Goal: Task Accomplishment & Management: Manage account settings

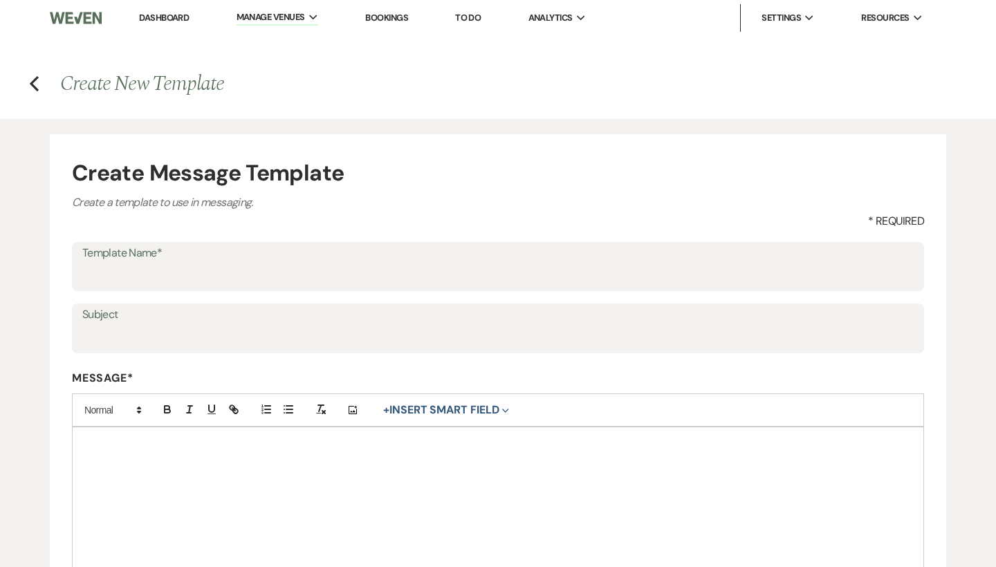
click at [187, 315] on label "Subject" at bounding box center [498, 315] width 832 height 20
click at [187, 325] on input "Subject" at bounding box center [498, 338] width 832 height 27
click at [195, 234] on form "Create Message Template Create a template to use in messaging. * Required Templ…" at bounding box center [498, 449] width 897 height 630
click at [196, 253] on label "Template Name*" at bounding box center [498, 254] width 832 height 20
click at [196, 263] on input "Template Name*" at bounding box center [498, 276] width 832 height 27
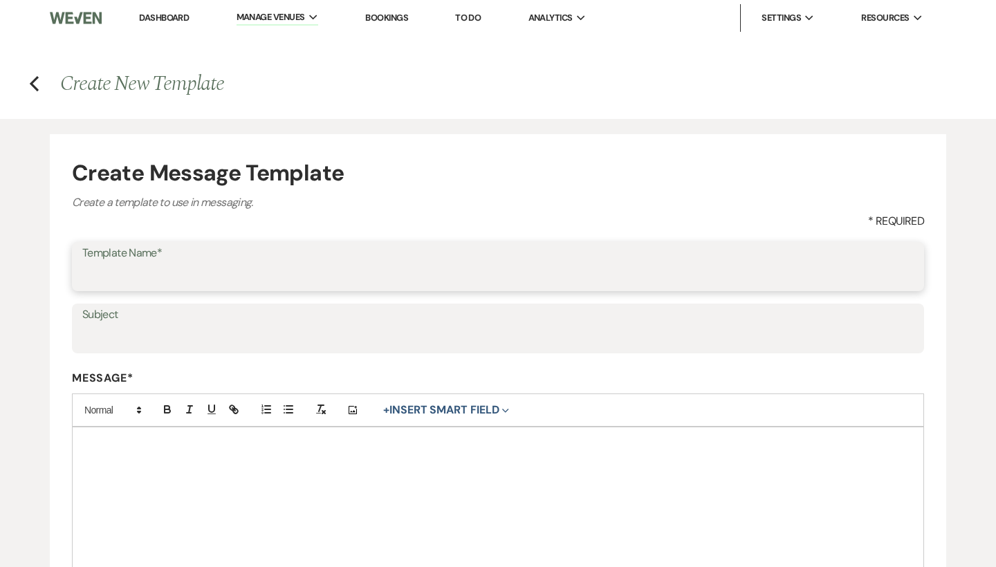
click at [195, 277] on input "Template Name*" at bounding box center [498, 276] width 832 height 27
type input "@027"
drag, startPoint x: 131, startPoint y: 282, endPoint x: 59, endPoint y: 279, distance: 72.0
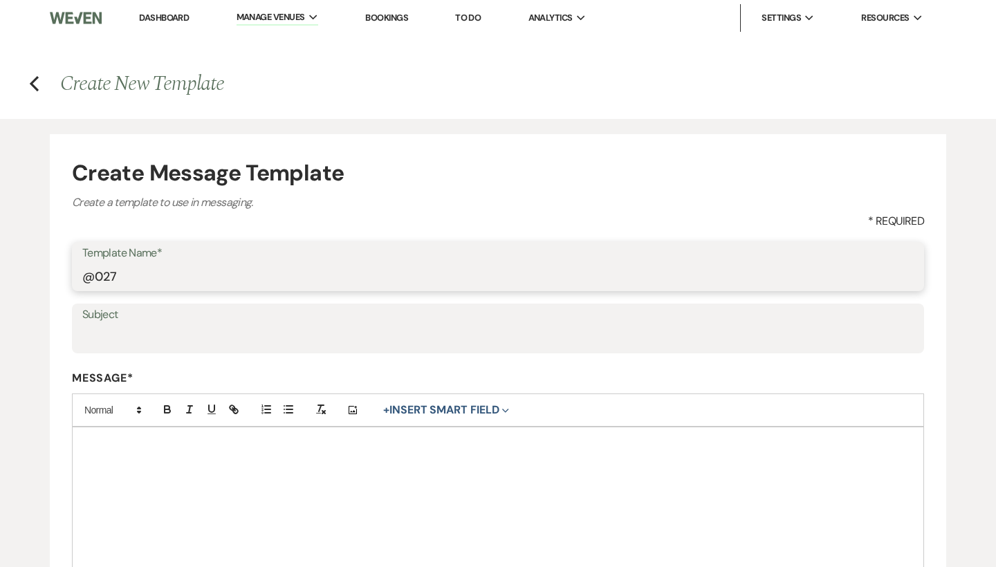
click at [59, 279] on form "Create Message Template Create a template to use in messaging. * Required Templ…" at bounding box center [498, 449] width 897 height 630
type input "2"
click at [170, 268] on input "2027 Release" at bounding box center [498, 276] width 832 height 27
drag, startPoint x: 183, startPoint y: 275, endPoint x: 0, endPoint y: 275, distance: 182.6
click at [0, 275] on div "Create Message Template Create a template to use in messaging. * Required Templ…" at bounding box center [498, 441] width 996 height 645
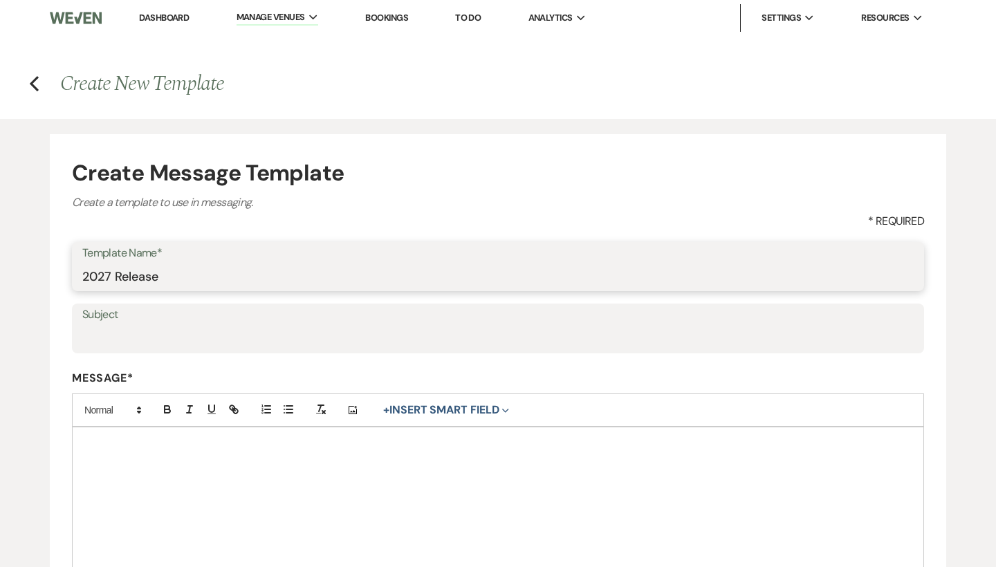
type input "2027 Release"
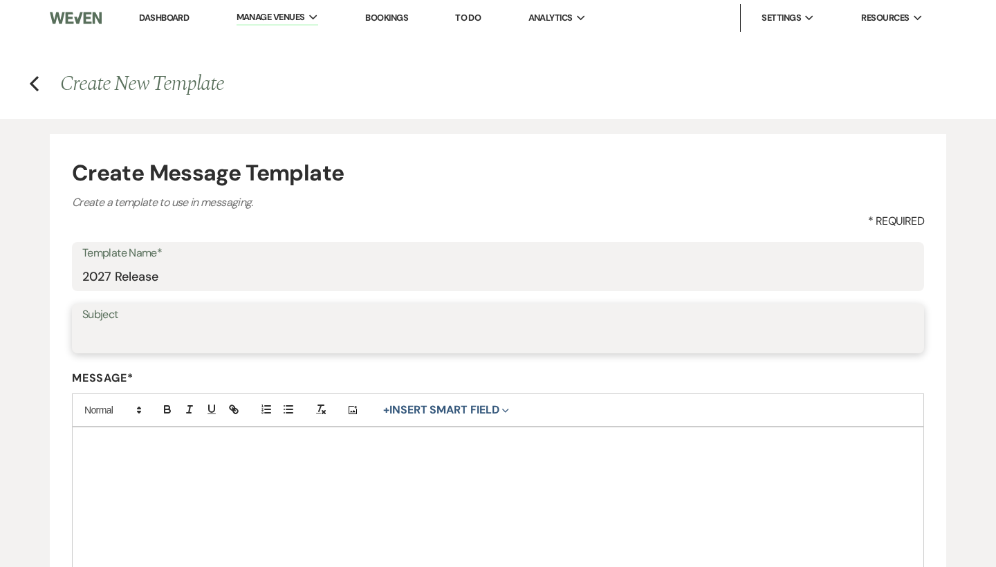
click at [139, 327] on input "Subject" at bounding box center [498, 338] width 832 height 27
paste input "Now Booking 2027 Weddings – We Can’t Wait to Celebrate With You!"
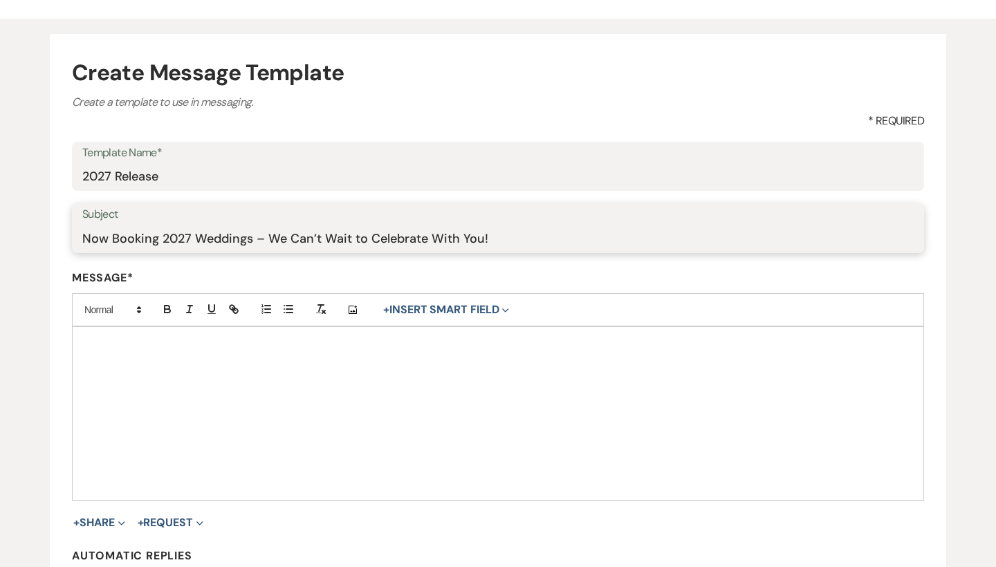
scroll to position [196, 0]
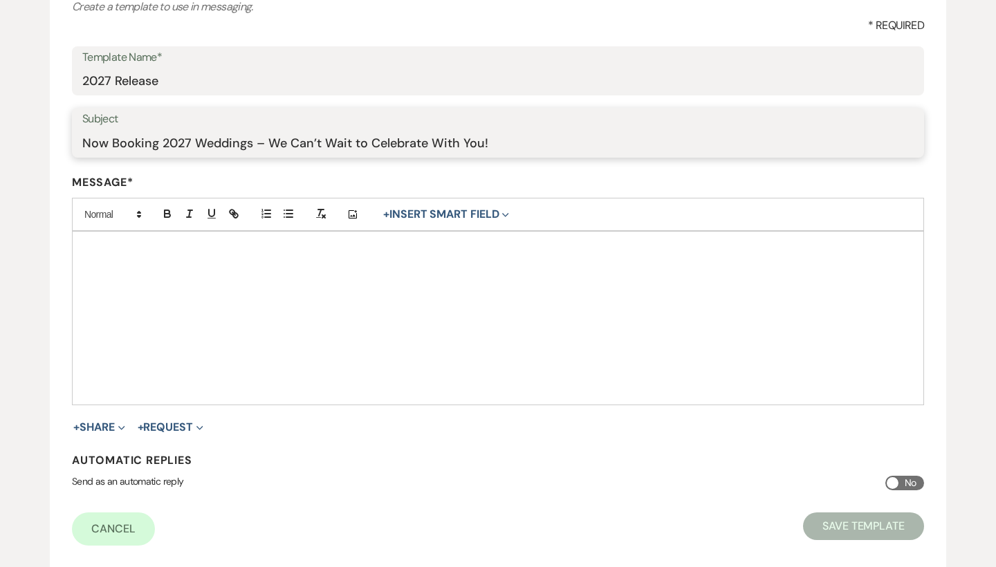
type input "Now Booking 2027 Weddings – We Can’t Wait to Celebrate With You!"
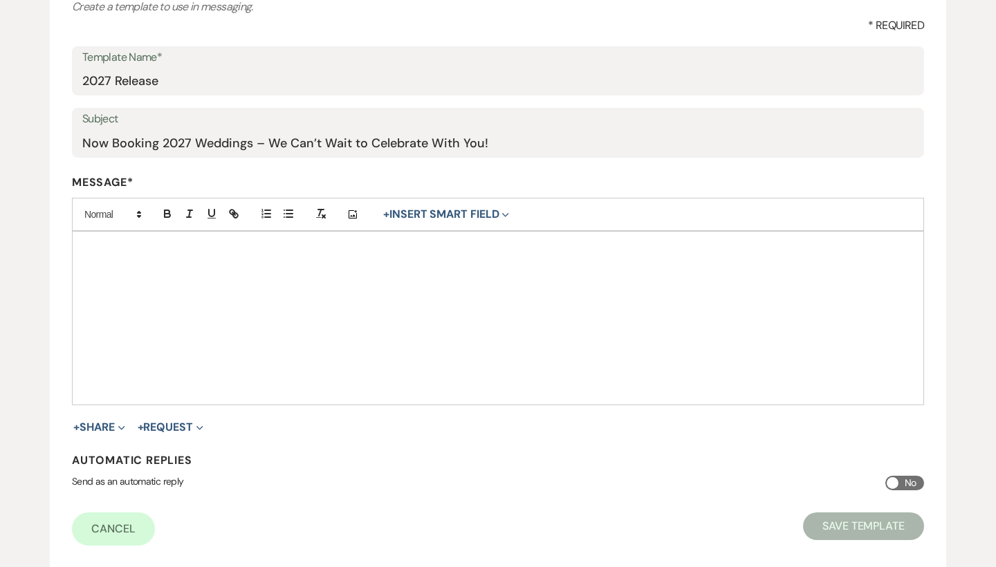
click at [336, 354] on div at bounding box center [498, 318] width 851 height 173
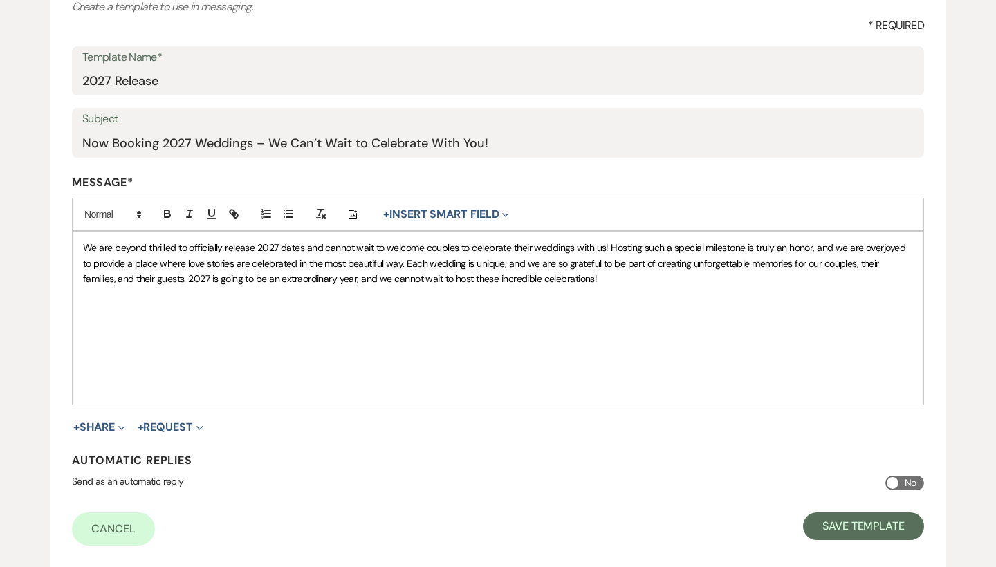
click at [180, 330] on div "We are beyond thrilled to officially release 2027 dates and cannot wait to welc…" at bounding box center [498, 318] width 851 height 173
click at [450, 390] on div "We are beyond thrilled to officially release 2027 dates and cannot wait to welc…" at bounding box center [498, 318] width 851 height 173
click at [366, 386] on div "We are beyond thrilled to officially release 2027 dates and cannot wait to welc…" at bounding box center [498, 318] width 851 height 173
click at [616, 301] on div "We are beyond thrilled to officially release 2027 dates and cannot wait to welc…" at bounding box center [498, 318] width 851 height 173
click at [601, 278] on p "We are beyond thrilled to officially release 2027 dates and cannot wait to welc…" at bounding box center [498, 263] width 830 height 46
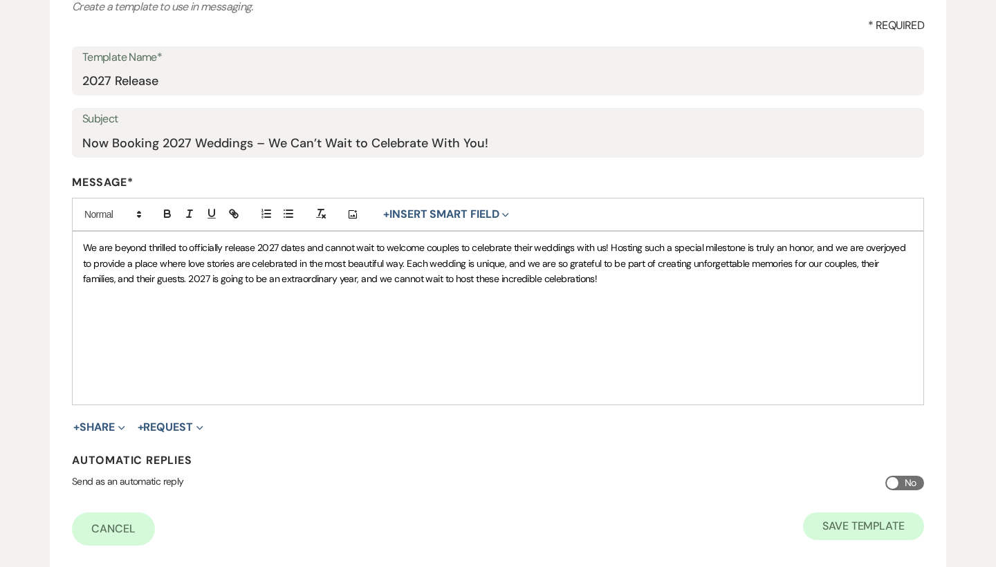
click at [884, 524] on button "Save Template" at bounding box center [863, 527] width 121 height 28
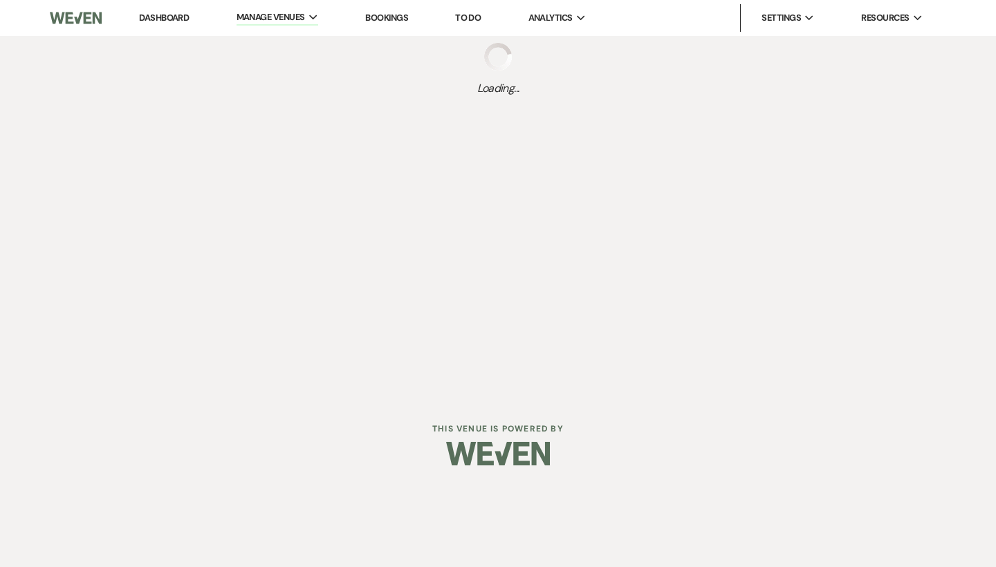
select select "Message Templates"
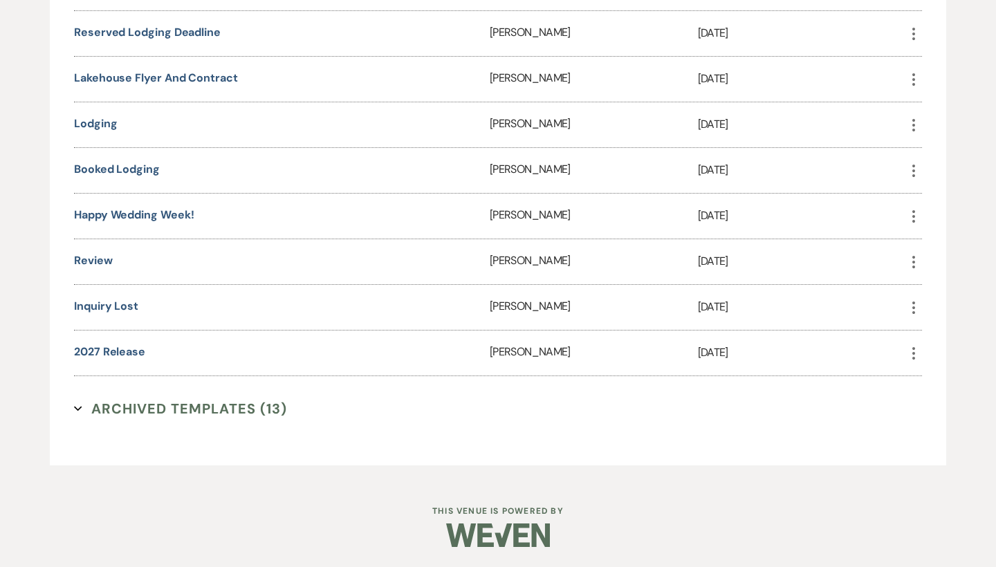
scroll to position [1668, 0]
click at [128, 347] on link "2027 Release" at bounding box center [109, 352] width 71 height 15
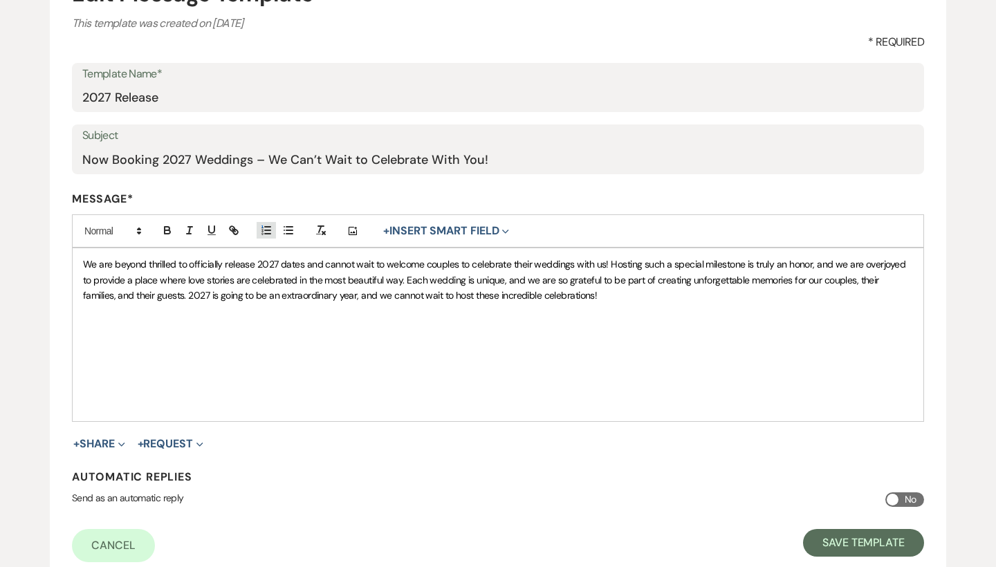
scroll to position [251, 0]
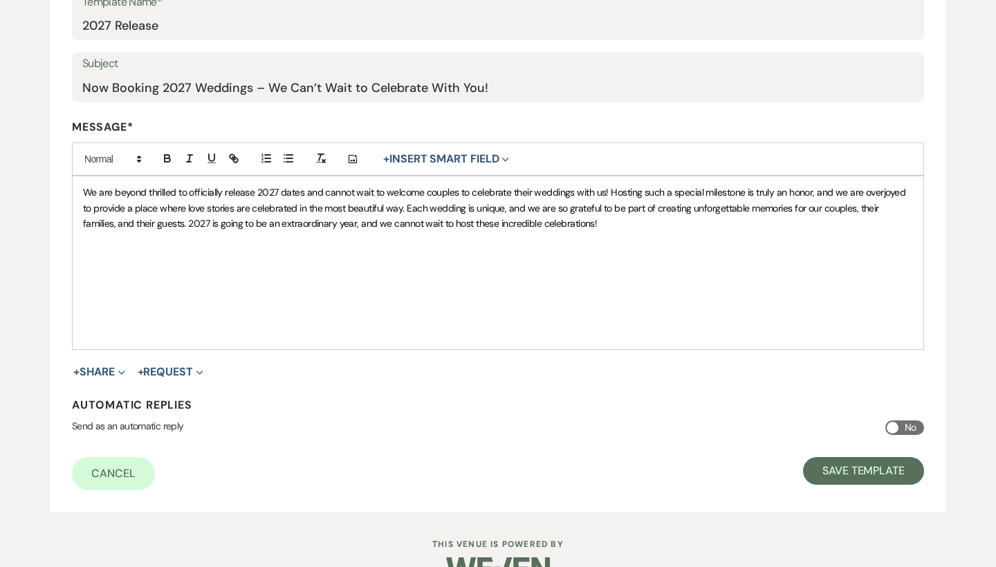
click at [385, 300] on div "We are beyond thrilled to officially release 2027 dates and cannot wait to welc…" at bounding box center [498, 262] width 851 height 173
click at [579, 239] on p at bounding box center [498, 238] width 830 height 15
click at [571, 222] on p "We are beyond thrilled to officially release 2027 dates and cannot wait to welc…" at bounding box center [498, 208] width 830 height 46
click at [311, 331] on div "We are beyond thrilled to officially release 2027 dates and cannot wait to welc…" at bounding box center [498, 262] width 851 height 173
click at [301, 338] on div "We are beyond thrilled to officially release 2027 dates and cannot wait to welc…" at bounding box center [498, 262] width 851 height 173
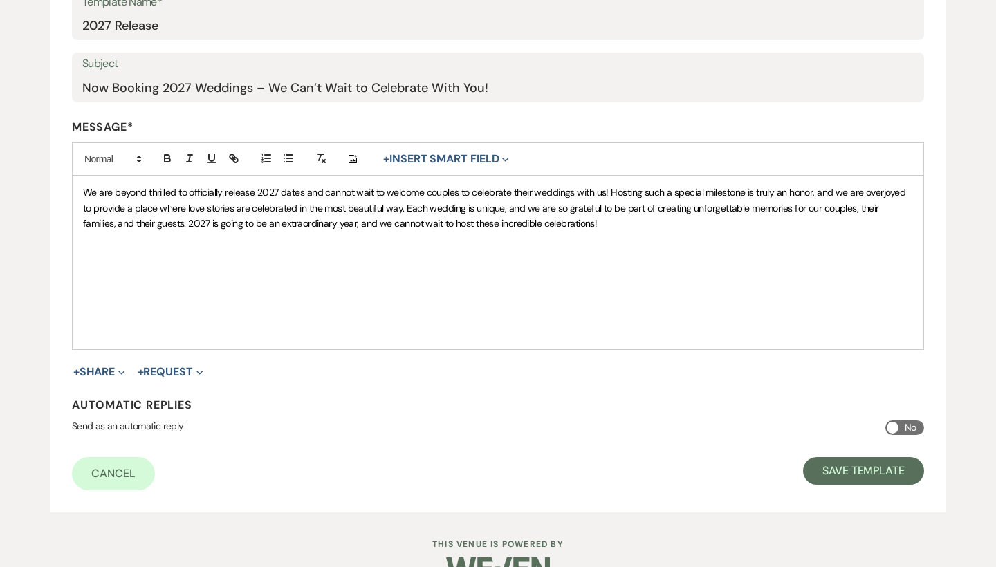
click at [550, 243] on p at bounding box center [498, 238] width 830 height 15
click at [587, 226] on p "We are beyond thrilled to officially release 2027 dates and cannot wait to welc…" at bounding box center [498, 208] width 830 height 46
click at [273, 262] on p "﻿" at bounding box center [498, 269] width 830 height 15
click at [268, 255] on p at bounding box center [498, 254] width 830 height 15
click at [866, 466] on button "Save Template" at bounding box center [863, 471] width 121 height 28
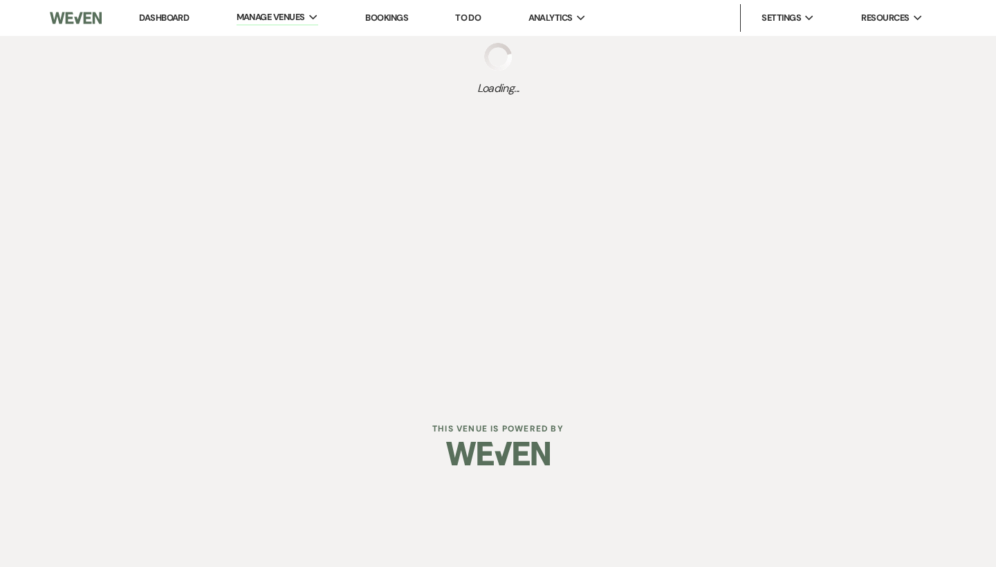
select select "Message Templates"
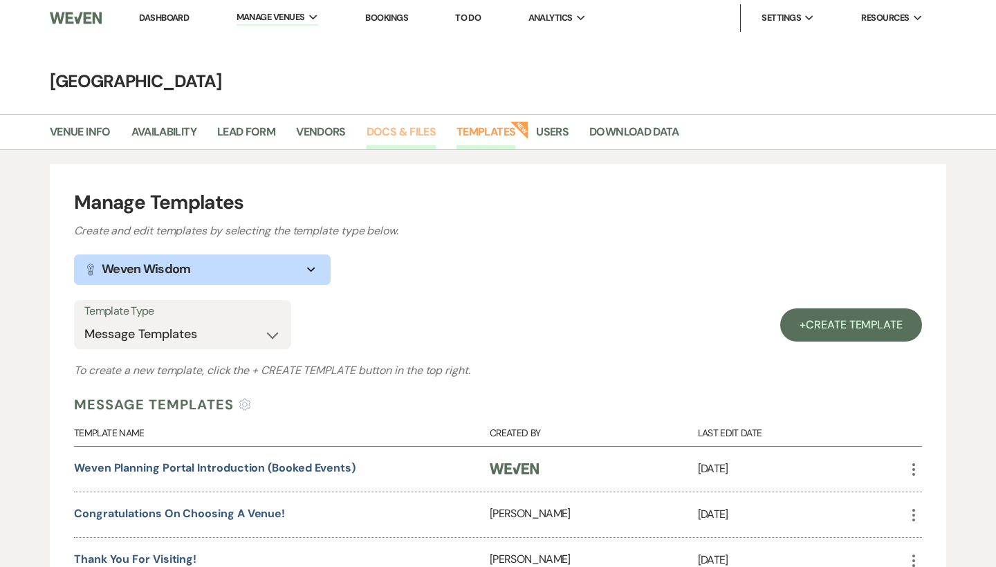
click at [396, 133] on link "Docs & Files" at bounding box center [401, 136] width 69 height 26
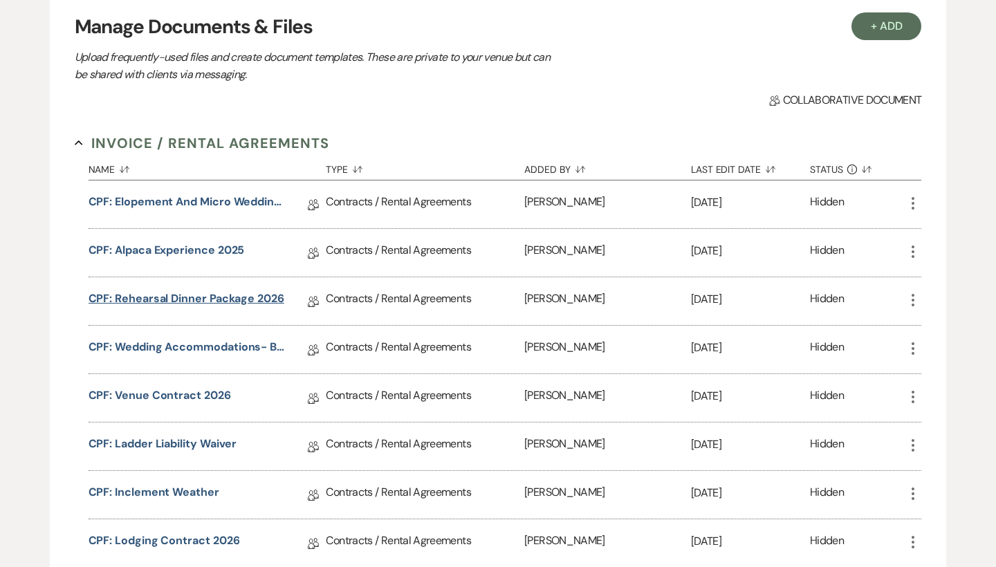
scroll to position [199, 0]
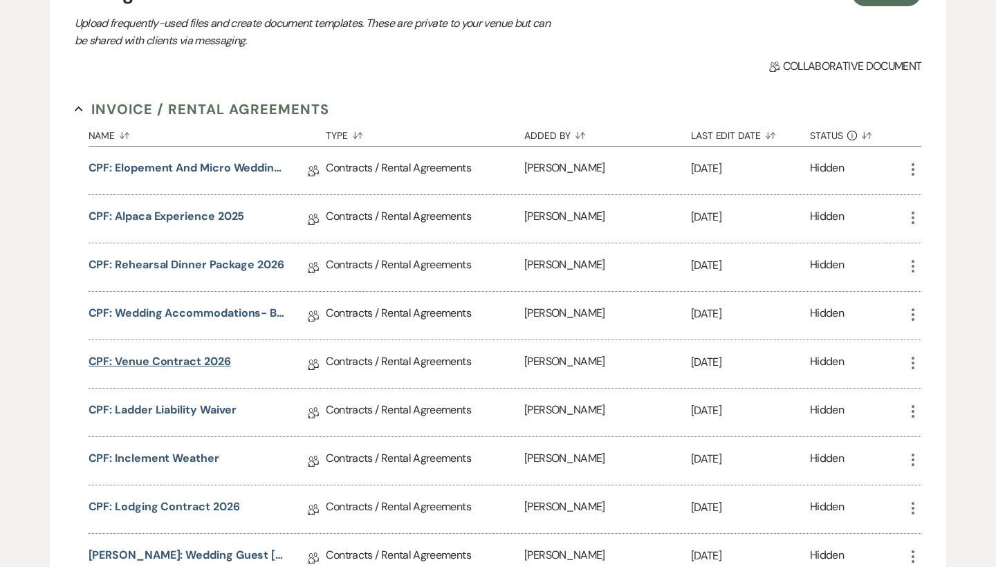
click at [206, 367] on link "CPF: Venue Contract 2026" at bounding box center [160, 364] width 143 height 21
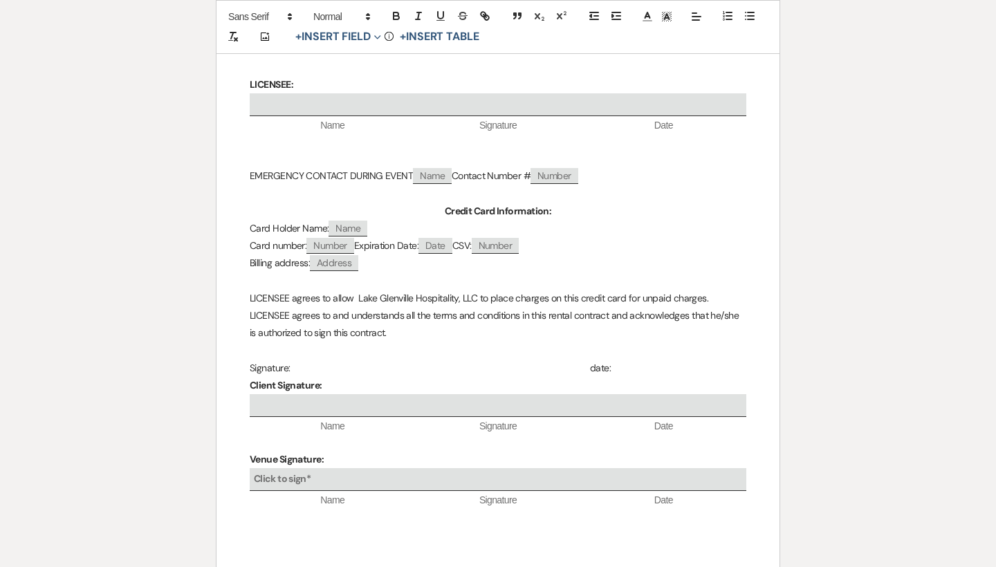
scroll to position [6117, 0]
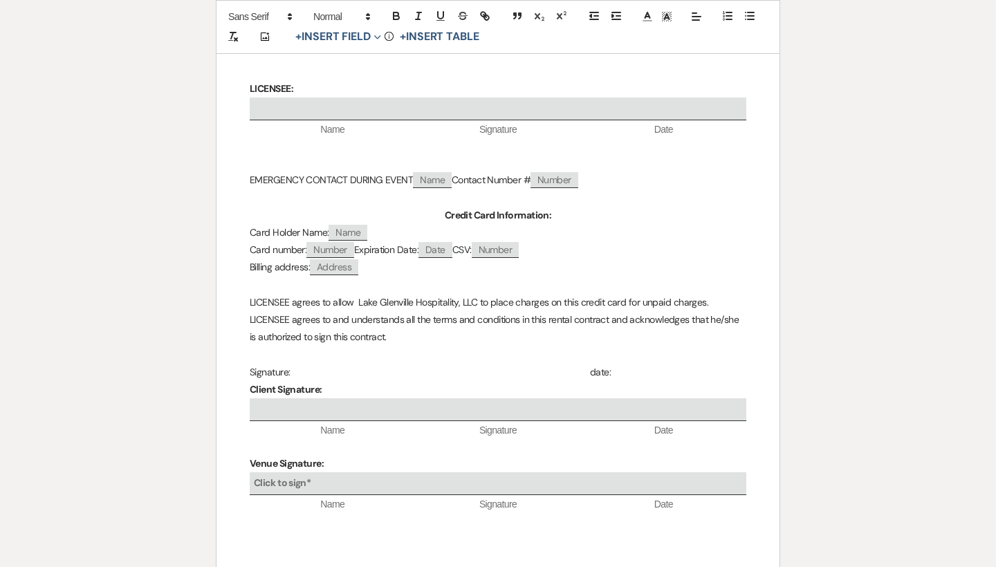
click at [439, 311] on p "LICENSEE agrees to and understands all the terms and conditions in this rental …" at bounding box center [498, 328] width 497 height 35
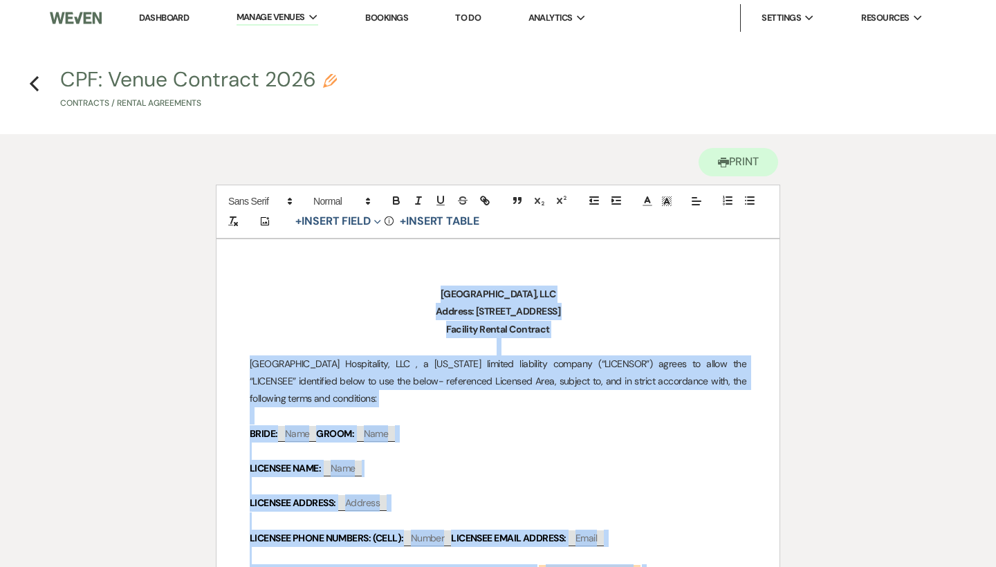
scroll to position [-1, 0]
drag, startPoint x: 439, startPoint y: 289, endPoint x: 349, endPoint y: 231, distance: 107.7
copy div "Lore Ipsumdolo Sitametcons, ADI Elitsed: 069 Doeiusm Temp In, Utlaboree, DO 290…"
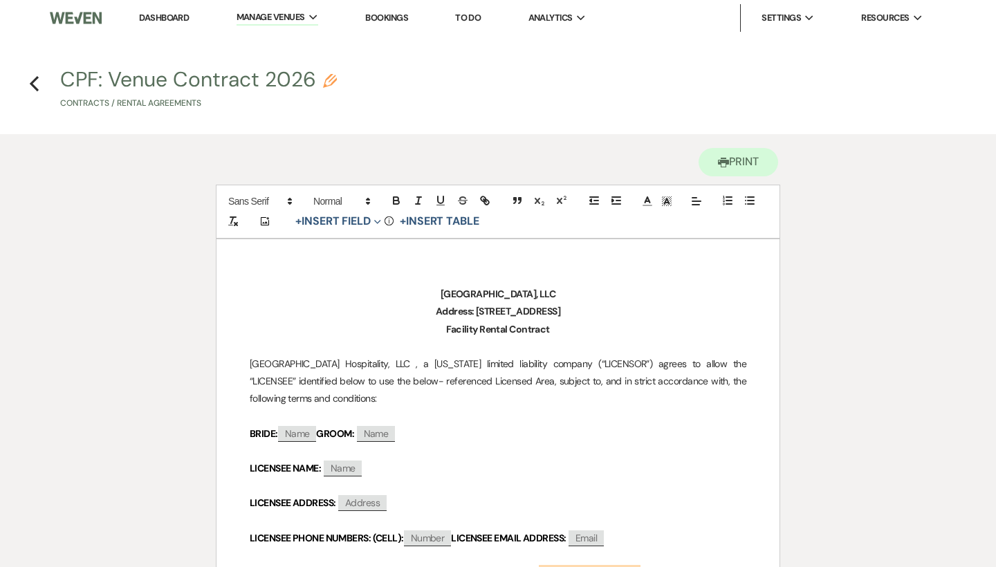
click at [487, 477] on p at bounding box center [498, 485] width 497 height 17
click at [34, 83] on icon "Previous" at bounding box center [34, 83] width 10 height 17
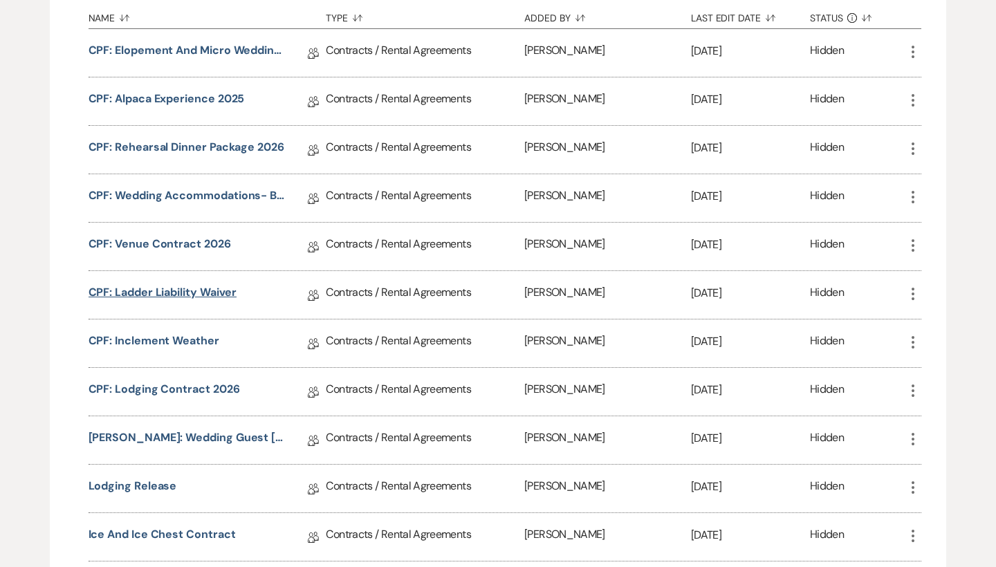
scroll to position [332, 0]
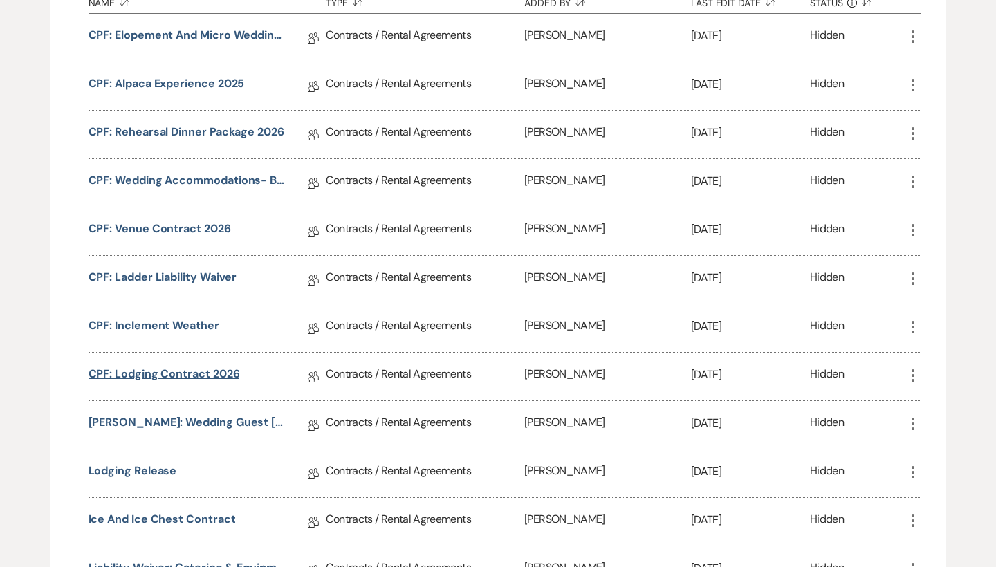
click at [195, 375] on link "CPF: Lodging Contract 2026" at bounding box center [165, 376] width 152 height 21
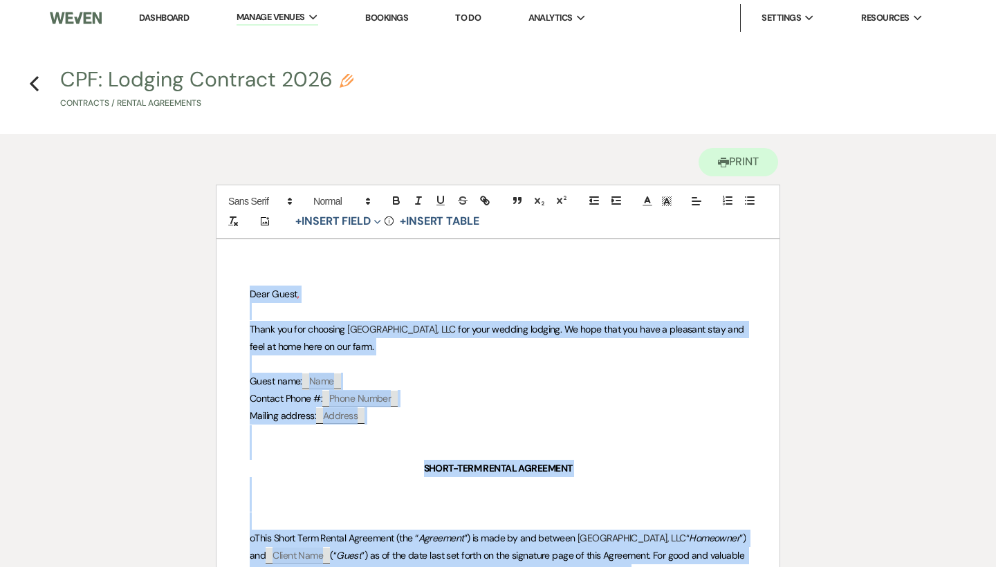
copy div "Lore Ipsum , Dolor sit ame consecte Adip Elitseddo Eiusmodtemp, INC utl etdo ma…"
drag, startPoint x: 711, startPoint y: 203, endPoint x: 480, endPoint y: 363, distance: 280.4
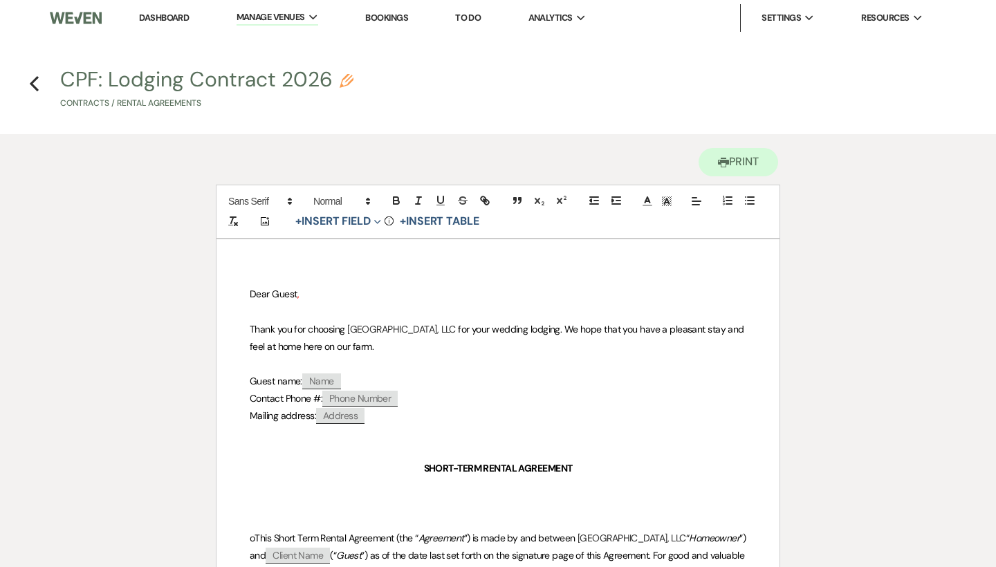
click at [475, 366] on p at bounding box center [498, 364] width 497 height 17
click at [35, 80] on use "button" at bounding box center [34, 83] width 9 height 15
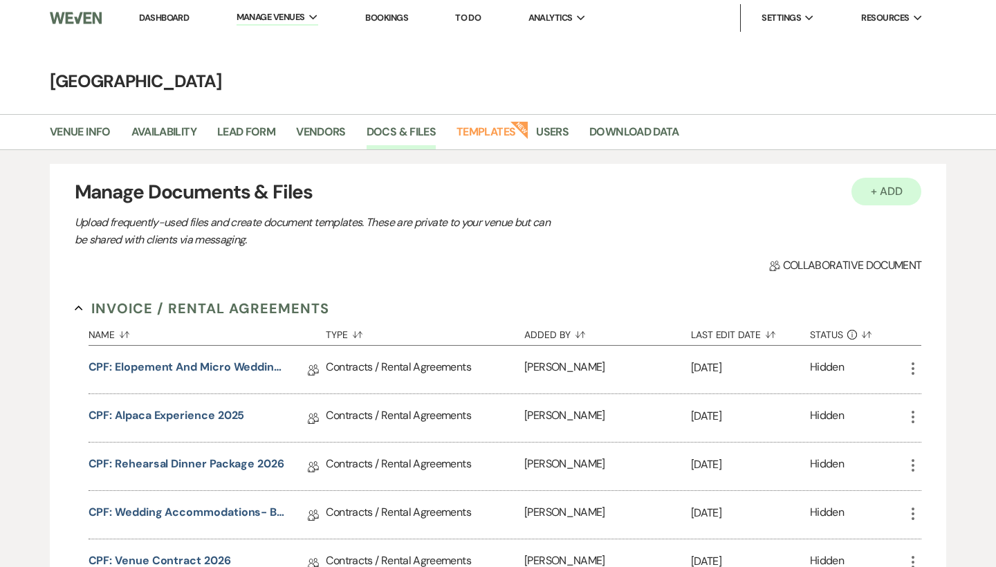
click at [905, 188] on button "+ Add" at bounding box center [887, 192] width 71 height 28
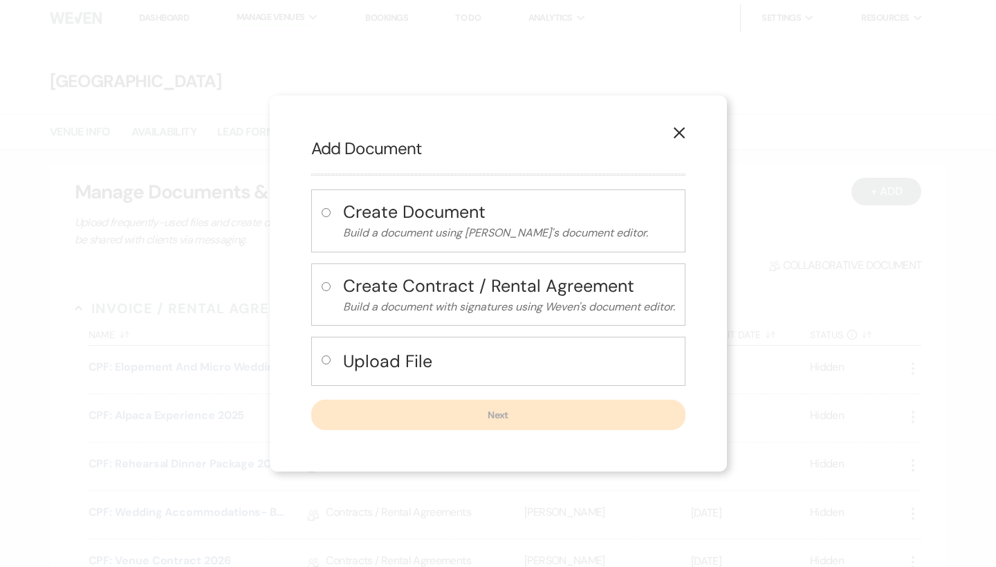
click at [418, 284] on h4 "Create Contract / Rental Agreement" at bounding box center [509, 286] width 332 height 24
radio input "true"
select select "10"
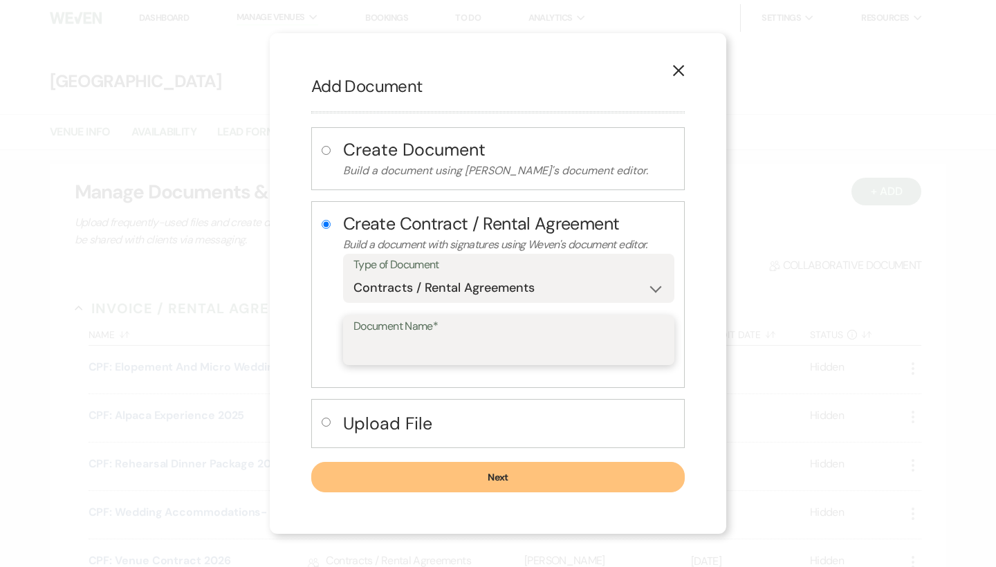
click at [427, 348] on input "Document Name*" at bounding box center [509, 350] width 311 height 27
type input "CPF 2027 Venue Contract"
click at [521, 479] on button "Next" at bounding box center [498, 477] width 374 height 30
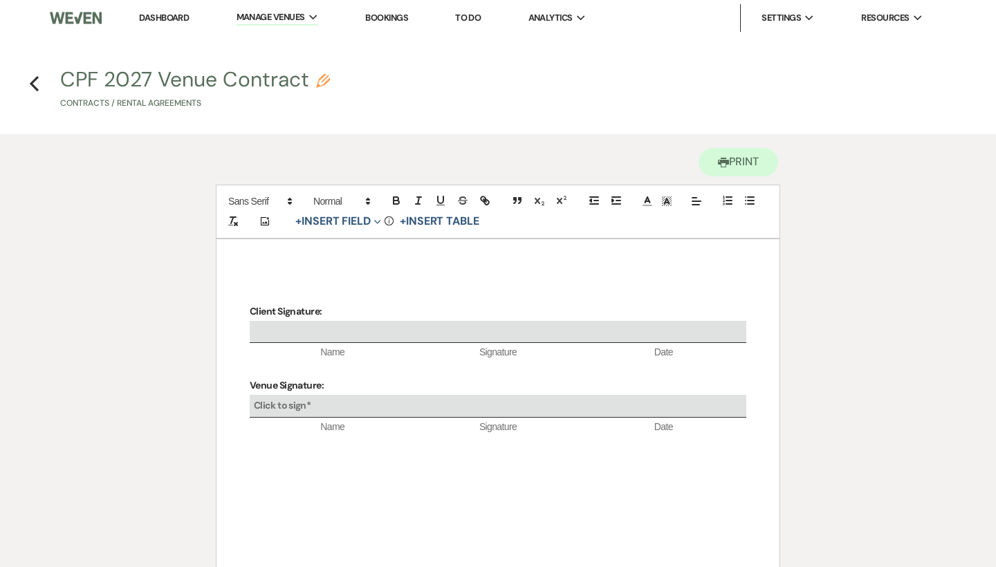
click at [408, 266] on div "Client Signature: Name Signature Date Venue Signature: Click to sign* Name Sign…" at bounding box center [498, 446] width 563 height 415
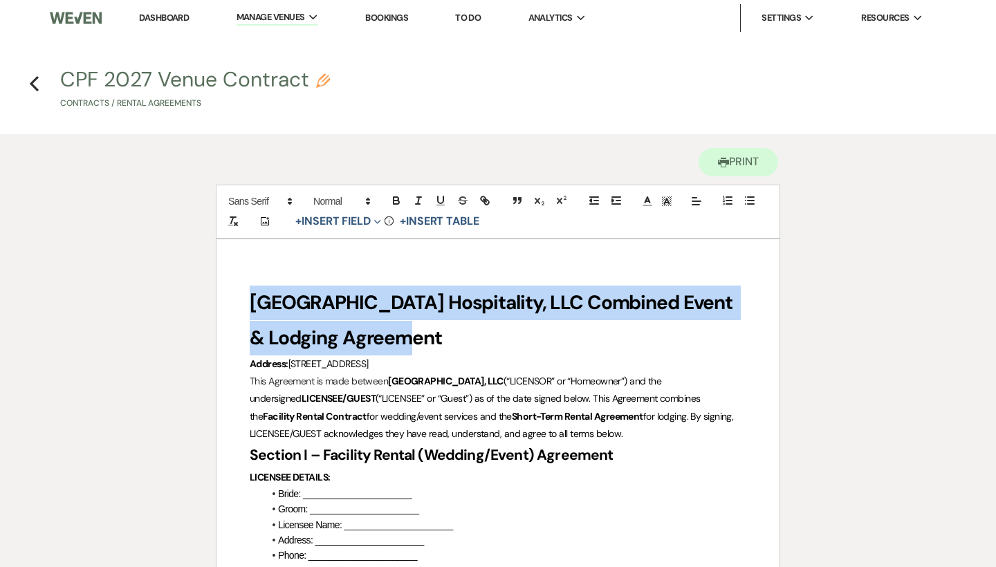
drag, startPoint x: 475, startPoint y: 335, endPoint x: 243, endPoint y: 294, distance: 236.0
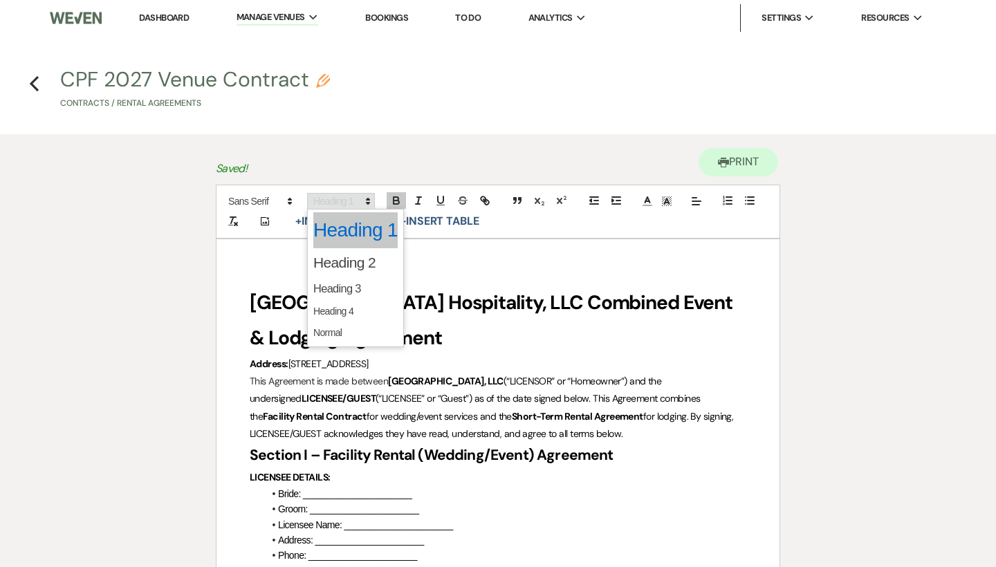
click at [365, 200] on icon at bounding box center [368, 201] width 12 height 12
click at [365, 289] on span at bounding box center [355, 289] width 84 height 24
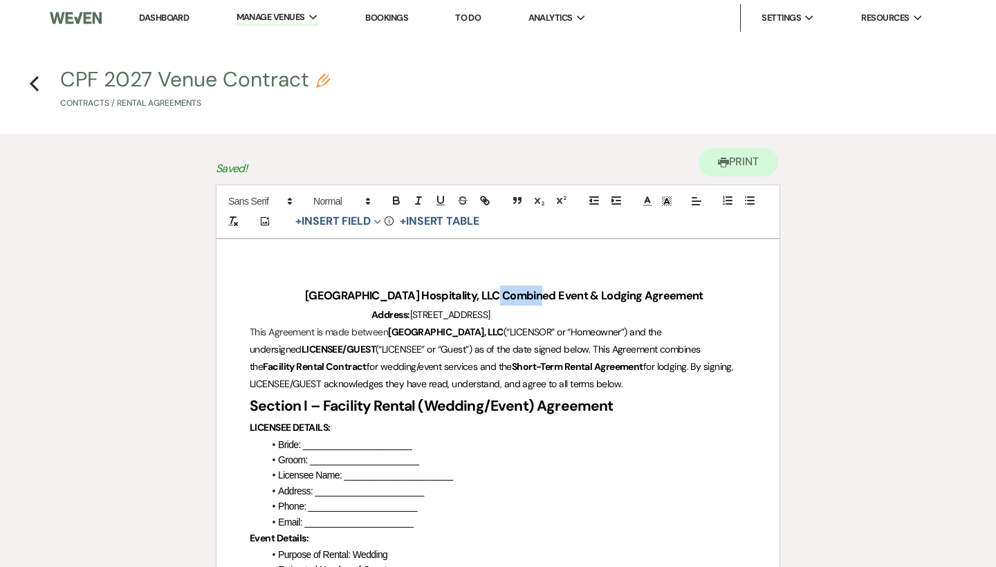
drag, startPoint x: 518, startPoint y: 293, endPoint x: 475, endPoint y: 293, distance: 43.6
click at [475, 293] on strong "[GEOGRAPHIC_DATA] Hospitality, LLC Combined Event & Lodging Agreement" at bounding box center [504, 296] width 399 height 15
click at [491, 297] on strong "[GEOGRAPHIC_DATA], LLC Event & Lodging Agreement" at bounding box center [447, 296] width 285 height 15
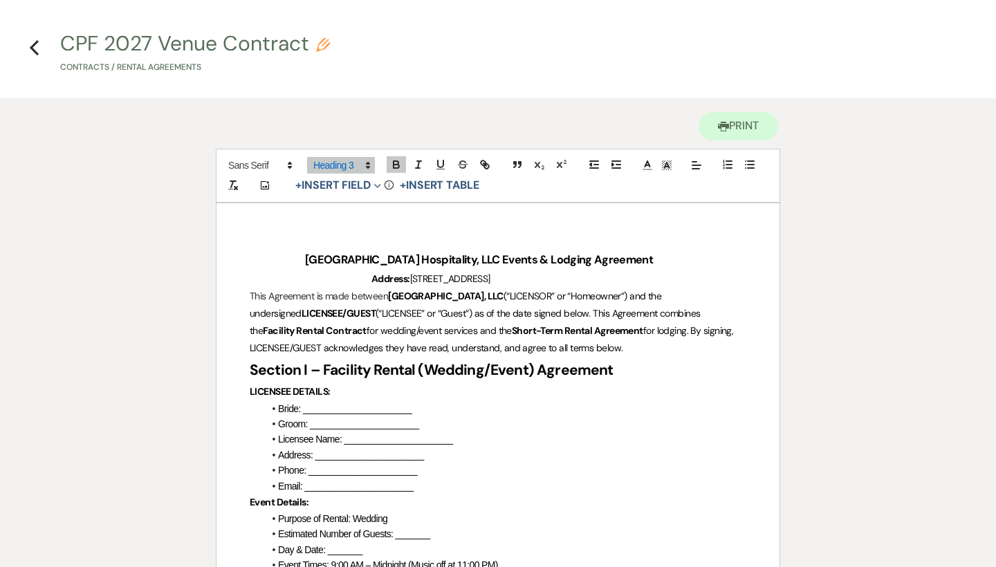
scroll to position [56, 0]
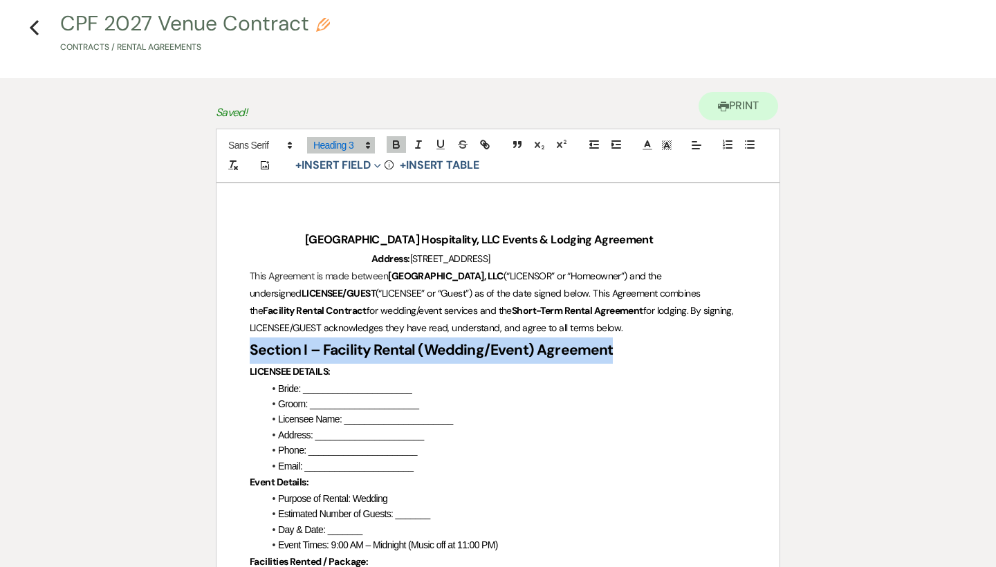
drag, startPoint x: 630, startPoint y: 341, endPoint x: 223, endPoint y: 344, distance: 407.5
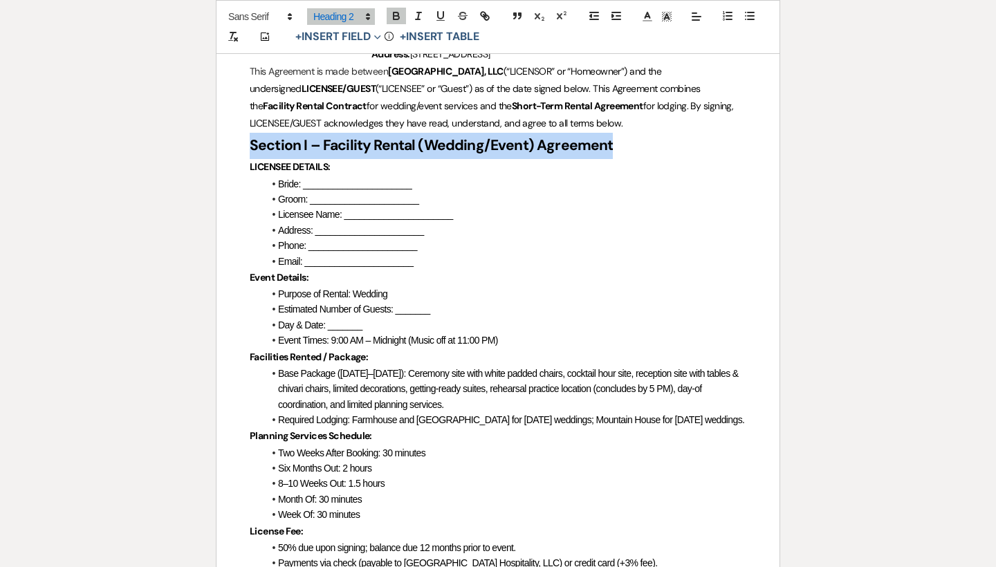
scroll to position [102, 0]
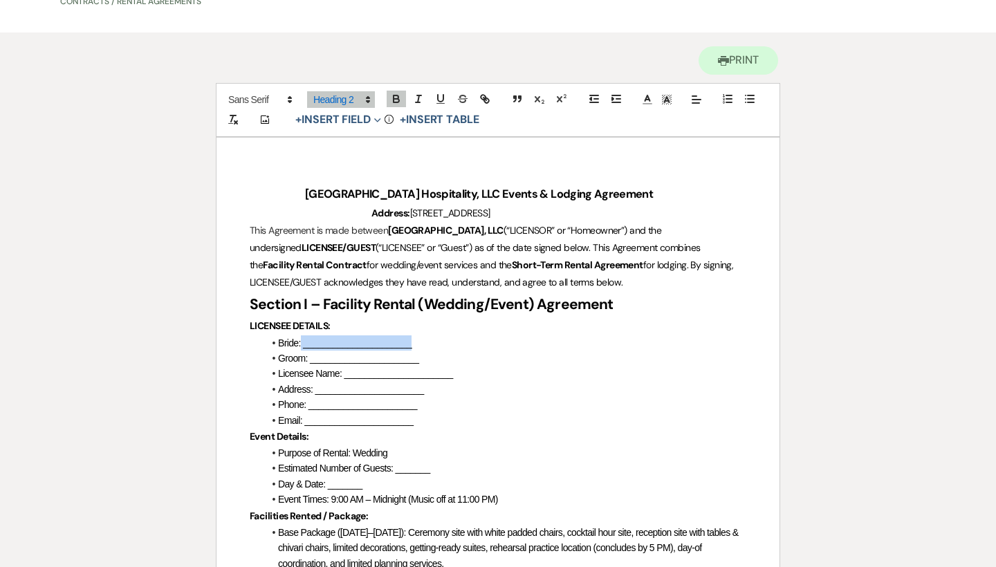
drag, startPoint x: 434, startPoint y: 346, endPoint x: 302, endPoint y: 344, distance: 131.5
click at [302, 344] on li "Bride: ______________________" at bounding box center [505, 343] width 483 height 15
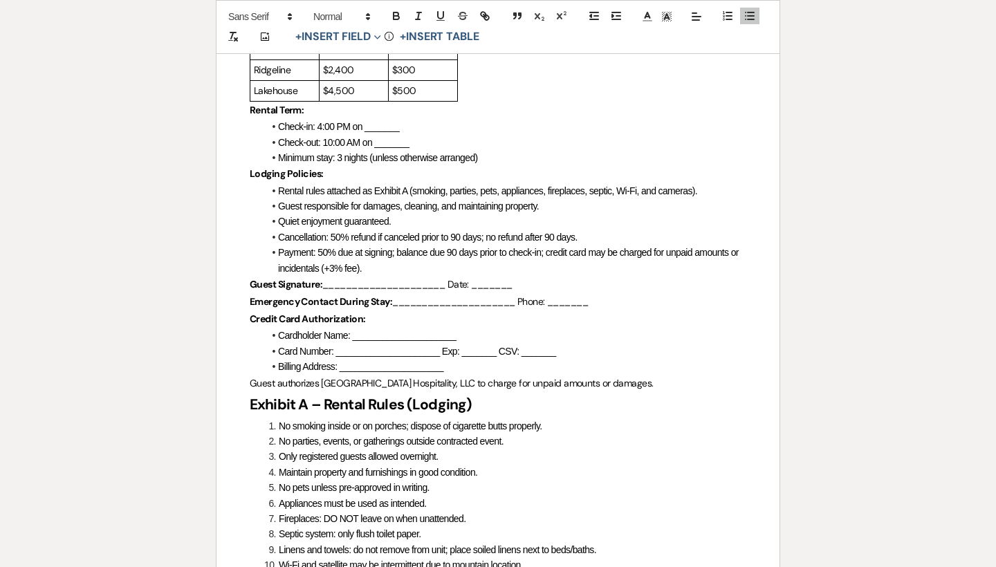
scroll to position [1160, 0]
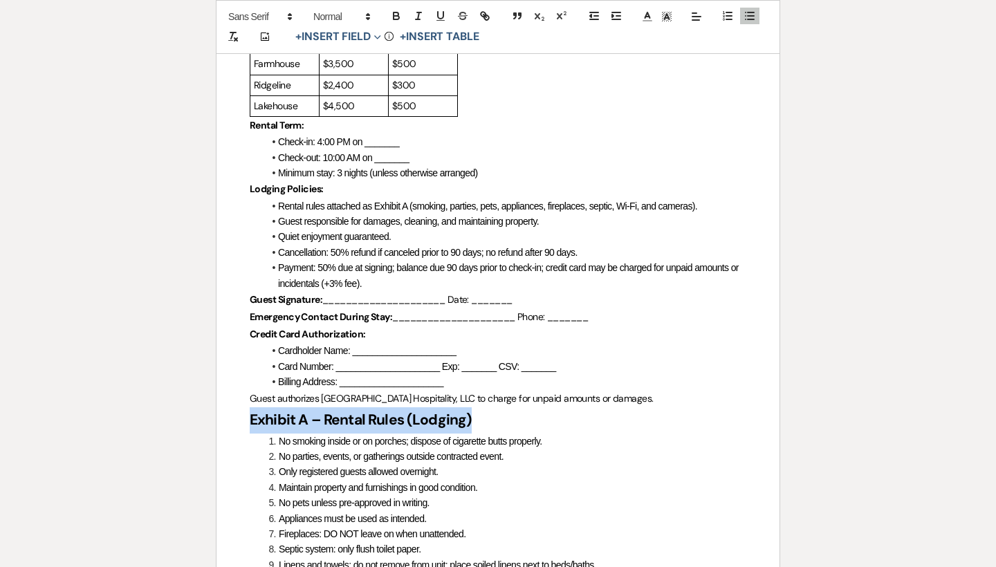
drag, startPoint x: 522, startPoint y: 380, endPoint x: 241, endPoint y: 377, distance: 281.6
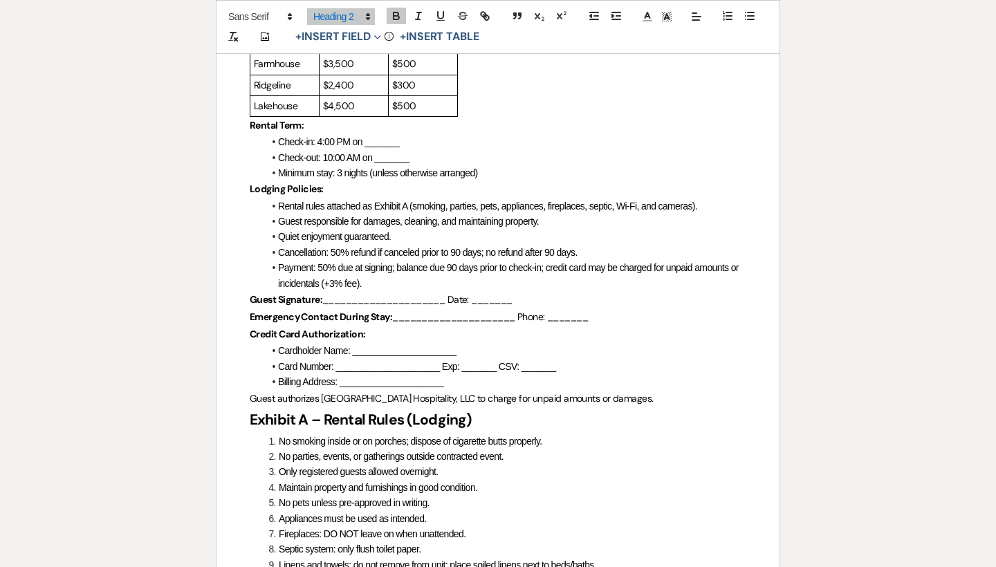
click at [504, 407] on h2 "Exhibit A – Rental Rules (Lodging)" at bounding box center [498, 420] width 497 height 26
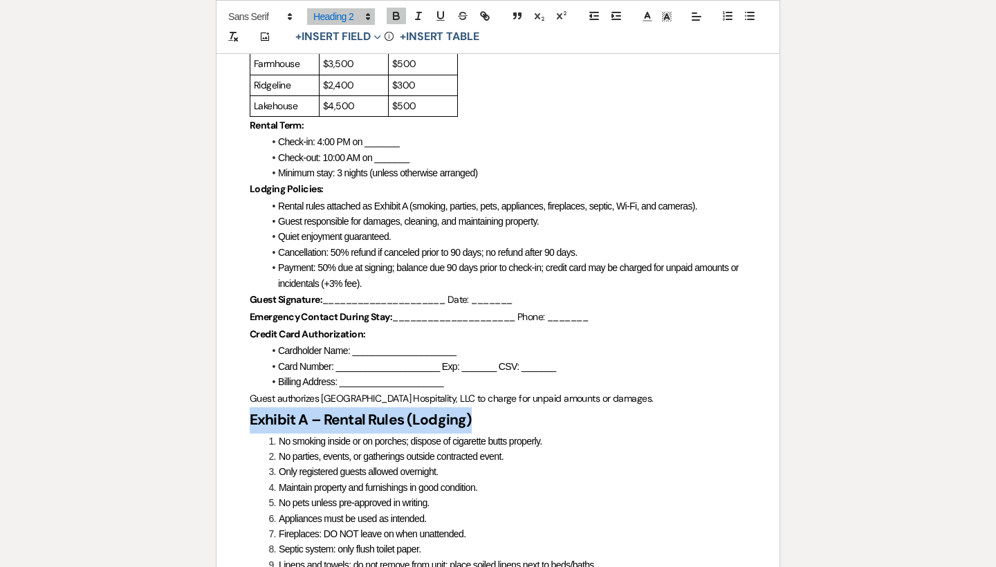
drag, startPoint x: 504, startPoint y: 378, endPoint x: 231, endPoint y: 379, distance: 272.6
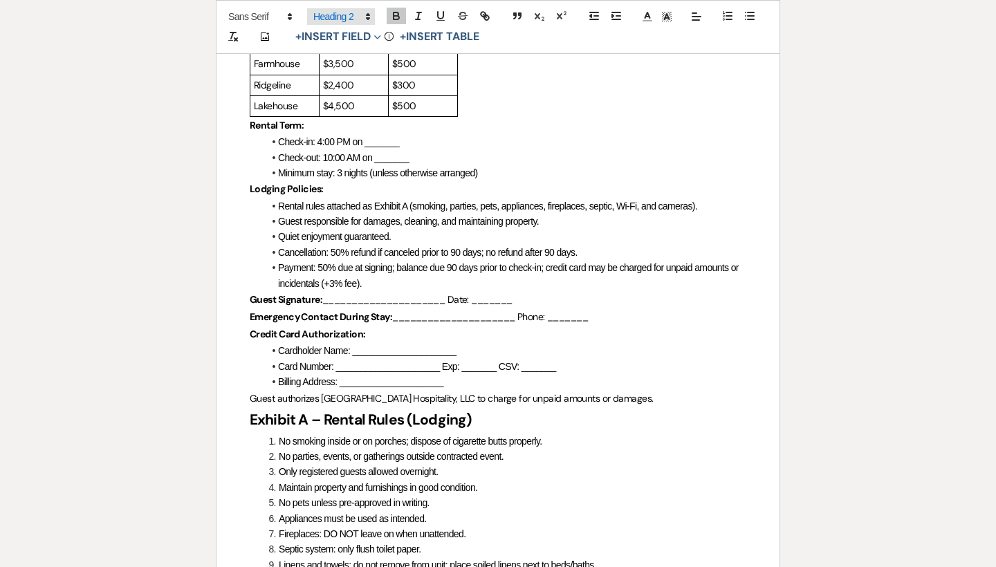
click at [365, 17] on icon at bounding box center [368, 16] width 12 height 12
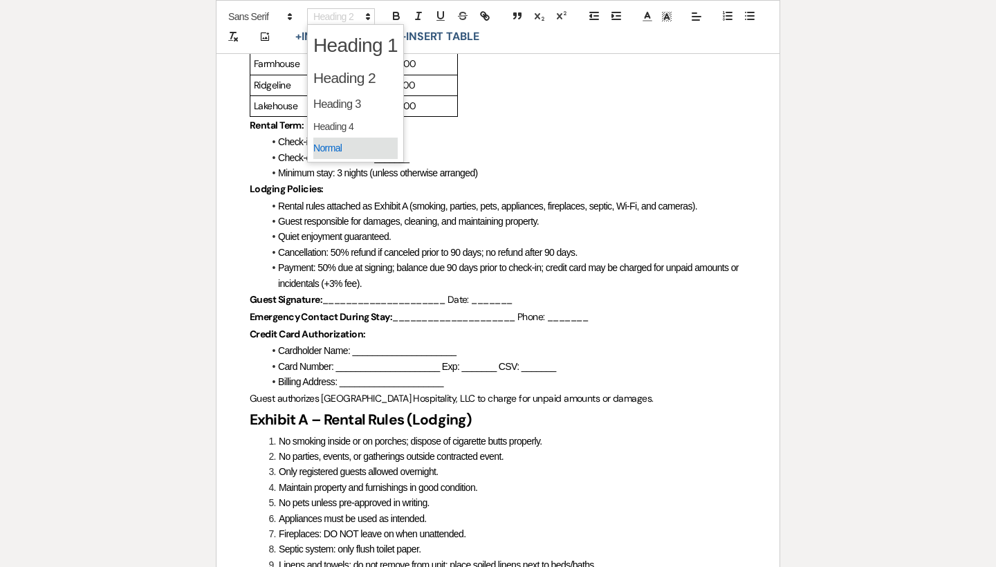
click at [351, 148] on span at bounding box center [355, 148] width 84 height 21
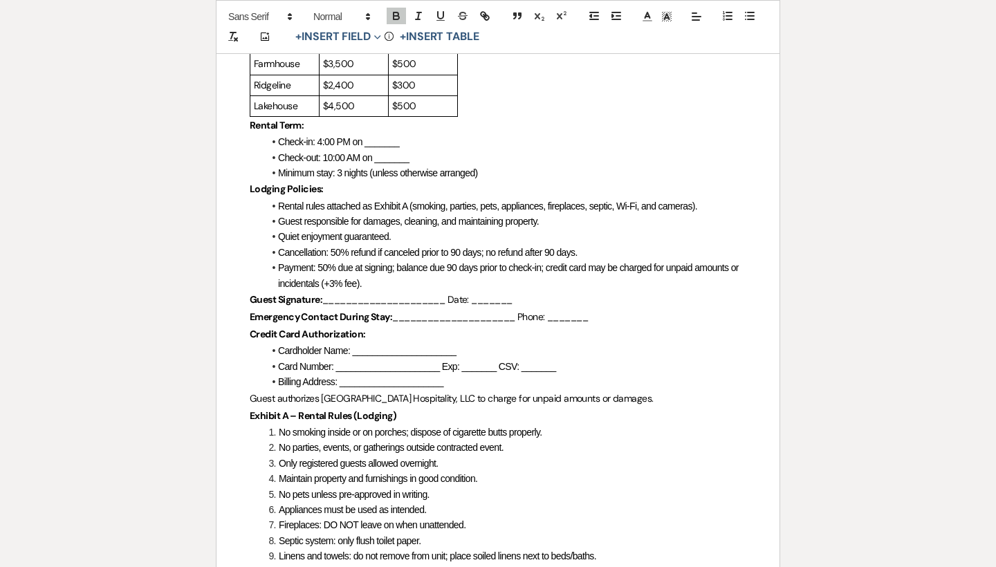
click at [351, 473] on span "Maintain property and furnishings in good condition." at bounding box center [378, 478] width 199 height 11
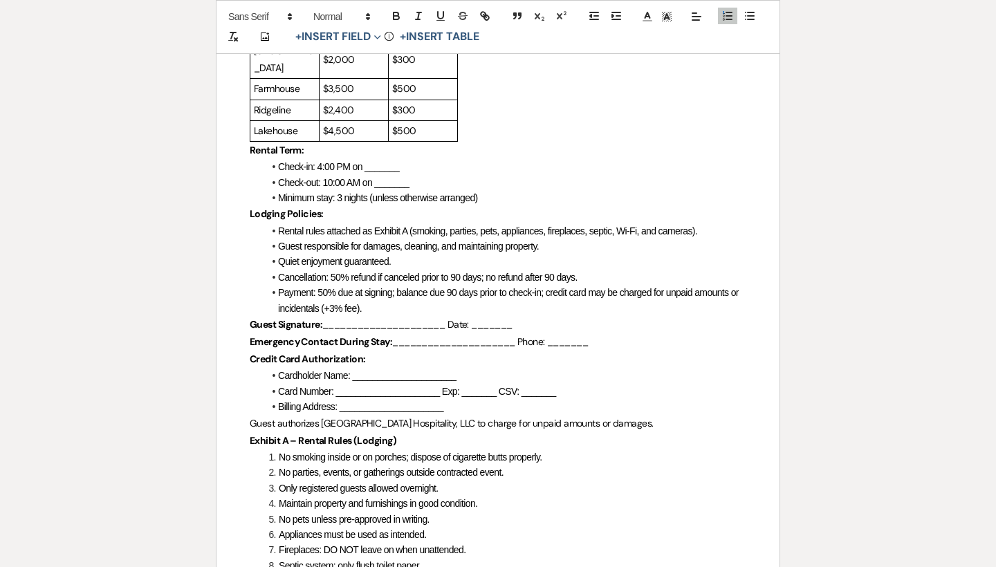
scroll to position [1123, 0]
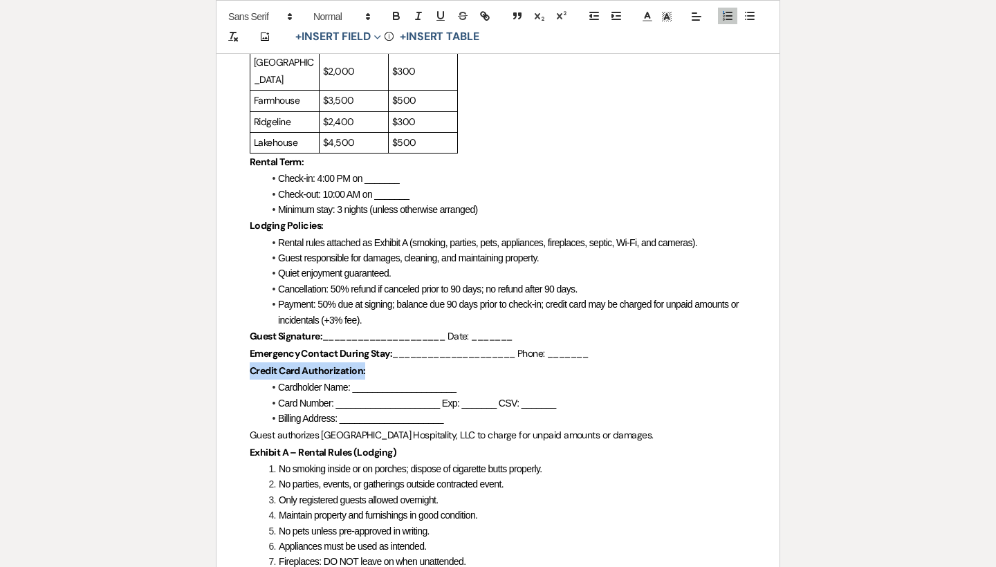
drag, startPoint x: 379, startPoint y: 338, endPoint x: 232, endPoint y: 339, distance: 146.7
click at [300, 365] on strong "Credit Card Authorization:" at bounding box center [308, 371] width 116 height 12
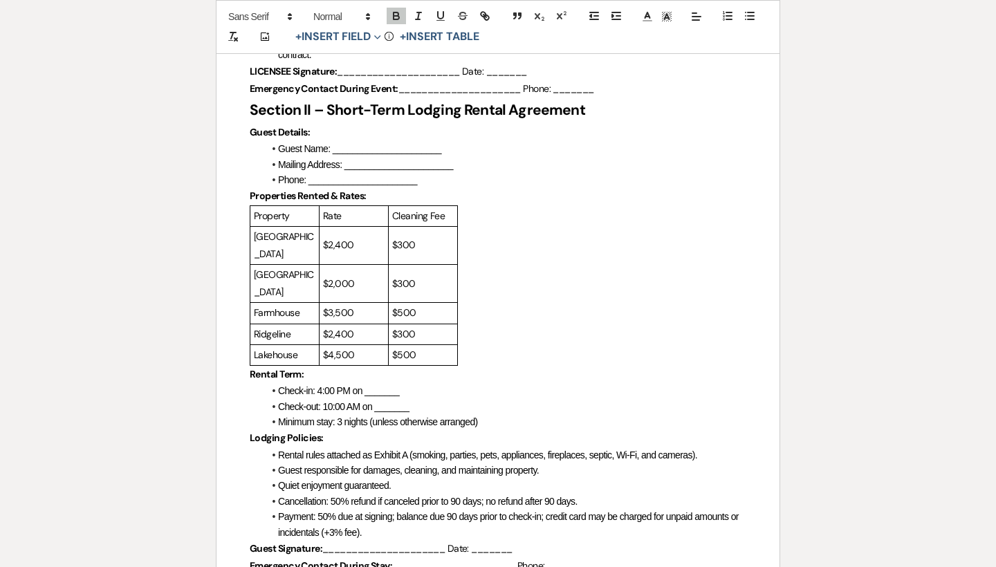
scroll to position [902, 0]
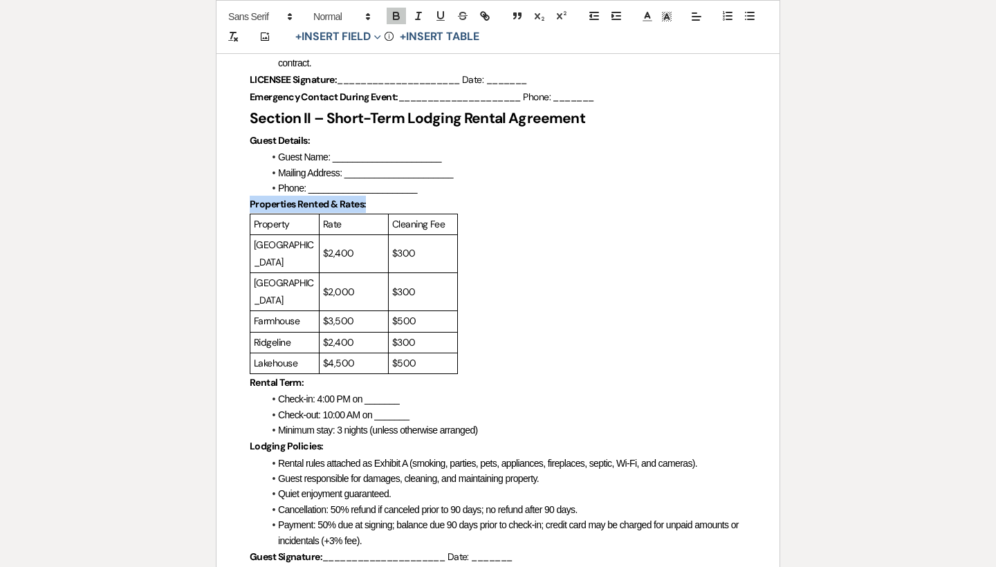
drag, startPoint x: 527, startPoint y: 333, endPoint x: 238, endPoint y: 192, distance: 322.1
click at [238, 192] on div "[GEOGRAPHIC_DATA] Hospitality, LLC Events & Lodging Agreement Address: [STREET_…" at bounding box center [498, 211] width 563 height 1748
click at [512, 338] on div "Property Rate Cleaning [GEOGRAPHIC_DATA] $2,400 $300 Mountain House $2,000 $300…" at bounding box center [498, 294] width 497 height 161
click at [605, 392] on li "Check-in: 4:00 PM on _______" at bounding box center [505, 399] width 483 height 15
click at [565, 325] on div "Property Rate Cleaning [GEOGRAPHIC_DATA] $2,400 $300 Mountain House $2,000 $300…" at bounding box center [498, 294] width 497 height 161
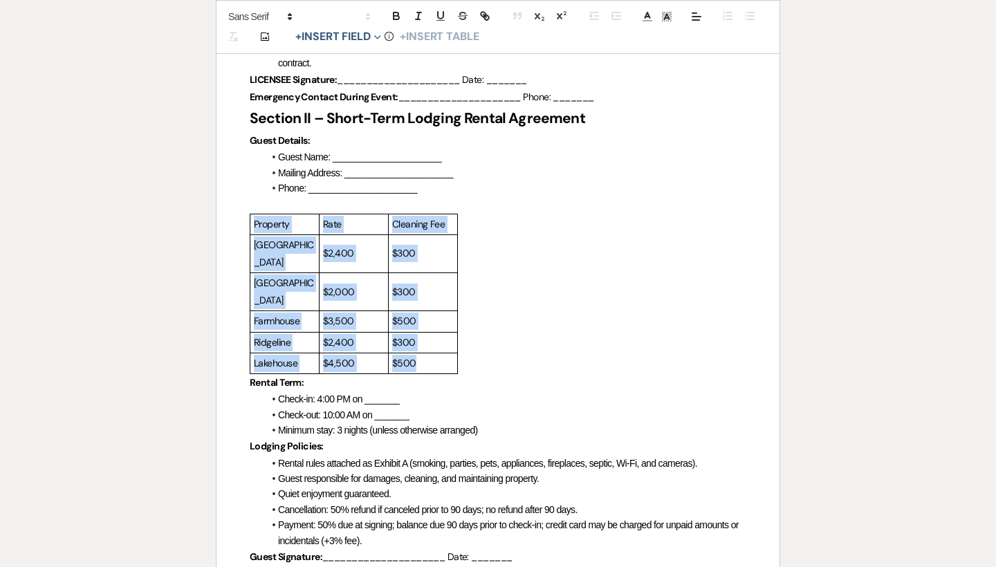
click at [565, 325] on div "Property Rate Cleaning [GEOGRAPHIC_DATA] $2,400 $300 Mountain House $2,000 $300…" at bounding box center [498, 294] width 497 height 161
click at [476, 256] on div "Property Rate Cleaning [GEOGRAPHIC_DATA] $2,400 $300 Mountain House $2,000 $300…" at bounding box center [498, 294] width 497 height 161
click at [464, 320] on div "Property Rate Cleaning [GEOGRAPHIC_DATA] $2,400 $300 Mountain House $2,000 $300…" at bounding box center [498, 294] width 497 height 161
click at [463, 340] on div "Property Rate Cleaning [GEOGRAPHIC_DATA] $2,400 $300 Mountain House $2,000 $300…" at bounding box center [498, 294] width 497 height 161
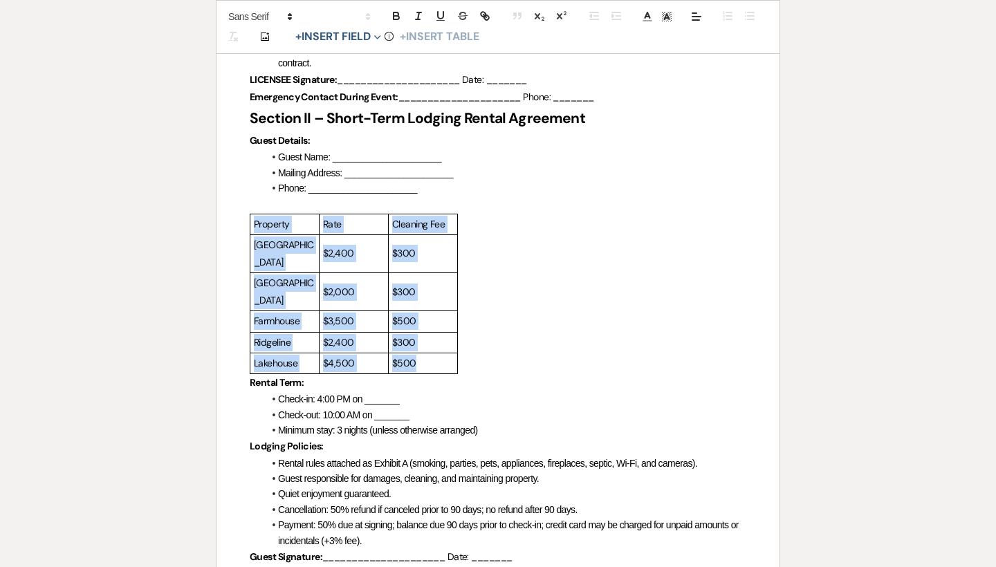
click at [463, 340] on div "Property Rate Cleaning [GEOGRAPHIC_DATA] $2,400 $300 Mountain House $2,000 $300…" at bounding box center [498, 294] width 497 height 161
click at [463, 337] on div "Property Rate Cleaning [GEOGRAPHIC_DATA] $2,400 $300 Mountain House $2,000 $300…" at bounding box center [498, 294] width 497 height 161
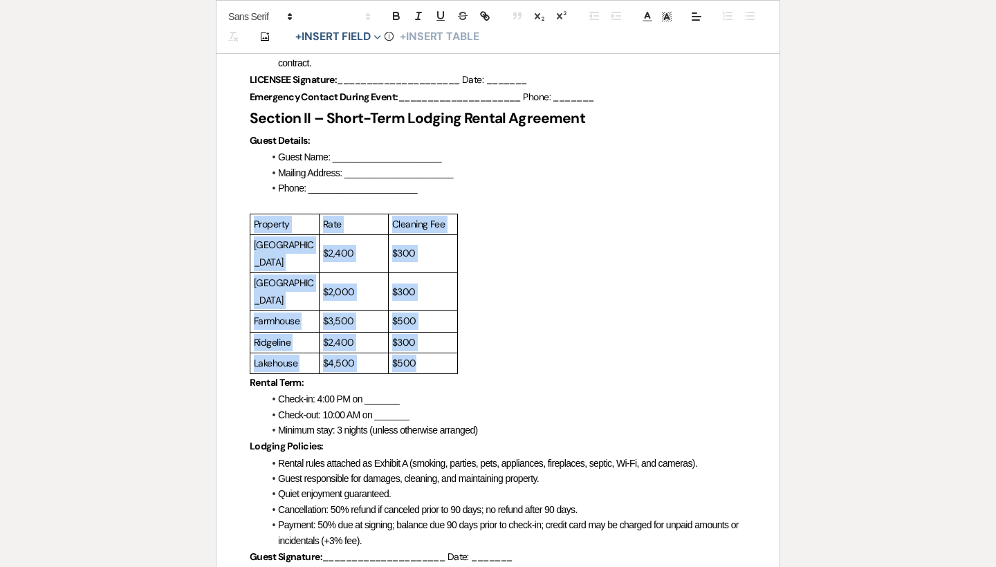
click at [463, 337] on div "Property Rate Cleaning [GEOGRAPHIC_DATA] $2,400 $300 Mountain House $2,000 $300…" at bounding box center [498, 294] width 497 height 161
drag, startPoint x: 463, startPoint y: 337, endPoint x: 487, endPoint y: 336, distance: 24.3
click at [487, 336] on div "Property Rate Cleaning [GEOGRAPHIC_DATA] $2,400 $300 Mountain House $2,000 $300…" at bounding box center [498, 294] width 497 height 161
click at [457, 311] on td "$500" at bounding box center [423, 321] width 69 height 21
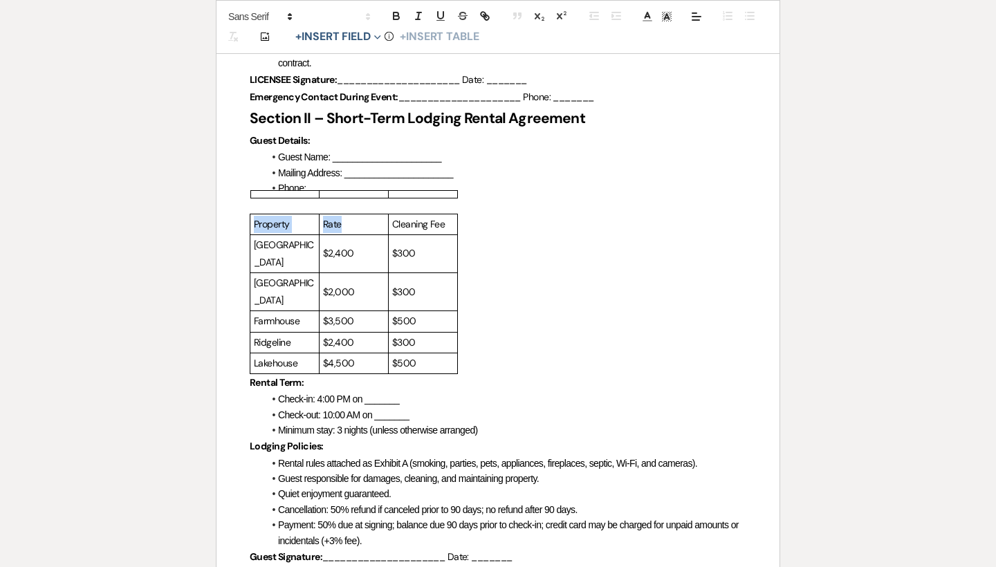
drag, startPoint x: 459, startPoint y: 323, endPoint x: 347, endPoint y: 205, distance: 163.4
click at [347, 214] on div "Property Rate Cleaning [GEOGRAPHIC_DATA] $2,400 $300 Mountain House $2,000 $300…" at bounding box center [498, 294] width 497 height 161
click at [347, 216] on p "Rate" at bounding box center [354, 224] width 62 height 17
click at [273, 194] on div at bounding box center [284, 194] width 69 height 8
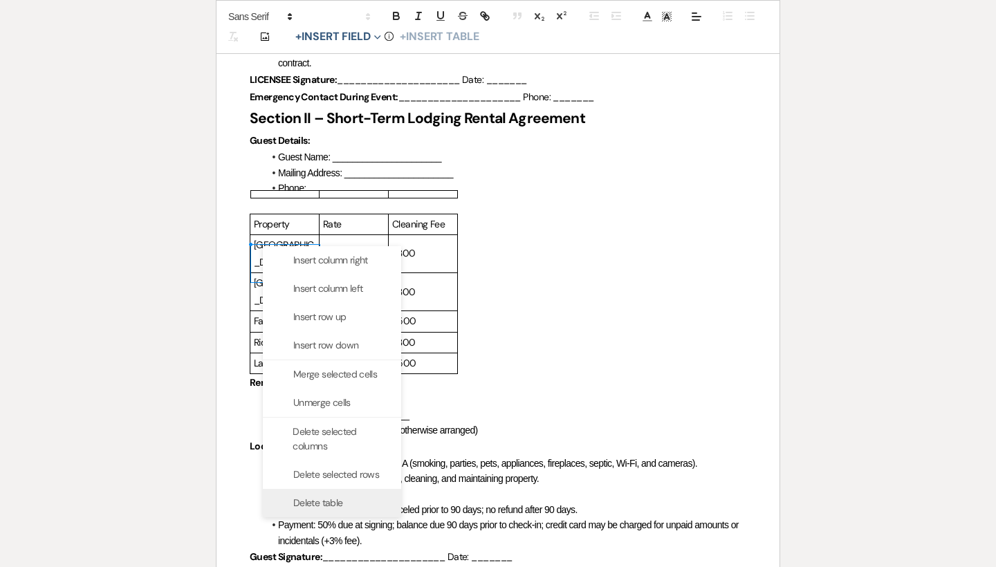
click at [350, 500] on div "Delete table" at bounding box center [332, 503] width 138 height 28
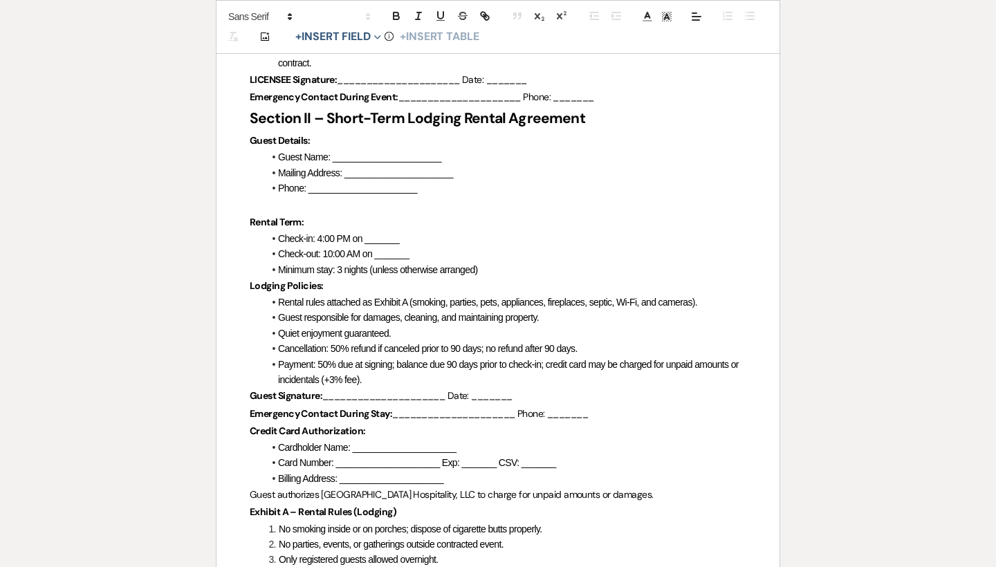
click at [377, 196] on p at bounding box center [498, 204] width 497 height 17
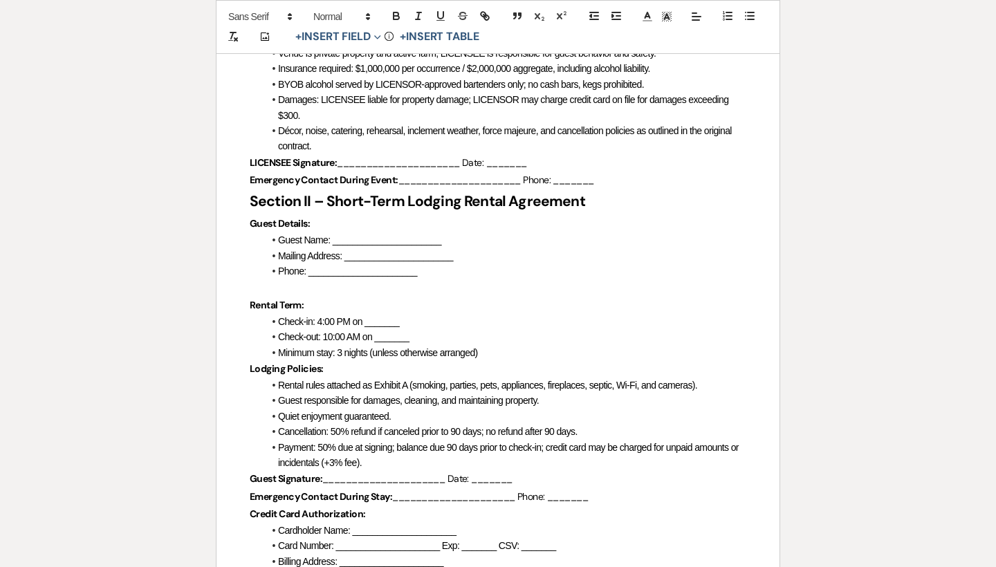
scroll to position [813, 0]
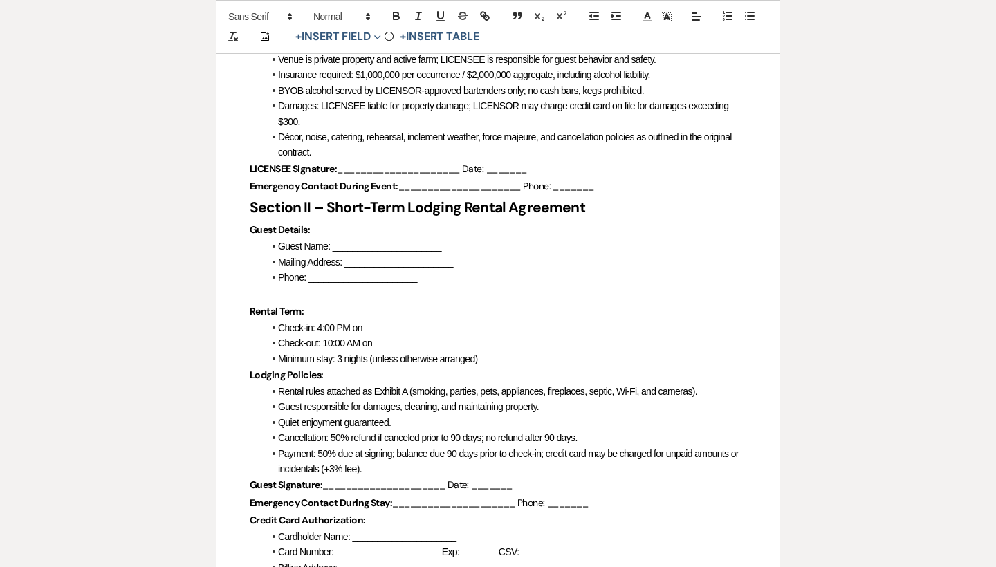
drag, startPoint x: 594, startPoint y: 195, endPoint x: 230, endPoint y: 184, distance: 364.1
click at [230, 184] on div "[GEOGRAPHIC_DATA] Hospitality, LLC Events & Lodging Agreement Address: [STREET_…" at bounding box center [498, 219] width 563 height 1586
click at [336, 16] on span at bounding box center [341, 16] width 68 height 17
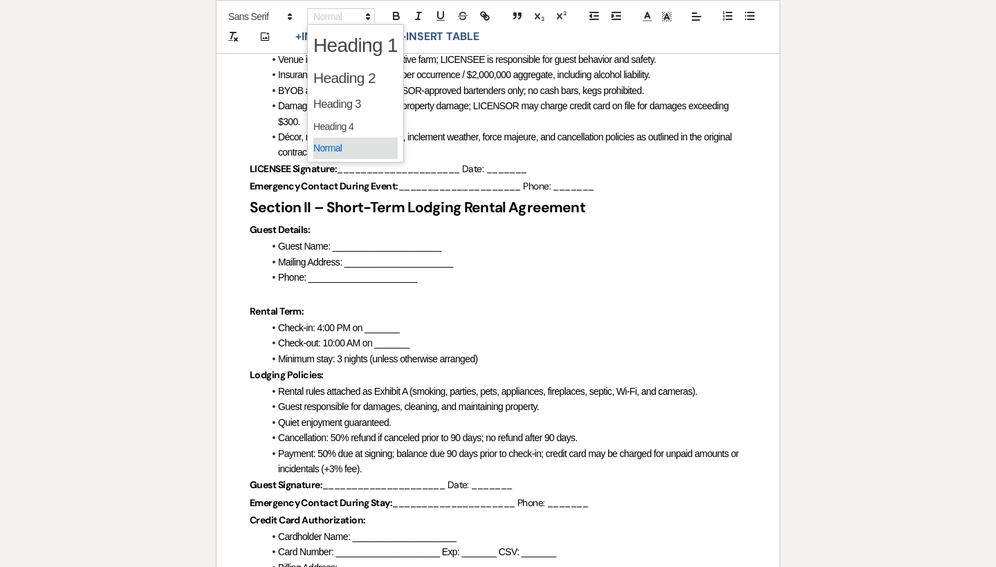
click at [336, 151] on span at bounding box center [355, 148] width 84 height 21
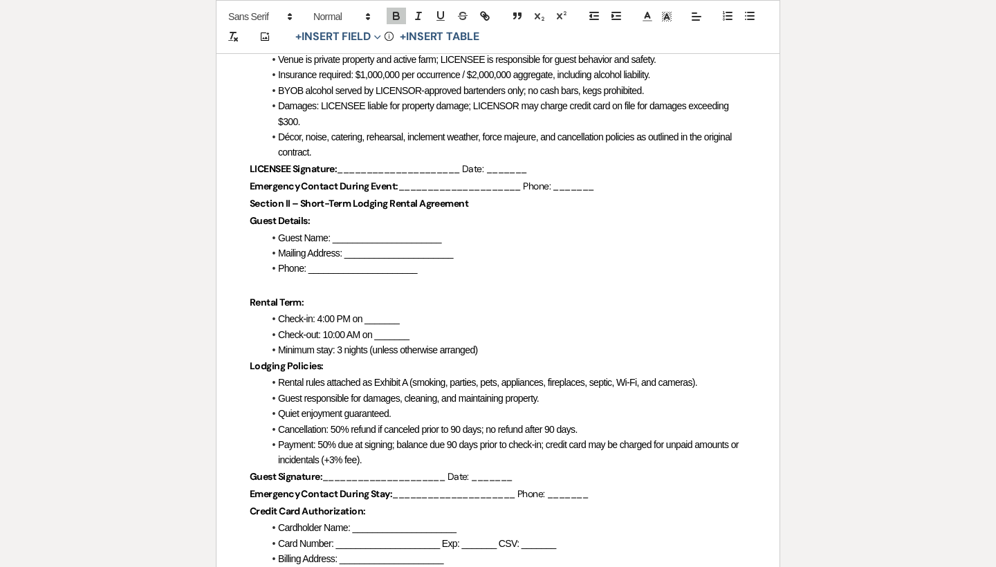
click at [393, 248] on span "Mailing Address: ______________________" at bounding box center [365, 253] width 175 height 11
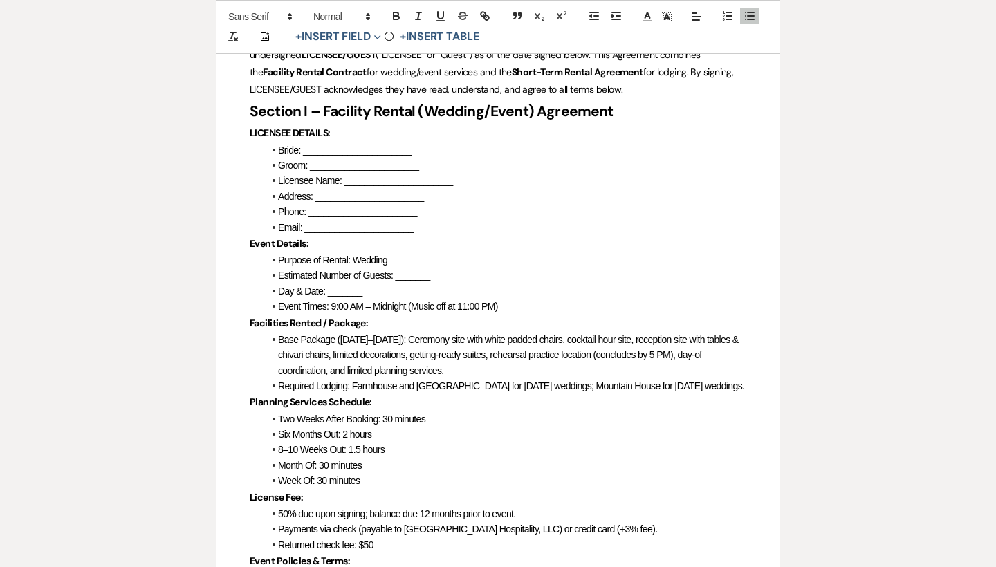
scroll to position [293, 0]
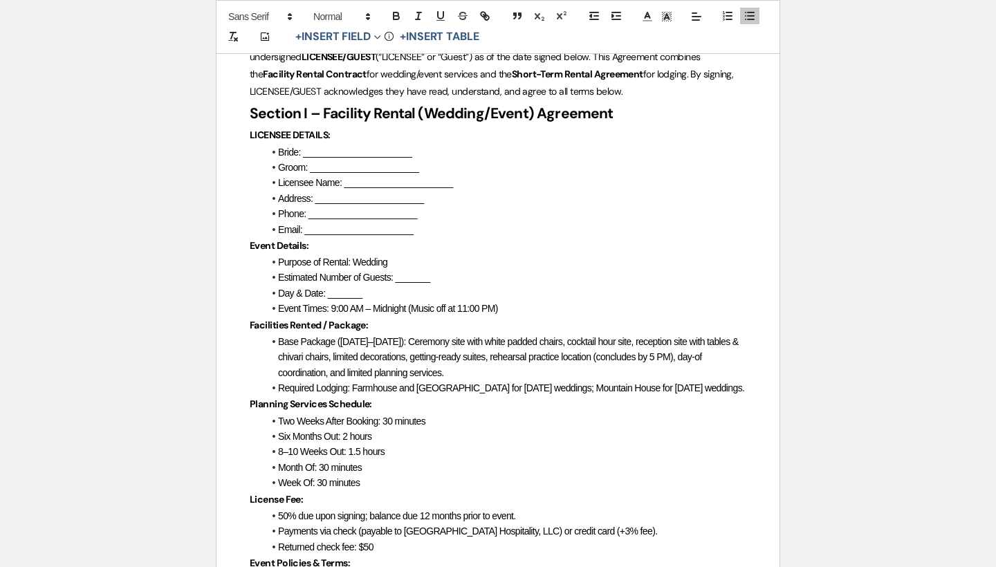
click at [405, 257] on li "Purpose of Rental: Wedding" at bounding box center [505, 262] width 483 height 15
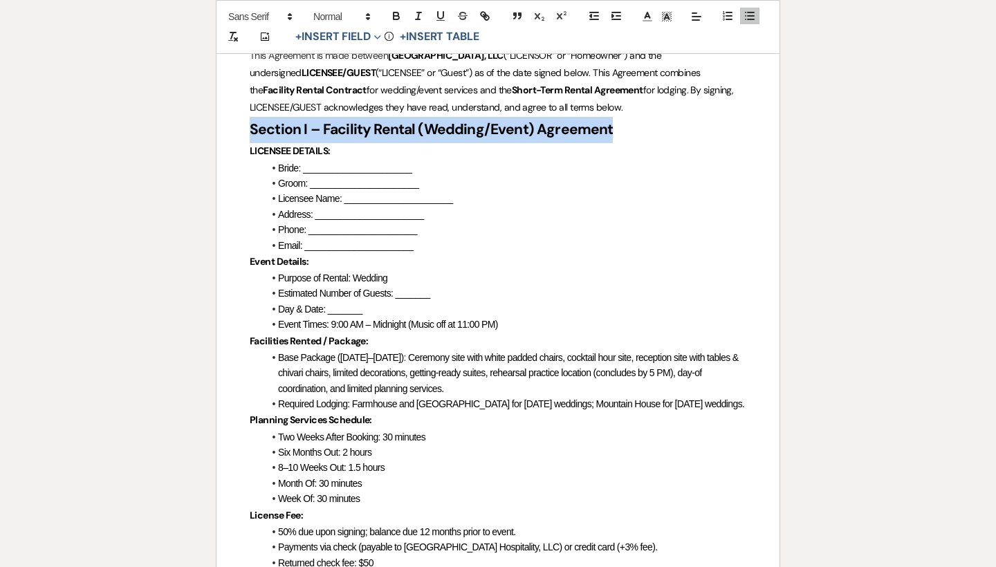
drag, startPoint x: 636, startPoint y: 124, endPoint x: 220, endPoint y: 122, distance: 415.8
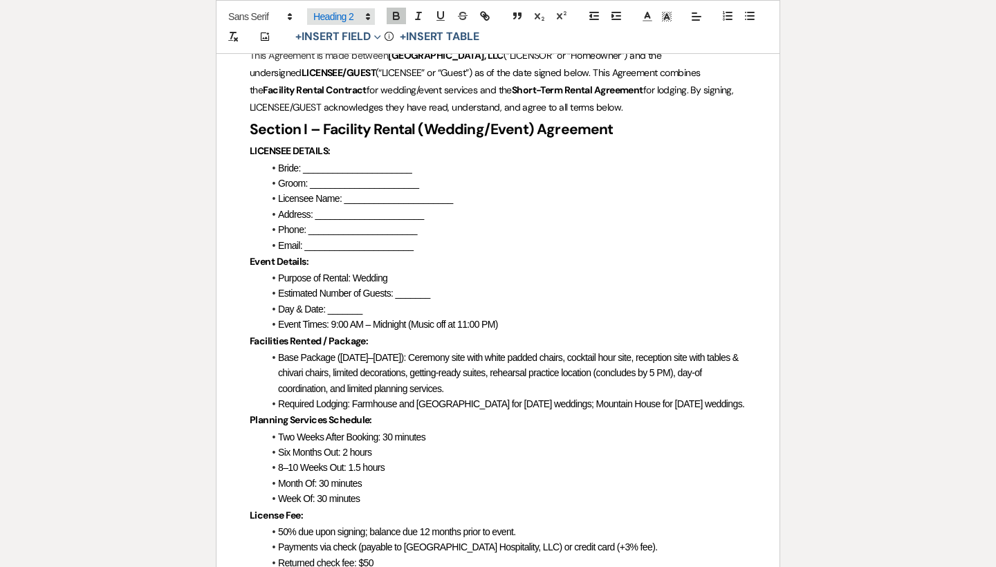
click at [347, 18] on span at bounding box center [341, 16] width 68 height 17
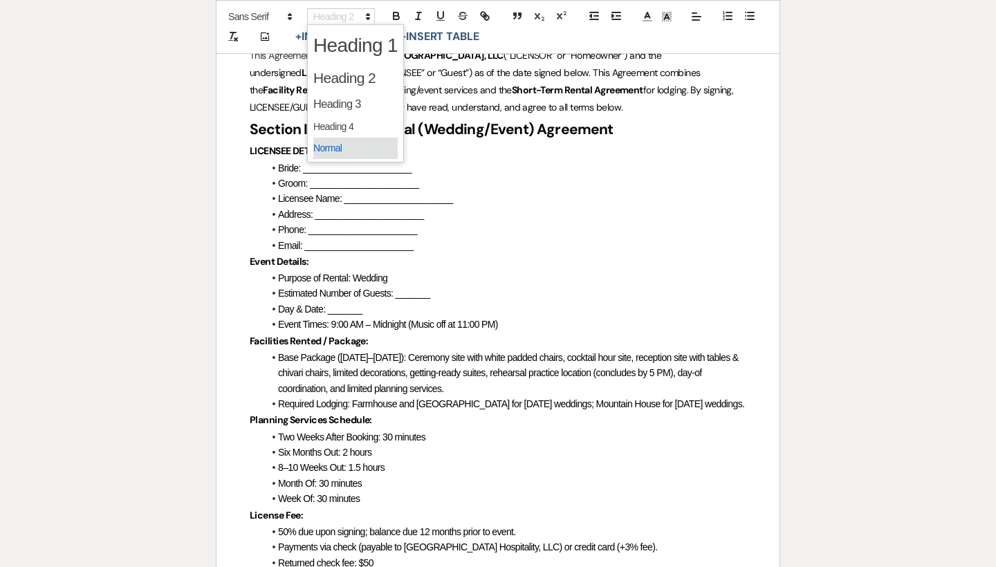
click at [351, 148] on span at bounding box center [355, 148] width 84 height 21
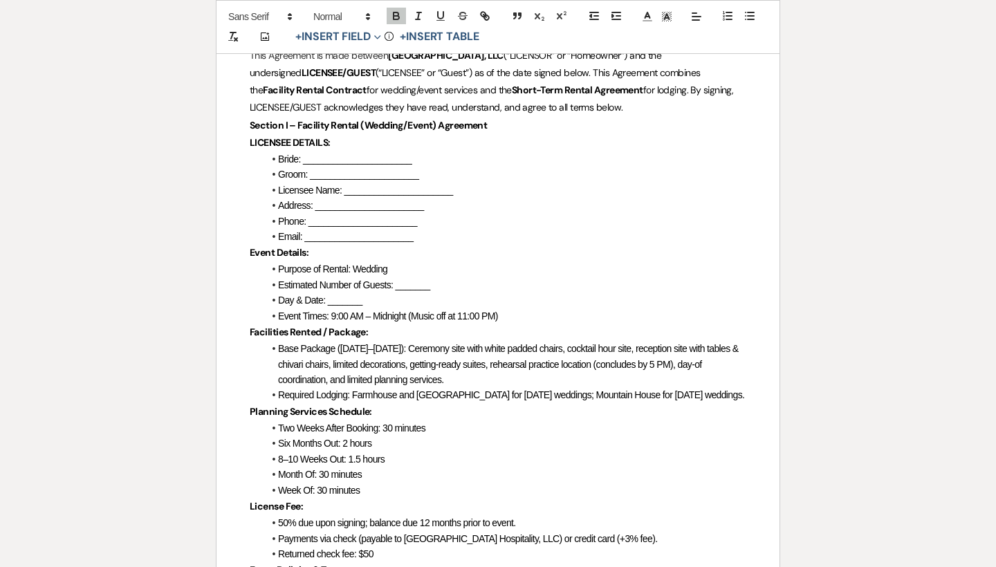
click at [410, 210] on li "Address: ______________________" at bounding box center [505, 205] width 483 height 15
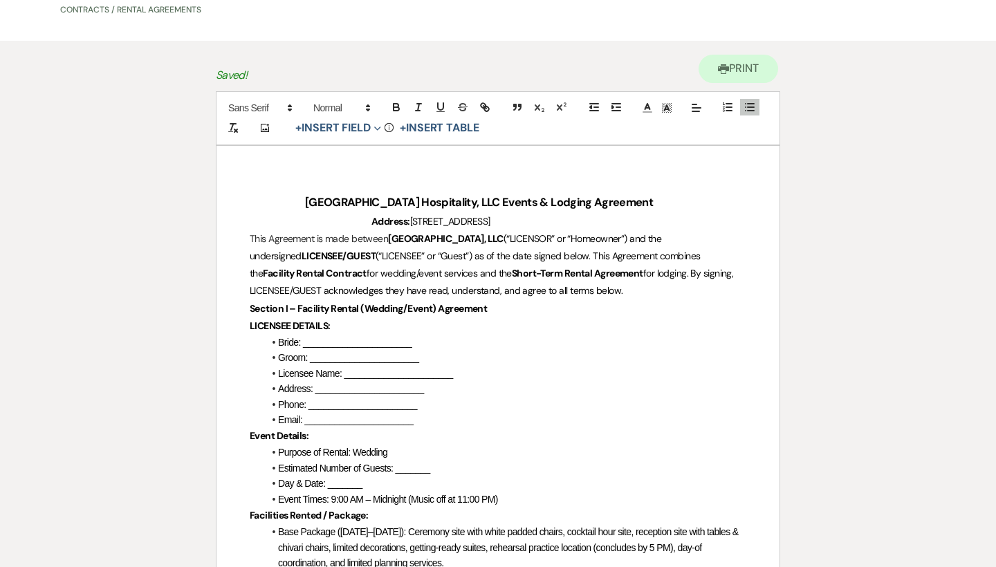
scroll to position [89, 0]
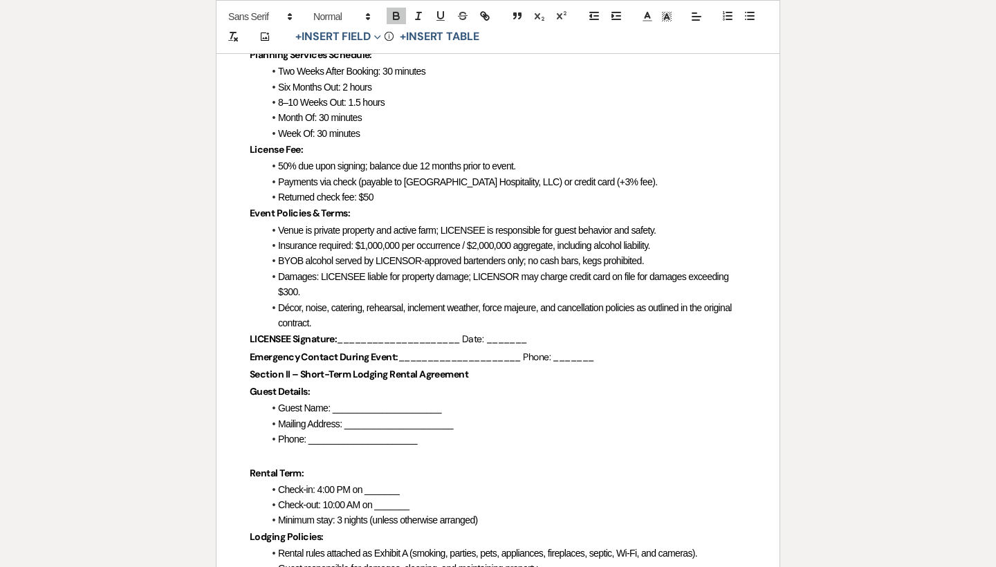
scroll to position [652, 0]
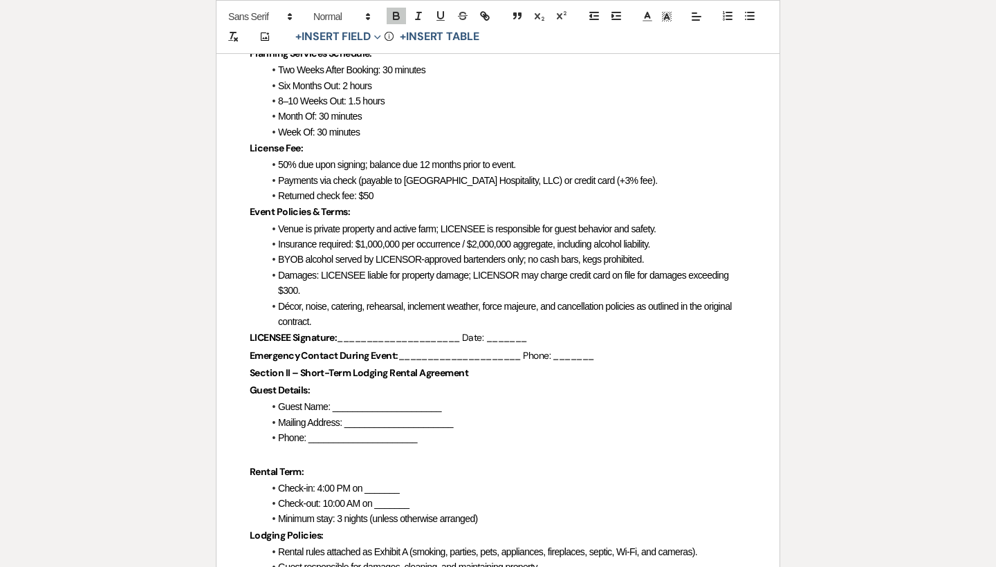
click at [226, 358] on div "[GEOGRAPHIC_DATA] Hospitality, LLC Events & Lodging Agreement Address: [STREET_…" at bounding box center [498, 380] width 563 height 1586
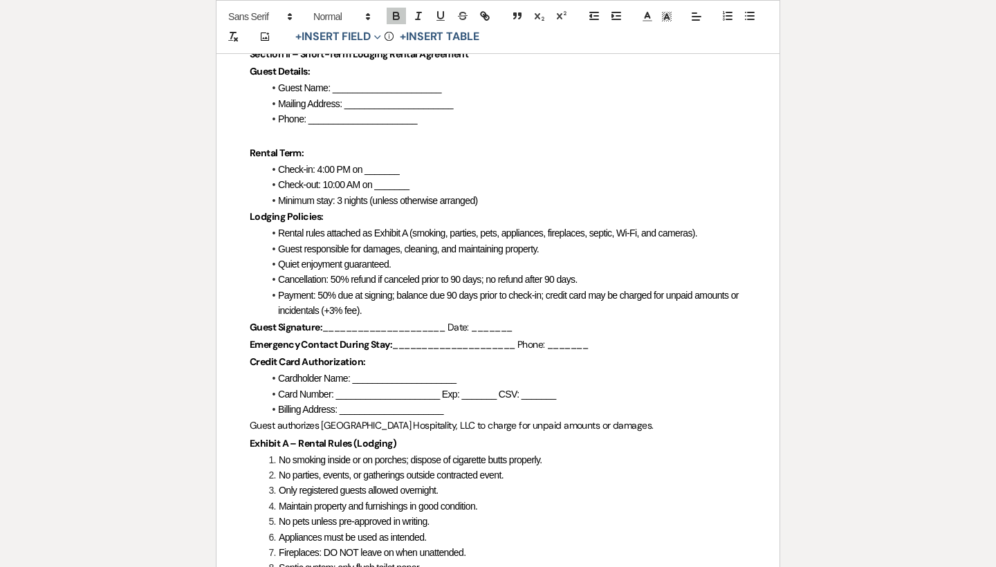
scroll to position [991, 0]
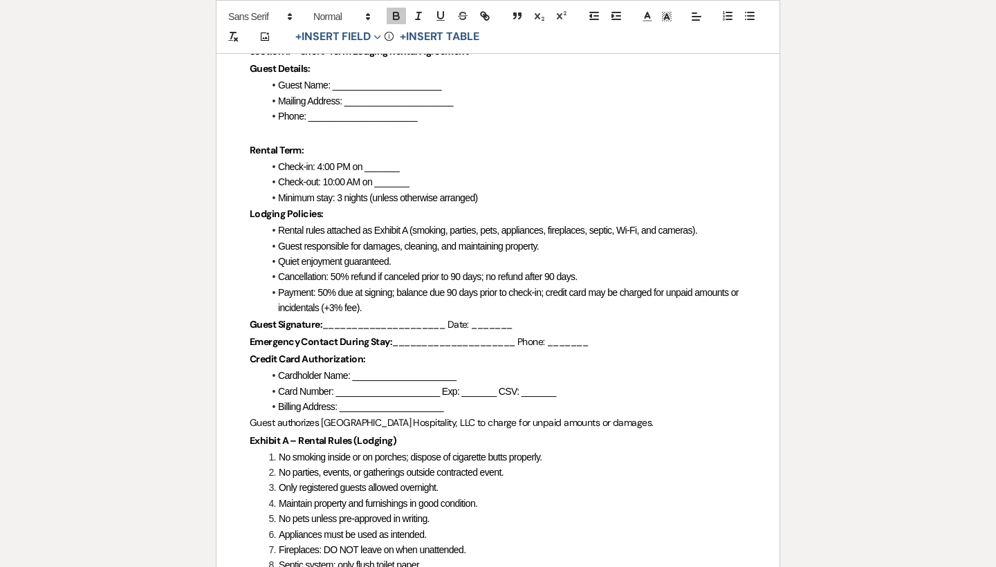
click at [227, 426] on div "[GEOGRAPHIC_DATA] Hospitality, LLC Events & Lodging Agreement Address: [STREET_…" at bounding box center [498, 50] width 563 height 1604
click at [226, 405] on div "[GEOGRAPHIC_DATA] Hospitality, LLC Events & Lodging Agreement Address: [STREET_…" at bounding box center [498, 50] width 563 height 1604
click at [227, 430] on div "[GEOGRAPHIC_DATA] Hospitality, LLC Events & Lodging Agreement Address: [STREET_…" at bounding box center [498, 50] width 563 height 1604
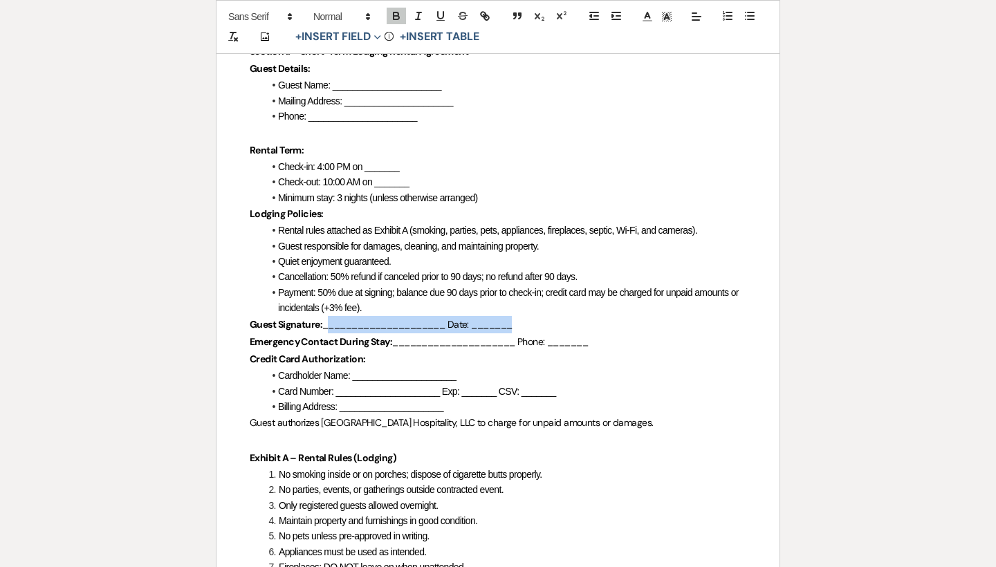
drag, startPoint x: 515, startPoint y: 307, endPoint x: 327, endPoint y: 310, distance: 187.5
click at [327, 318] on span "_____________________ Date: _______" at bounding box center [417, 324] width 190 height 12
click at [369, 32] on button "+ Insert Field Expand" at bounding box center [338, 37] width 95 height 17
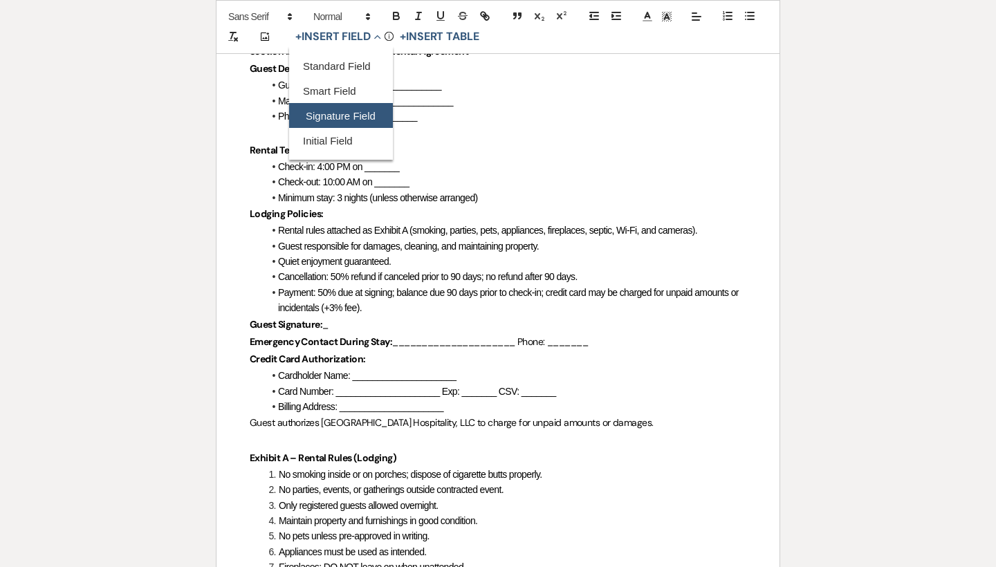
click at [349, 114] on button "Signature Field" at bounding box center [341, 116] width 104 height 25
select select "signatureField"
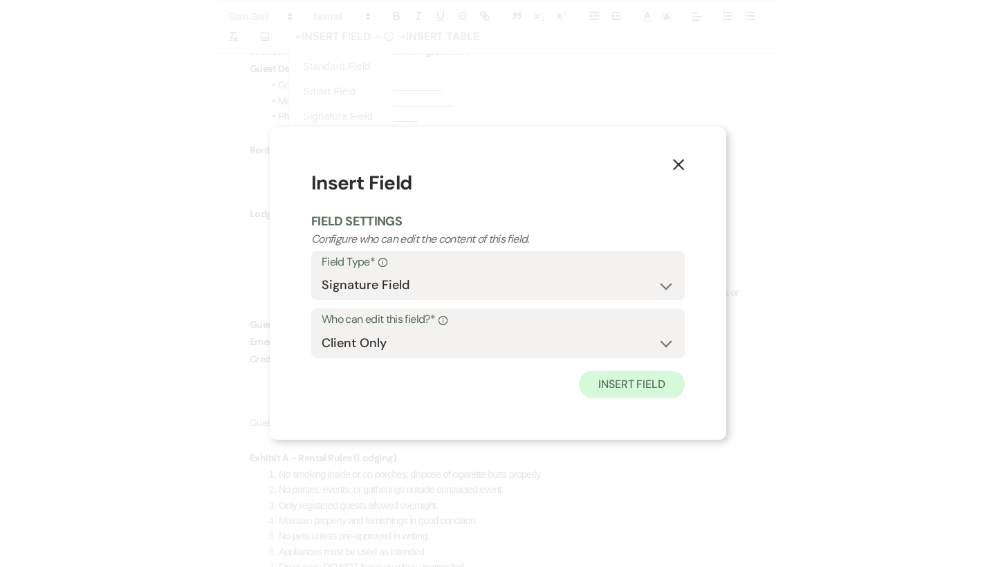
click at [625, 380] on button "Insert Field" at bounding box center [632, 385] width 106 height 28
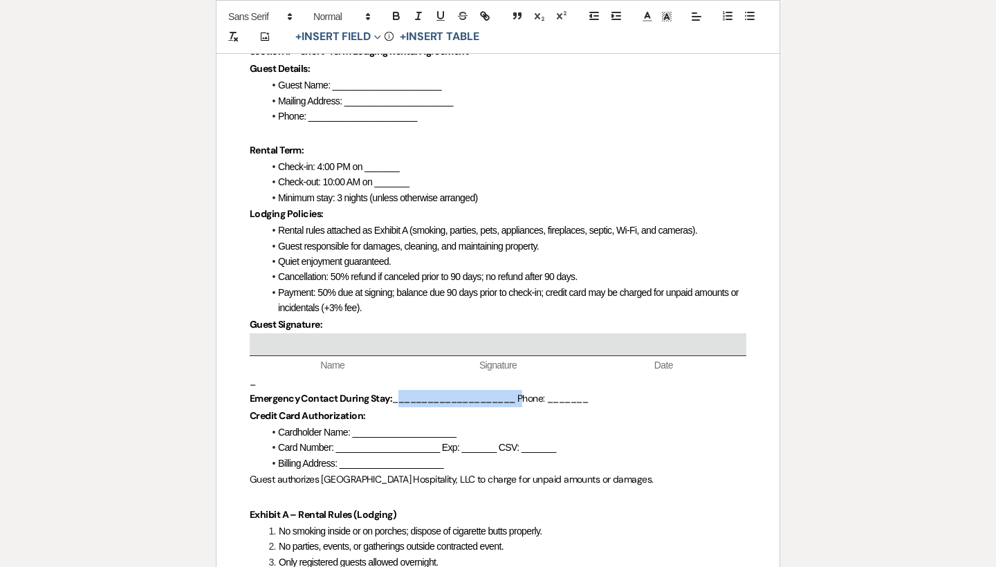
drag, startPoint x: 524, startPoint y: 385, endPoint x: 394, endPoint y: 386, distance: 130.1
click at [394, 392] on span "_____________________ Phone: _______" at bounding box center [490, 398] width 196 height 12
click at [373, 40] on button "+ Insert Field Expand" at bounding box center [338, 37] width 95 height 17
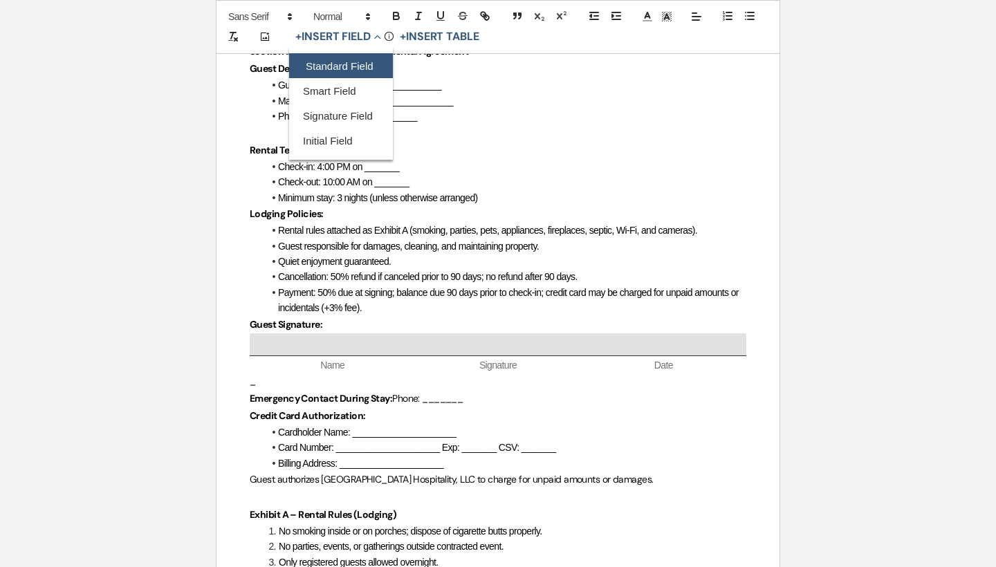
click at [366, 61] on button "Standard Field" at bounding box center [341, 66] width 104 height 25
select select "owner"
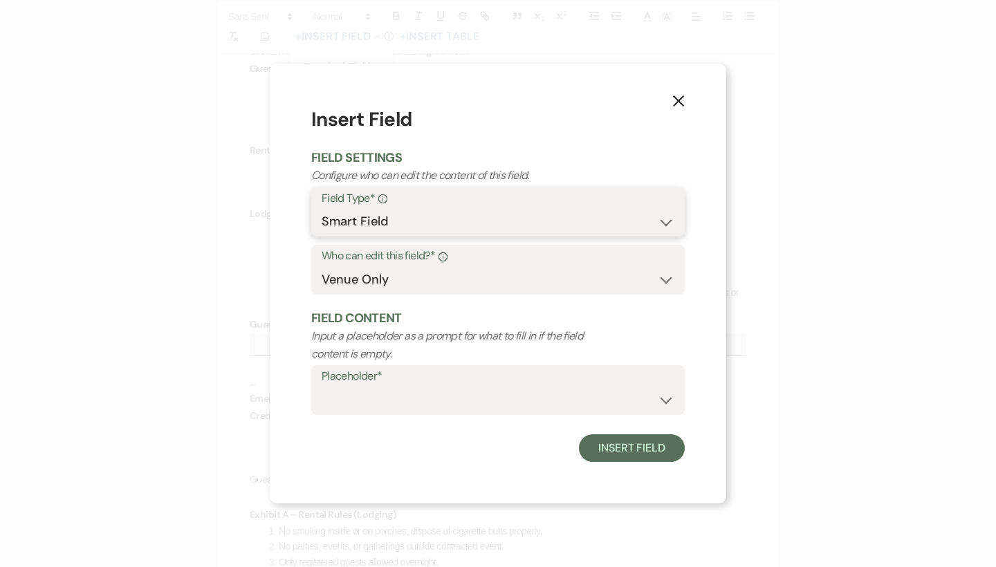
select select "standardCustomField"
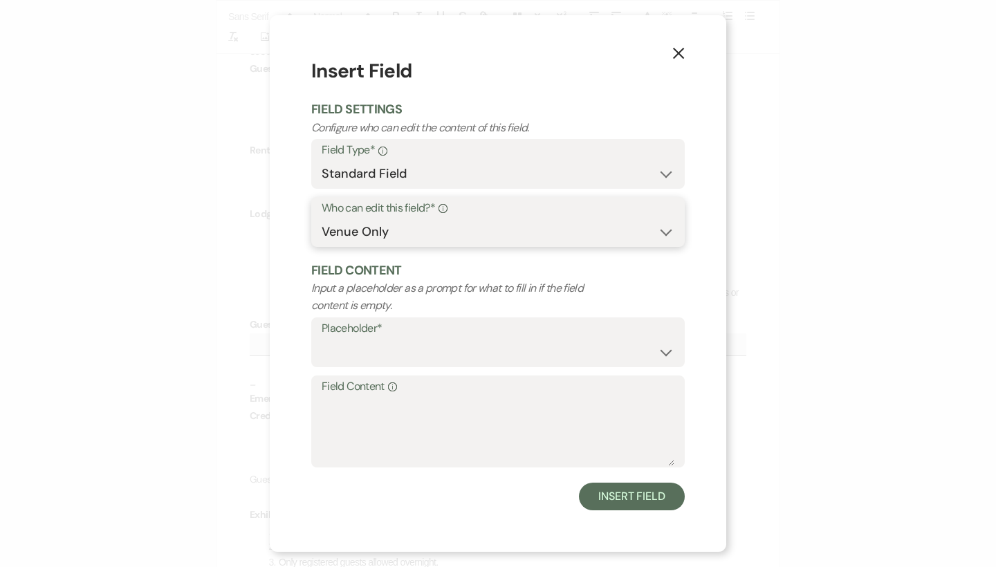
select select "client"
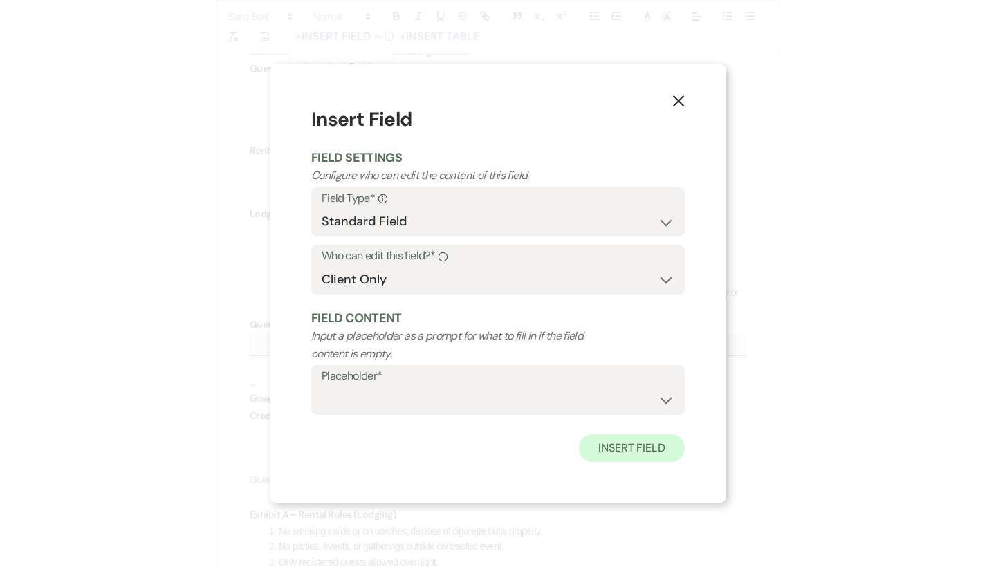
click at [610, 444] on button "Insert Field" at bounding box center [632, 448] width 106 height 28
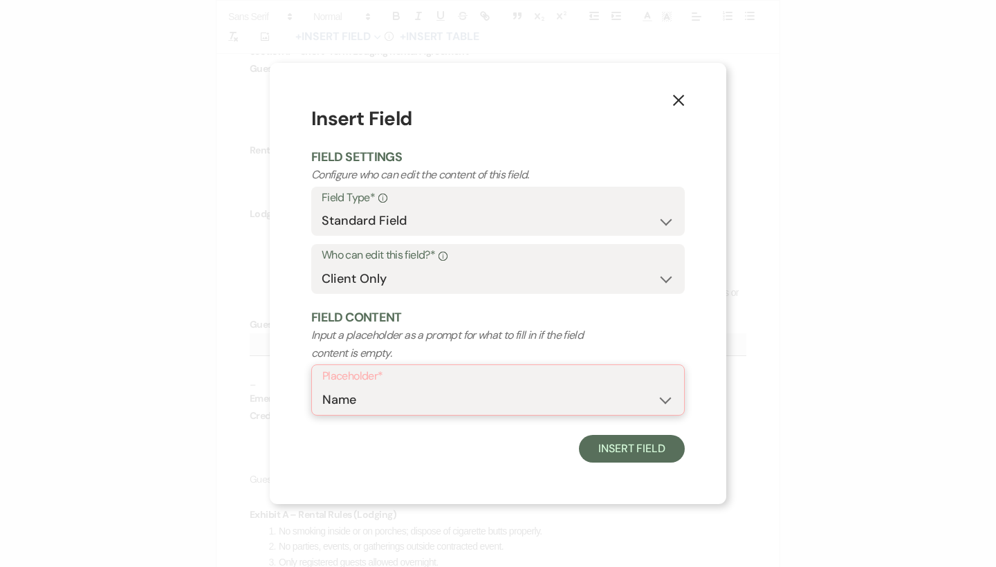
select select "Name"
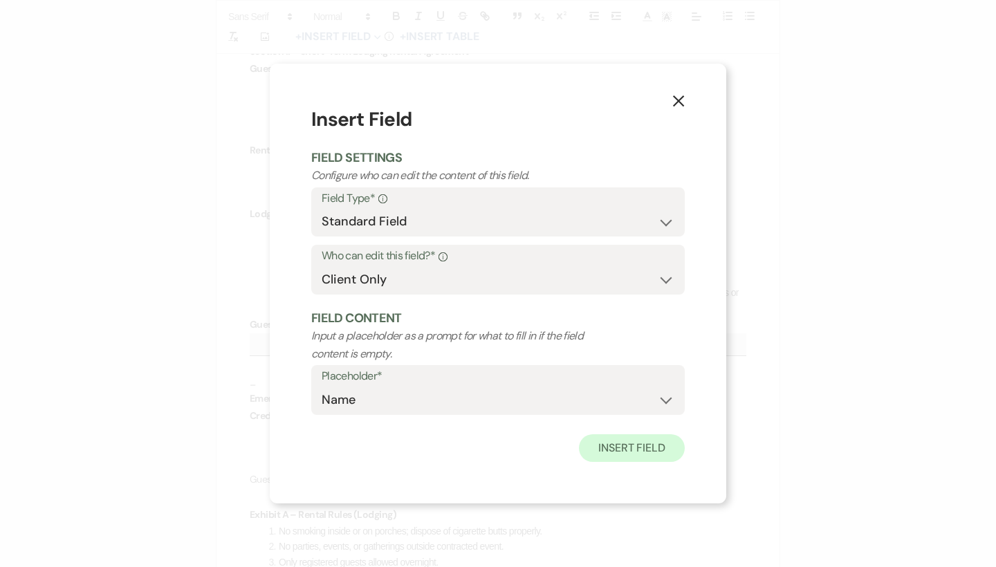
click at [639, 441] on button "Insert Field" at bounding box center [632, 448] width 106 height 28
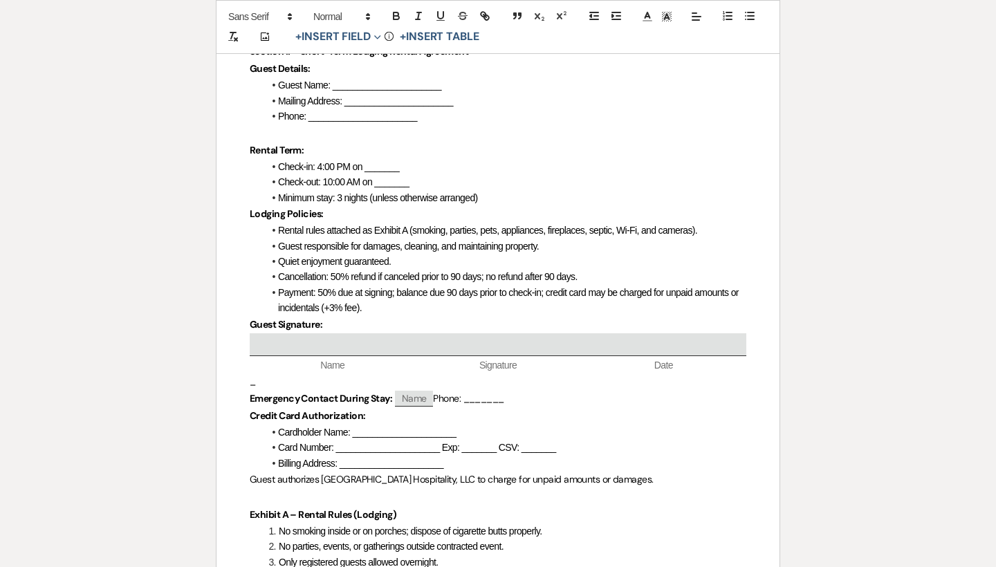
click at [516, 390] on p "Emergency Contact During Stay: ﻿ Name ﻿ Phone: _______" at bounding box center [498, 398] width 497 height 17
drag, startPoint x: 516, startPoint y: 383, endPoint x: 475, endPoint y: 382, distance: 41.5
click at [475, 390] on p "Emergency Contact During Stay: ﻿ Name ﻿ Phone: _______" at bounding box center [498, 398] width 497 height 17
click at [354, 33] on button "+ Insert Field Expand" at bounding box center [338, 37] width 95 height 17
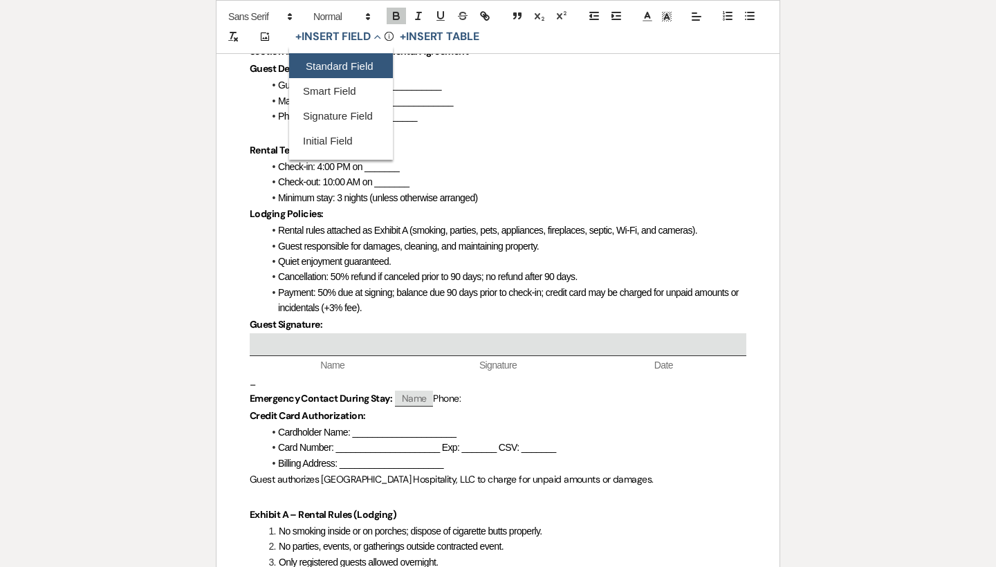
click at [370, 59] on button "Standard Field" at bounding box center [341, 66] width 104 height 25
select select "owner"
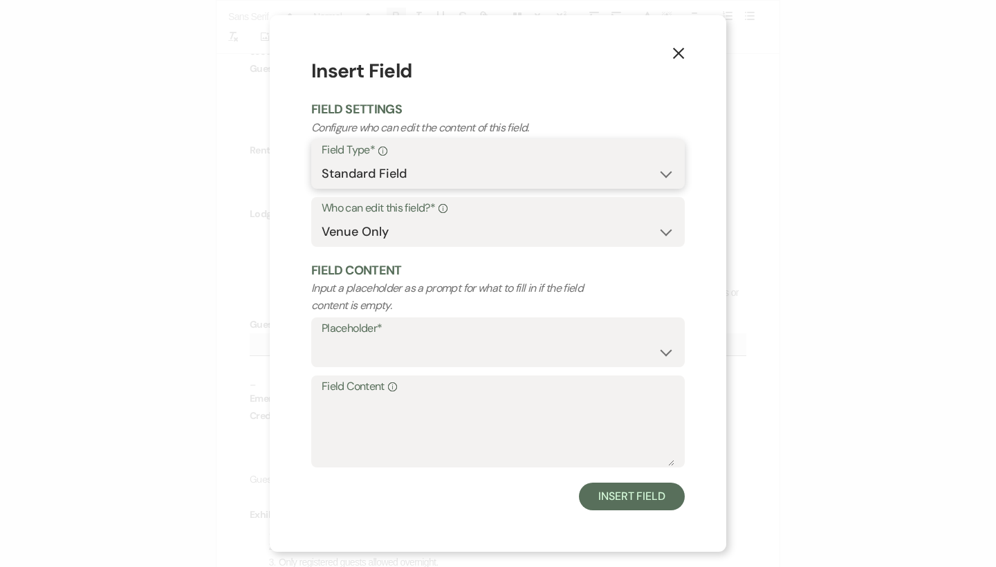
select select "smartCustomField"
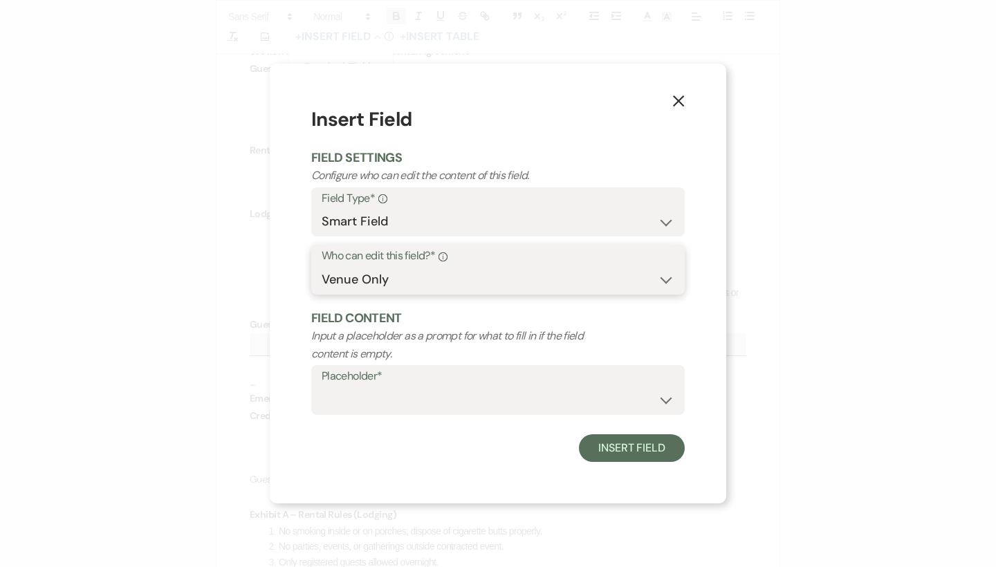
select select "client"
select select "standardCustomField"
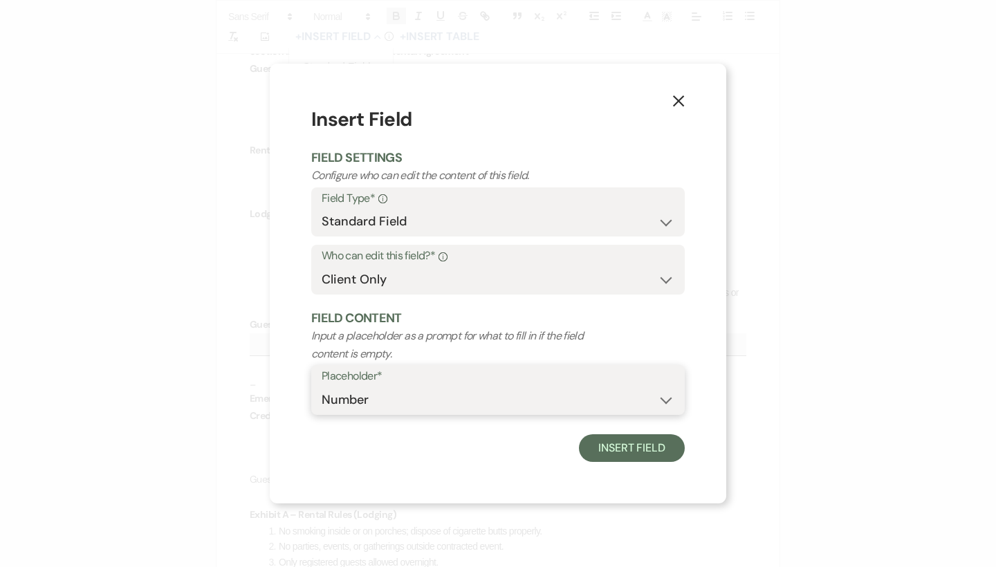
select select "Number"
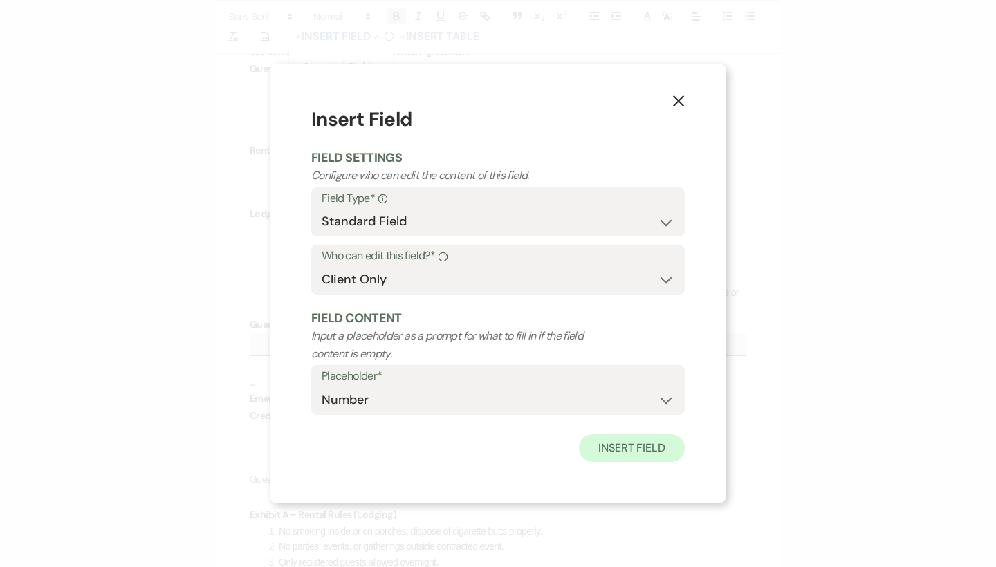
click at [621, 458] on button "Insert Field" at bounding box center [632, 448] width 106 height 28
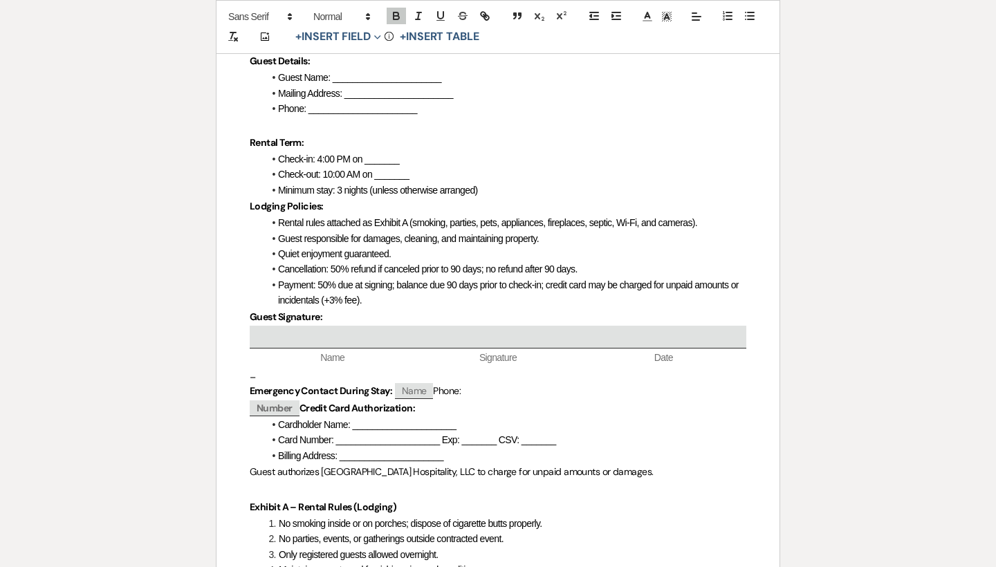
scroll to position [1005, 0]
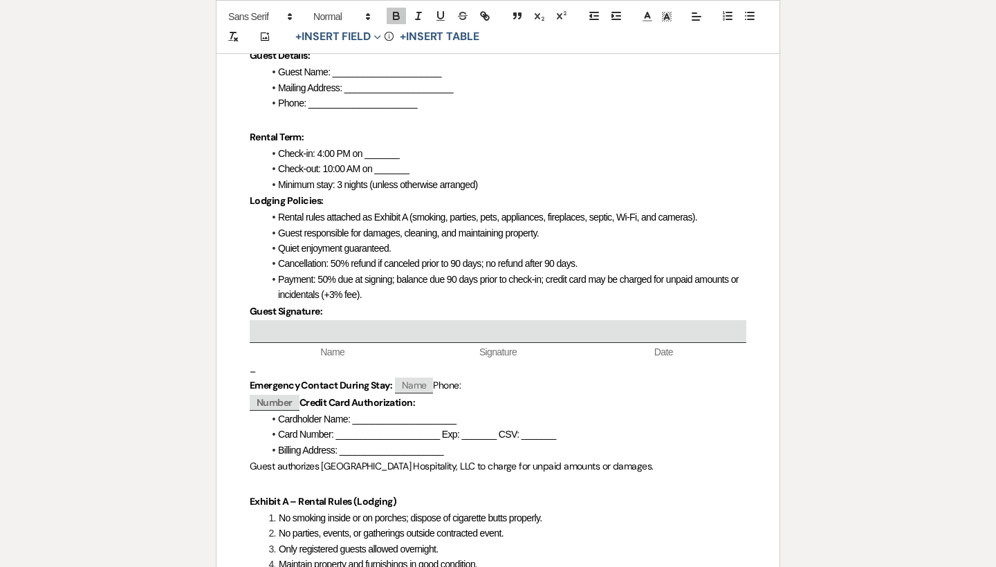
click at [436, 378] on span "﻿ Name ﻿ Phone:" at bounding box center [426, 386] width 68 height 16
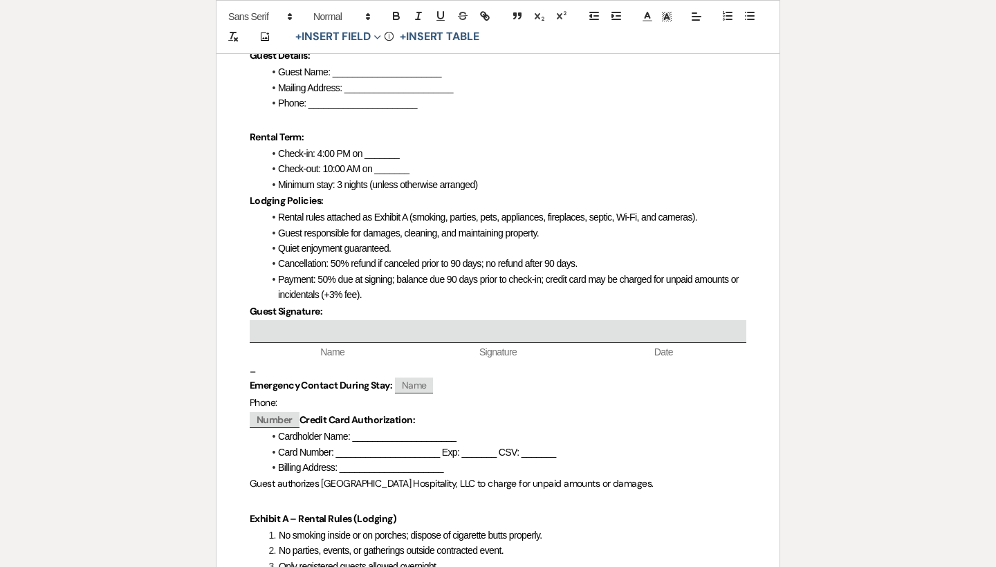
click at [246, 407] on div "[GEOGRAPHIC_DATA] Hospitality, LLC Events & Lodging Agreement Address: [STREET_…" at bounding box center [498, 83] width 563 height 1696
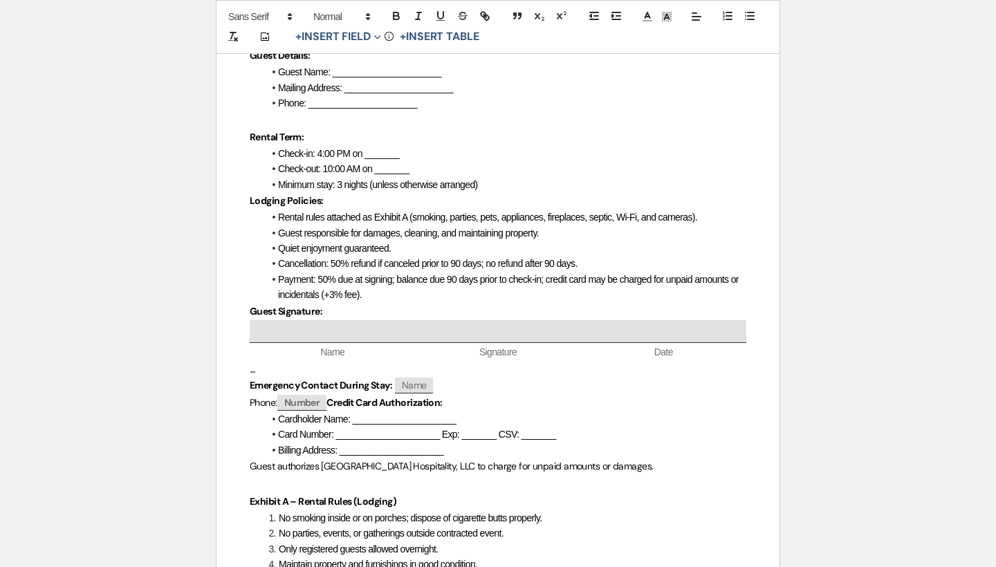
click at [333, 395] on strong "﻿ Number ﻿ Credit Card Authorization:" at bounding box center [359, 403] width 165 height 16
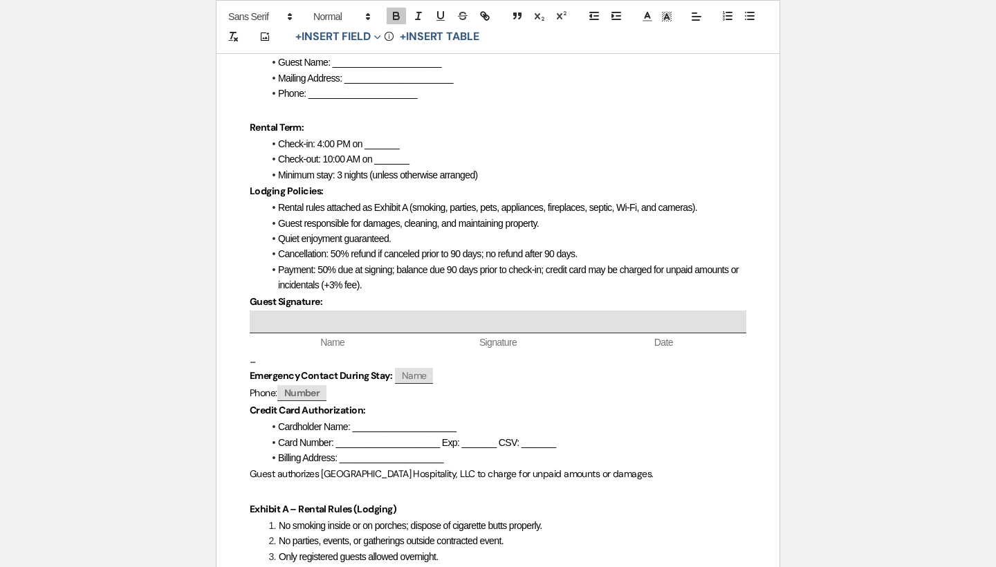
scroll to position [1016, 0]
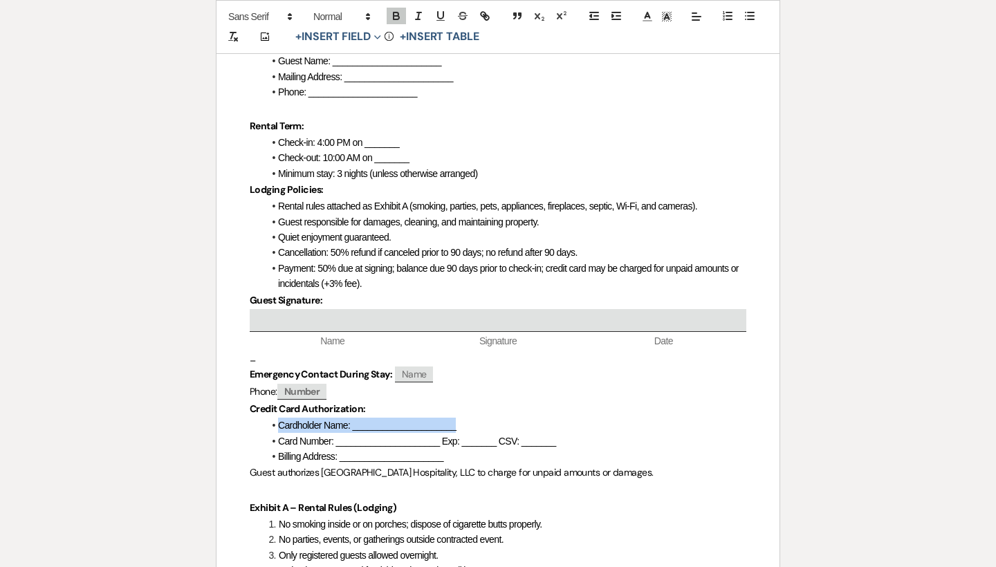
drag, startPoint x: 459, startPoint y: 410, endPoint x: 280, endPoint y: 409, distance: 179.9
click at [280, 418] on li "Cardholder Name: _____________________" at bounding box center [505, 425] width 483 height 15
click at [391, 401] on p "﻿ Credit Card Authorization:" at bounding box center [498, 409] width 497 height 17
drag, startPoint x: 465, startPoint y: 407, endPoint x: 355, endPoint y: 409, distance: 110.0
click at [355, 418] on li "Cardholder Name: _____________________" at bounding box center [505, 425] width 483 height 15
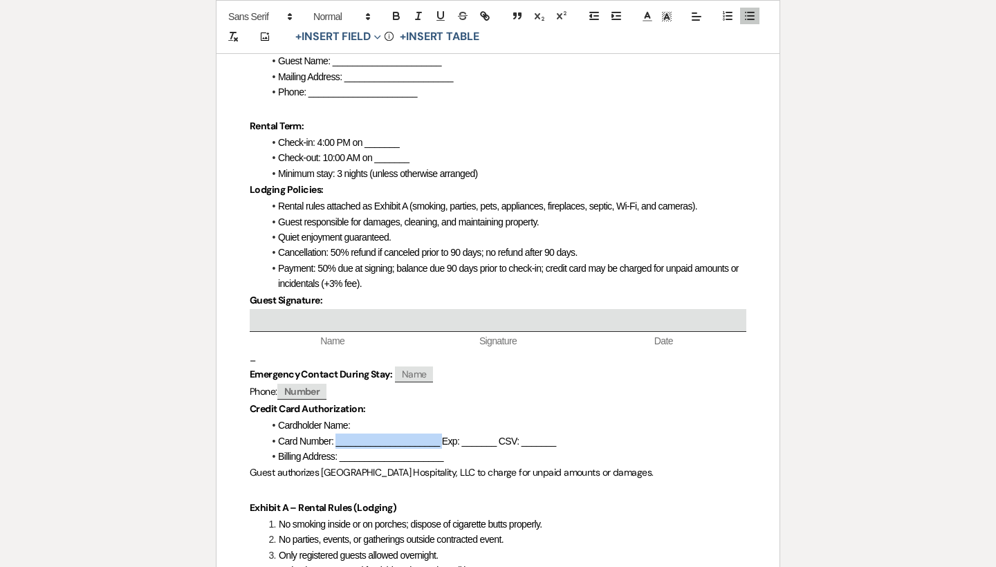
drag, startPoint x: 432, startPoint y: 426, endPoint x: 337, endPoint y: 425, distance: 94.8
click at [337, 436] on span "Card Number: _____________________ Exp: _______ CSV: _______" at bounding box center [417, 441] width 278 height 11
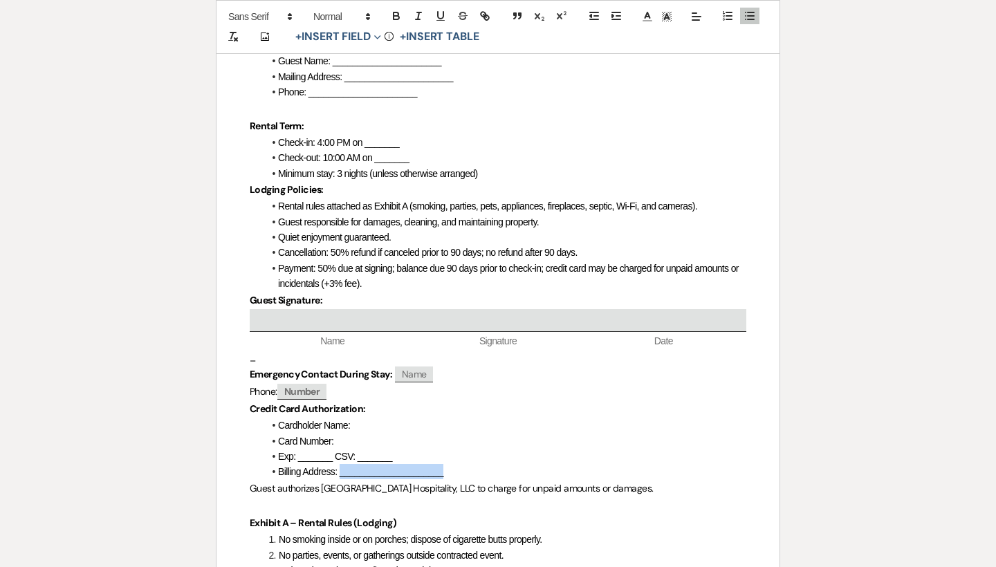
drag, startPoint x: 445, startPoint y: 457, endPoint x: 342, endPoint y: 455, distance: 102.4
click at [342, 464] on li "Billing Address: _____________________" at bounding box center [505, 471] width 483 height 15
click at [345, 39] on button "+ Insert Field Expand" at bounding box center [338, 37] width 95 height 17
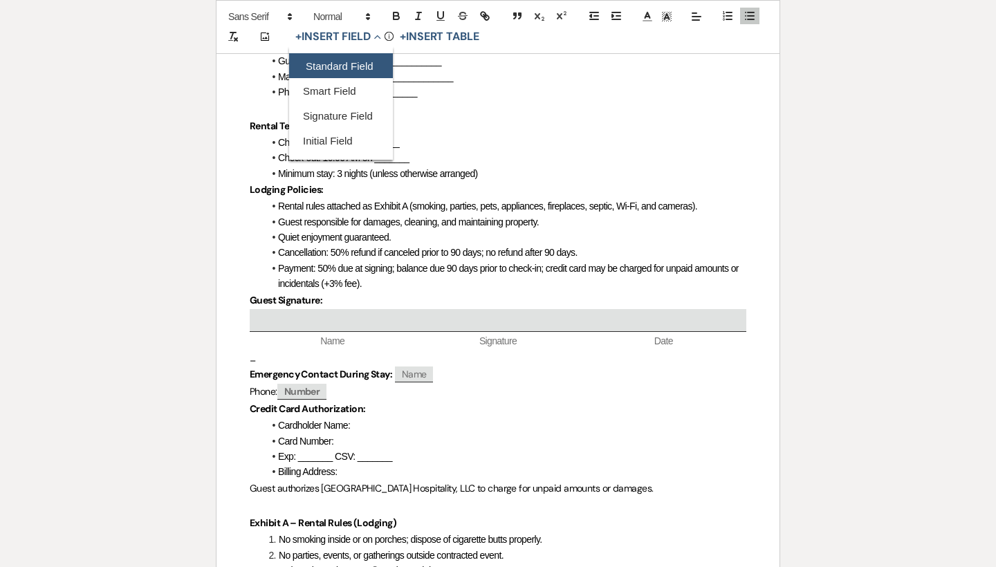
click at [351, 70] on button "Standard Field" at bounding box center [341, 66] width 104 height 25
select select "owner"
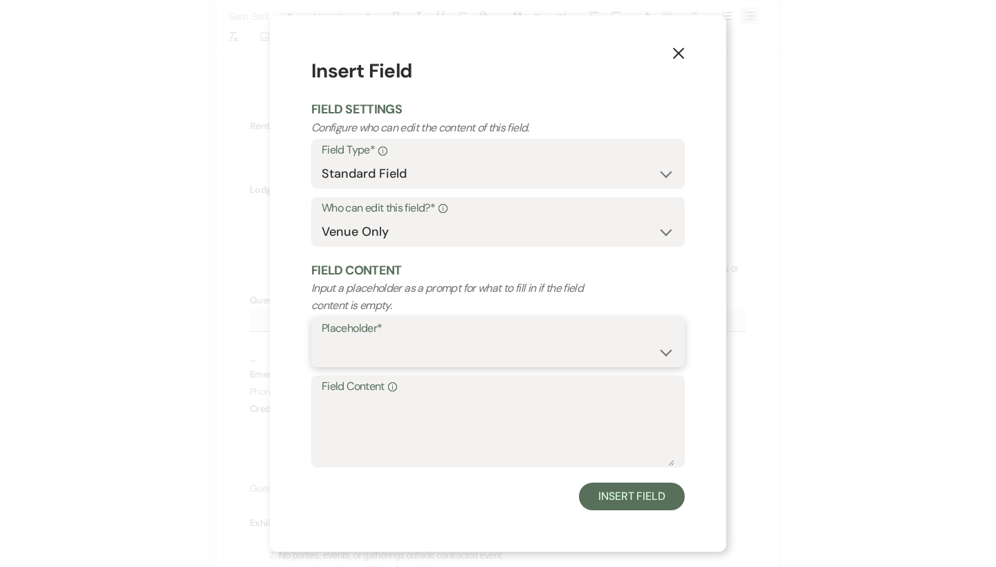
select select "custom_placeholder"
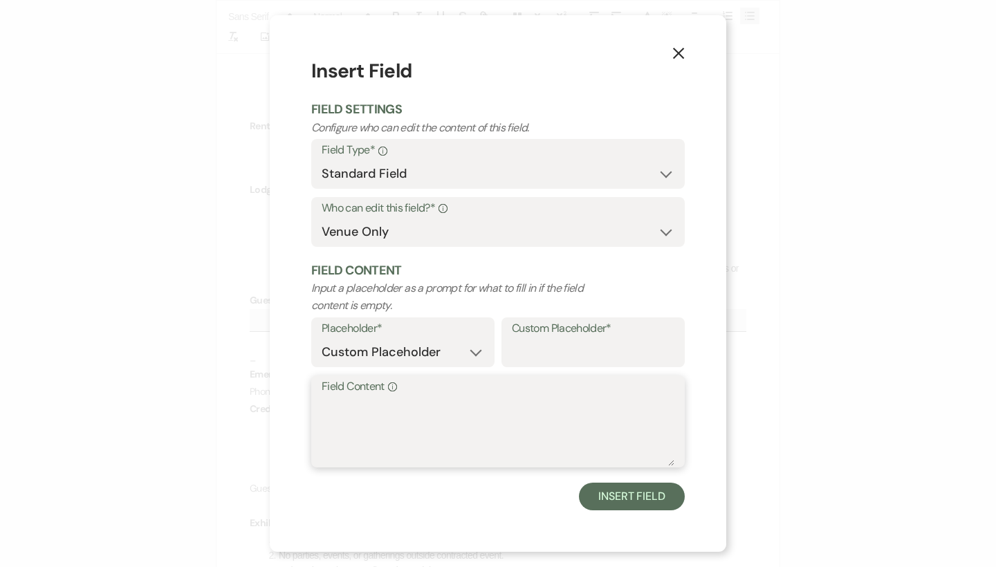
click at [405, 455] on textarea "Field Content Info" at bounding box center [498, 431] width 353 height 69
click at [618, 339] on input "Custom Placeholder*" at bounding box center [593, 352] width 163 height 27
type input "Card Number"
click at [562, 401] on textarea "Field Content Info" at bounding box center [498, 431] width 353 height 69
drag, startPoint x: 605, startPoint y: 359, endPoint x: 466, endPoint y: 357, distance: 139.1
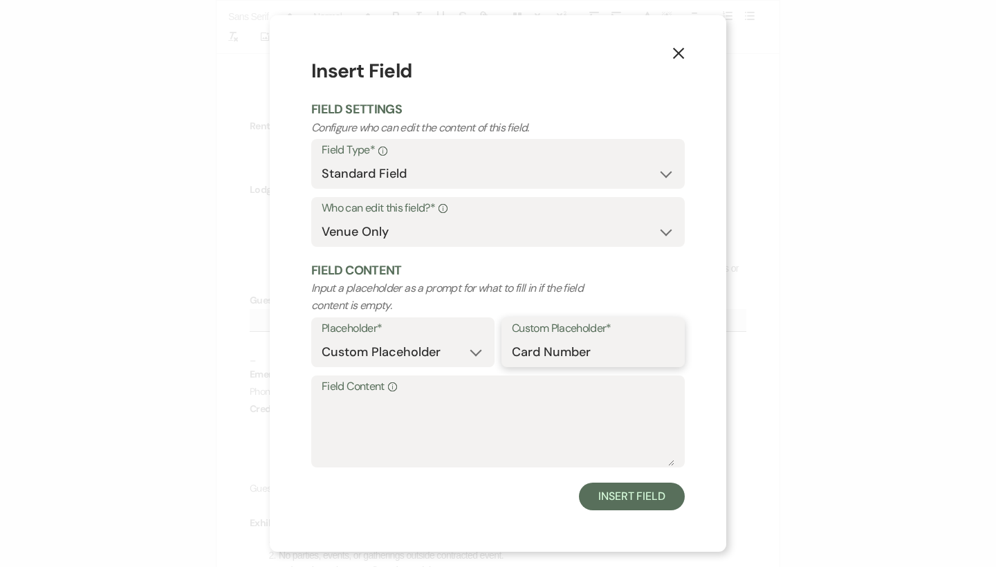
click at [466, 357] on div "Placeholder* Custom Placeholder Date Time Name Location Venue Name Type Number …" at bounding box center [498, 347] width 374 height 58
click at [453, 402] on textarea "Field Content Info" at bounding box center [498, 431] width 353 height 69
paste textarea "Card Number"
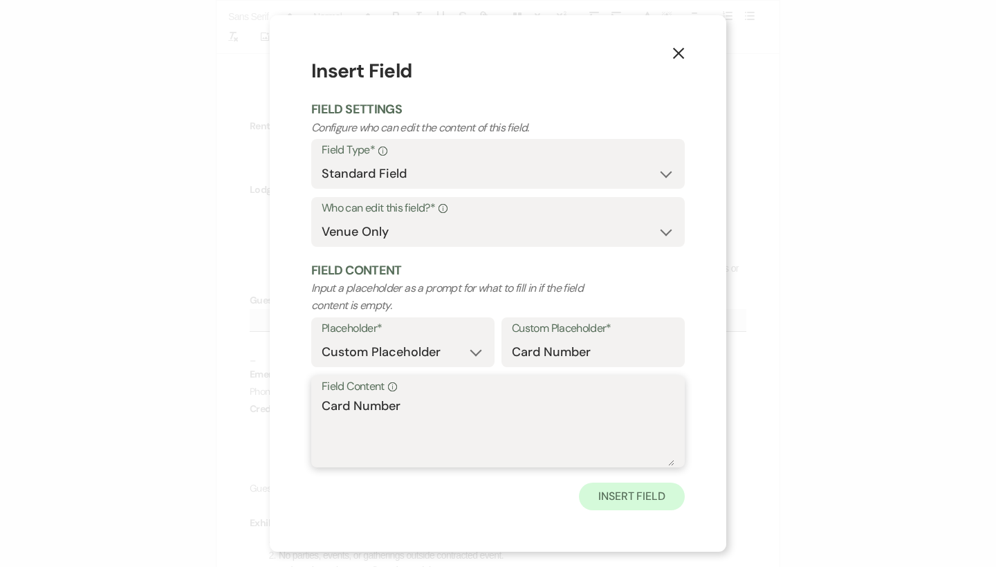
type textarea "Card Number"
click at [626, 498] on button "Insert Field" at bounding box center [632, 497] width 106 height 28
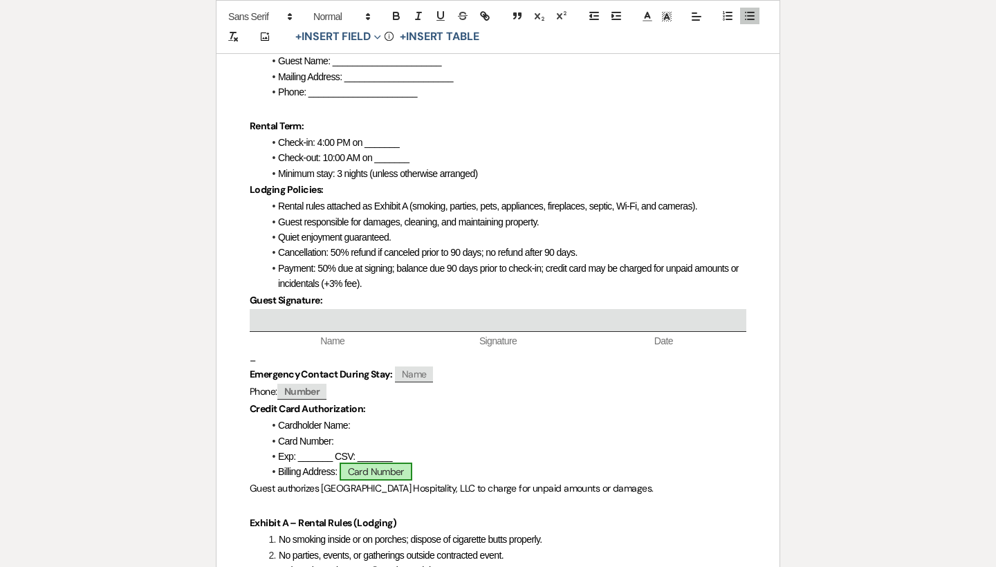
click at [399, 463] on span "Card Number" at bounding box center [376, 472] width 73 height 18
select select "owner"
select select "custom_placeholder"
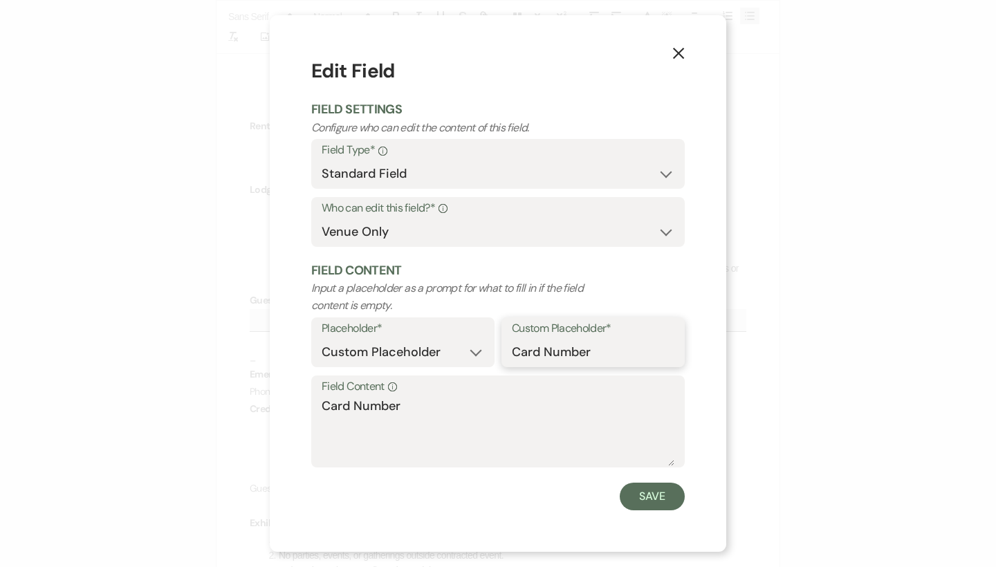
drag, startPoint x: 622, startPoint y: 354, endPoint x: 458, endPoint y: 337, distance: 164.8
click at [458, 337] on div "Placeholder* Custom Placeholder Date Time Name Location Venue Name Type Number …" at bounding box center [498, 347] width 374 height 58
drag, startPoint x: 622, startPoint y: 341, endPoint x: 667, endPoint y: 367, distance: 51.7
click at [667, 367] on div "Placeholder* Custom Placeholder Date Time Name Location Venue Name Type Number …" at bounding box center [498, 347] width 374 height 58
type input "Billing Address"
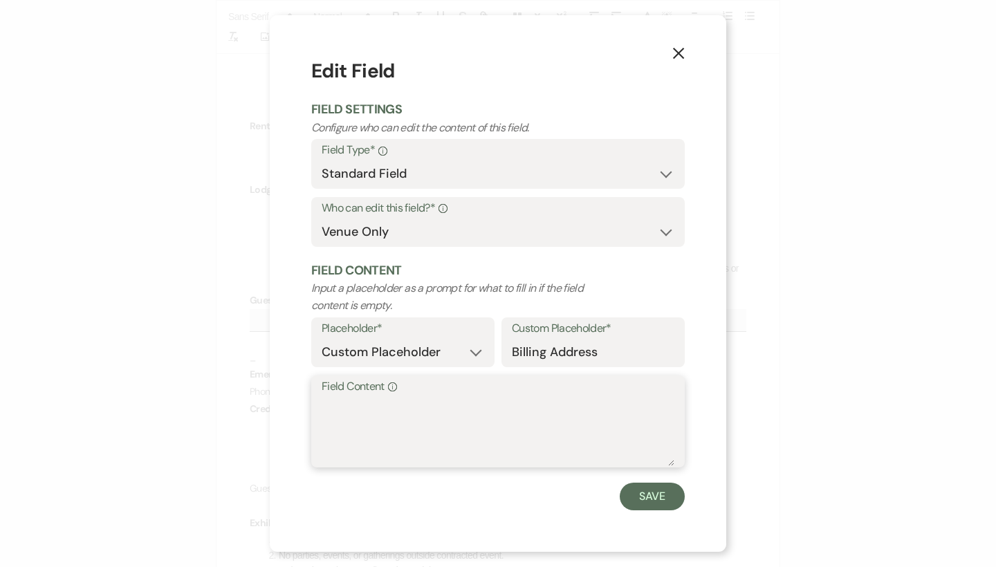
click at [621, 427] on textarea "Field Content Info" at bounding box center [498, 431] width 353 height 69
paste textarea "Billing Address"
type textarea "Billing Address"
click at [654, 494] on button "Save" at bounding box center [652, 497] width 65 height 28
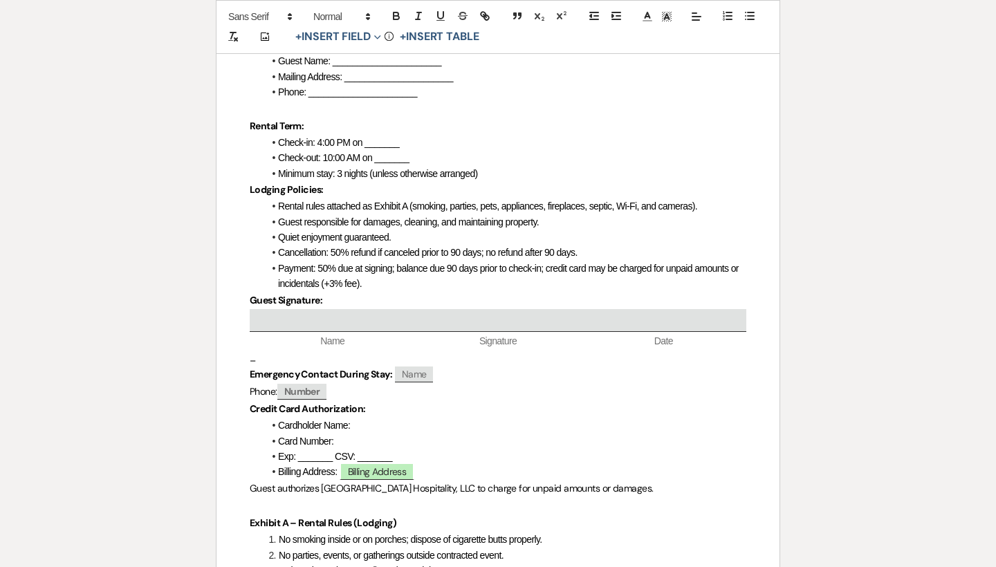
click at [349, 434] on li "Card Number:" at bounding box center [505, 441] width 483 height 15
click at [365, 418] on li "Cardholder Name:" at bounding box center [505, 425] width 483 height 15
click at [357, 37] on button "+ Insert Field Expand" at bounding box center [338, 37] width 95 height 17
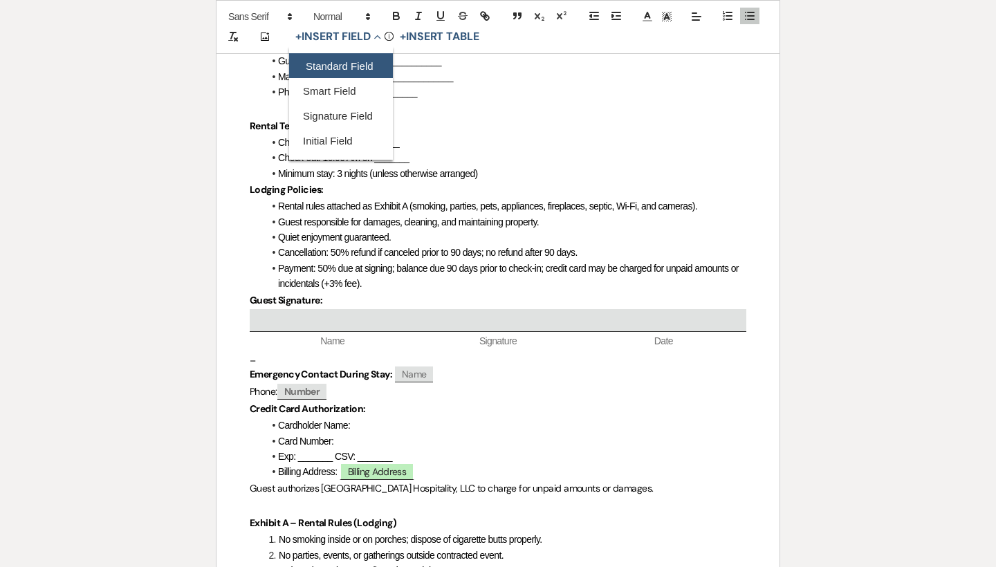
click at [373, 62] on button "Standard Field" at bounding box center [341, 66] width 104 height 25
select select "owner"
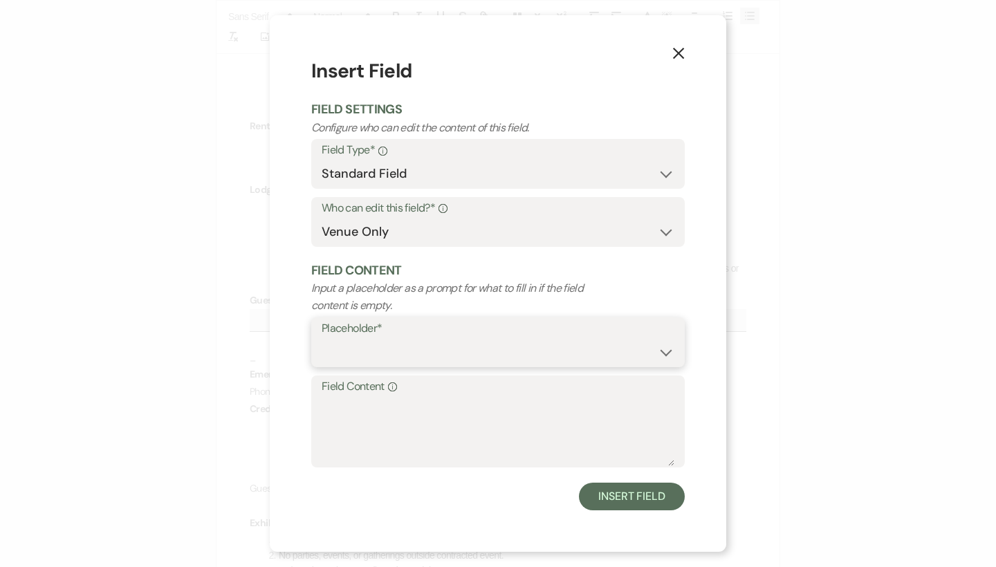
select select "Address"
click at [609, 497] on button "Insert Field" at bounding box center [632, 497] width 106 height 28
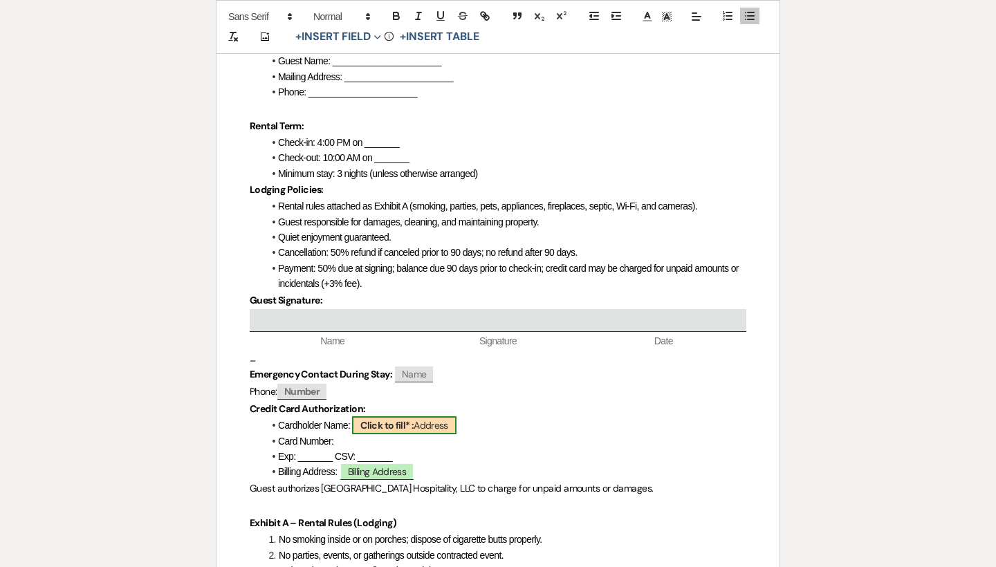
click at [448, 416] on span "Click to fill* : Address" at bounding box center [404, 425] width 104 height 18
select select "owner"
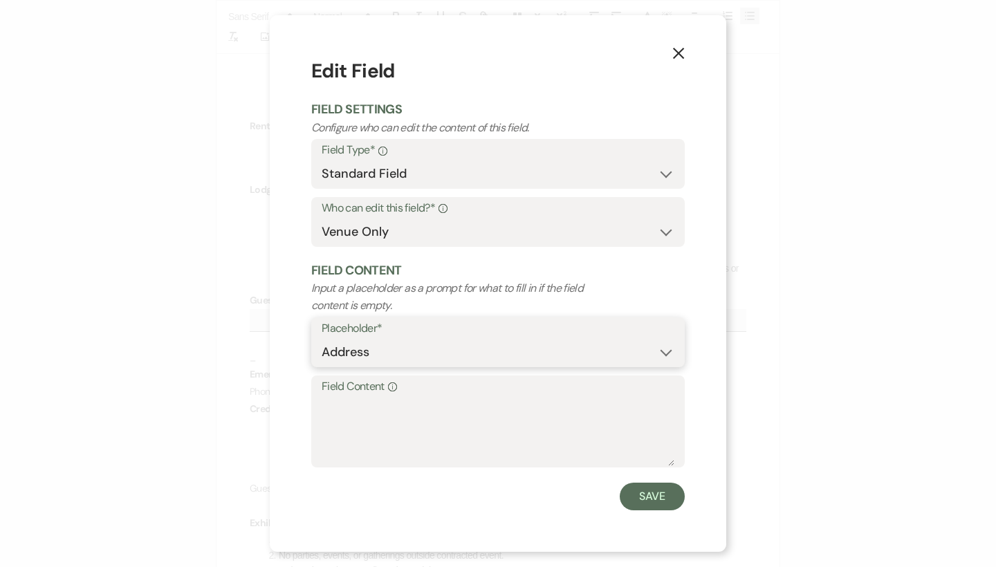
select select "custom_placeholder"
click at [648, 486] on button "Save" at bounding box center [652, 497] width 65 height 28
click at [584, 350] on input "Custom Placeholder*" at bounding box center [593, 352] width 162 height 27
click at [679, 50] on icon "X" at bounding box center [678, 52] width 12 height 12
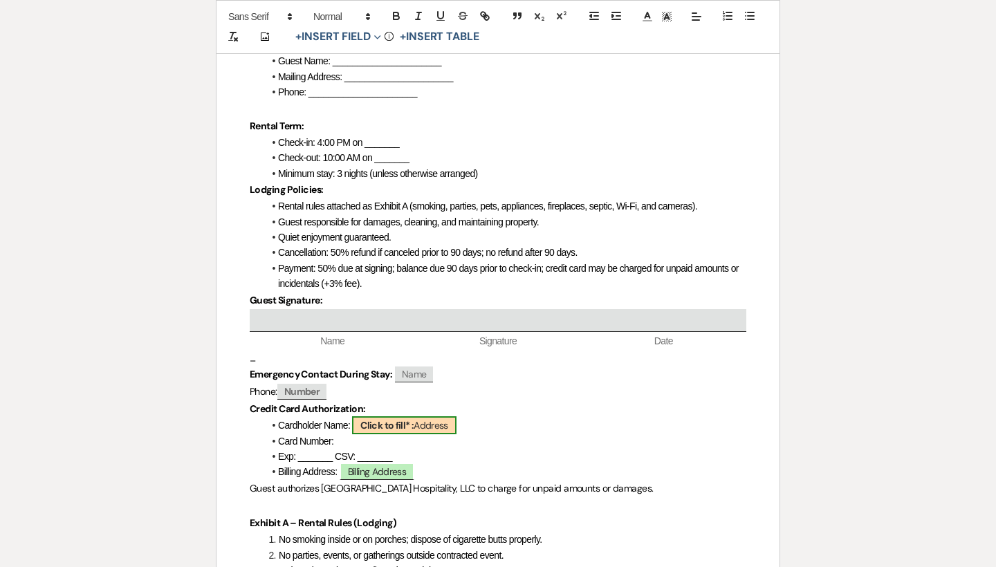
click at [419, 416] on span "Click to fill* : Address" at bounding box center [404, 425] width 104 height 18
select select "owner"
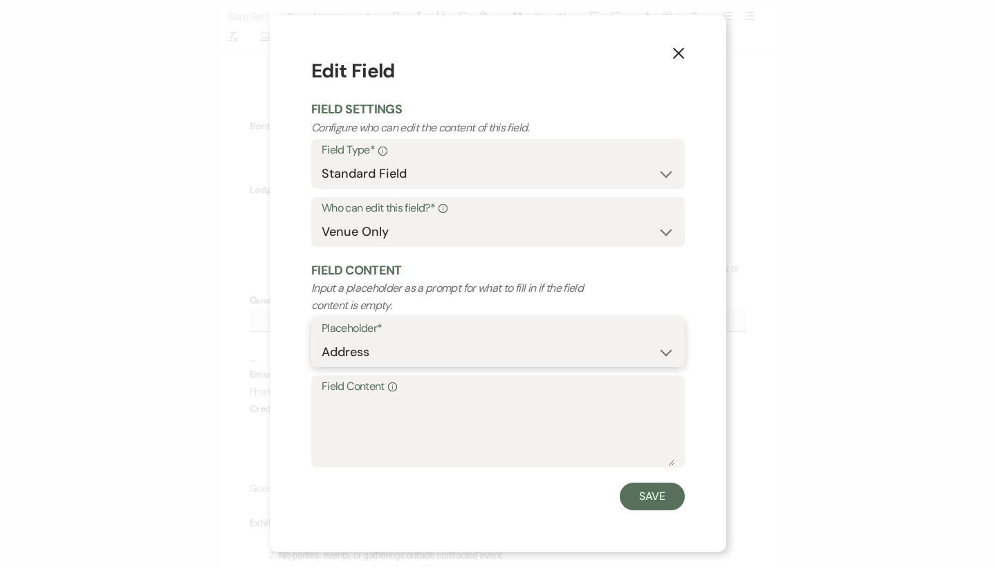
select select "custom_placeholder"
click at [549, 343] on input "Custom Placeholder*" at bounding box center [593, 352] width 163 height 27
drag, startPoint x: 644, startPoint y: 353, endPoint x: 502, endPoint y: 349, distance: 142.6
click at [502, 349] on div "Custom Placeholder* Card Holder Name" at bounding box center [593, 343] width 183 height 50
type input "Card Holder Name"
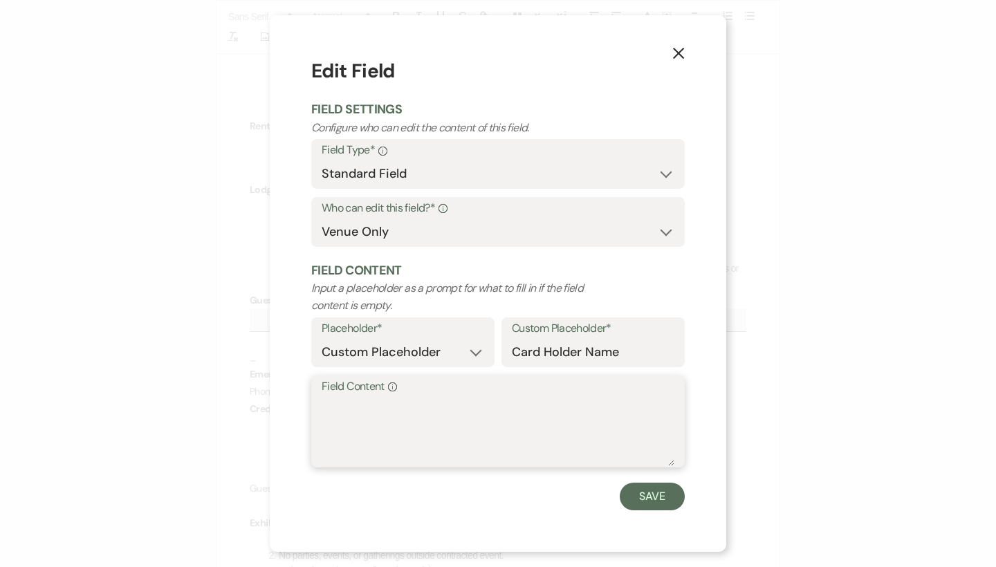
click at [475, 421] on textarea "Field Content Info" at bounding box center [498, 431] width 353 height 69
paste textarea "Card Holder Name"
type textarea "Card Holder Name"
click at [639, 493] on button "Save" at bounding box center [652, 497] width 65 height 28
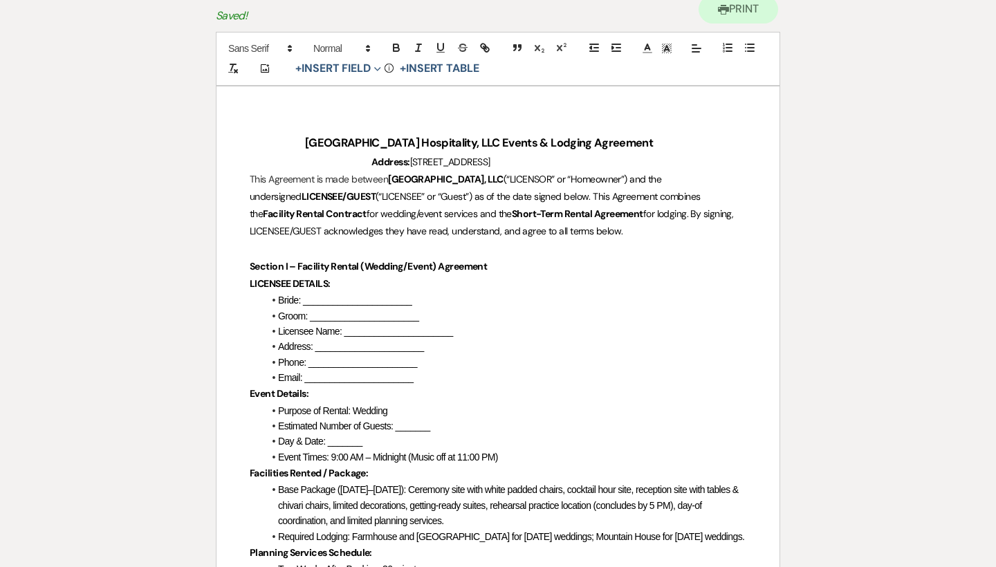
scroll to position [153, 0]
drag, startPoint x: 440, startPoint y: 298, endPoint x: 302, endPoint y: 297, distance: 137.7
click at [302, 297] on li "Bride: ______________________" at bounding box center [505, 300] width 483 height 15
click at [276, 316] on li "Groom: ______________________" at bounding box center [505, 316] width 483 height 15
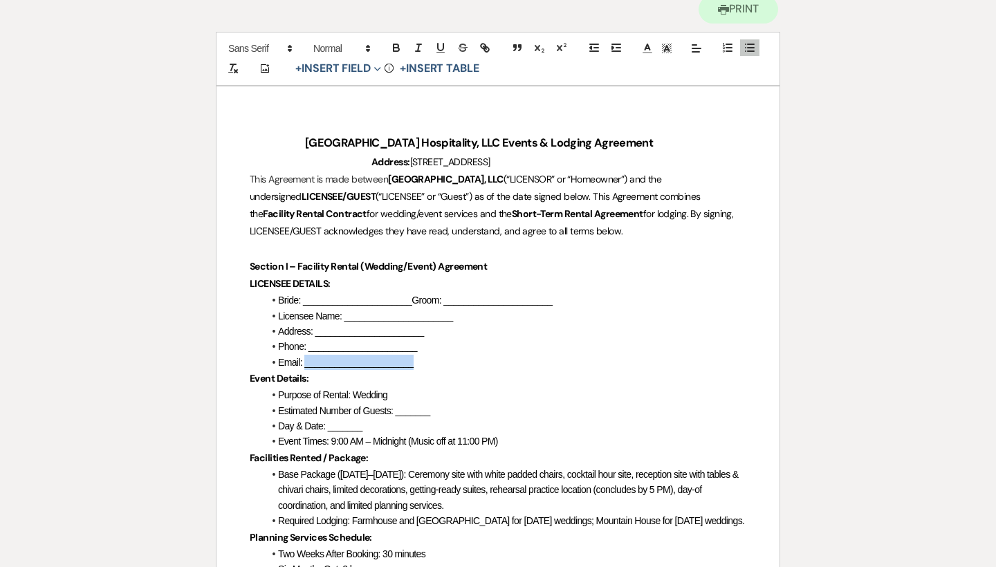
drag, startPoint x: 426, startPoint y: 364, endPoint x: 304, endPoint y: 360, distance: 121.8
click at [304, 360] on li "Email: ______________________" at bounding box center [505, 362] width 483 height 15
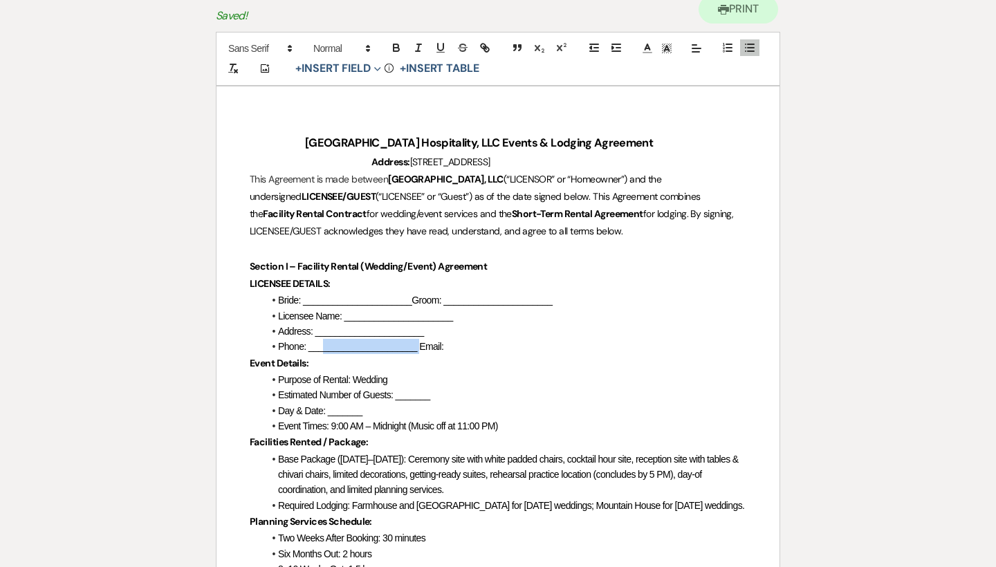
drag, startPoint x: 407, startPoint y: 347, endPoint x: 320, endPoint y: 345, distance: 87.9
click at [320, 345] on span "Phone: ______________________ Email:" at bounding box center [360, 346] width 165 height 11
drag, startPoint x: 466, startPoint y: 313, endPoint x: 346, endPoint y: 313, distance: 119.7
click at [346, 313] on li "Licensee Name: ______________________" at bounding box center [505, 316] width 483 height 15
click at [361, 71] on button "+ Insert Field Expand" at bounding box center [338, 68] width 95 height 17
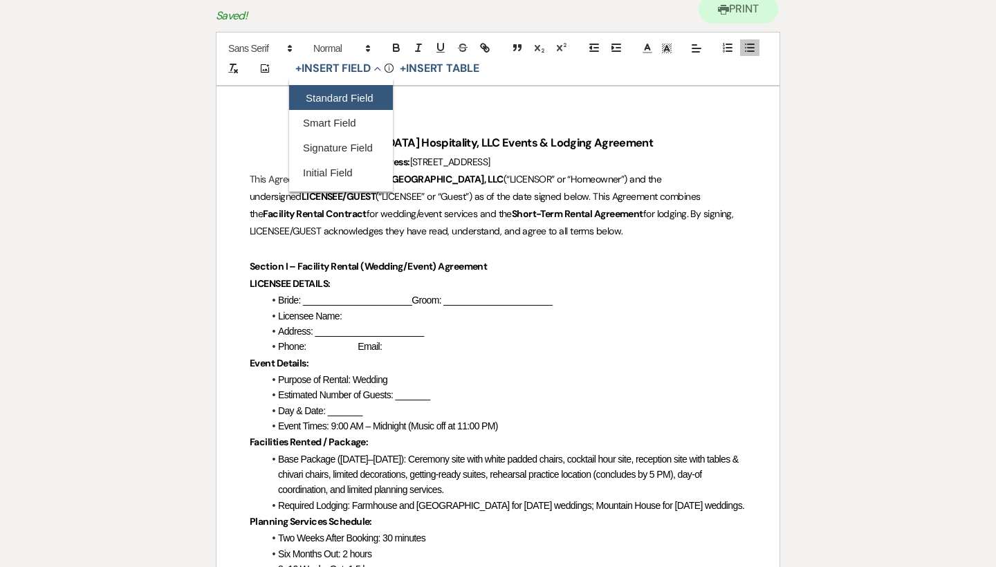
click at [361, 105] on button "Standard Field" at bounding box center [341, 97] width 104 height 25
select select "owner"
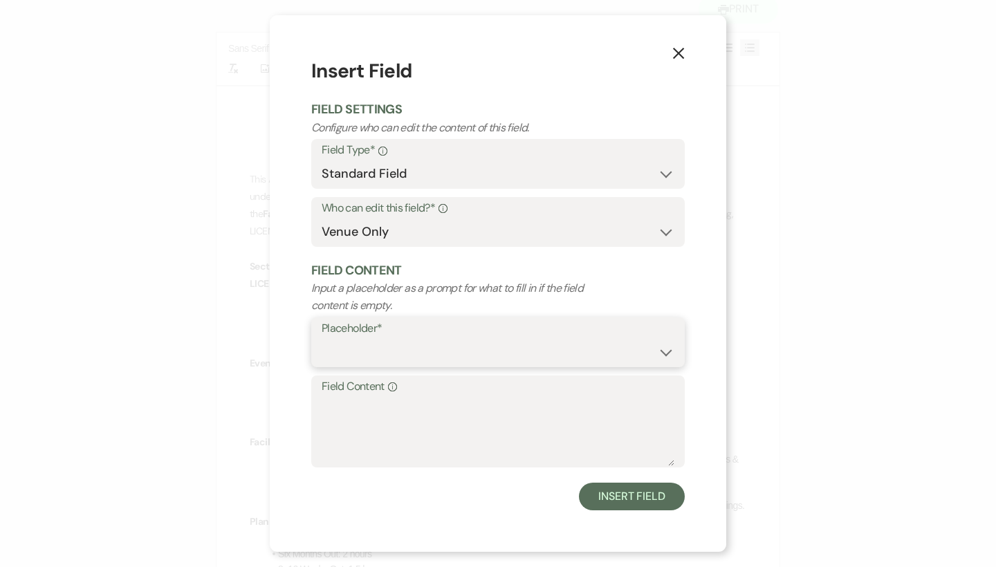
select select "Name"
click at [613, 502] on button "Insert Field" at bounding box center [632, 497] width 106 height 28
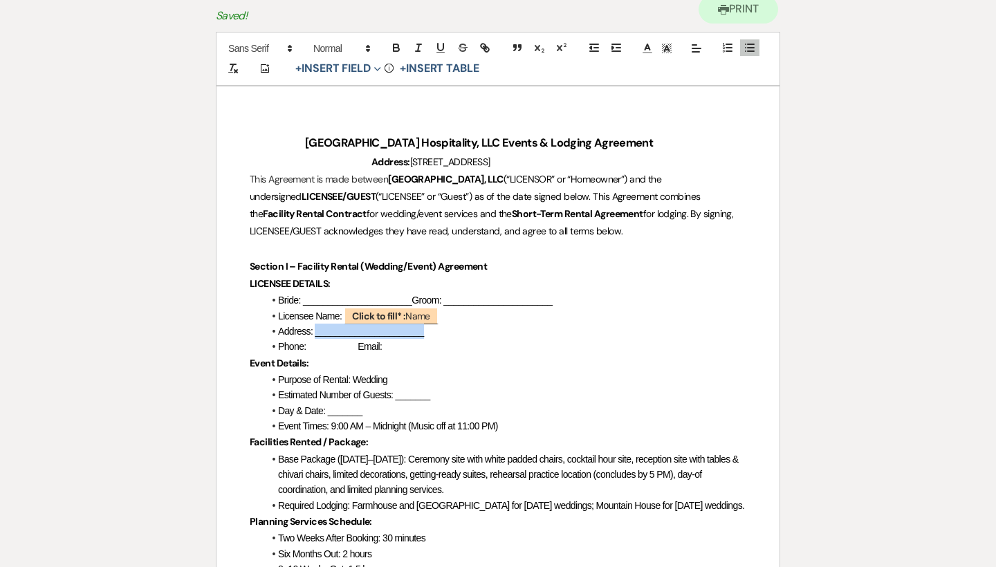
drag, startPoint x: 424, startPoint y: 333, endPoint x: 318, endPoint y: 333, distance: 106.5
click at [318, 333] on li "Address: ______________________" at bounding box center [505, 331] width 483 height 15
click at [364, 69] on button "+ Insert Field Expand" at bounding box center [338, 68] width 95 height 17
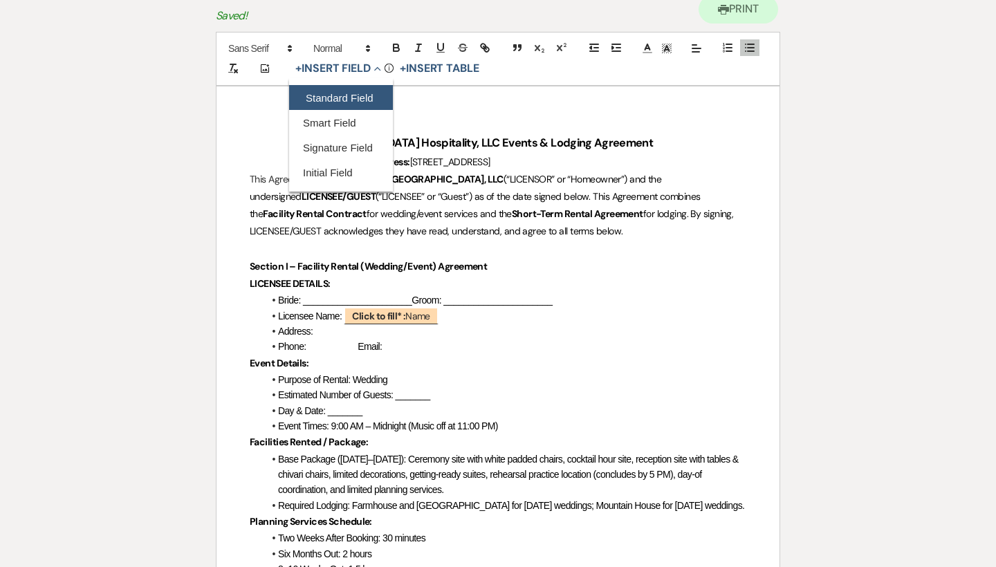
click at [354, 97] on button "Standard Field" at bounding box center [341, 97] width 104 height 25
select select "owner"
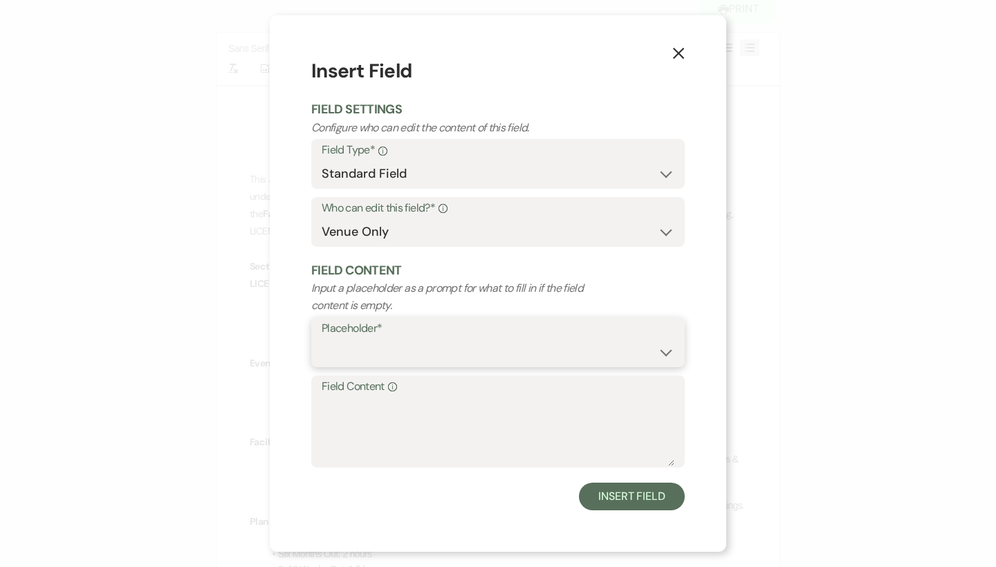
select select "Address"
click at [423, 441] on textarea "Field Content Info" at bounding box center [498, 431] width 353 height 69
click at [624, 498] on button "Insert Field" at bounding box center [632, 497] width 106 height 28
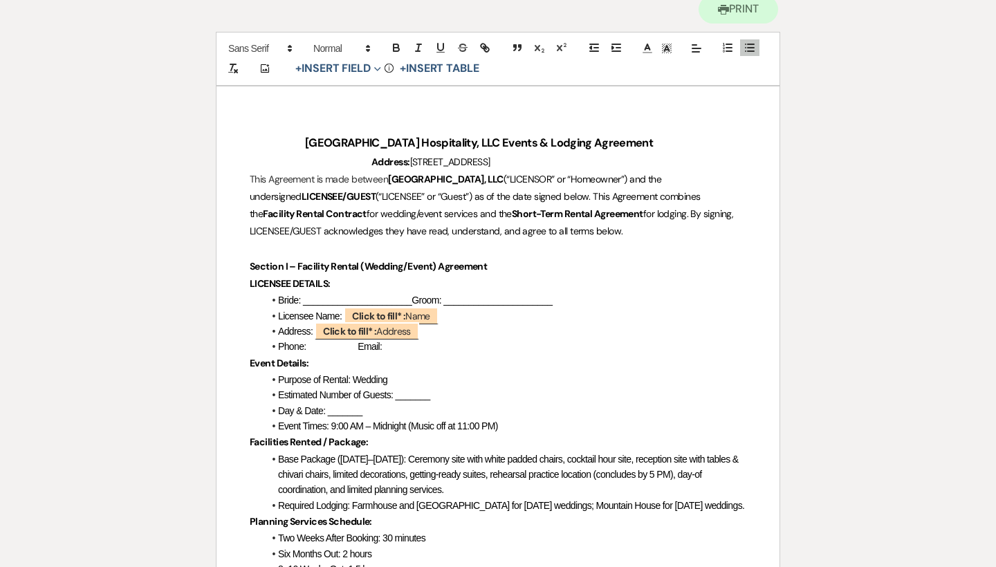
click at [335, 345] on span "Phone: Email:" at bounding box center [330, 346] width 104 height 11
click at [322, 344] on span "Phone: Email:" at bounding box center [330, 346] width 104 height 11
click at [358, 73] on button "+ Insert Field Expand" at bounding box center [338, 68] width 95 height 17
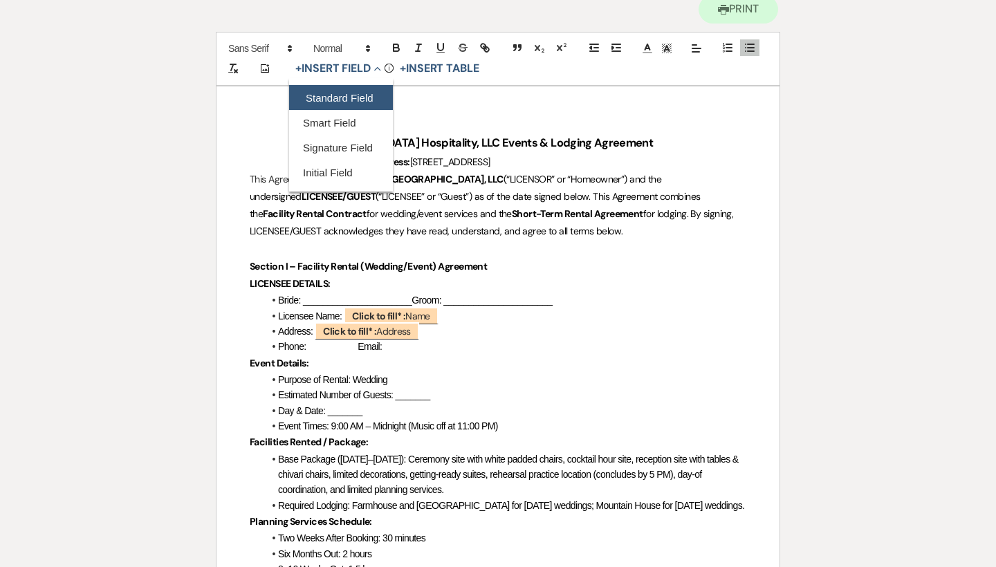
click at [354, 93] on button "Standard Field" at bounding box center [341, 97] width 104 height 25
select select "owner"
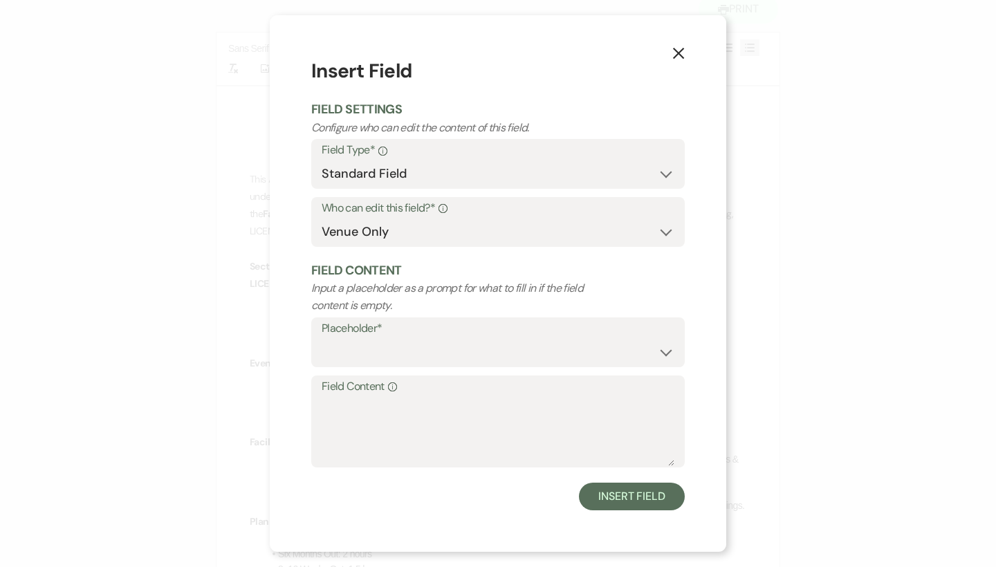
click at [678, 51] on icon "X" at bounding box center [678, 53] width 12 height 12
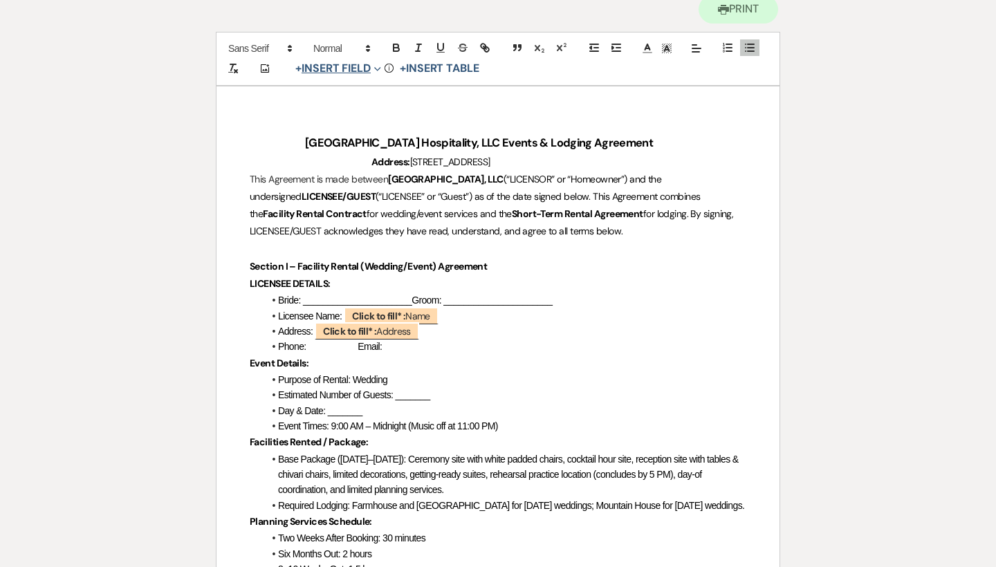
click at [355, 71] on button "+ Insert Field Expand" at bounding box center [338, 68] width 95 height 17
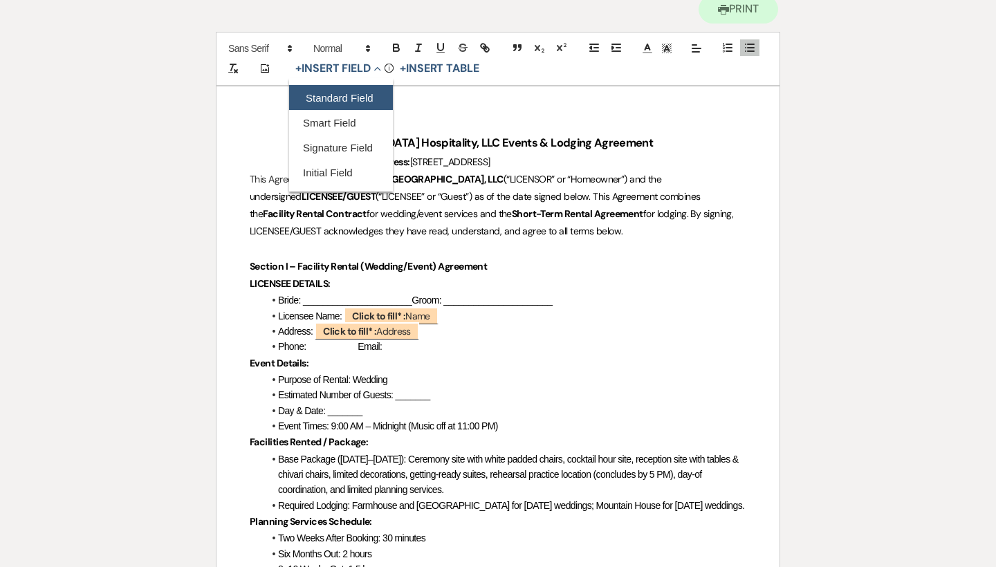
click at [349, 102] on button "Standard Field" at bounding box center [341, 97] width 104 height 25
select select "owner"
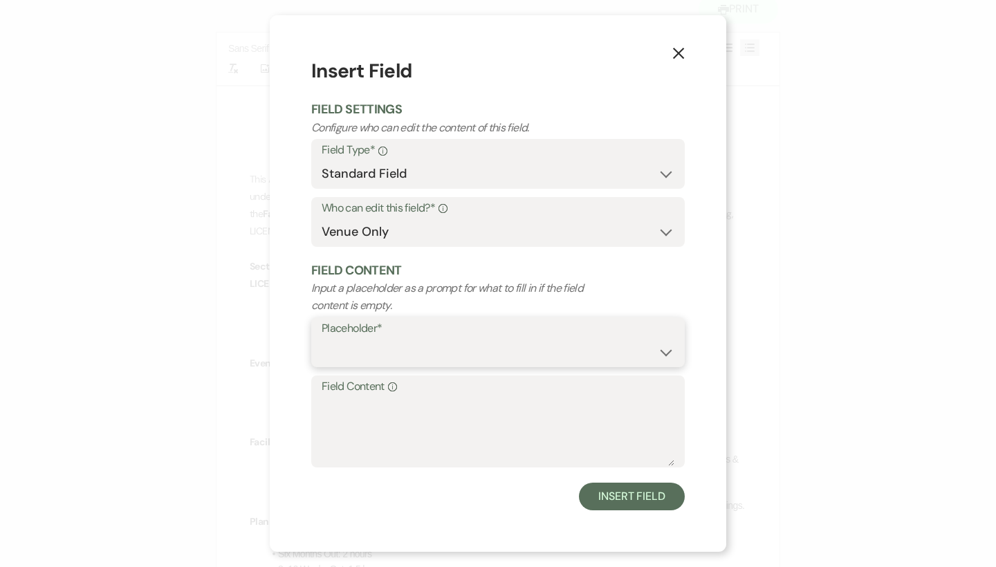
select select "Name"
click at [619, 491] on button "Insert Field" at bounding box center [632, 497] width 106 height 28
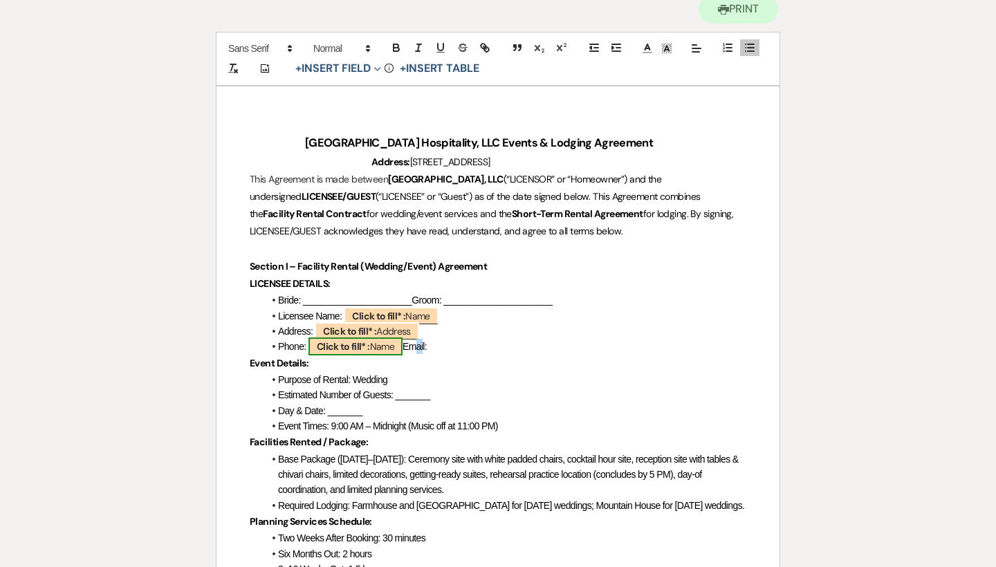
drag, startPoint x: 430, startPoint y: 349, endPoint x: 358, endPoint y: 346, distance: 72.7
click at [358, 346] on span "Phone: ﻿ Click to fill* : Name ﻿ Email:" at bounding box center [352, 346] width 149 height 11
click at [358, 67] on button "+ Insert Field Expand" at bounding box center [338, 68] width 95 height 17
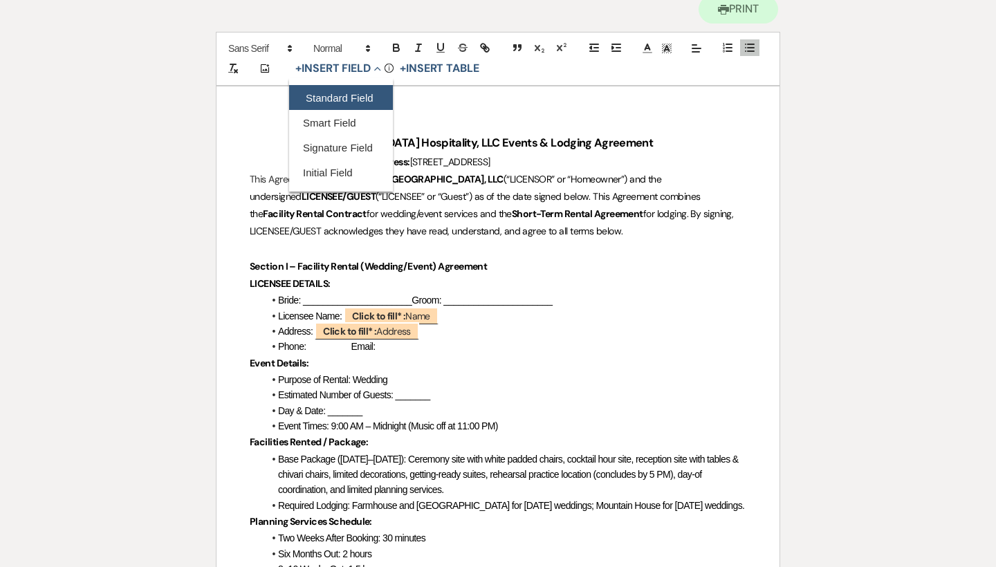
click at [356, 100] on button "Standard Field" at bounding box center [341, 97] width 104 height 25
select select "owner"
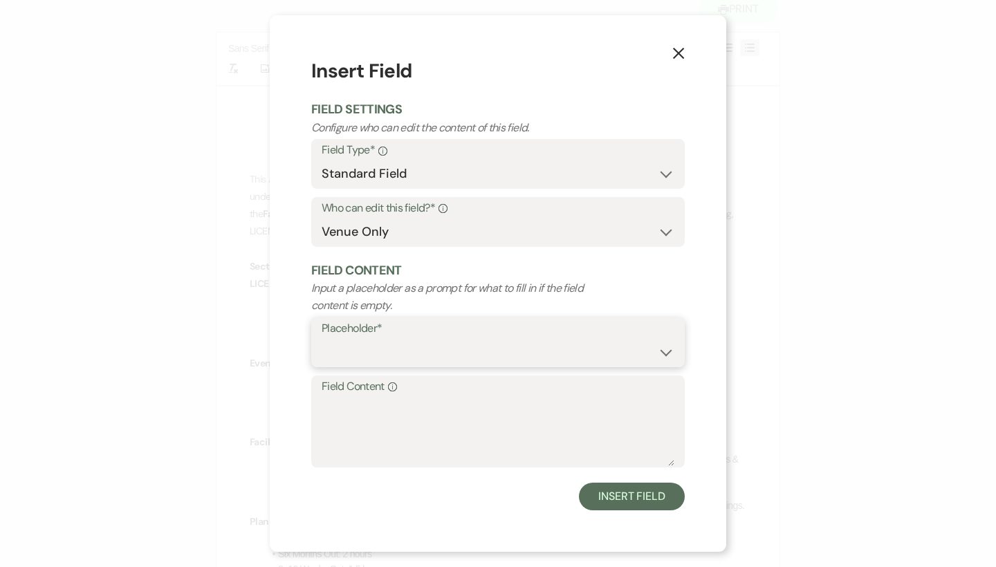
select select "Phone Number"
click at [598, 497] on button "Insert Field" at bounding box center [632, 497] width 106 height 28
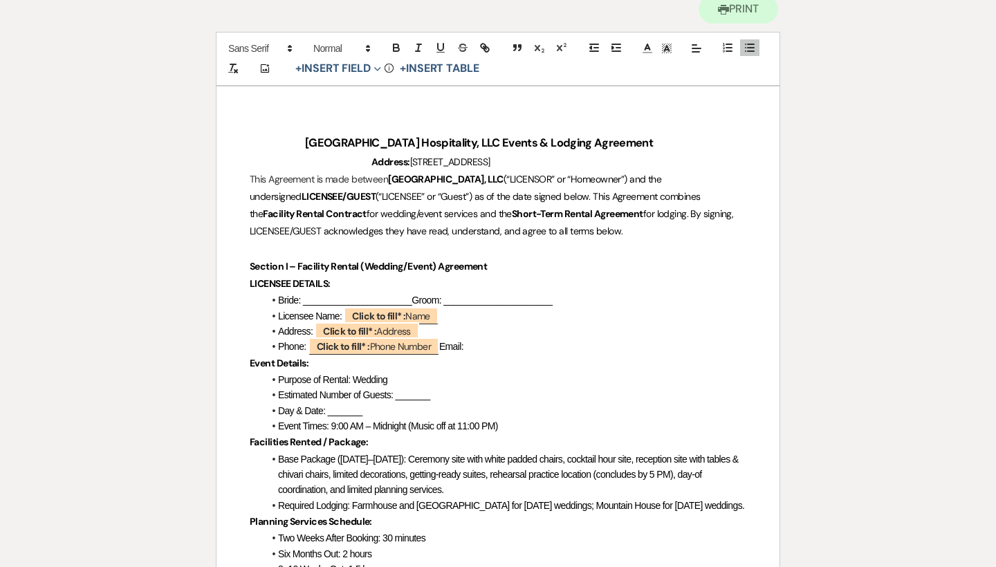
click at [550, 339] on li "Phone: ﻿ Click to fill* : Phone Number ﻿ Email:" at bounding box center [505, 346] width 483 height 15
click at [464, 349] on span "Phone: ﻿ Click to fill* : Phone Number ﻿ Email:" at bounding box center [370, 346] width 185 height 11
click at [464, 347] on span "Phone: ﻿ Click to fill* : Phone Number ﻿ Email:" at bounding box center [370, 346] width 185 height 11
click at [531, 346] on li "Phone: ﻿ Click to fill* : Phone Number ﻿ Email:" at bounding box center [505, 346] width 483 height 15
click at [335, 71] on button "+ Insert Field Expand" at bounding box center [338, 68] width 95 height 17
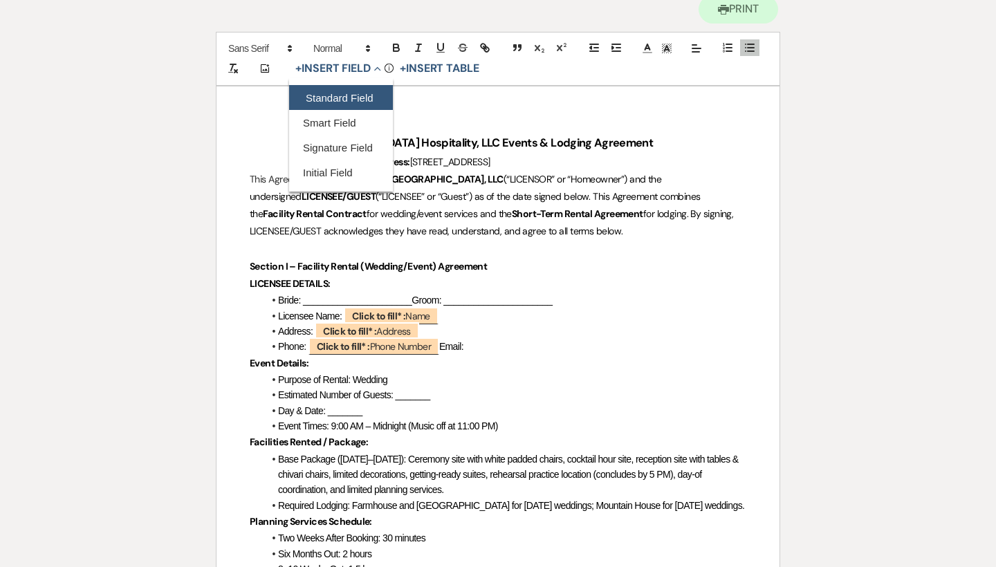
click at [346, 87] on button "Standard Field" at bounding box center [341, 97] width 104 height 25
select select "owner"
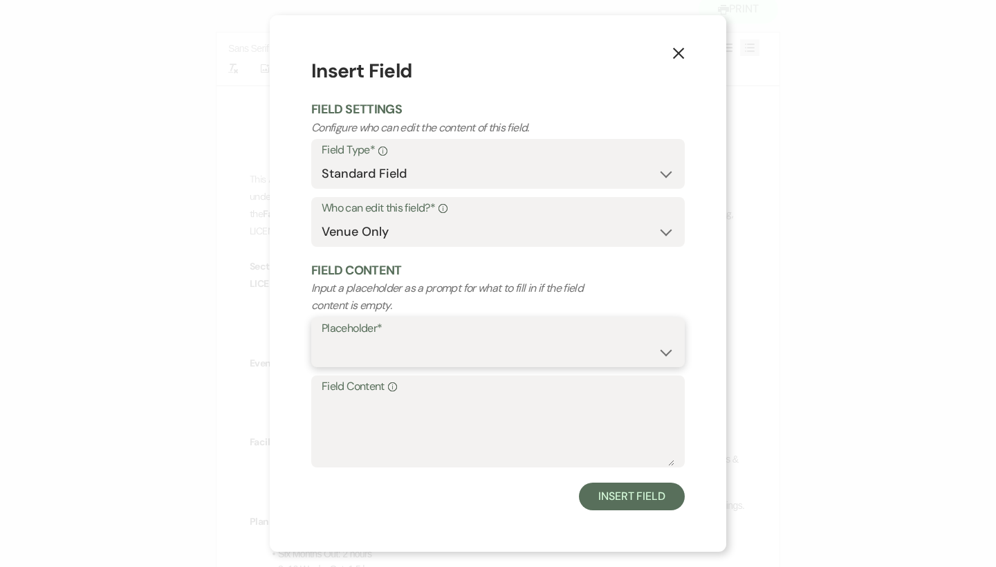
select select "Email"
click at [637, 497] on button "Insert Field" at bounding box center [632, 497] width 106 height 28
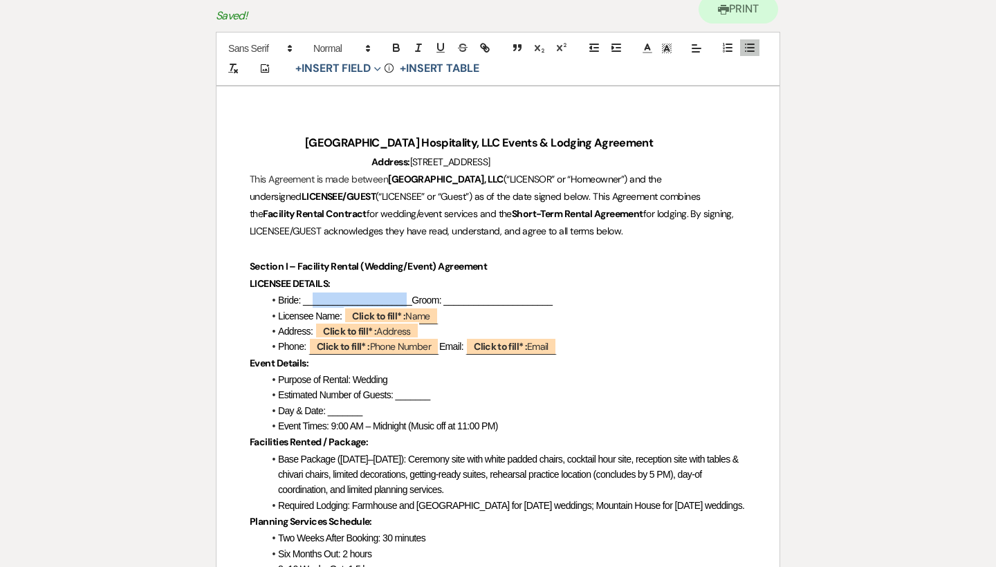
drag, startPoint x: 397, startPoint y: 296, endPoint x: 316, endPoint y: 297, distance: 81.0
click at [316, 297] on span "Bride: ______________________Groom: ______________________" at bounding box center [415, 300] width 275 height 11
click at [344, 61] on button "+ Insert Field Expand" at bounding box center [338, 68] width 95 height 17
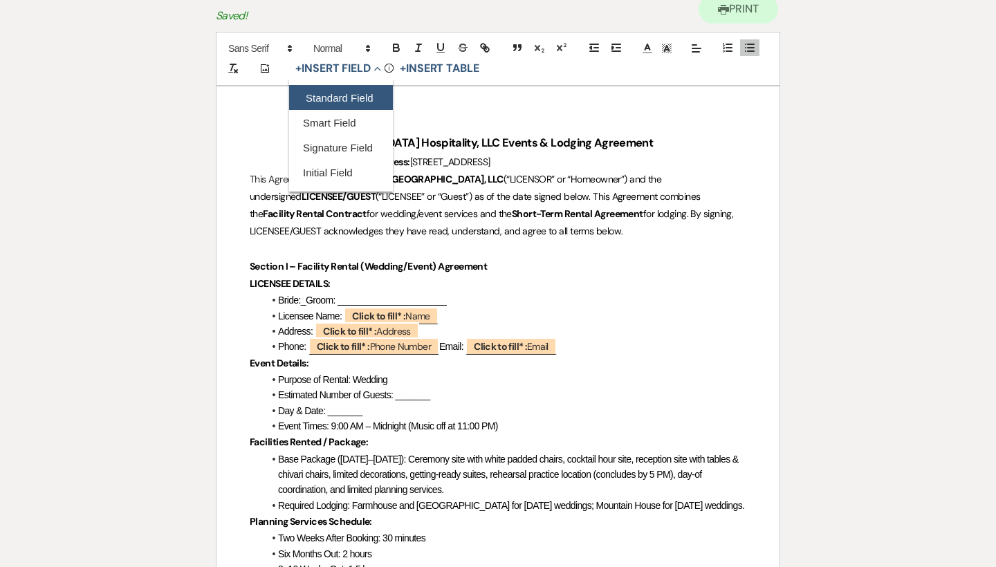
click at [354, 98] on button "Standard Field" at bounding box center [341, 97] width 104 height 25
select select "owner"
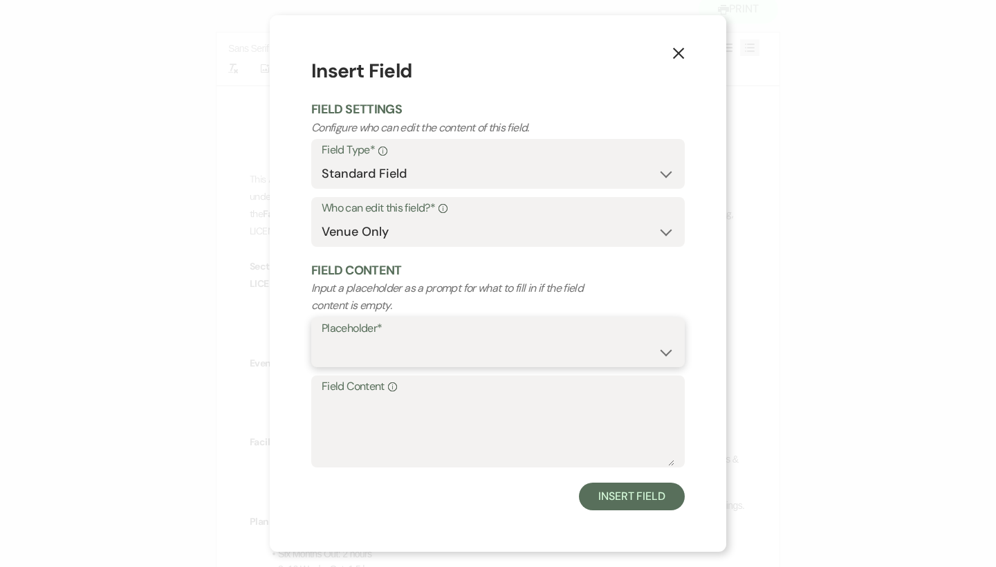
select select "Name"
click at [605, 488] on button "Insert Field" at bounding box center [632, 497] width 106 height 28
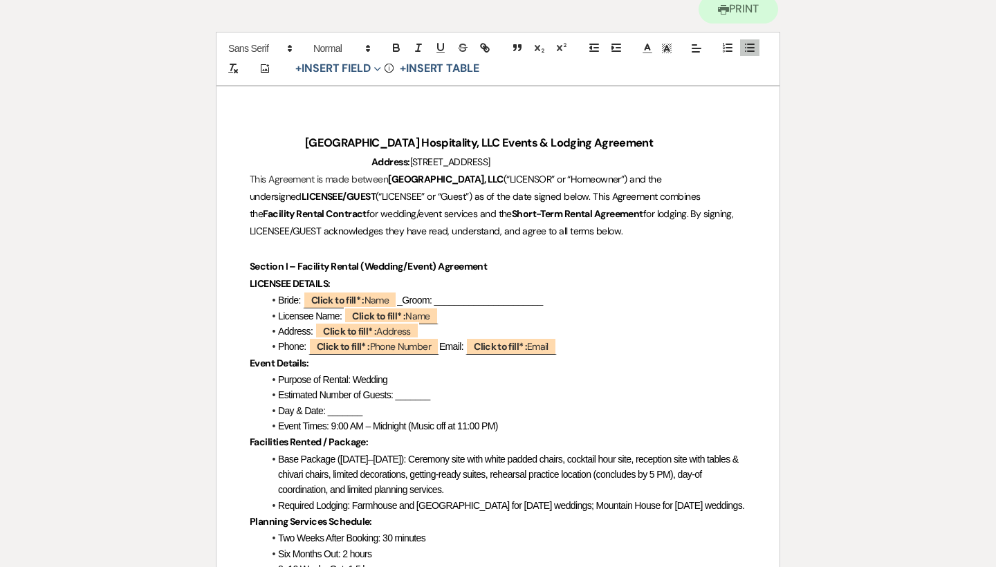
drag, startPoint x: 558, startPoint y: 297, endPoint x: 440, endPoint y: 297, distance: 118.3
click at [440, 297] on li "Bride: ﻿ Click to fill* : Name ﻿ _Groom: ______________________" at bounding box center [505, 300] width 483 height 15
click at [345, 68] on button "+ Insert Field Expand" at bounding box center [338, 68] width 95 height 17
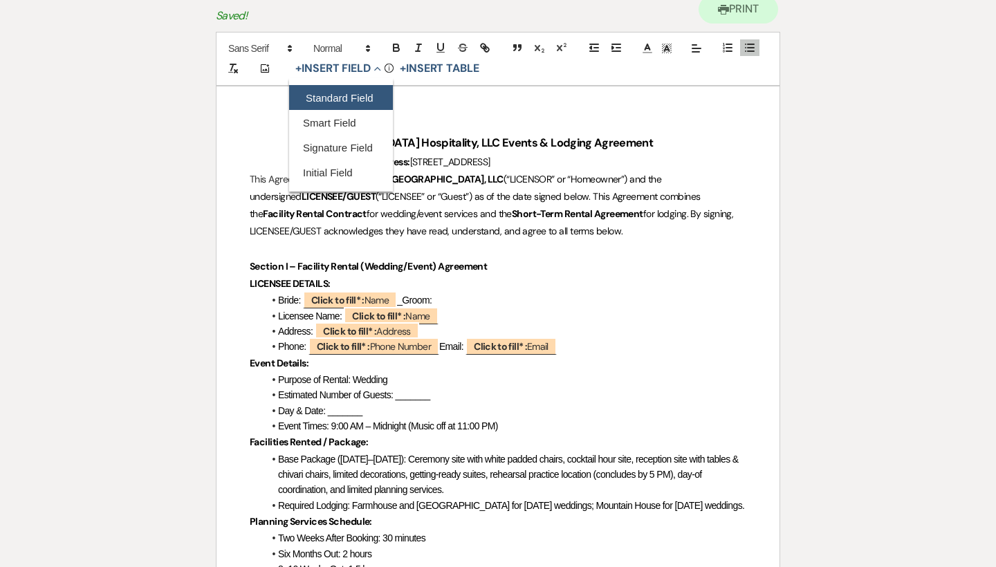
click at [345, 106] on button "Standard Field" at bounding box center [341, 97] width 104 height 25
select select "owner"
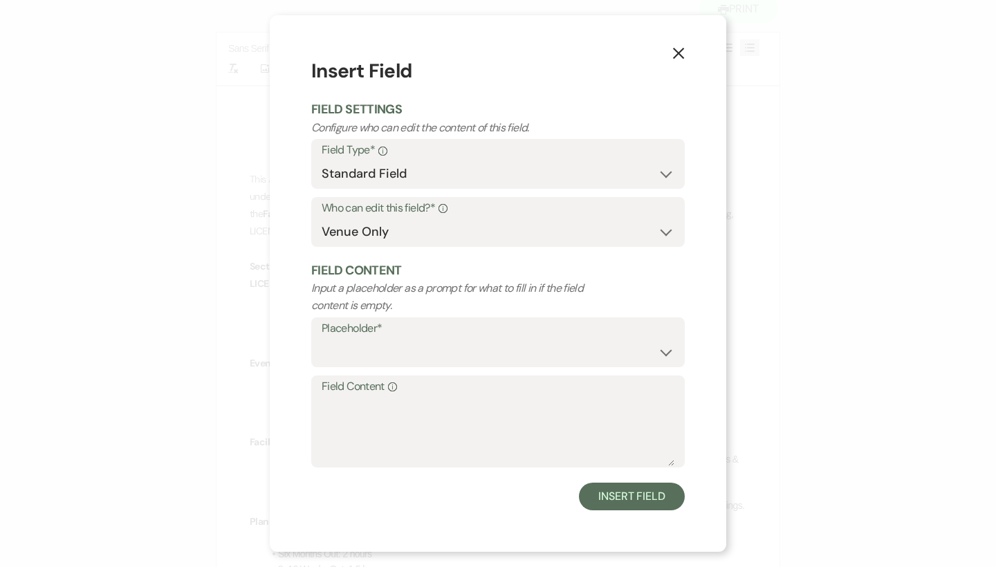
click at [518, 369] on div "Placeholder* Custom Placeholder Date Time Name Location Venue Name Type Number …" at bounding box center [498, 347] width 374 height 58
click at [677, 53] on use "button" at bounding box center [678, 53] width 11 height 11
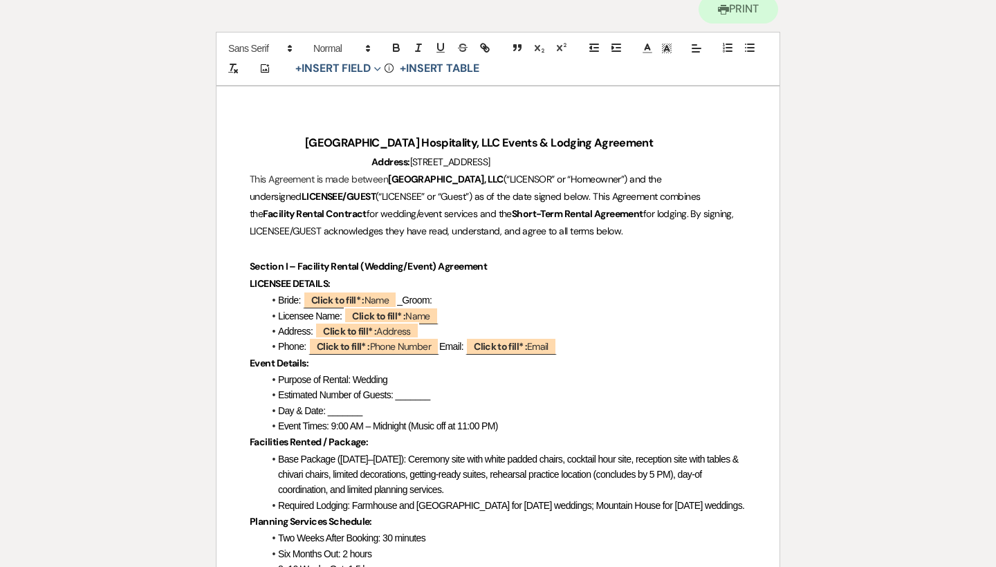
click at [472, 293] on li "Bride: ﻿ Click to fill* : Name ﻿ _Groom:" at bounding box center [505, 300] width 483 height 15
click at [407, 302] on span "Bride: ﻿ Click to fill* : Name ﻿ _Groom:" at bounding box center [355, 300] width 154 height 11
click at [446, 300] on li "Bride: ﻿ Click to fill* : Name ﻿ Groom:" at bounding box center [505, 300] width 483 height 15
click at [346, 66] on button "+ Insert Field Expand" at bounding box center [338, 68] width 95 height 17
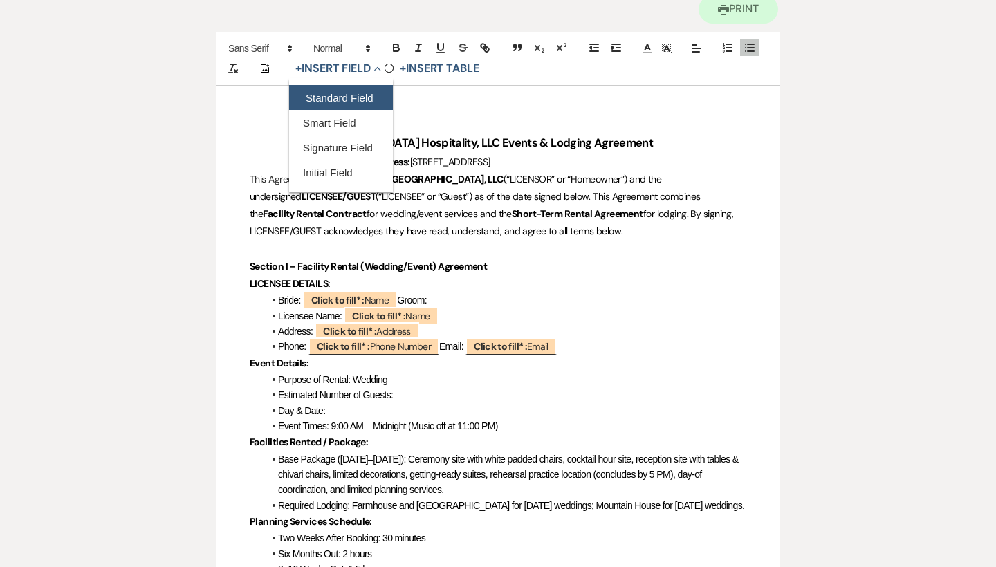
click at [337, 95] on button "Standard Field" at bounding box center [341, 97] width 104 height 25
select select "owner"
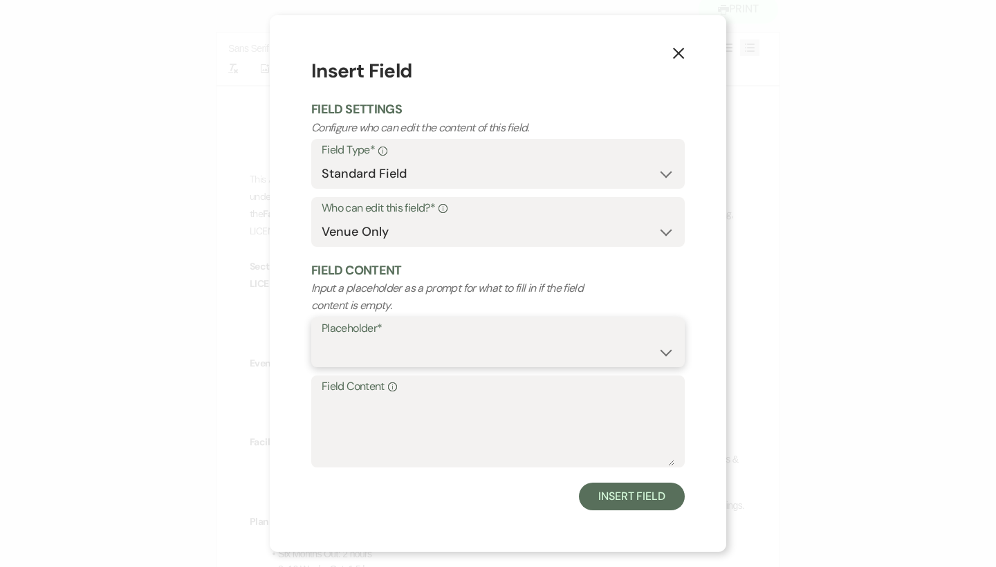
select select "Name"
click at [639, 495] on button "Insert Field" at bounding box center [632, 497] width 106 height 28
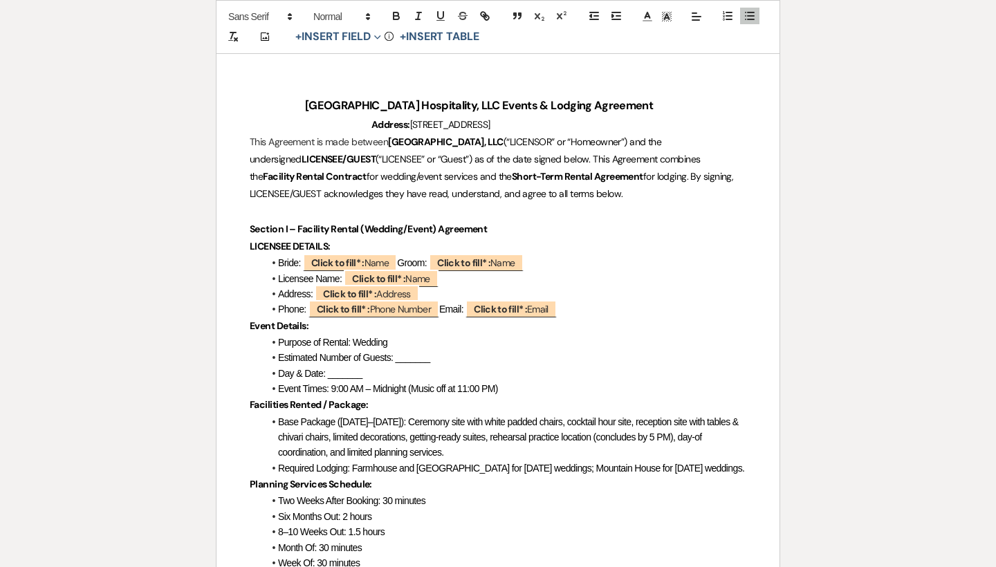
scroll to position [234, 0]
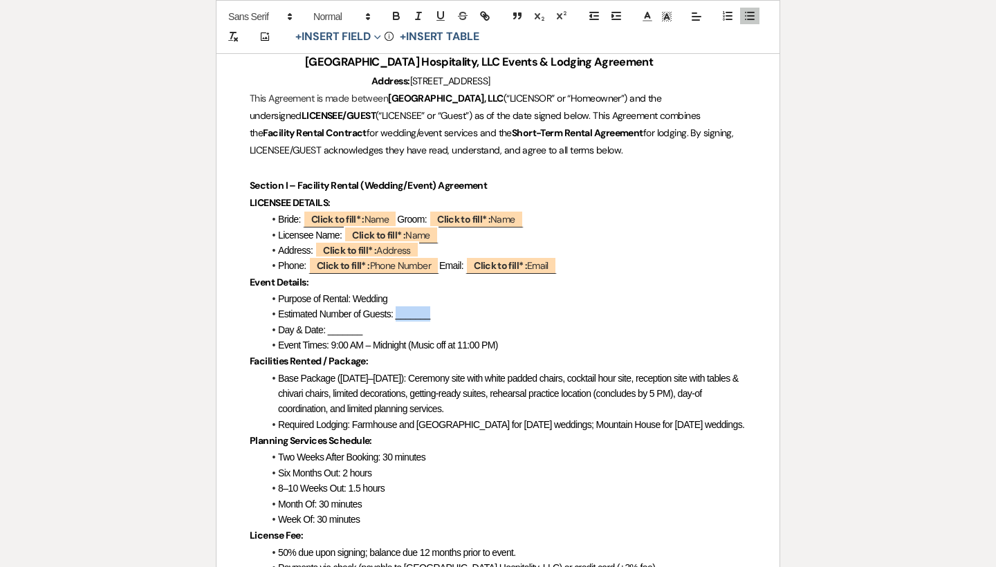
drag, startPoint x: 434, startPoint y: 318, endPoint x: 398, endPoint y: 314, distance: 36.8
click at [398, 314] on li "Estimated Number of Guests: _______" at bounding box center [505, 313] width 483 height 15
click at [415, 293] on li "Purpose of Rental: Wedding" at bounding box center [505, 298] width 483 height 15
click at [416, 307] on li "Estimated Number of Guests:" at bounding box center [505, 313] width 483 height 15
click at [434, 311] on li "Estimated Number of Guests:" at bounding box center [505, 313] width 483 height 15
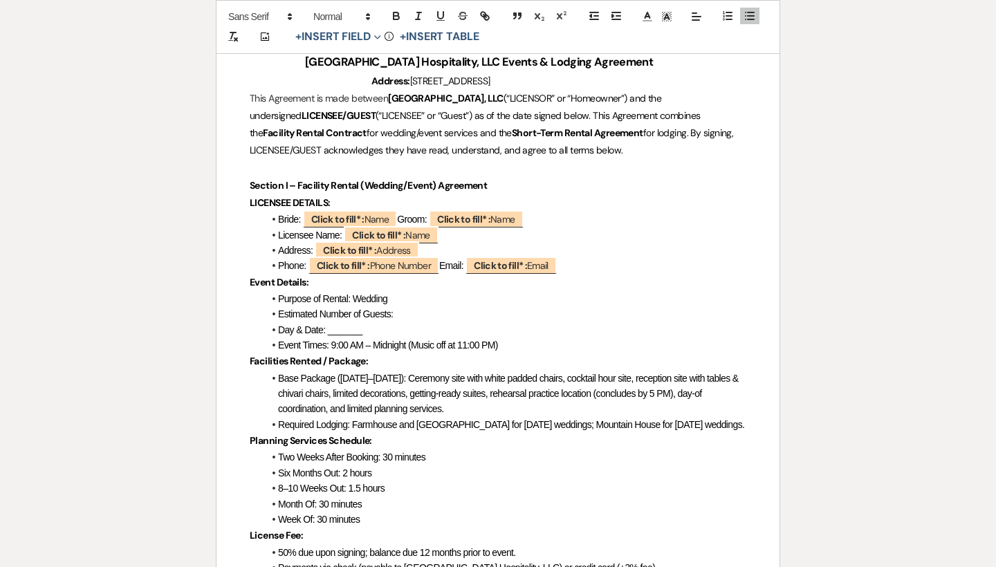
drag, startPoint x: 434, startPoint y: 311, endPoint x: 310, endPoint y: 314, distance: 123.9
click at [310, 314] on li "Estimated Number of Guests:" at bounding box center [505, 313] width 483 height 15
click at [310, 314] on span "Estimated Number of Guests:" at bounding box center [335, 314] width 115 height 11
drag, startPoint x: 419, startPoint y: 309, endPoint x: 274, endPoint y: 316, distance: 144.8
click at [274, 316] on li "Estimated Number of Guests:" at bounding box center [505, 313] width 483 height 15
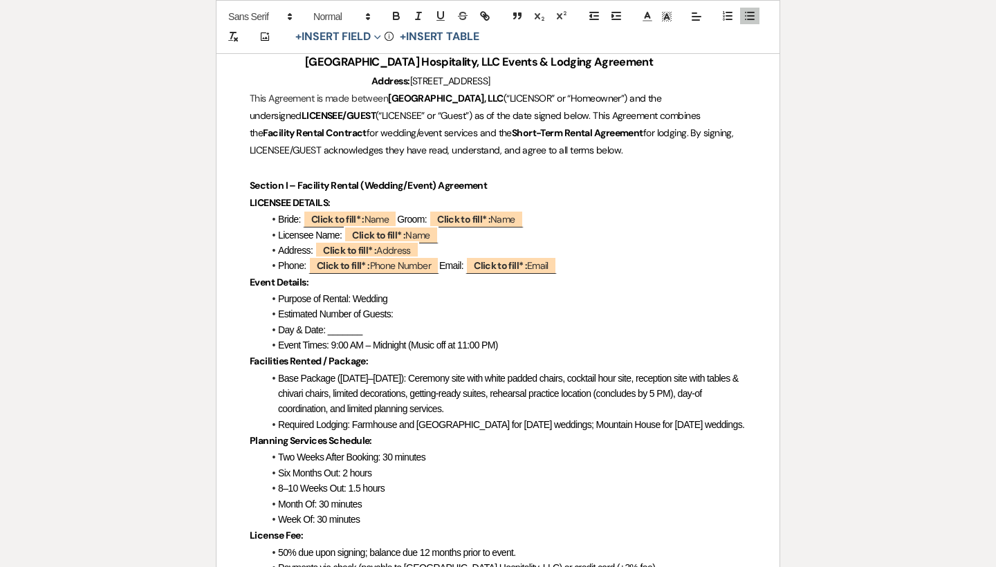
click at [425, 297] on li "Purpose of Rental: Wedding" at bounding box center [505, 298] width 483 height 15
drag, startPoint x: 424, startPoint y: 298, endPoint x: 353, endPoint y: 295, distance: 71.3
click at [353, 295] on li "Purpose of Rental: Wedding" at bounding box center [505, 298] width 483 height 15
click at [365, 32] on button "+ Insert Field Expand" at bounding box center [338, 37] width 95 height 17
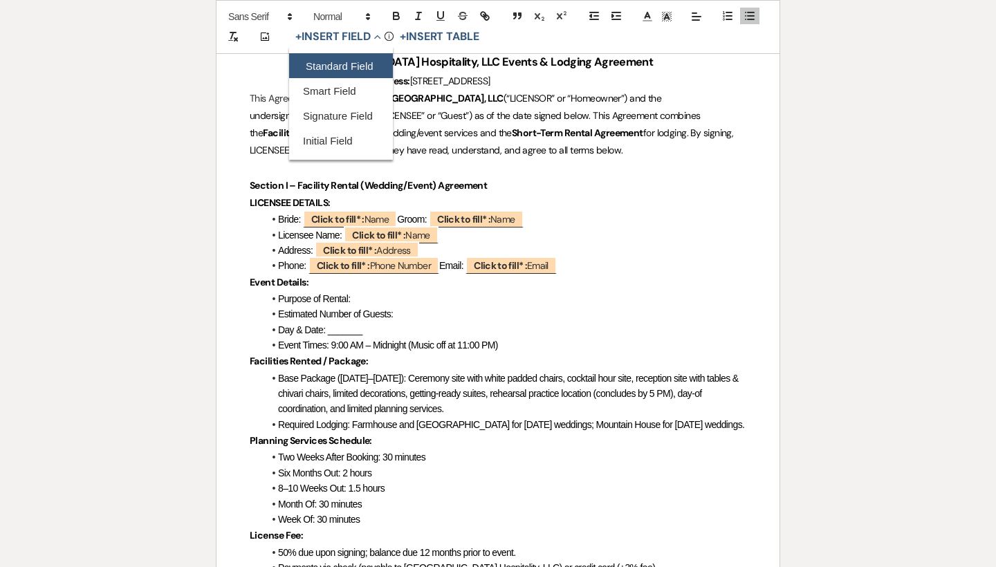
click at [359, 64] on button "Standard Field" at bounding box center [341, 66] width 104 height 25
select select "owner"
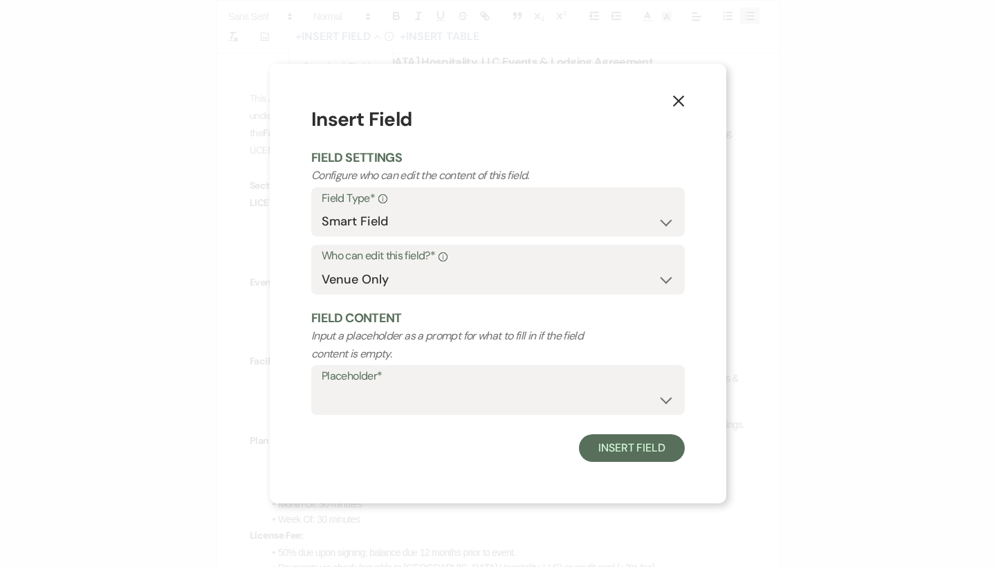
click at [401, 423] on form "Insert Field Field Settings Configure who can edit the content of this field. F…" at bounding box center [498, 284] width 374 height 358
select select "standardCustomField"
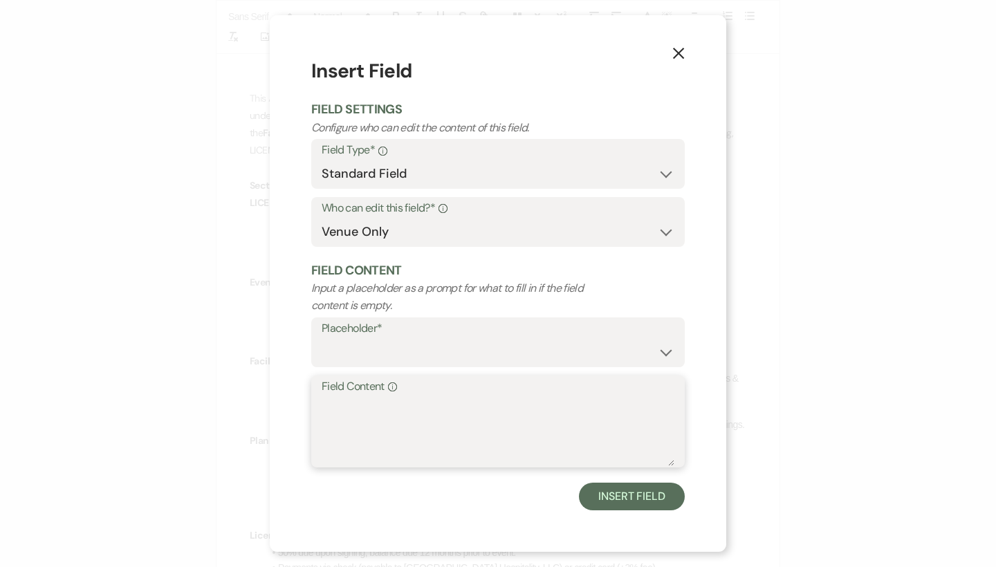
click at [380, 419] on textarea "Field Content Info" at bounding box center [498, 431] width 353 height 69
click at [509, 416] on textarea "Field Content Info" at bounding box center [498, 431] width 353 height 69
click at [454, 416] on textarea "Field Content Info" at bounding box center [498, 431] width 353 height 69
click at [457, 372] on div "Placeholder* Custom Placeholder Date Time Name Location Venue Name Type Number …" at bounding box center [498, 347] width 374 height 58
drag, startPoint x: 405, startPoint y: 270, endPoint x: 311, endPoint y: 275, distance: 94.3
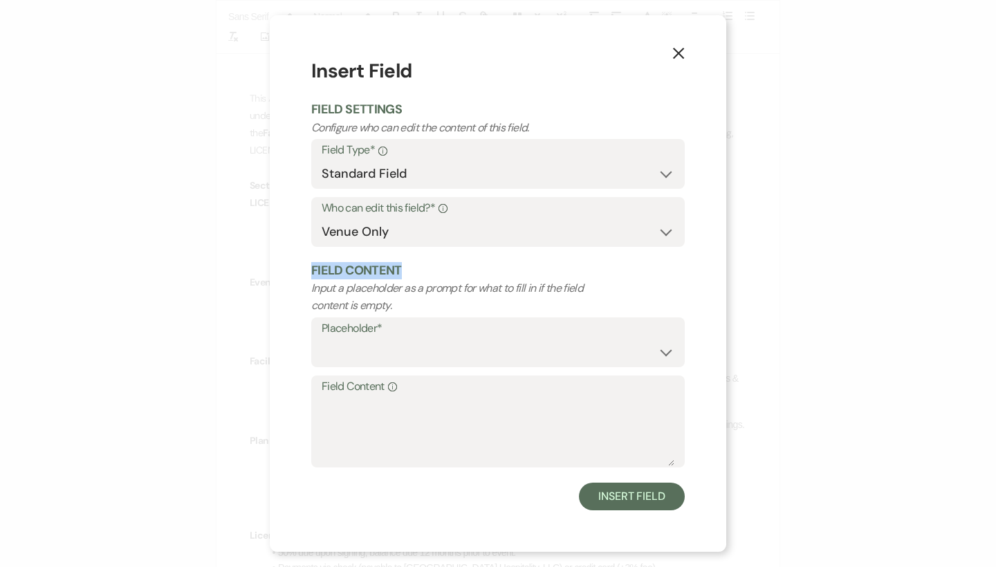
click at [311, 275] on h2 "Field Content" at bounding box center [498, 270] width 374 height 17
drag, startPoint x: 311, startPoint y: 275, endPoint x: 385, endPoint y: 278, distance: 74.1
click at [385, 278] on h2 "Field Content" at bounding box center [498, 270] width 374 height 17
click at [385, 277] on h2 "Field Content" at bounding box center [498, 270] width 374 height 17
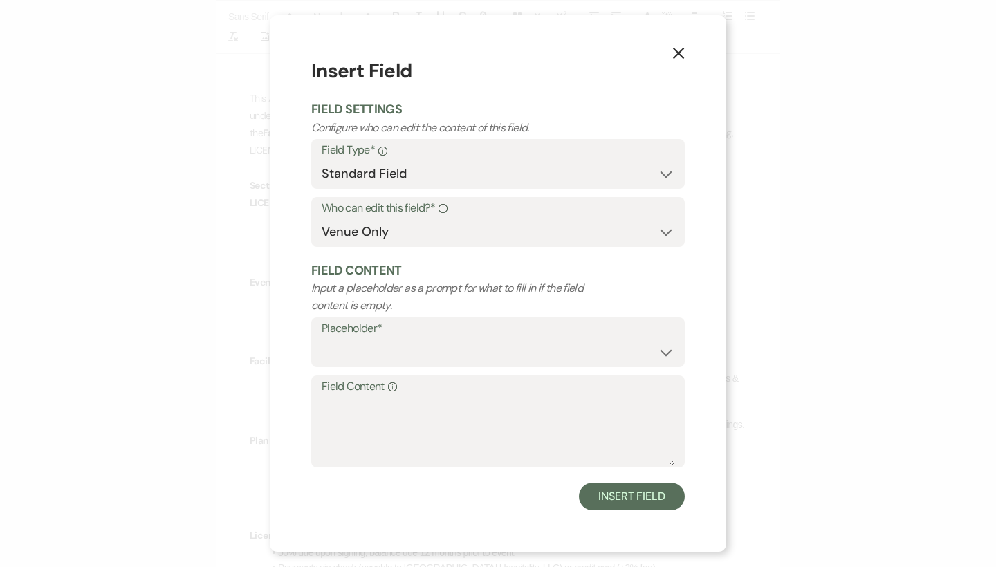
click at [680, 54] on icon "X" at bounding box center [678, 53] width 12 height 12
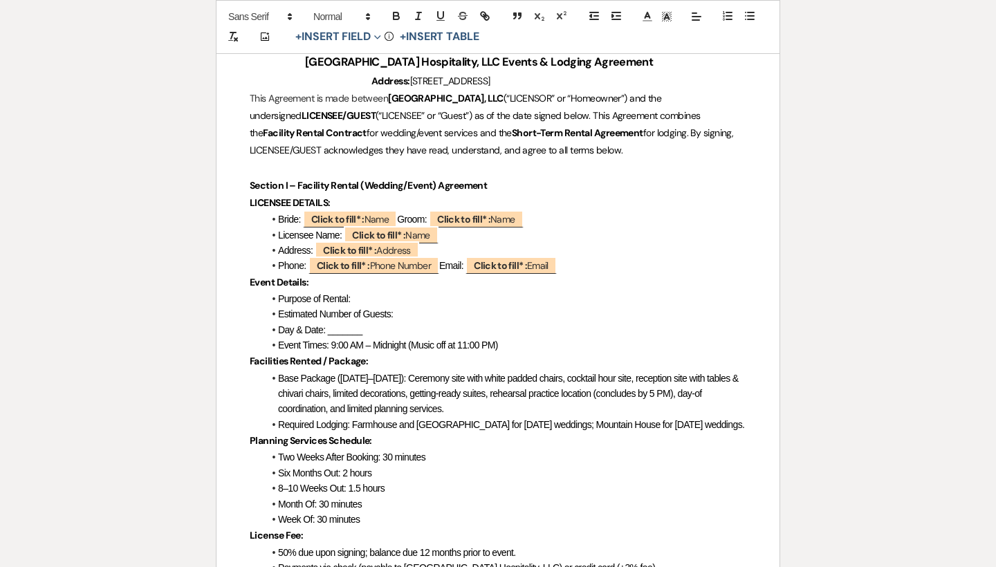
click at [418, 293] on li "Purpose of Rental:" at bounding box center [505, 298] width 483 height 15
click at [361, 37] on button "+ Insert Field Expand" at bounding box center [338, 37] width 95 height 17
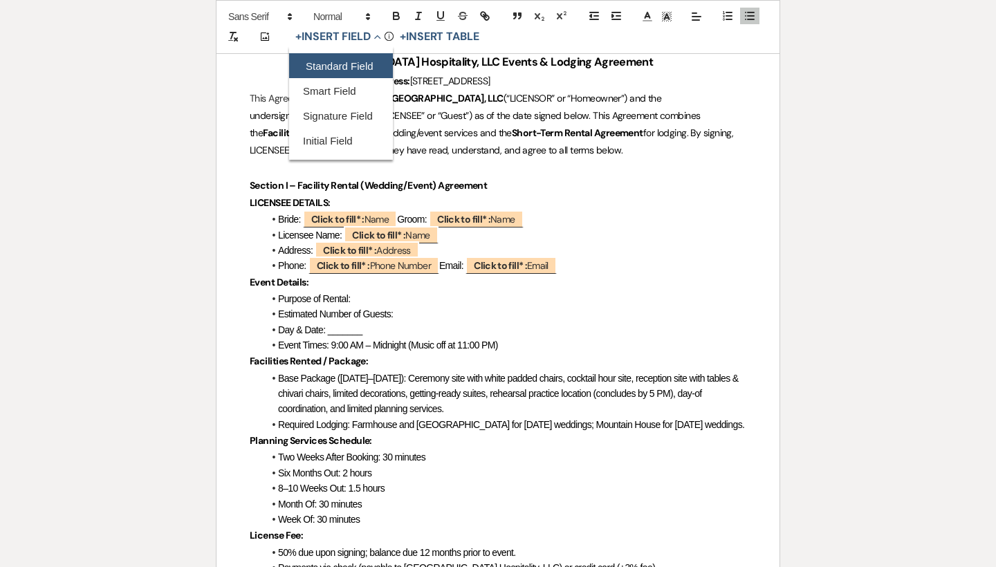
click at [360, 58] on button "Standard Field" at bounding box center [341, 66] width 104 height 25
select select "owner"
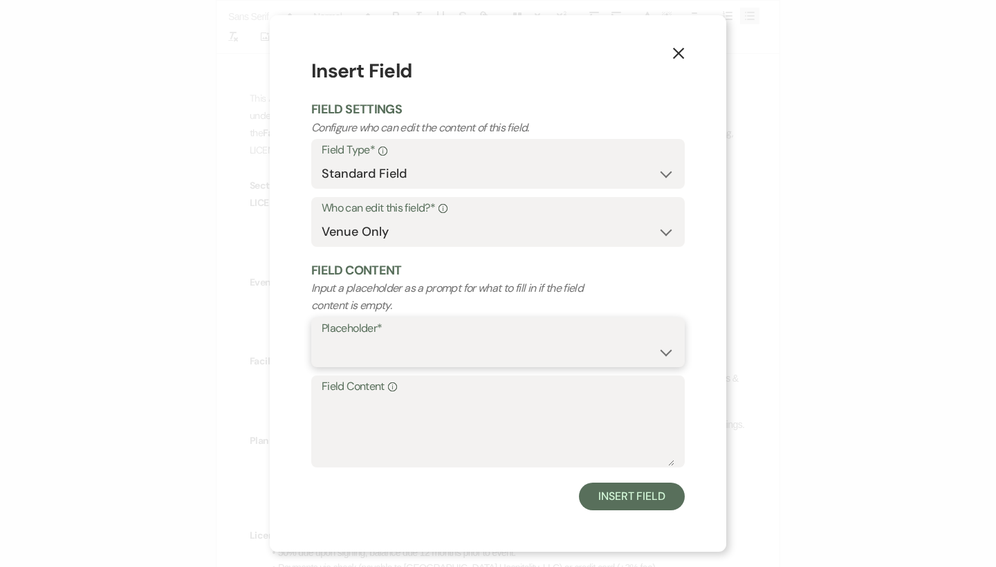
select select "custom_placeholder"
click at [526, 356] on input "Custom Placeholder*" at bounding box center [593, 352] width 163 height 27
click at [530, 356] on input "Custom Placeholder*" at bounding box center [593, 352] width 163 height 27
type input "Event"
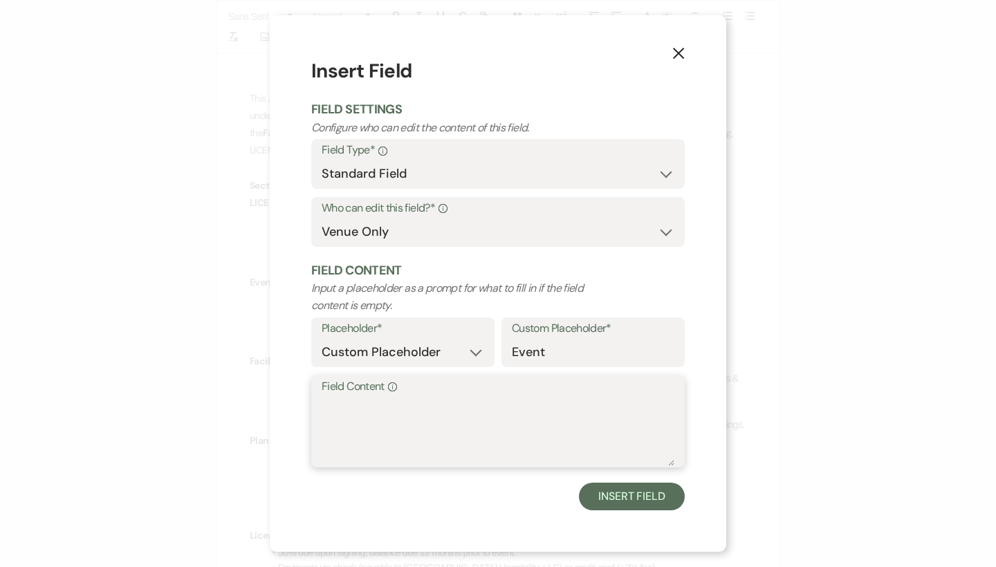
click at [426, 420] on textarea "Field Content Info" at bounding box center [498, 431] width 353 height 69
drag, startPoint x: 567, startPoint y: 355, endPoint x: 502, endPoint y: 355, distance: 65.0
click at [502, 355] on div "Custom Placeholder* Event" at bounding box center [593, 343] width 183 height 50
click at [565, 347] on input "Event" at bounding box center [593, 352] width 163 height 27
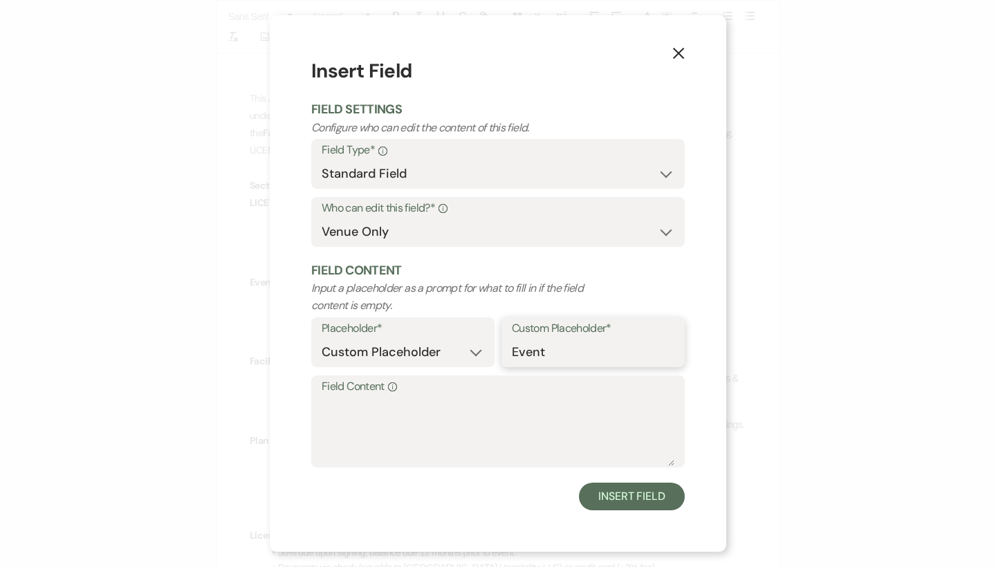
drag, startPoint x: 565, startPoint y: 347, endPoint x: 510, endPoint y: 347, distance: 55.3
click at [510, 347] on div "Custom Placeholder* Event" at bounding box center [593, 343] width 183 height 50
type input "R"
drag, startPoint x: 628, startPoint y: 344, endPoint x: 493, endPoint y: 343, distance: 134.2
click at [493, 343] on div "Placeholder* Custom Placeholder Date Time Name Location Venue Name Type Number …" at bounding box center [498, 347] width 374 height 58
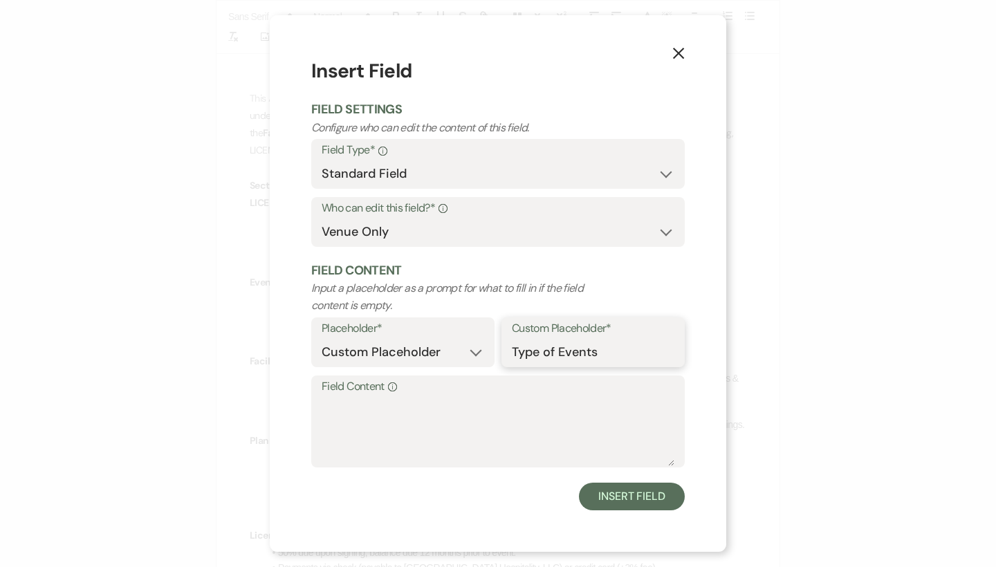
type input "Type of Events"
click at [410, 422] on textarea "Field Content Info" at bounding box center [498, 431] width 353 height 69
paste textarea "Type of Events"
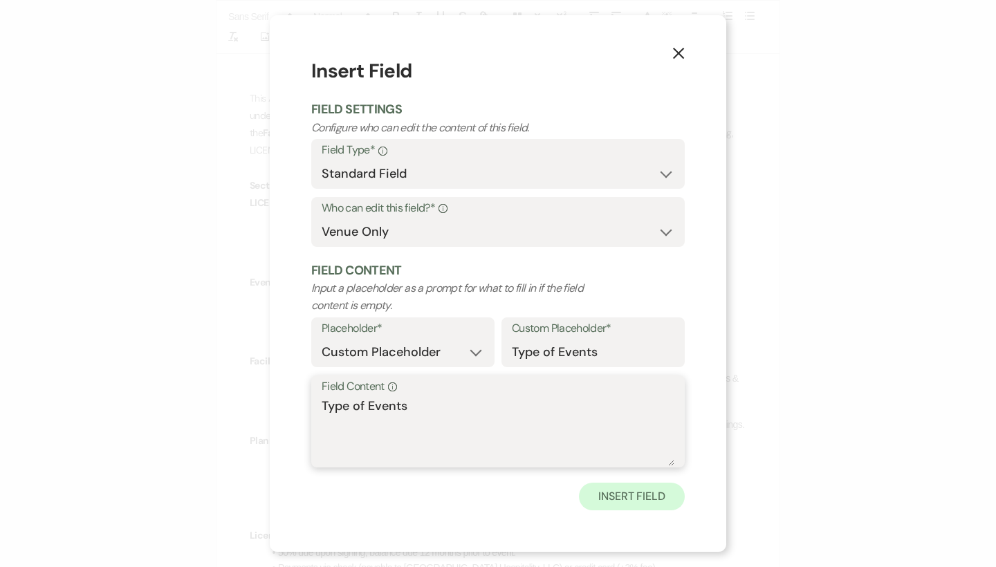
type textarea "Type of Events"
click at [614, 502] on button "Insert Field" at bounding box center [632, 497] width 106 height 28
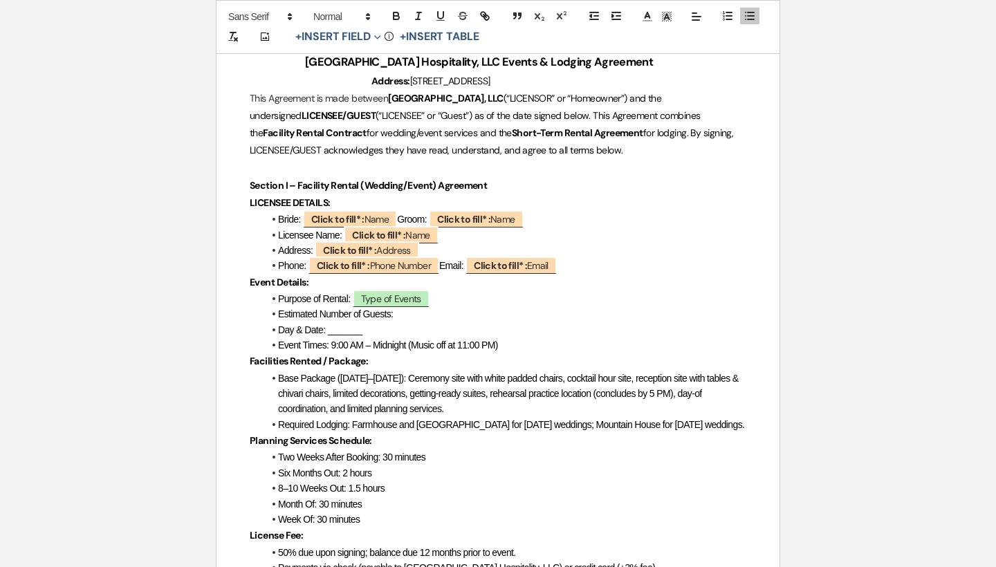
click at [421, 322] on li "Day & Date: _______" at bounding box center [505, 329] width 483 height 15
click at [421, 313] on li "Estimated Number of Guests:" at bounding box center [505, 313] width 483 height 15
click at [358, 37] on button "+ Insert Field Expand" at bounding box center [338, 37] width 95 height 17
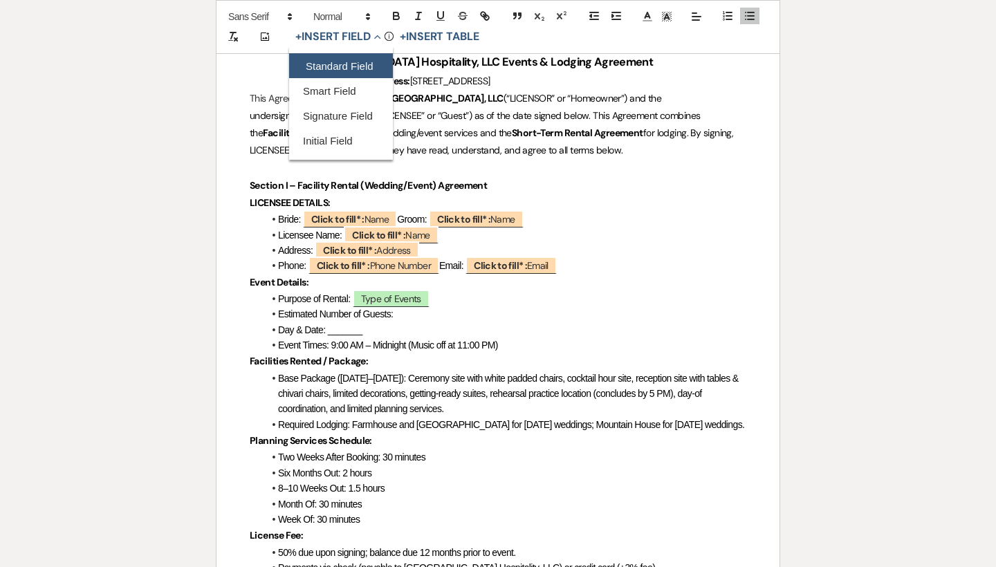
click at [358, 66] on button "Standard Field" at bounding box center [341, 66] width 104 height 25
select select "owner"
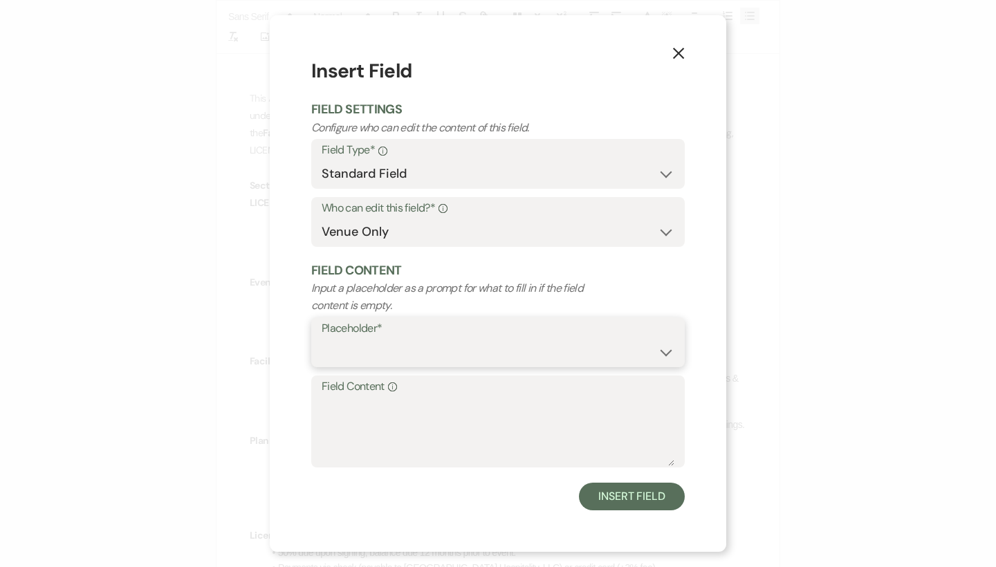
select select "custom_placeholder"
click at [547, 358] on input "Custom Placeholder*" at bounding box center [593, 352] width 163 height 27
click at [679, 52] on icon "X" at bounding box center [678, 52] width 12 height 12
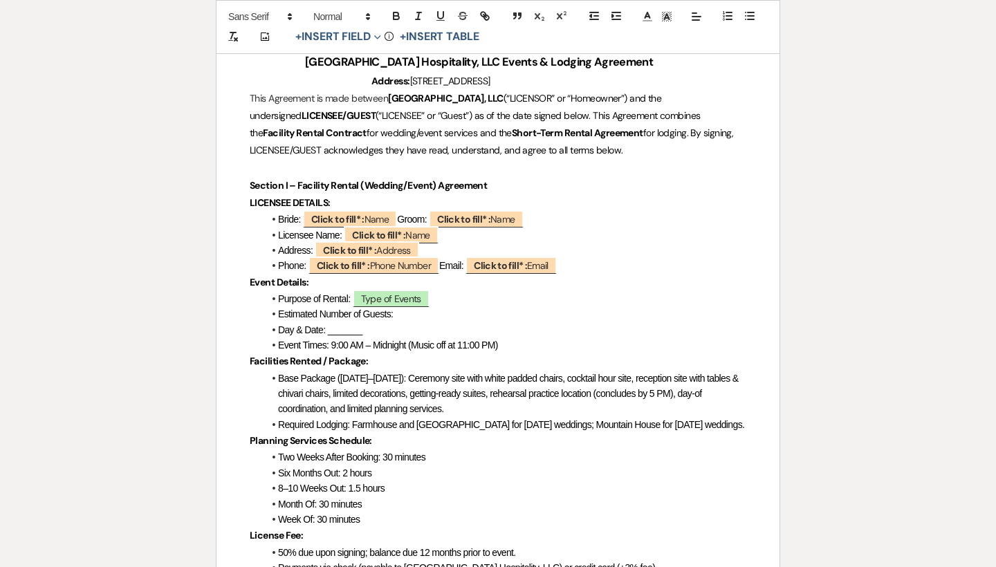
click at [414, 314] on li "Estimated Number of Guests:" at bounding box center [505, 313] width 483 height 15
drag, startPoint x: 319, startPoint y: 313, endPoint x: 280, endPoint y: 313, distance: 38.7
click at [280, 313] on span "Estimated Number of Guests:" at bounding box center [335, 314] width 115 height 11
click at [371, 306] on li "Number of Guests:" at bounding box center [505, 313] width 483 height 15
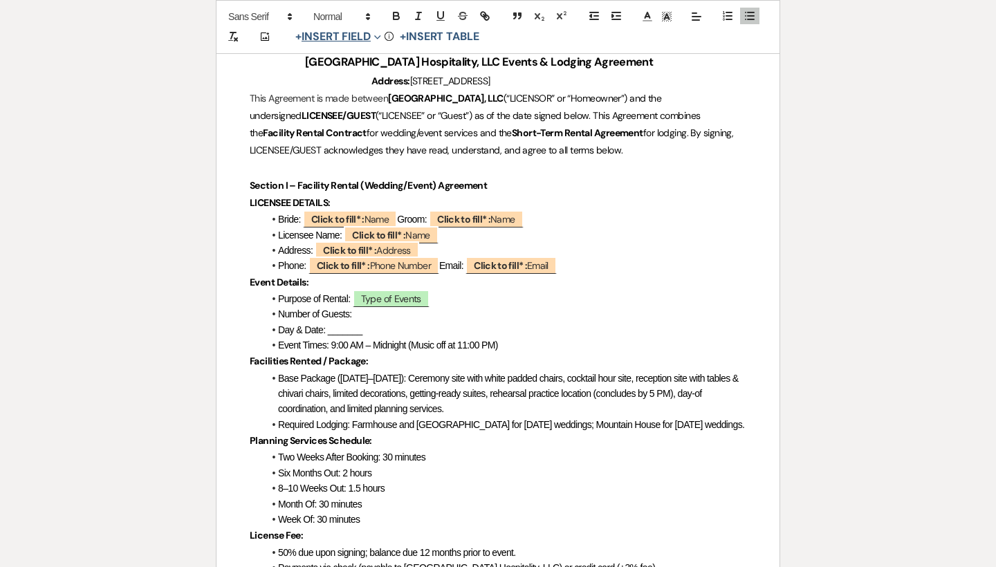
click at [363, 36] on button "+ Insert Field Expand" at bounding box center [338, 37] width 95 height 17
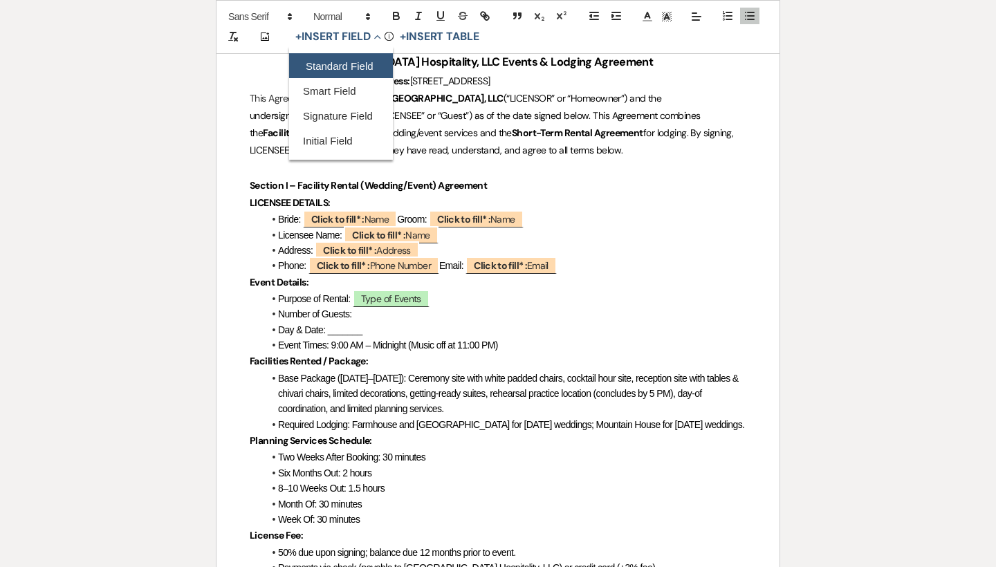
click at [372, 63] on button "Standard Field" at bounding box center [341, 66] width 104 height 25
select select "owner"
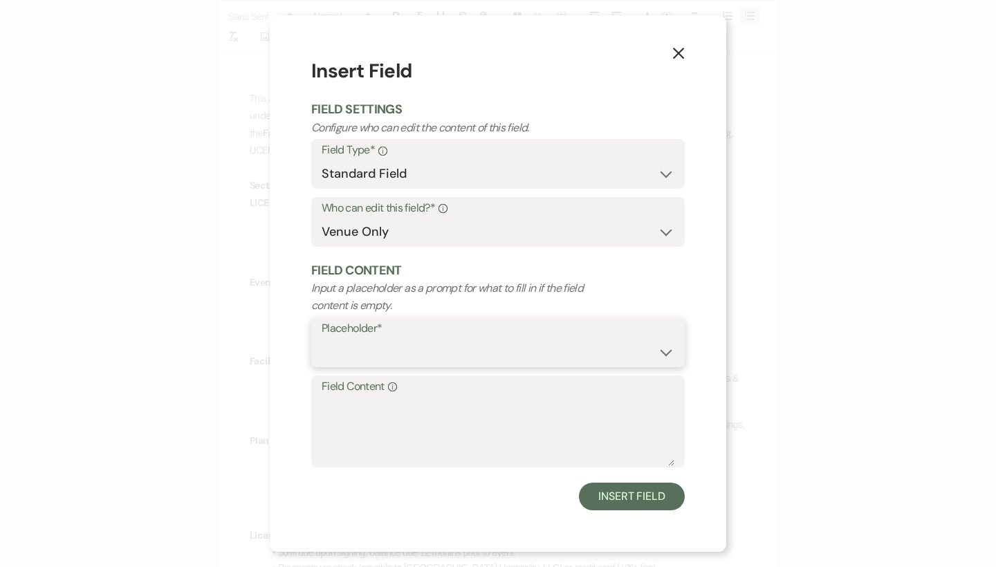
select select "custom_placeholder"
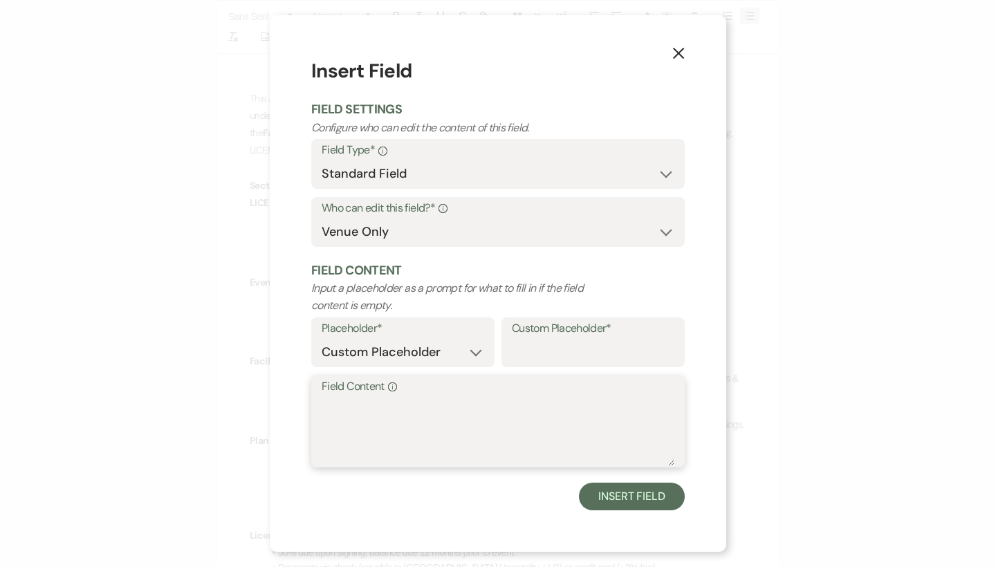
click at [410, 444] on textarea "Field Content Info" at bounding box center [498, 431] width 353 height 69
drag, startPoint x: 433, startPoint y: 407, endPoint x: 286, endPoint y: 405, distance: 146.7
click at [286, 405] on div "X Insert Field Field Settings Configure who can edit the content of this field.…" at bounding box center [498, 283] width 457 height 536
type textarea "Number of Guest"
click at [526, 356] on input "Custom Placeholder*" at bounding box center [593, 352] width 163 height 27
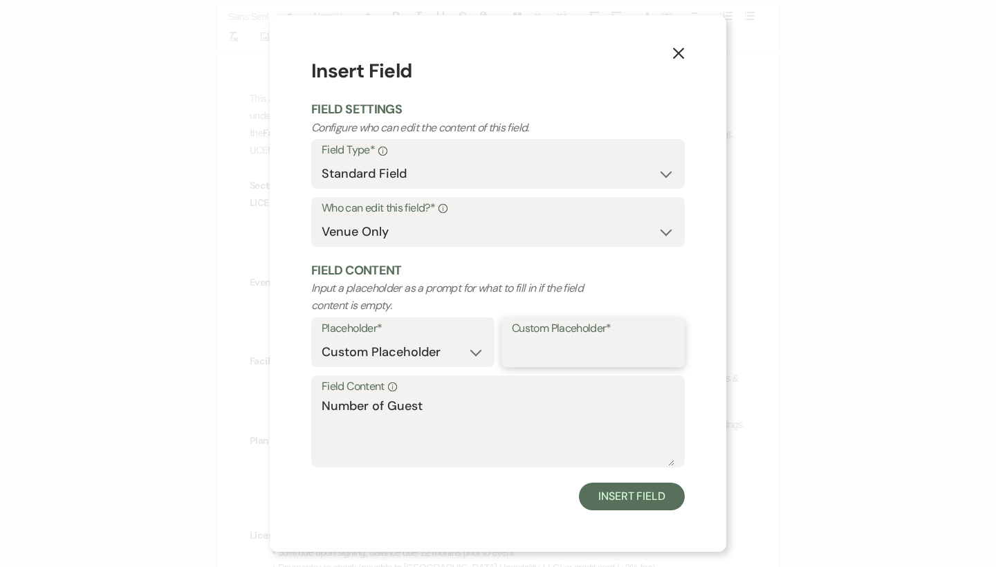
paste input "Number of Guest"
type input "Number of Guest"
click at [436, 407] on textarea "Field Content Info" at bounding box center [498, 431] width 353 height 69
paste textarea "Number of Guest"
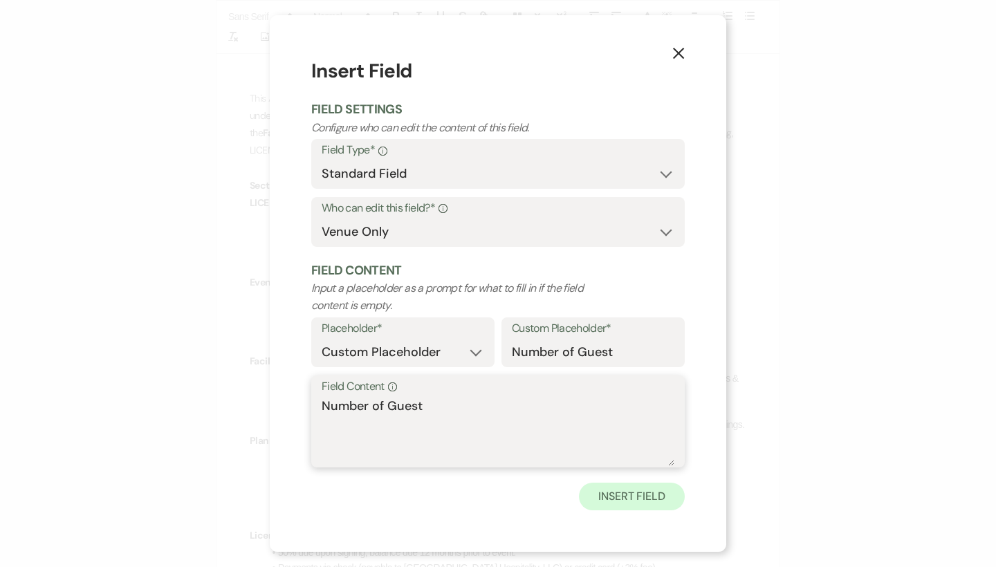
type textarea "Number of Guest"
click at [637, 502] on button "Insert Field" at bounding box center [632, 497] width 106 height 28
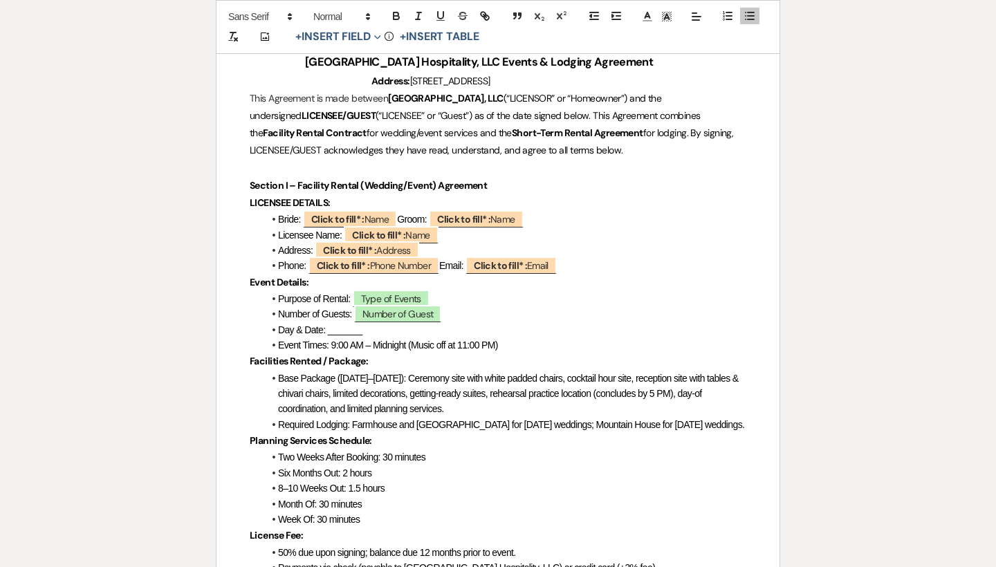
click at [367, 329] on li "Day & Date: _______" at bounding box center [505, 329] width 483 height 15
drag, startPoint x: 367, startPoint y: 329, endPoint x: 329, endPoint y: 328, distance: 37.4
click at [329, 328] on li "Day & Date: _______" at bounding box center [505, 329] width 483 height 15
click at [329, 328] on span "Day & Date: _______" at bounding box center [320, 329] width 84 height 11
click at [387, 327] on li "Day & Date: _______" at bounding box center [505, 329] width 483 height 15
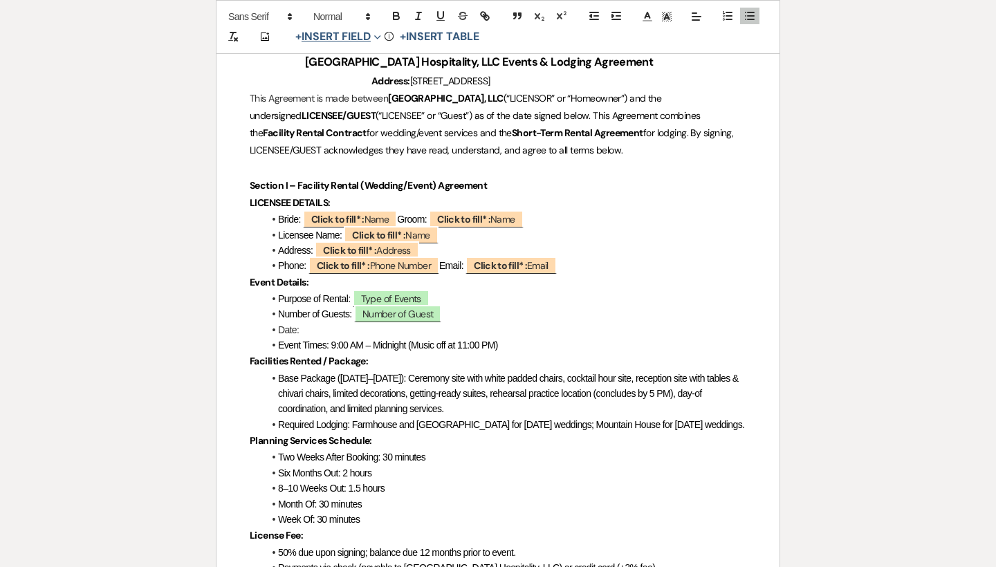
click at [341, 41] on button "+ Insert Field Expand" at bounding box center [338, 37] width 95 height 17
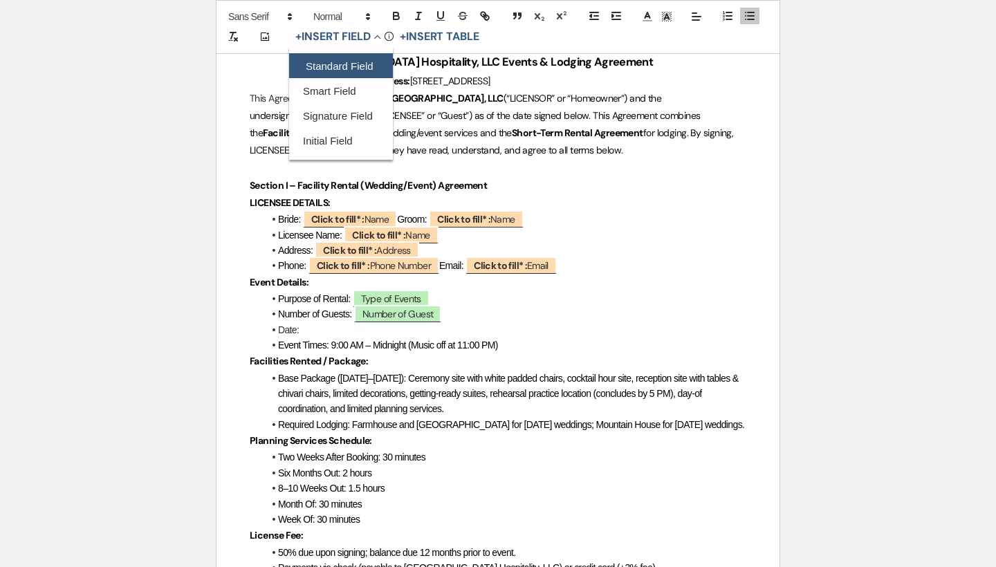
click at [345, 68] on button "Standard Field" at bounding box center [341, 66] width 104 height 25
select select "owner"
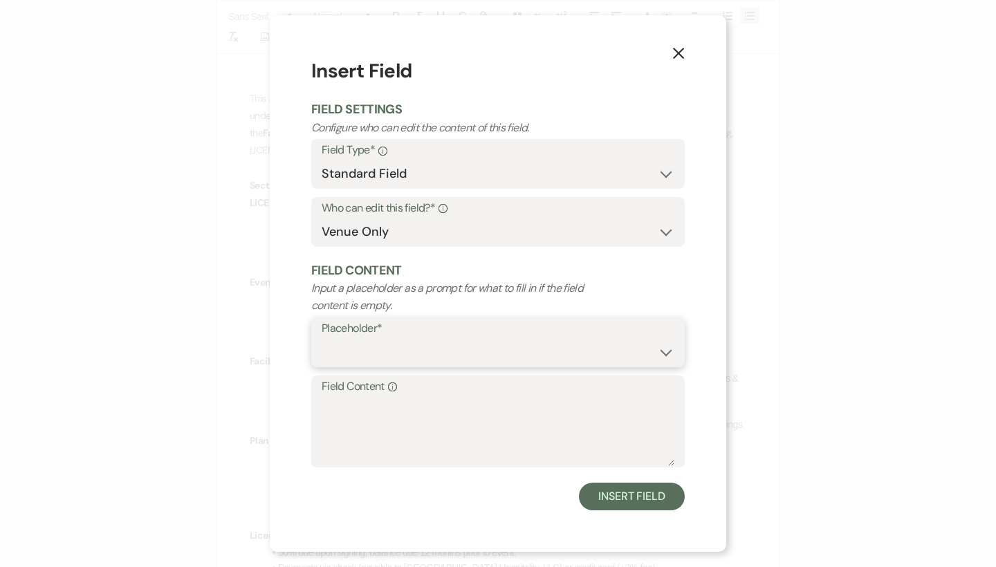
select select "Date"
click at [395, 431] on textarea "Field Content Info" at bounding box center [498, 431] width 353 height 69
click at [641, 502] on button "Insert Field" at bounding box center [632, 497] width 106 height 28
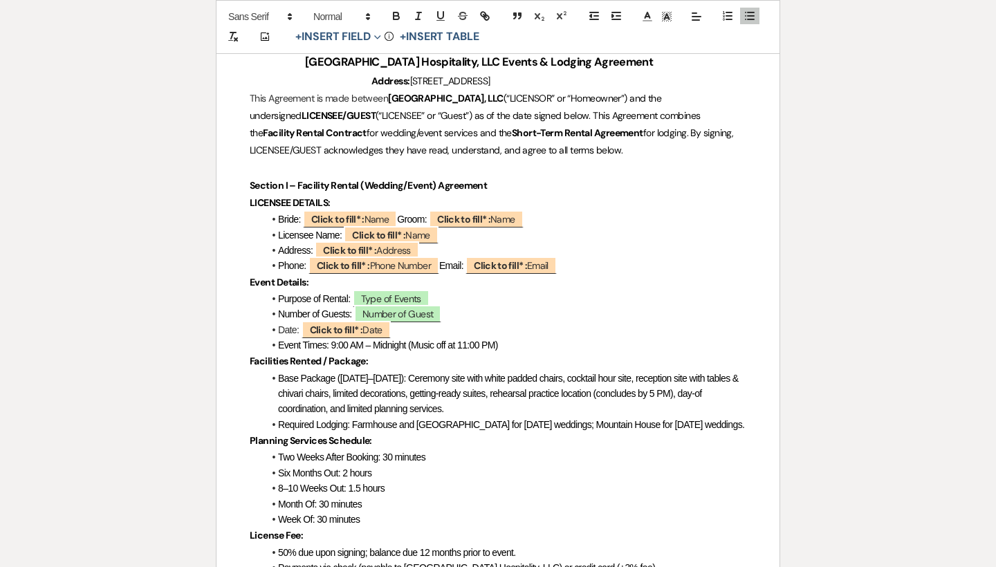
scroll to position [248, 0]
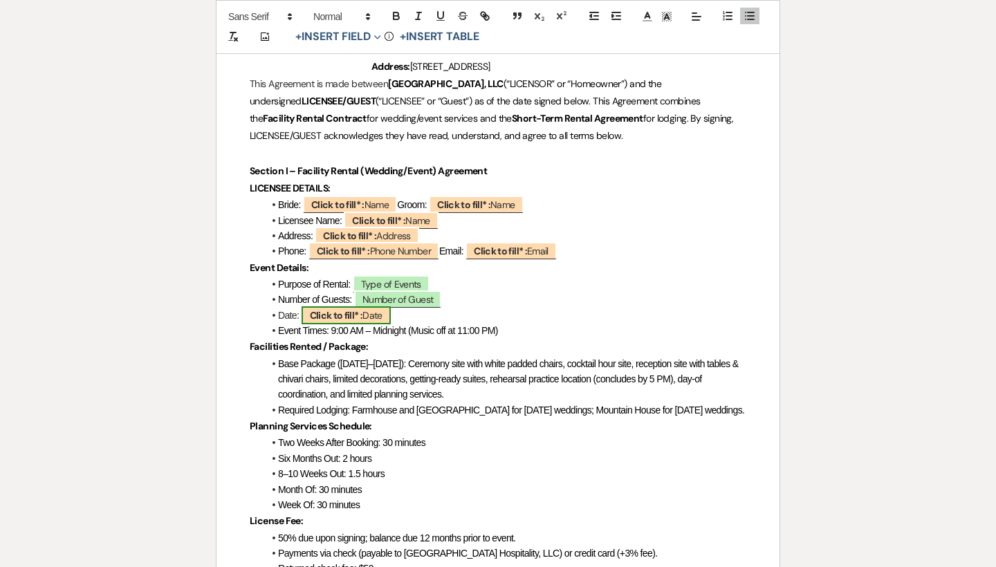
click at [380, 314] on span "Click to fill* : Date" at bounding box center [346, 315] width 89 height 18
select select "owner"
select select "Date"
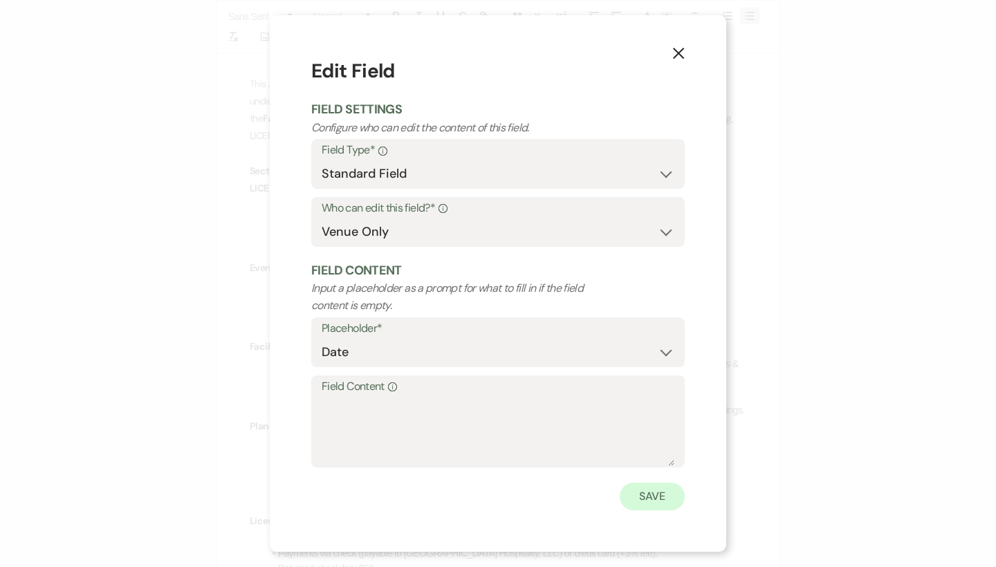
click at [648, 499] on button "Save" at bounding box center [652, 497] width 65 height 28
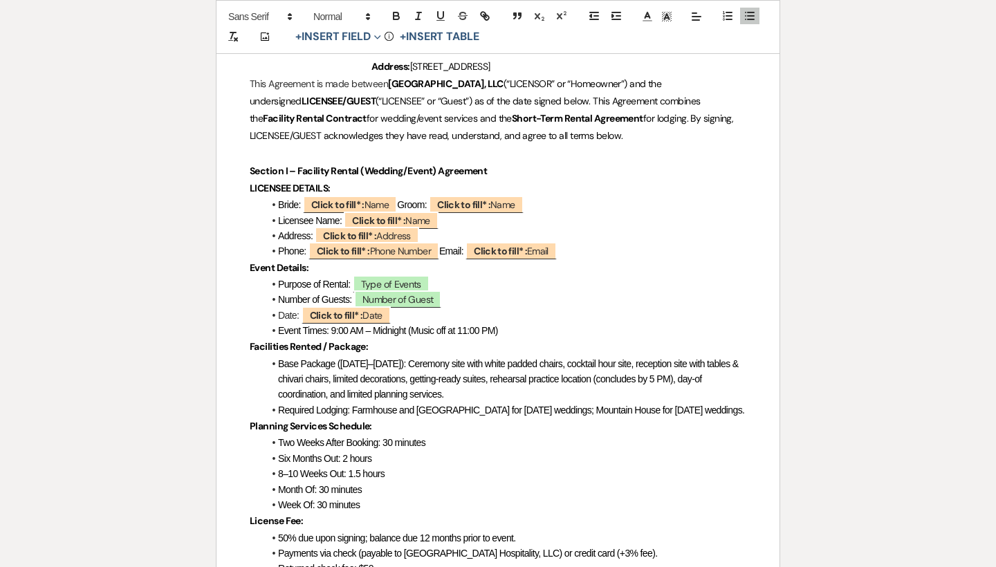
scroll to position [277, 0]
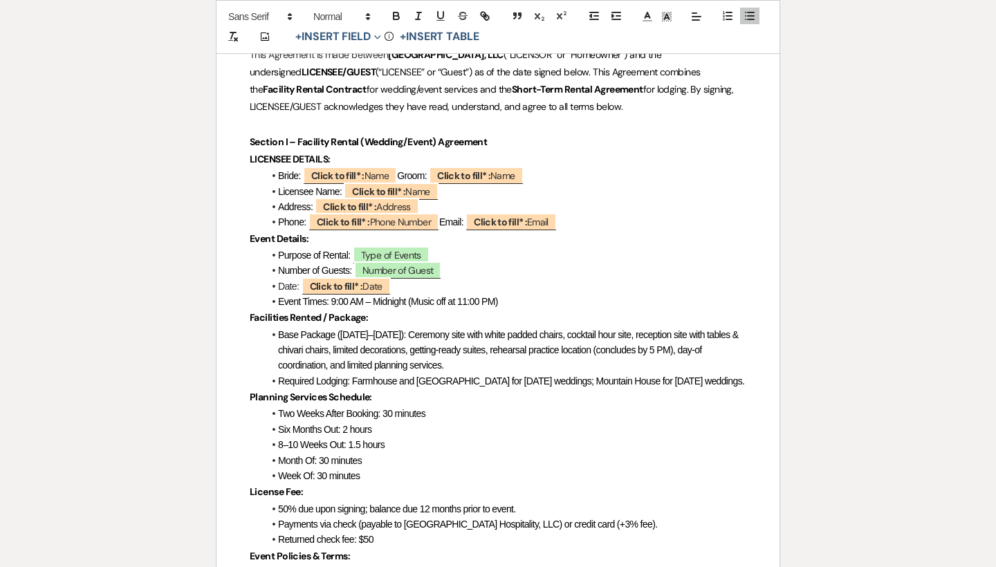
click at [509, 294] on li "Event Times: 9:00 AM – Midnight (Music off at 11:00 PM)" at bounding box center [505, 301] width 483 height 15
drag, startPoint x: 428, startPoint y: 284, endPoint x: 576, endPoint y: 293, distance: 149.1
click at [428, 284] on li "Date: Click to fill* : Date" at bounding box center [505, 286] width 483 height 15
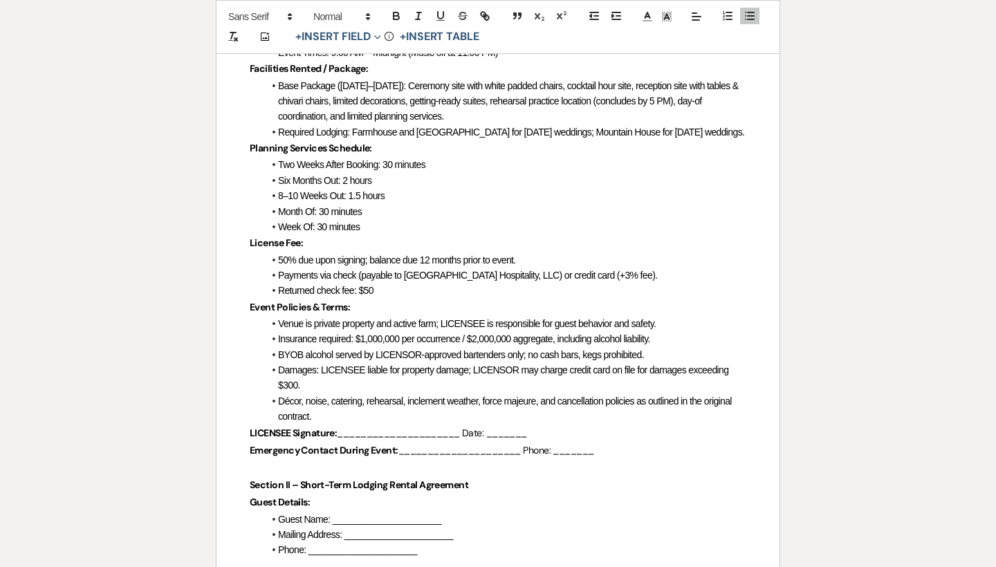
scroll to position [535, 0]
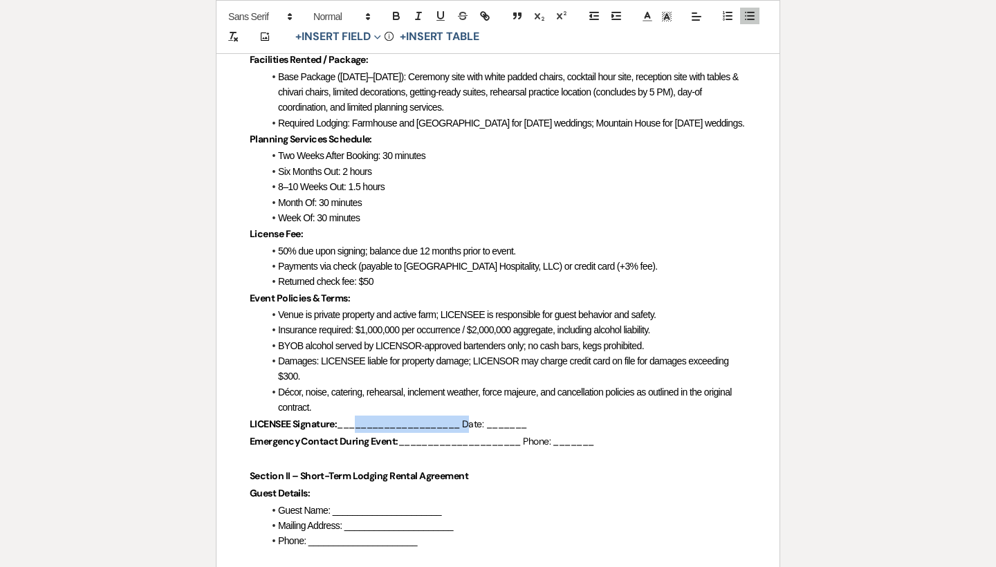
drag, startPoint x: 470, startPoint y: 414, endPoint x: 353, endPoint y: 410, distance: 117.0
click at [353, 418] on span "_____________________ Date: _______" at bounding box center [432, 424] width 190 height 12
click at [350, 39] on button "+ Insert Field Expand" at bounding box center [338, 37] width 95 height 17
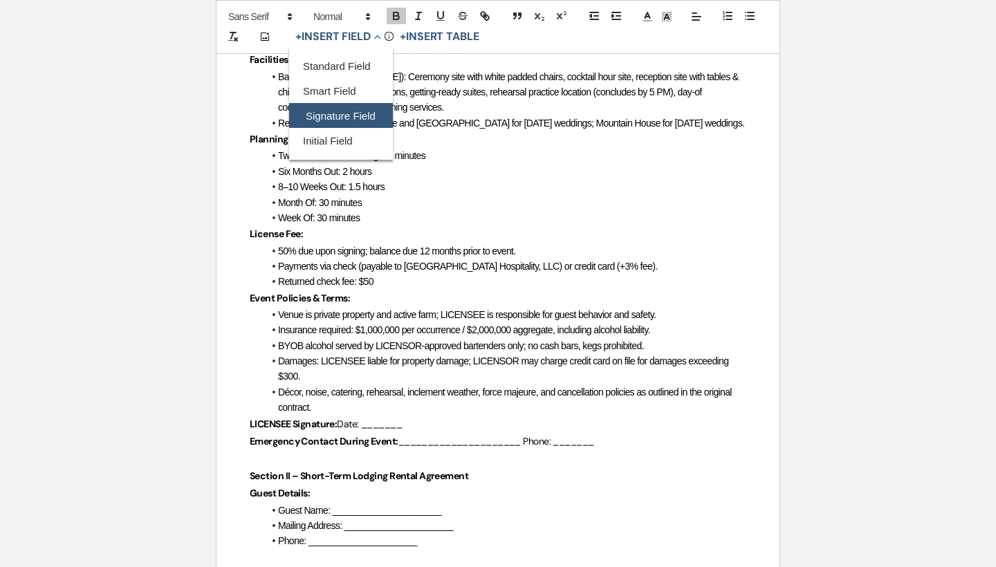
click at [340, 115] on button "Signature Field" at bounding box center [341, 116] width 104 height 25
select select "signatureField"
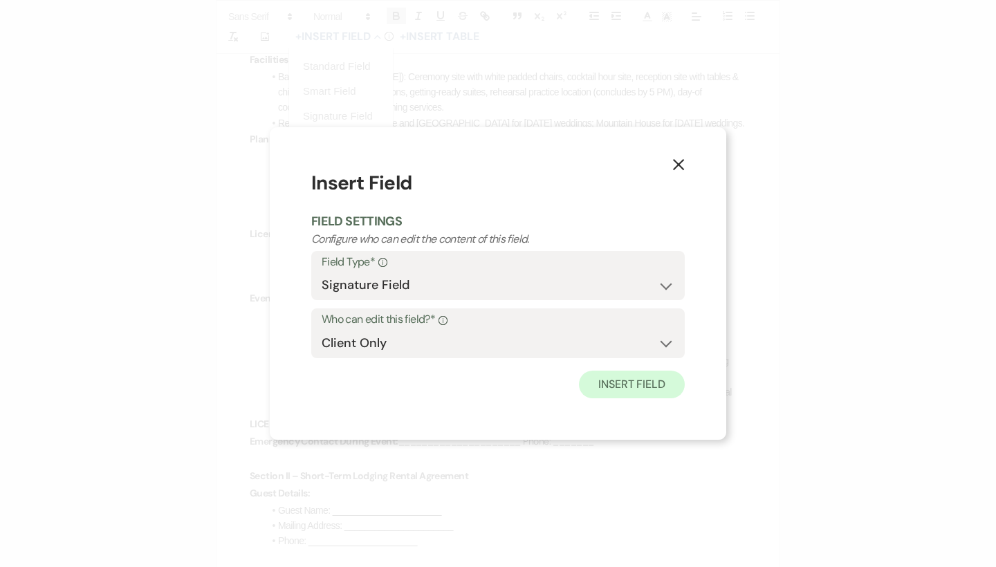
click at [636, 389] on button "Insert Field" at bounding box center [632, 385] width 106 height 28
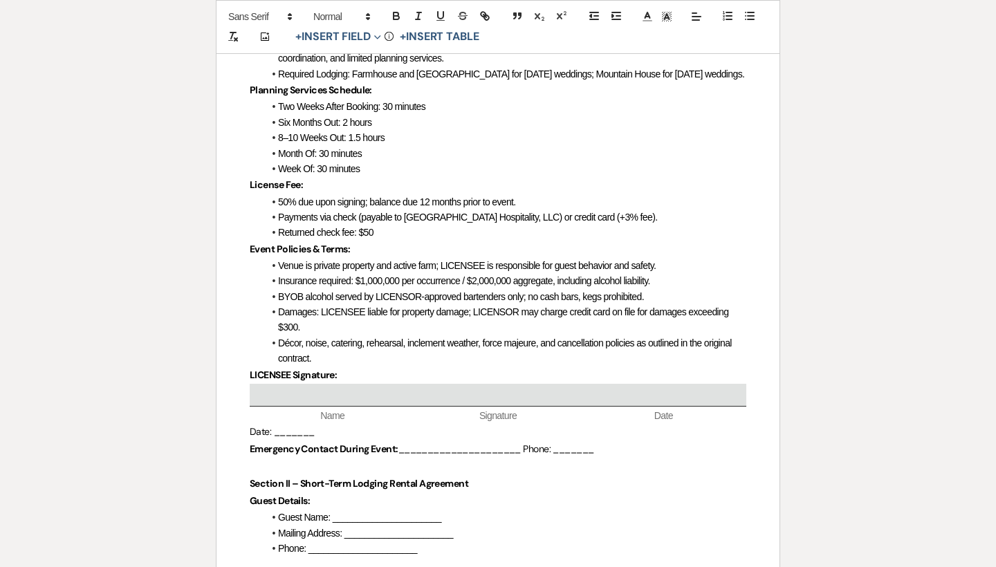
scroll to position [589, 0]
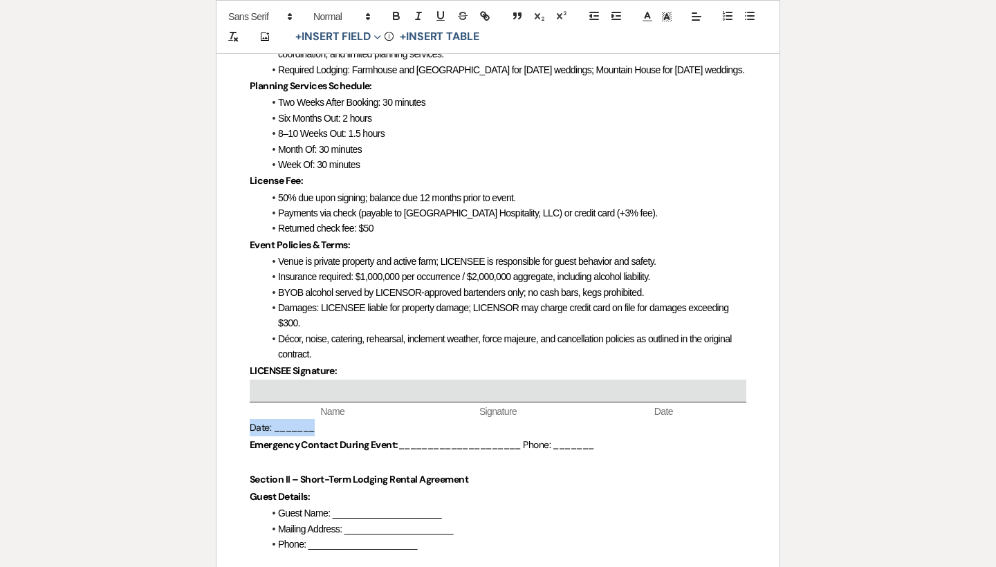
drag, startPoint x: 336, startPoint y: 415, endPoint x: 231, endPoint y: 413, distance: 105.2
click at [231, 413] on div "[GEOGRAPHIC_DATA] Hospitality, LLC Events & Lodging Agreement Address: [STREET_…" at bounding box center [498, 519] width 563 height 1737
drag, startPoint x: 374, startPoint y: 421, endPoint x: 250, endPoint y: 421, distance: 124.5
click at [250, 421] on p "Date: _______" at bounding box center [498, 427] width 497 height 17
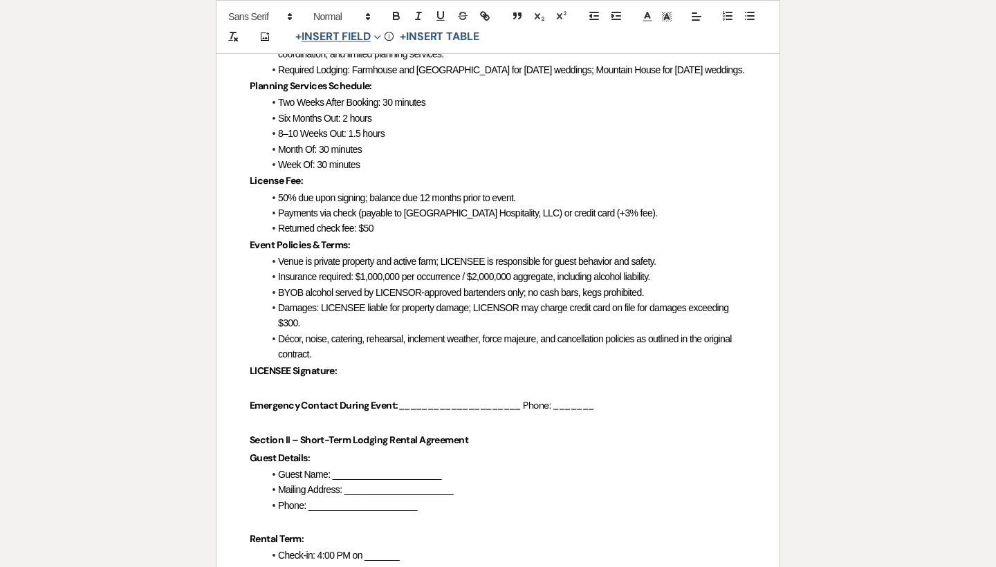
click at [357, 36] on button "+ Insert Field Expand" at bounding box center [338, 37] width 95 height 17
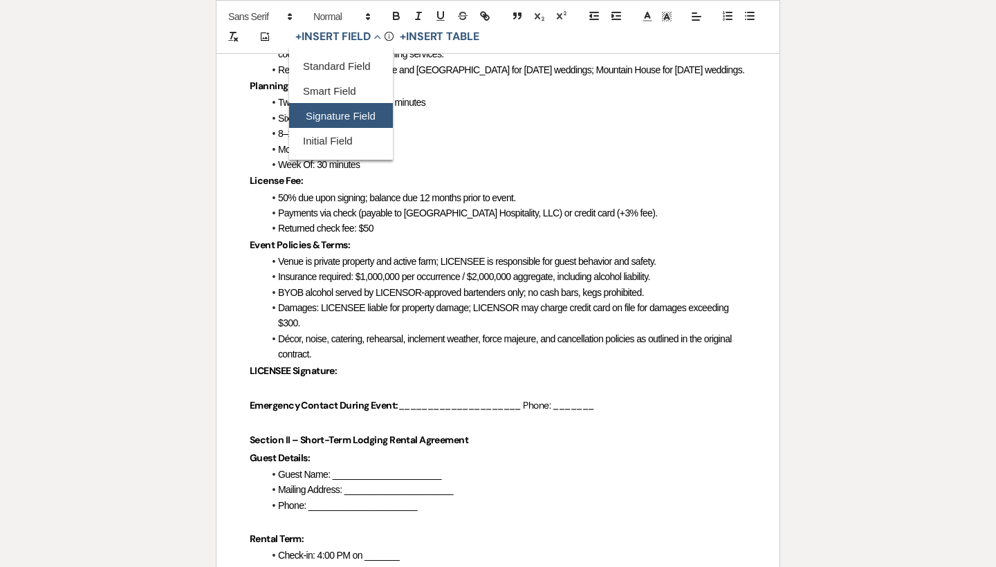
click at [358, 113] on button "Signature Field" at bounding box center [341, 116] width 104 height 25
select select "signatureField"
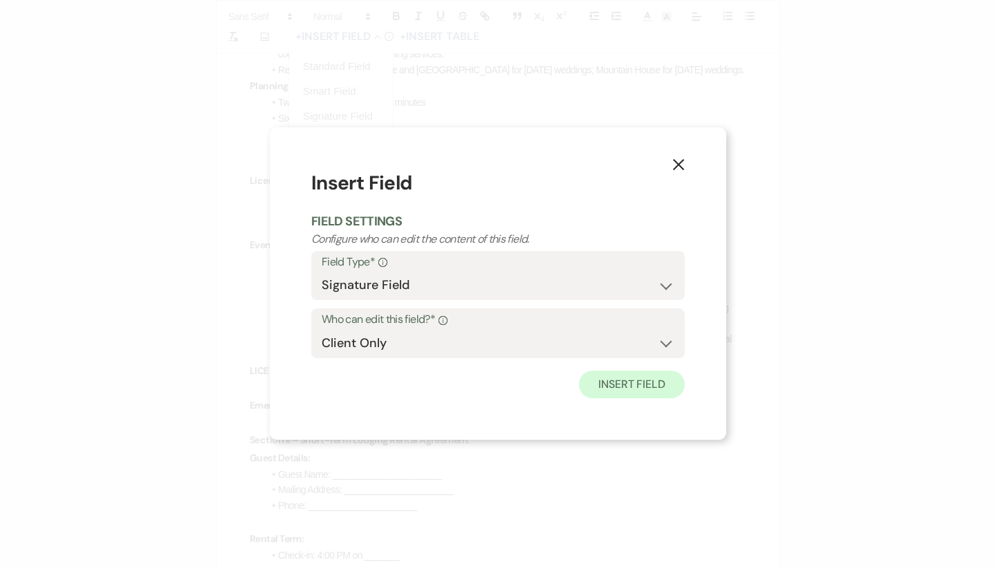
click at [632, 381] on button "Insert Field" at bounding box center [632, 385] width 106 height 28
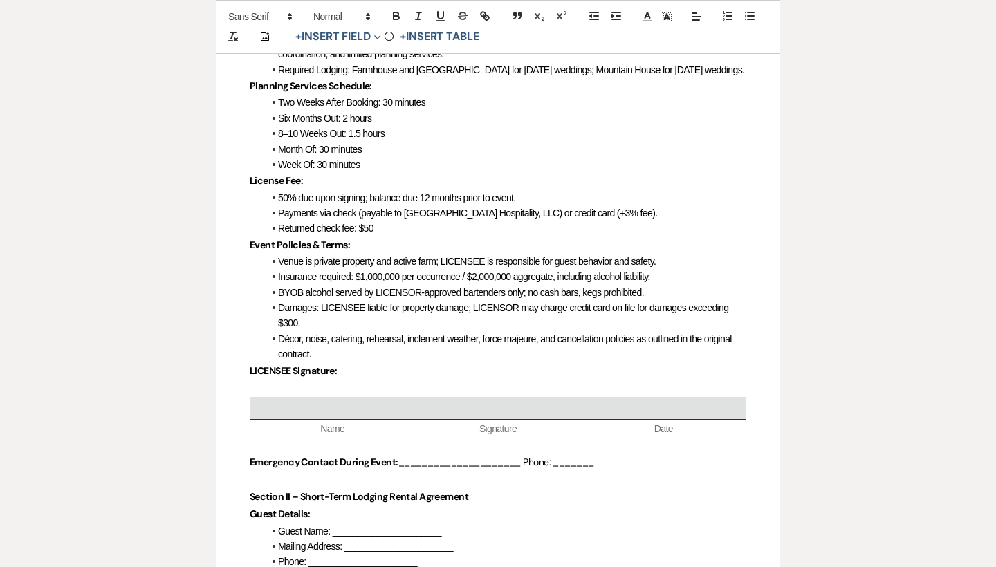
drag, startPoint x: 619, startPoint y: 456, endPoint x: 569, endPoint y: 455, distance: 49.8
click at [569, 455] on p "Emergency Contact During Event: _____________________ Phone: _______" at bounding box center [498, 462] width 497 height 17
click at [345, 35] on button "+ Insert Field Expand" at bounding box center [338, 37] width 95 height 17
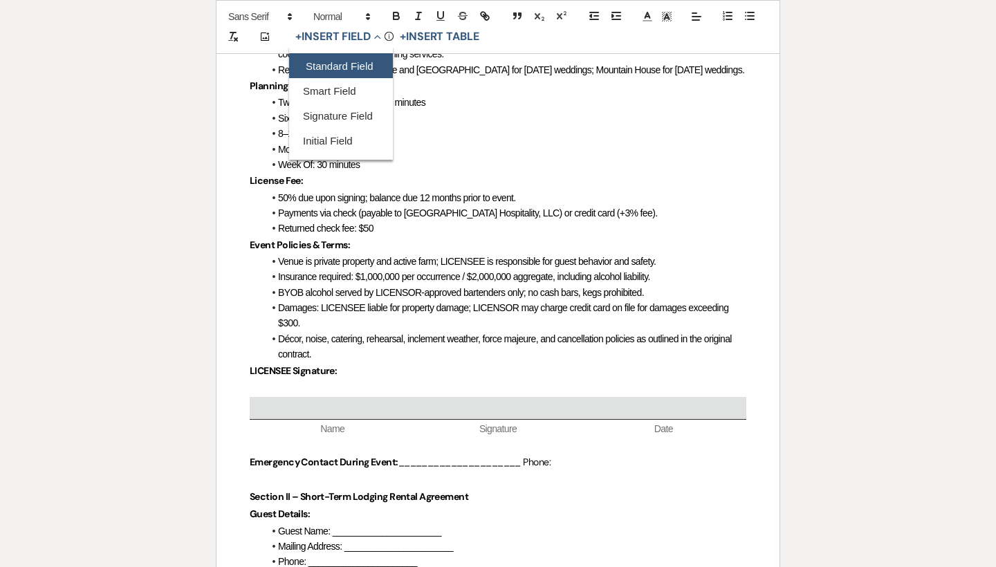
click at [347, 69] on button "Standard Field" at bounding box center [341, 66] width 104 height 25
select select "owner"
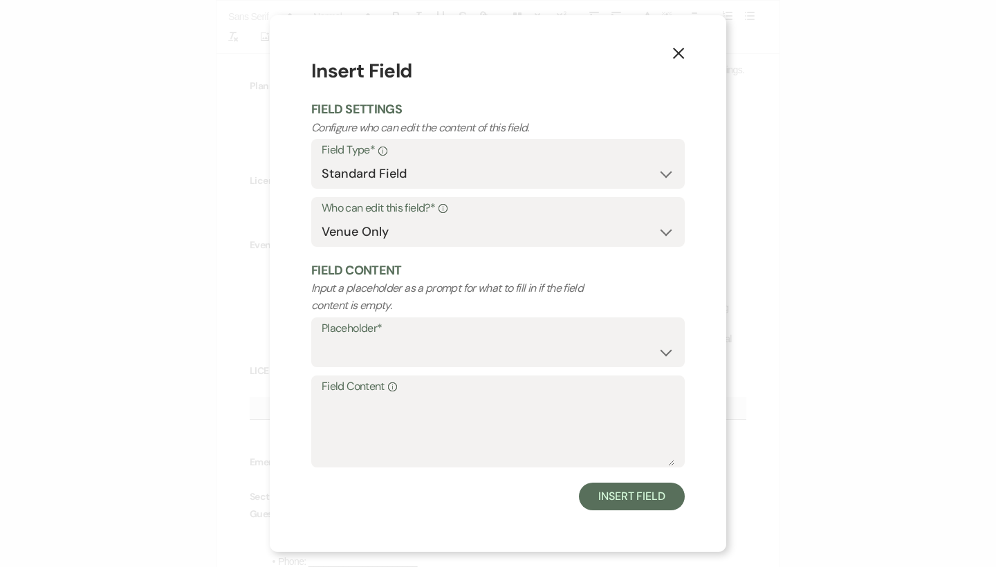
click at [430, 332] on label "Placeholder*" at bounding box center [498, 329] width 353 height 20
select select "Phone Number"
click at [646, 495] on button "Insert Field" at bounding box center [632, 497] width 106 height 28
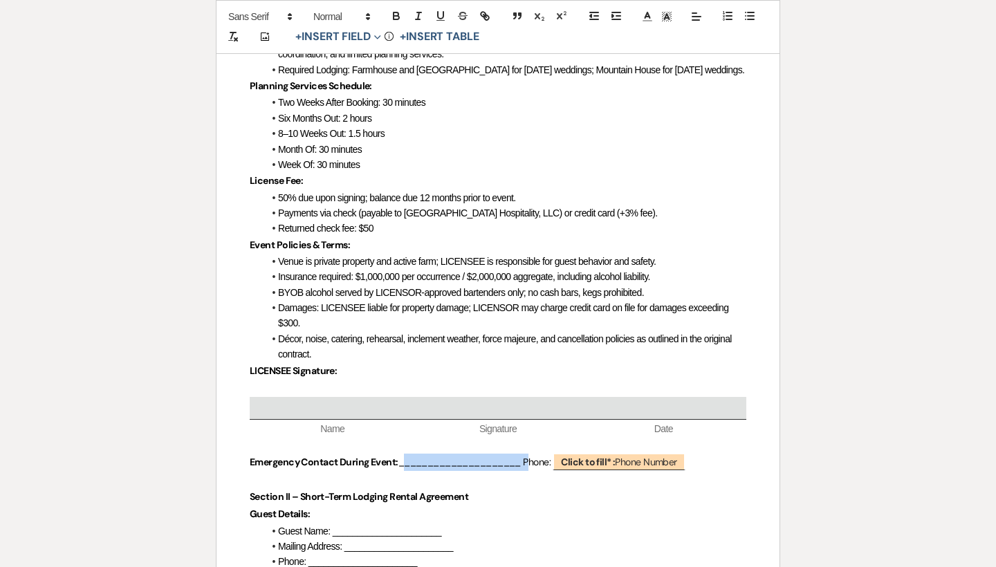
drag, startPoint x: 528, startPoint y: 454, endPoint x: 401, endPoint y: 454, distance: 127.3
click at [401, 456] on span "_____________________ Phone:" at bounding box center [475, 462] width 152 height 12
click at [337, 39] on button "+ Insert Field Expand" at bounding box center [338, 37] width 95 height 17
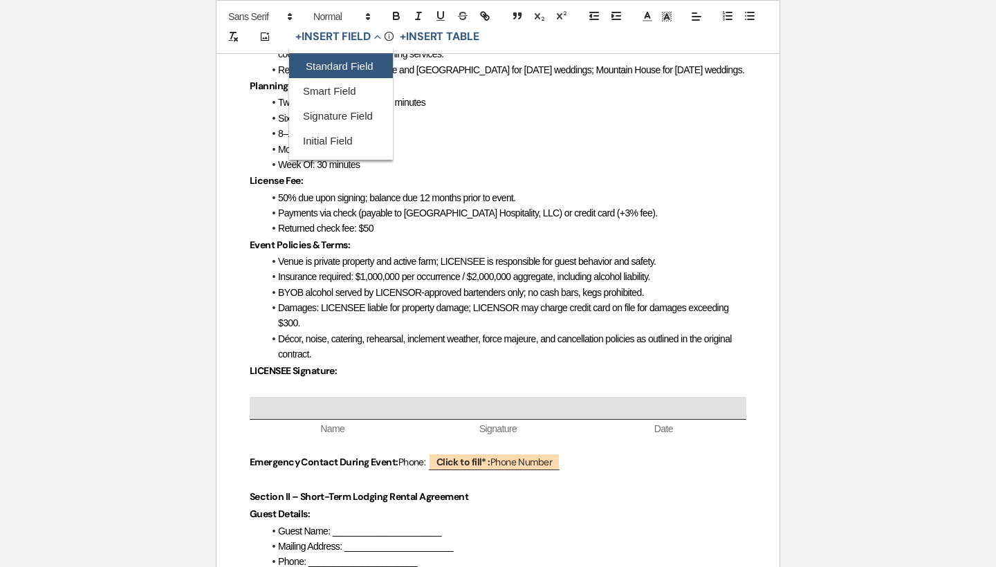
click at [343, 68] on button "Standard Field" at bounding box center [341, 66] width 104 height 25
select select "owner"
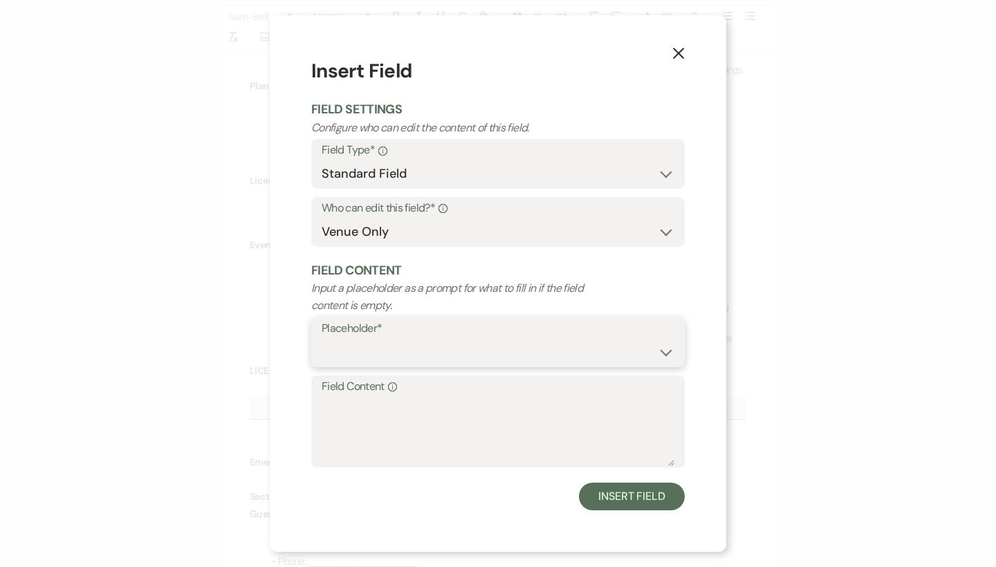
select select "Name"
click at [607, 489] on button "Insert Field" at bounding box center [632, 497] width 106 height 28
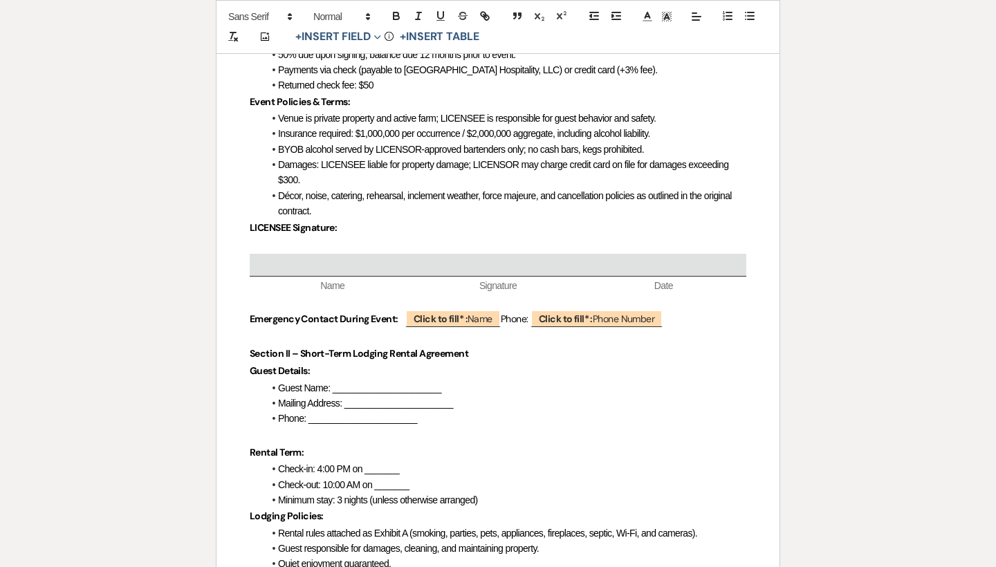
scroll to position [734, 0]
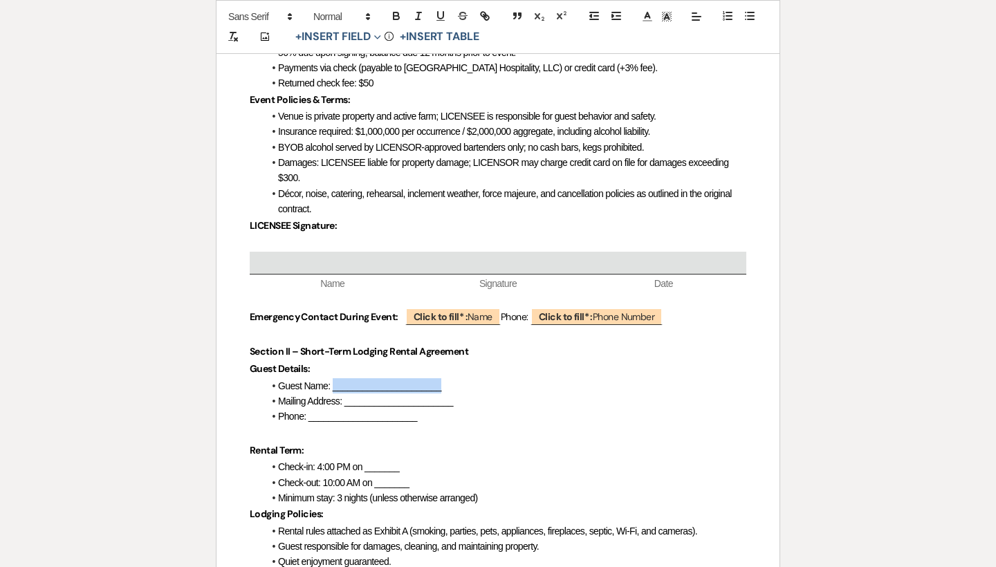
drag, startPoint x: 457, startPoint y: 376, endPoint x: 335, endPoint y: 374, distance: 122.5
click at [335, 378] on li "Guest Name: ______________________" at bounding box center [505, 385] width 483 height 15
click at [366, 36] on button "+ Insert Field Expand" at bounding box center [338, 37] width 95 height 17
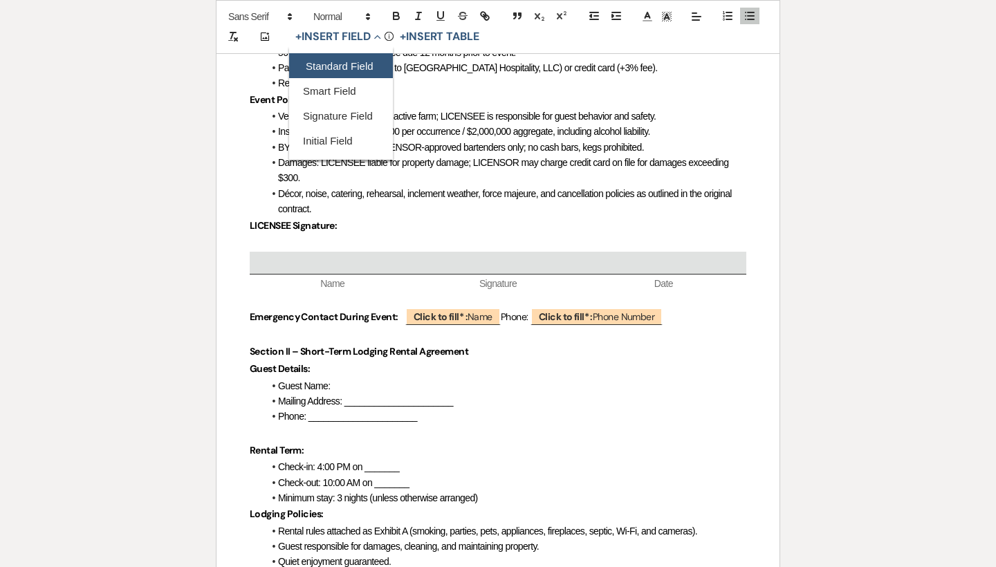
click at [365, 75] on button "Standard Field" at bounding box center [341, 66] width 104 height 25
select select "owner"
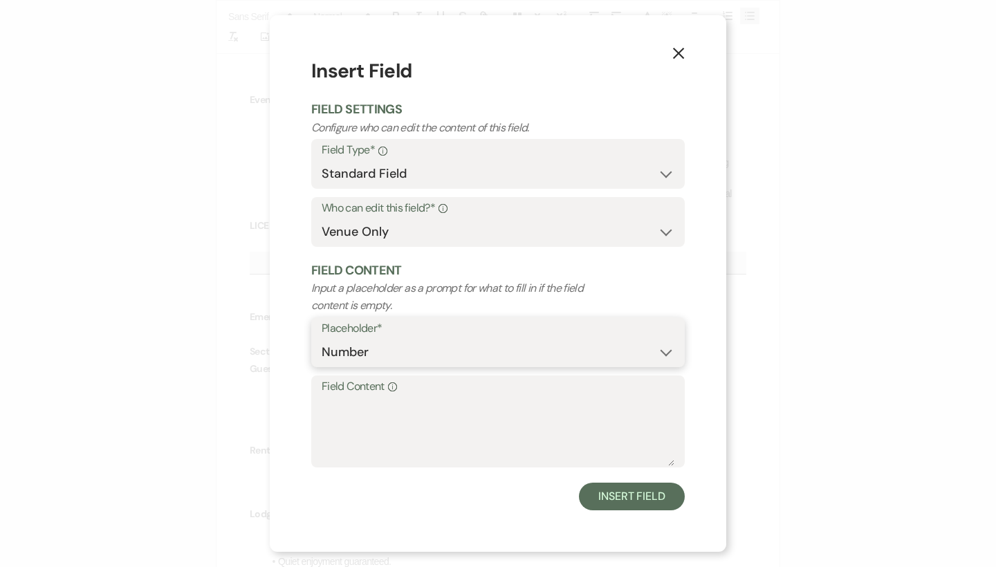
select select "Name"
click at [650, 497] on button "Insert Field" at bounding box center [632, 497] width 106 height 28
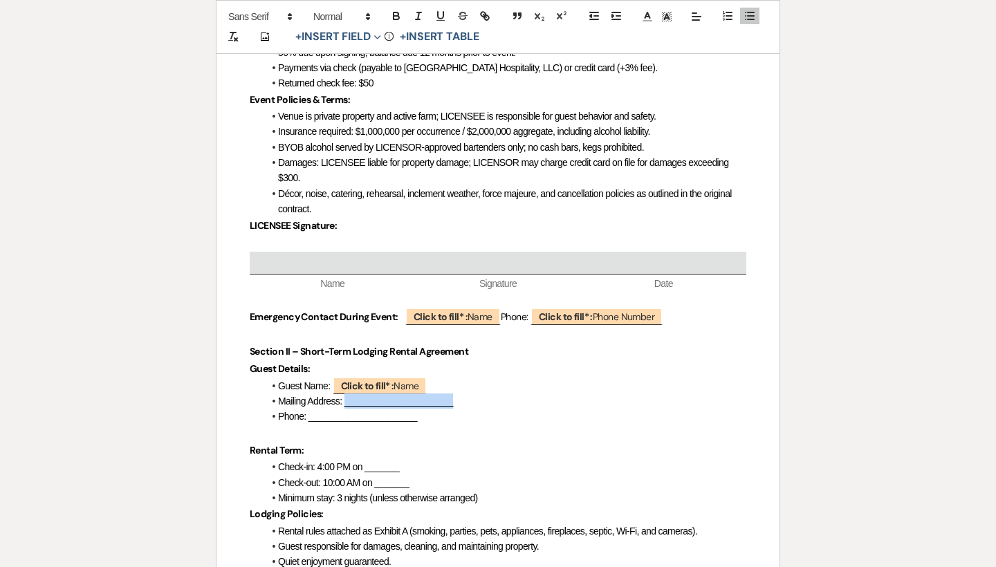
drag, startPoint x: 464, startPoint y: 389, endPoint x: 348, endPoint y: 389, distance: 115.5
click at [348, 394] on li "Mailing Address: ______________________" at bounding box center [505, 401] width 483 height 15
click at [359, 33] on button "+ Insert Field Expand" at bounding box center [338, 37] width 95 height 17
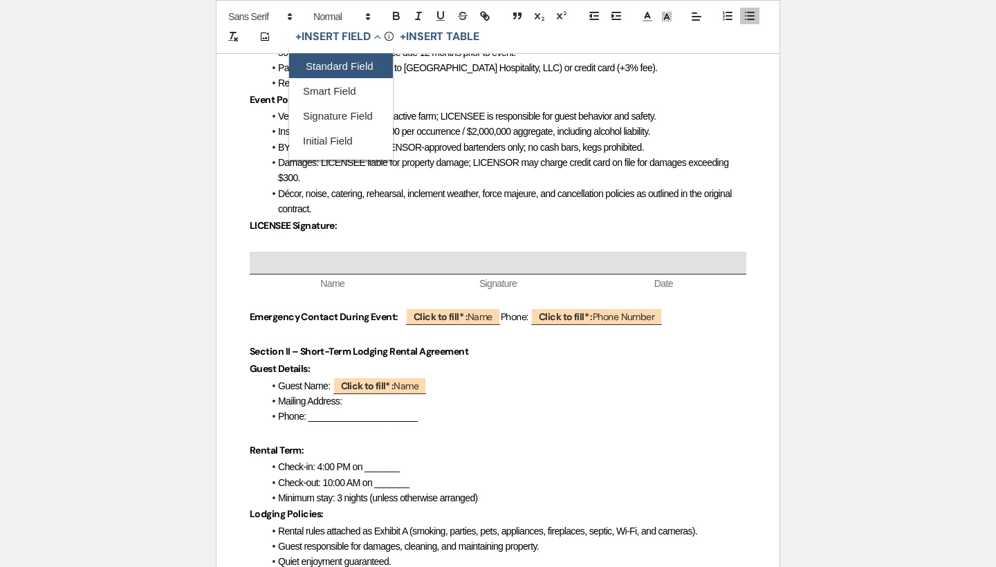
click at [355, 62] on button "Standard Field" at bounding box center [341, 66] width 104 height 25
select select "owner"
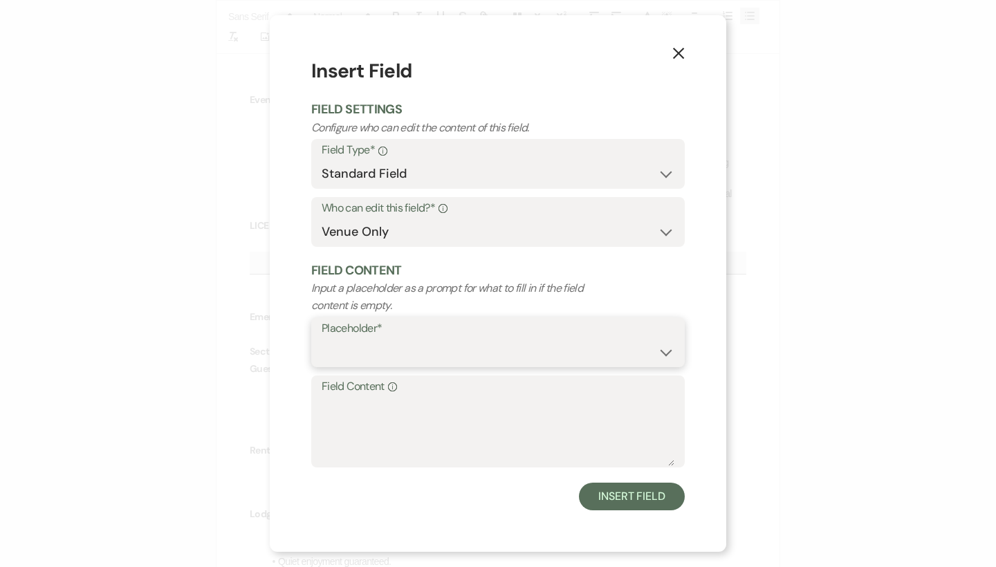
select select "custom_placeholder"
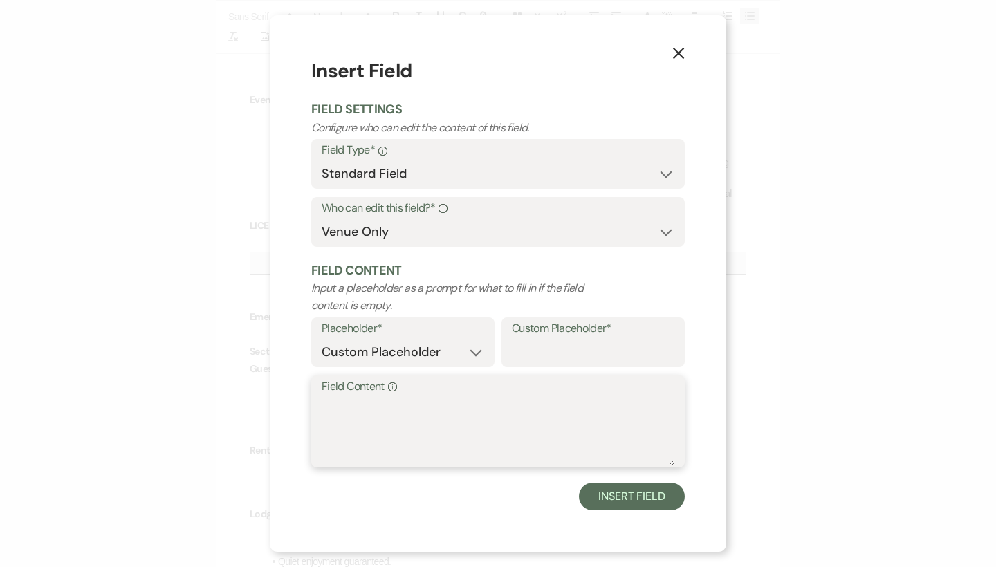
click at [536, 428] on textarea "Field Content Info" at bounding box center [498, 431] width 353 height 69
click at [524, 356] on input "Custom Placeholder*" at bounding box center [593, 352] width 163 height 27
type input "m"
drag, startPoint x: 637, startPoint y: 351, endPoint x: 497, endPoint y: 349, distance: 139.8
click at [497, 349] on div "Placeholder* Custom Placeholder Date Time Name Location Venue Name Type Number …" at bounding box center [498, 347] width 374 height 58
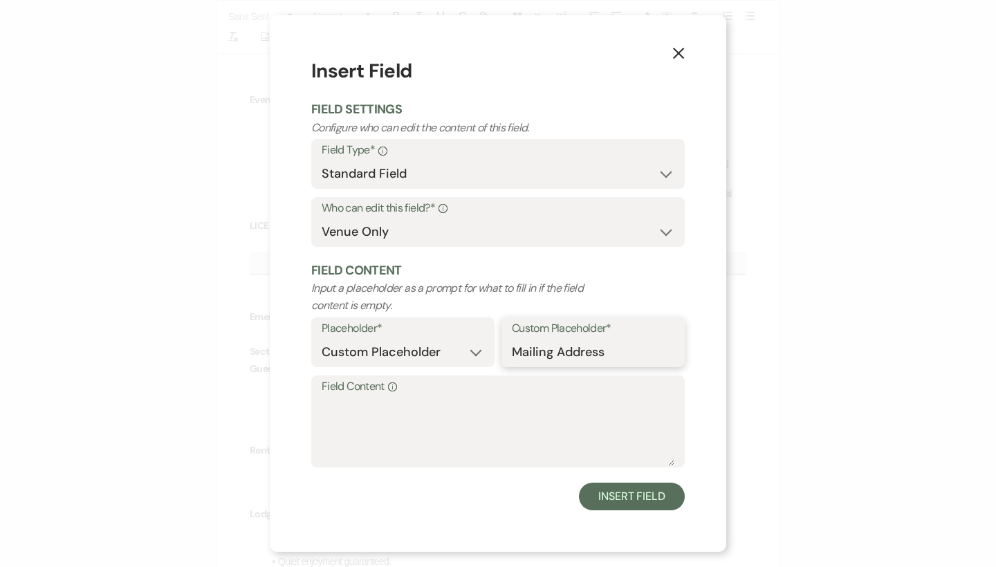
type input "Mailing Address"
click at [477, 394] on label "Field Content Info" at bounding box center [498, 387] width 353 height 20
click at [477, 397] on textarea "Field Content Info" at bounding box center [498, 431] width 353 height 69
paste textarea "Mailing Address"
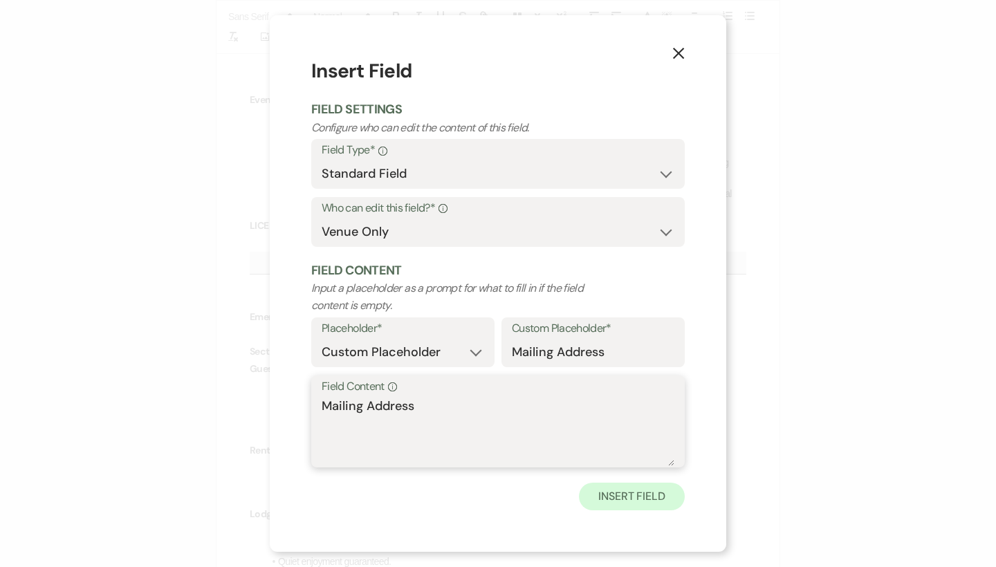
type textarea "Mailing Address"
click at [650, 493] on button "Insert Field" at bounding box center [632, 497] width 106 height 28
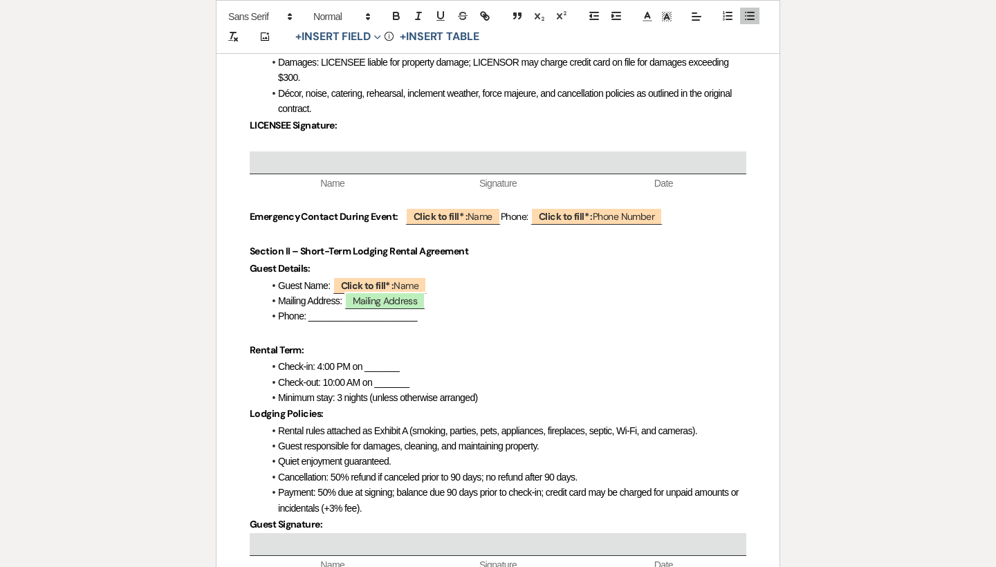
scroll to position [849, 0]
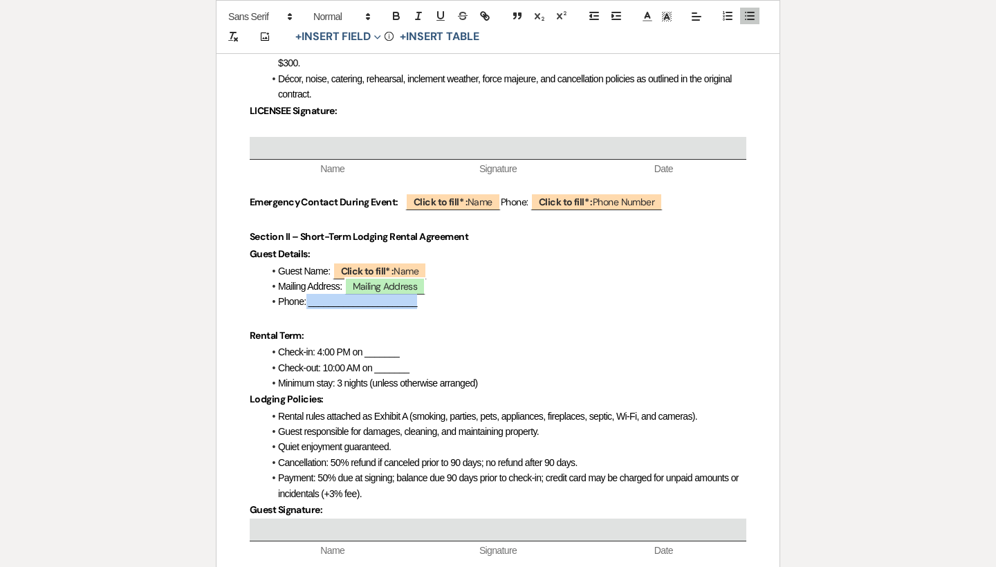
drag, startPoint x: 418, startPoint y: 293, endPoint x: 306, endPoint y: 293, distance: 112.1
click at [306, 294] on li "Phone: ______________________" at bounding box center [505, 301] width 483 height 15
click at [353, 37] on button "+ Insert Field Expand" at bounding box center [338, 37] width 95 height 17
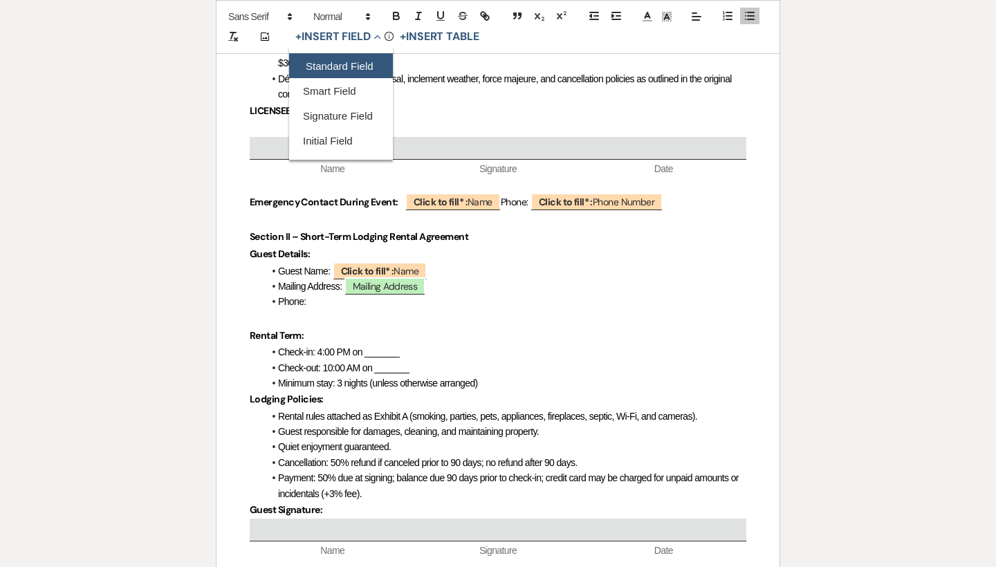
click at [354, 68] on button "Standard Field" at bounding box center [341, 66] width 104 height 25
select select "owner"
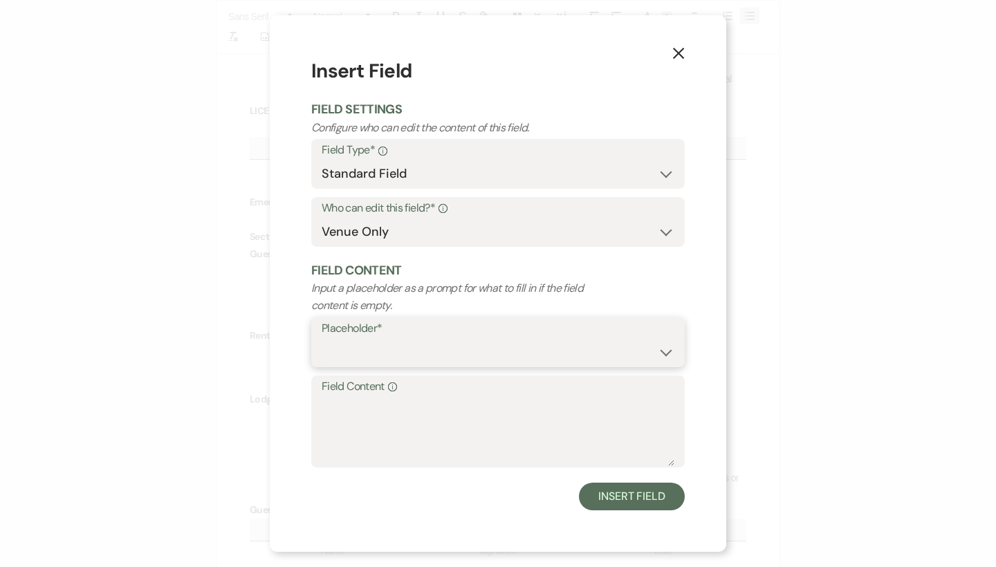
select select "Phone Number"
click at [643, 491] on button "Insert Field" at bounding box center [632, 497] width 106 height 28
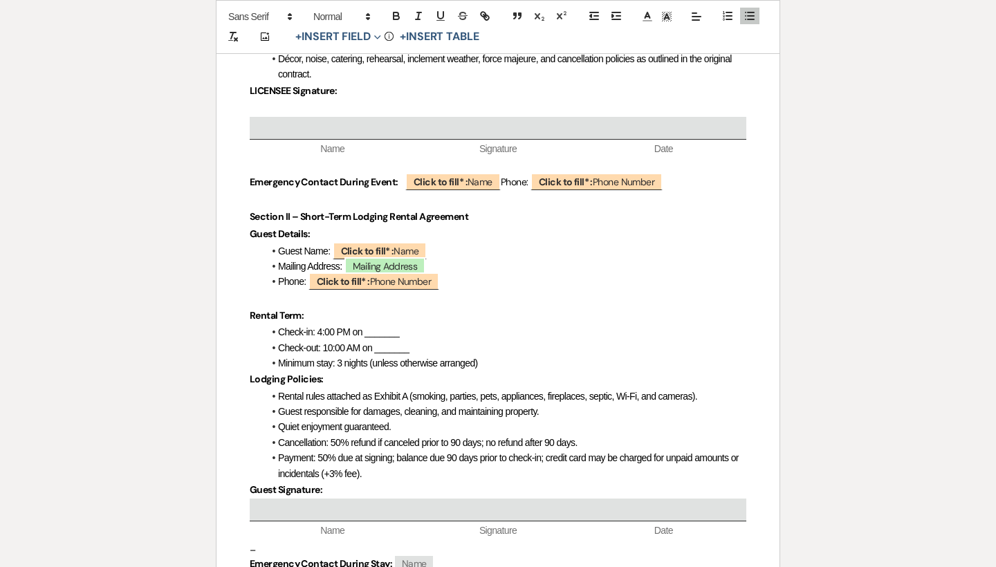
scroll to position [874, 0]
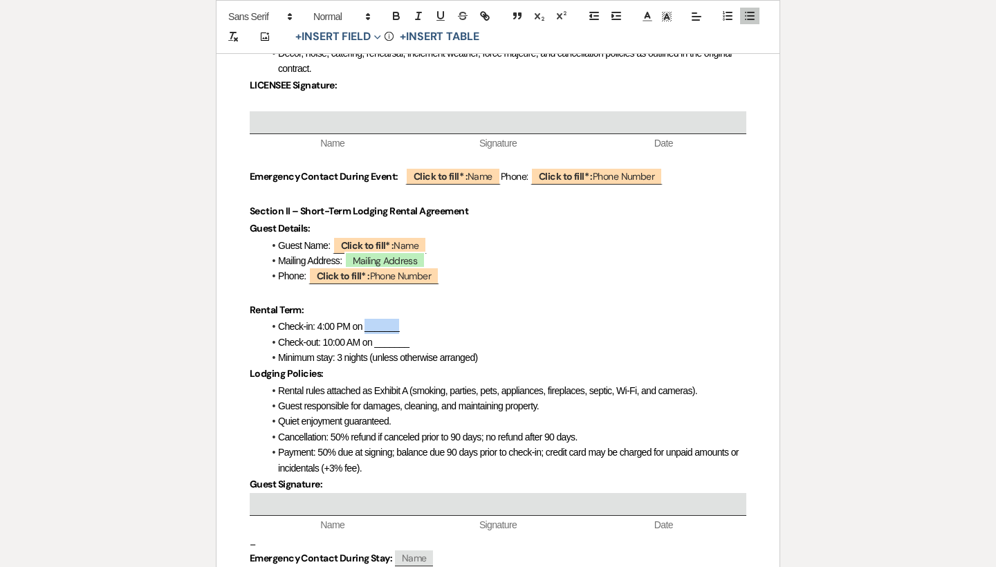
drag, startPoint x: 426, startPoint y: 315, endPoint x: 365, endPoint y: 314, distance: 60.9
click at [365, 319] on li "Check-in: 4:00 PM on _______" at bounding box center [505, 326] width 483 height 15
click at [355, 32] on button "+ Insert Field Expand" at bounding box center [338, 37] width 95 height 17
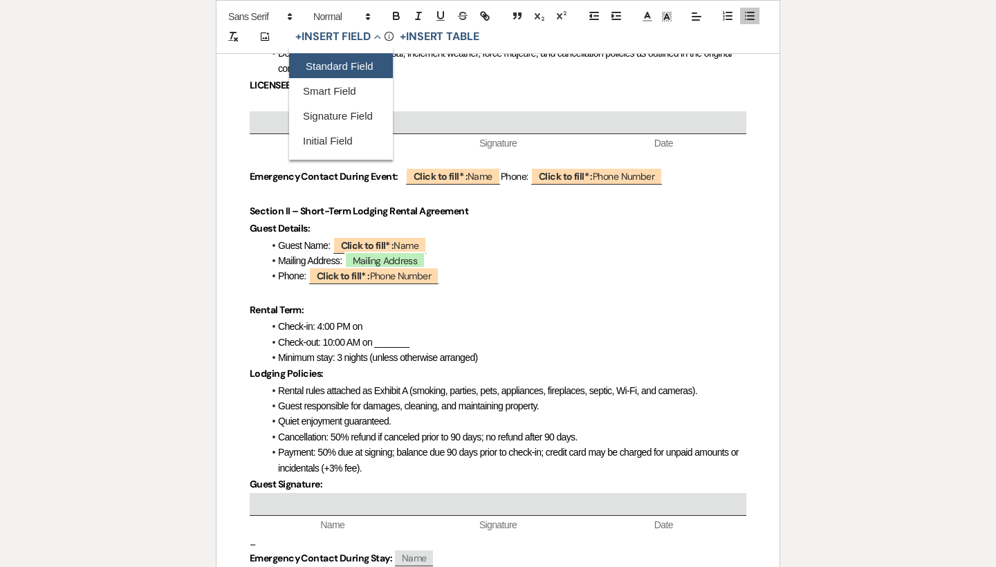
click at [353, 59] on button "Standard Field" at bounding box center [341, 66] width 104 height 25
select select "owner"
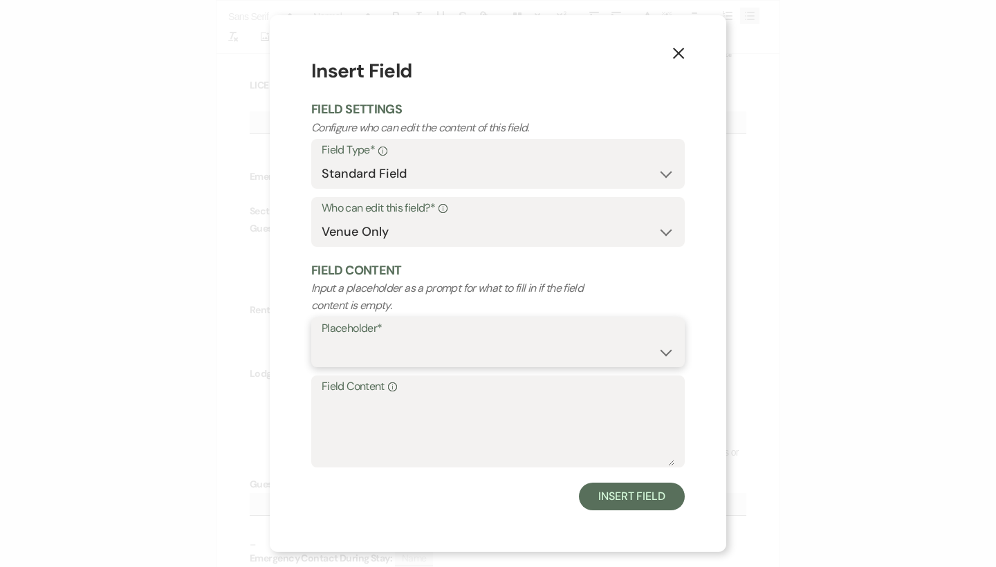
select select "Date"
click at [630, 486] on button "Insert Field" at bounding box center [632, 497] width 106 height 28
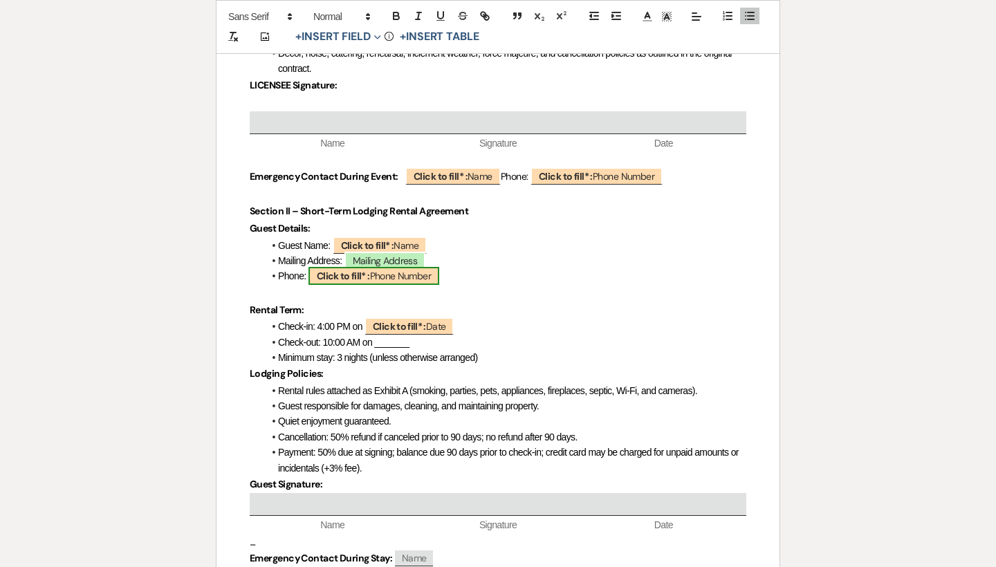
click at [399, 267] on span "Click to fill* : Phone Number" at bounding box center [374, 276] width 131 height 18
select select "owner"
select select "Phone Number"
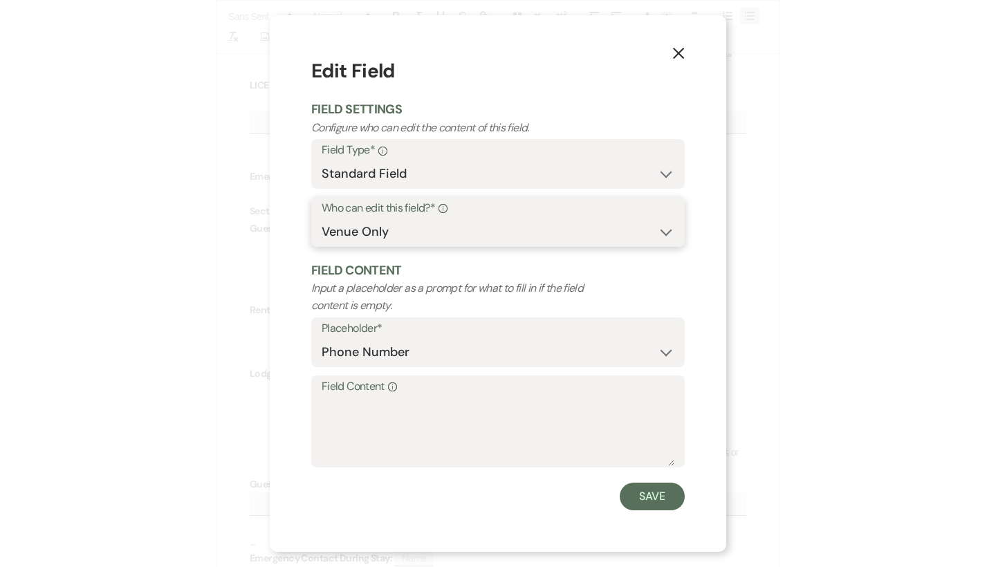
select select "client"
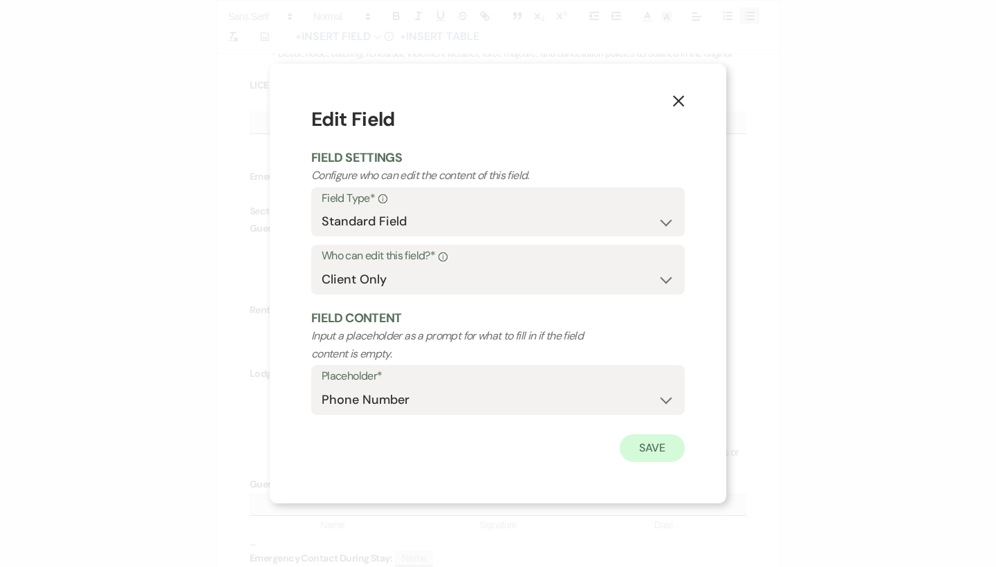
click at [665, 444] on button "Save" at bounding box center [652, 448] width 65 height 28
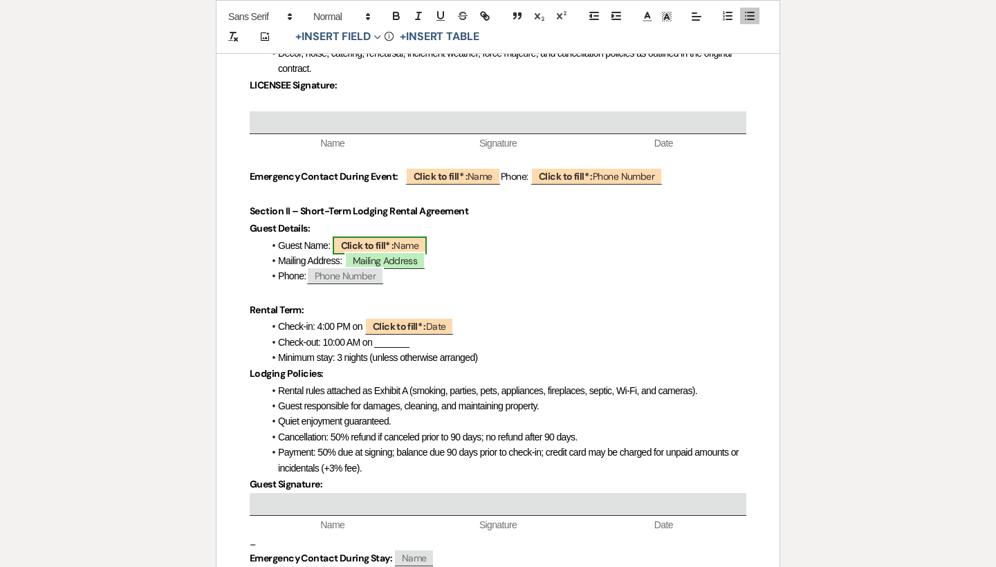
click at [408, 237] on span "Click to fill* : Name" at bounding box center [380, 246] width 94 height 18
select select "owner"
select select "Name"
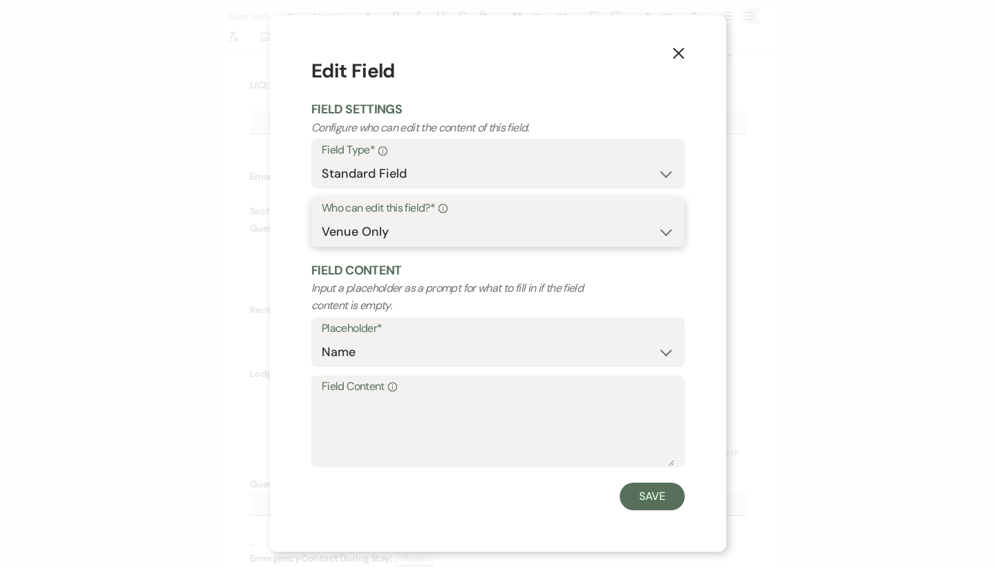
select select "client"
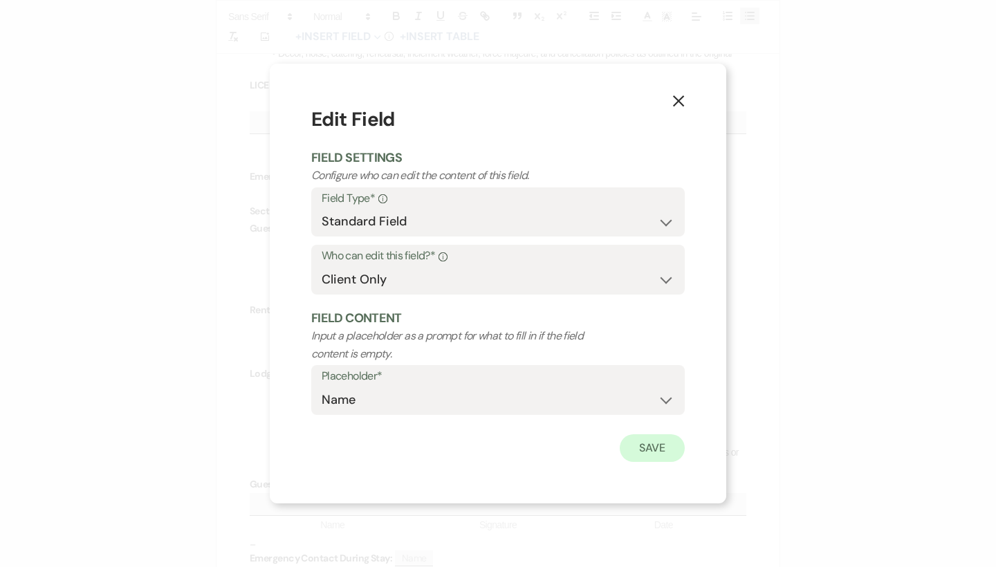
click at [653, 450] on button "Save" at bounding box center [652, 448] width 65 height 28
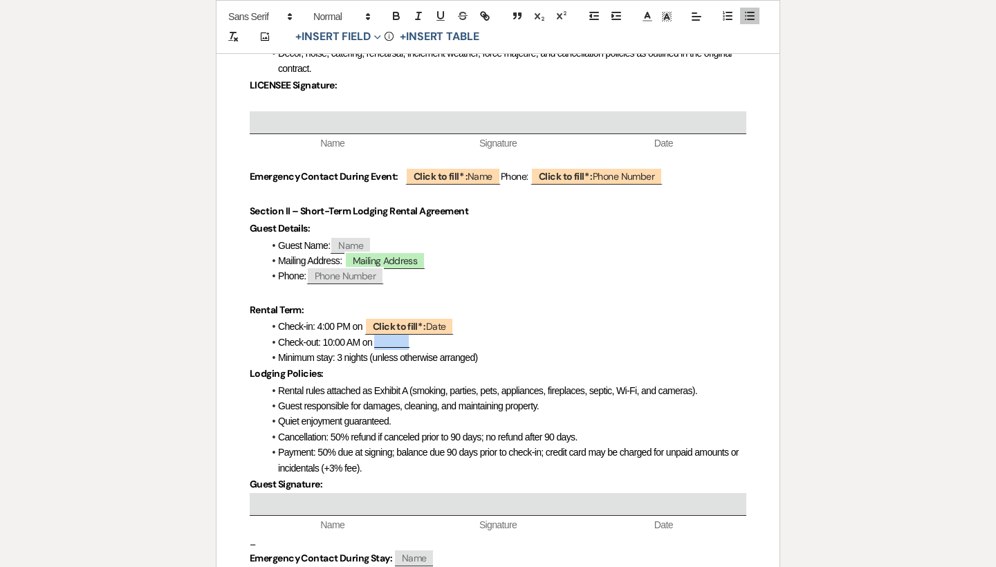
drag, startPoint x: 425, startPoint y: 332, endPoint x: 376, endPoint y: 333, distance: 49.1
click at [376, 335] on li "Check-out: 10:00 AM on _______" at bounding box center [505, 342] width 483 height 15
click at [333, 35] on button "+ Insert Field Expand" at bounding box center [338, 37] width 95 height 17
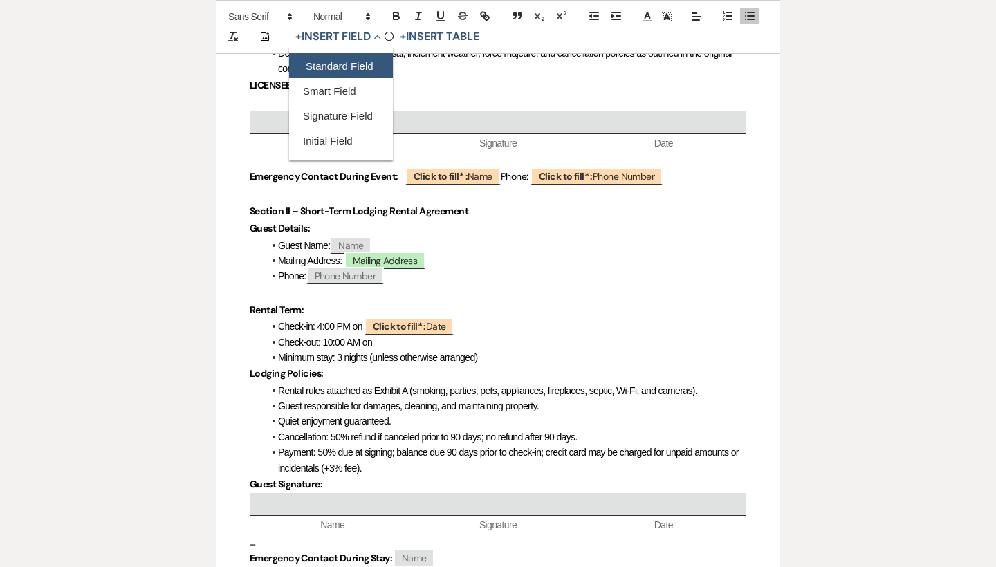
click at [346, 68] on button "Standard Field" at bounding box center [341, 66] width 104 height 25
select select "owner"
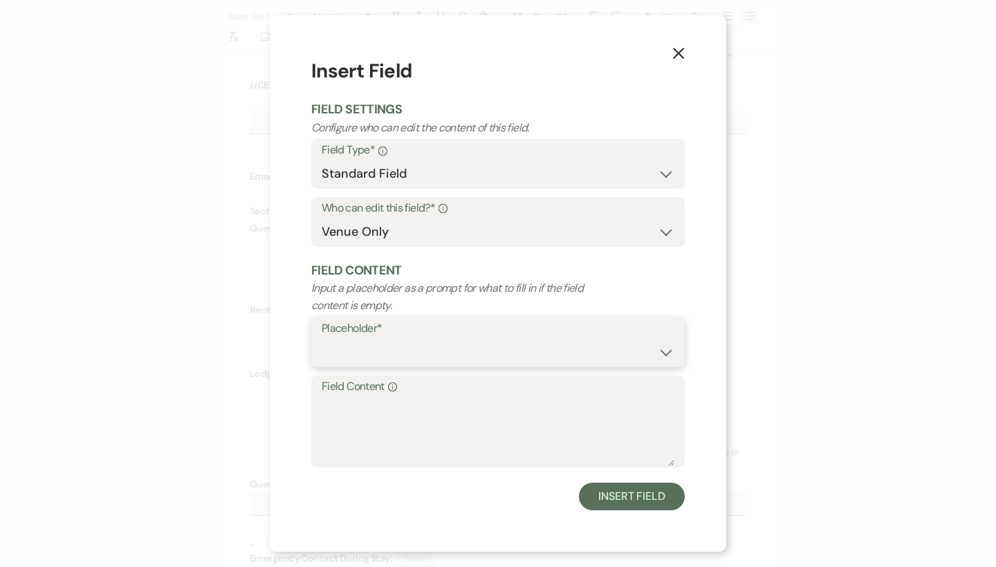
select select "Date"
click at [654, 509] on div "X Insert Field Field Settings Configure who can edit the content of this field.…" at bounding box center [498, 283] width 457 height 536
click at [645, 494] on button "Insert Field" at bounding box center [632, 497] width 106 height 28
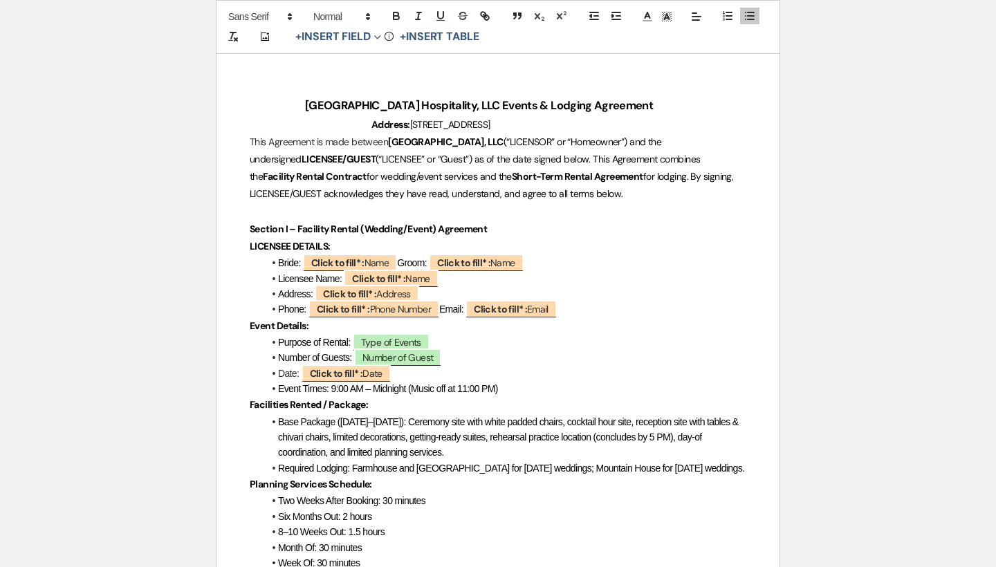
scroll to position [204, 0]
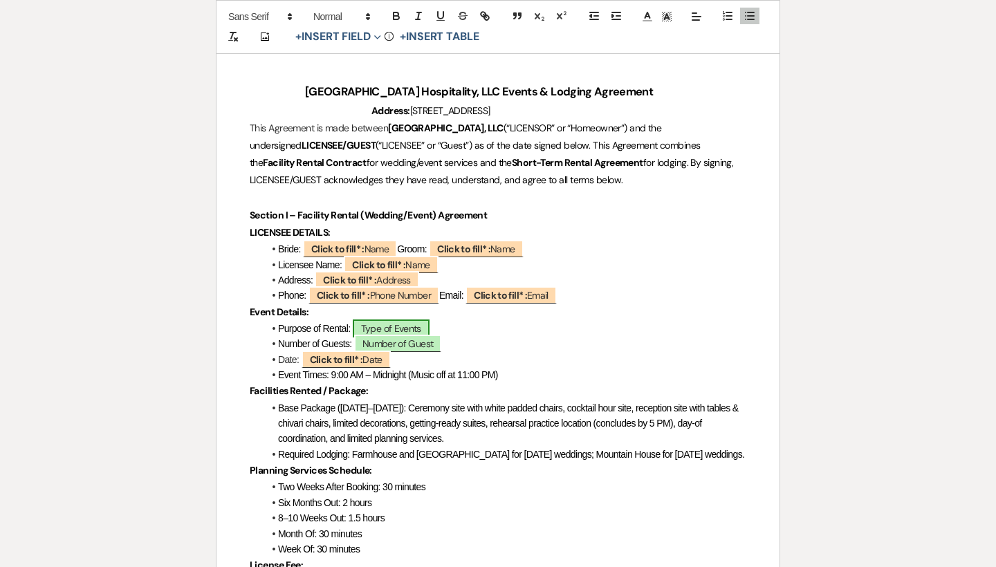
click at [419, 328] on span "Type of Events" at bounding box center [391, 329] width 77 height 18
select select "owner"
select select "custom_placeholder"
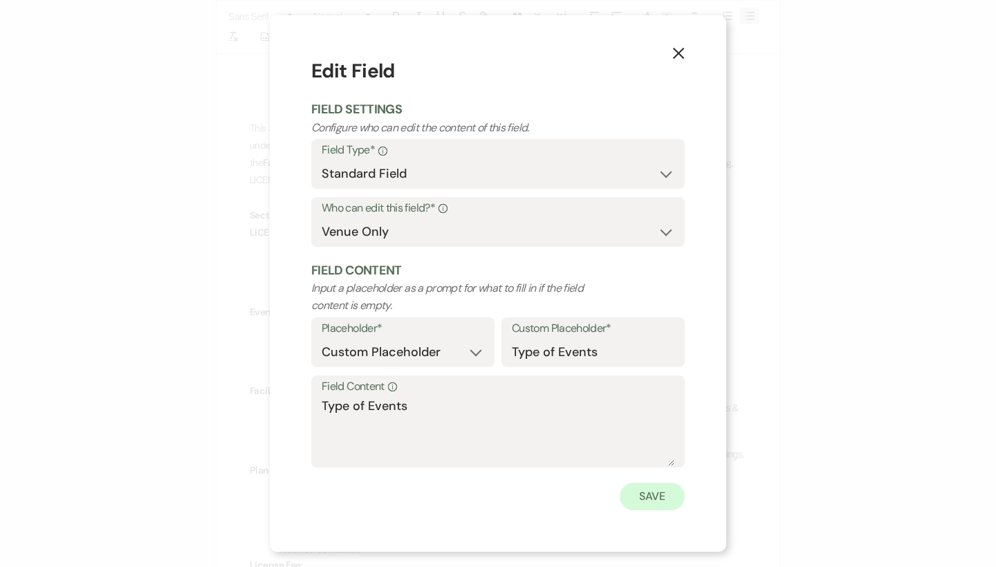
click at [648, 491] on button "Save" at bounding box center [652, 497] width 65 height 28
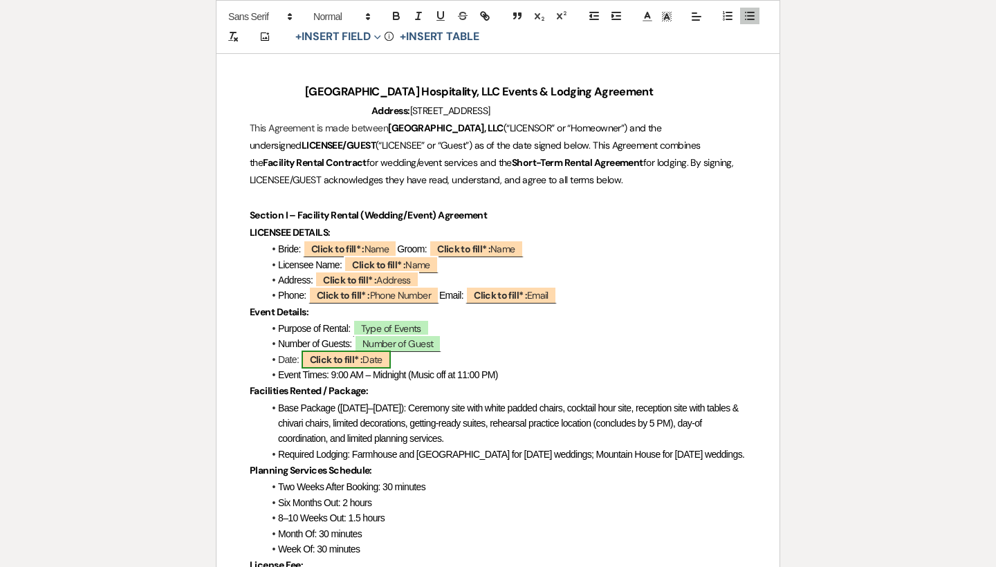
click at [387, 356] on span "Click to fill* : Date" at bounding box center [346, 360] width 89 height 18
select select "owner"
select select "Date"
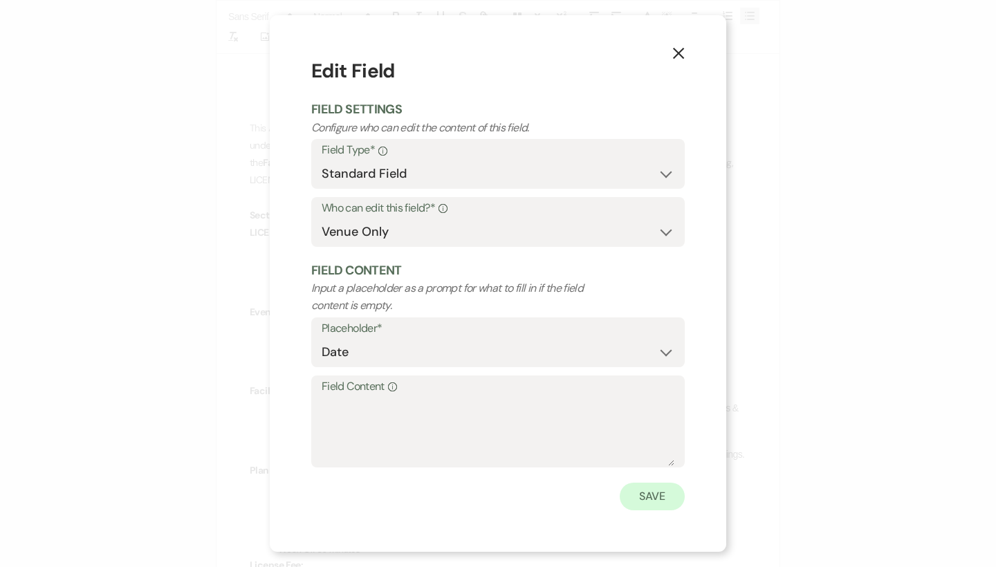
click at [653, 496] on button "Save" at bounding box center [652, 497] width 65 height 28
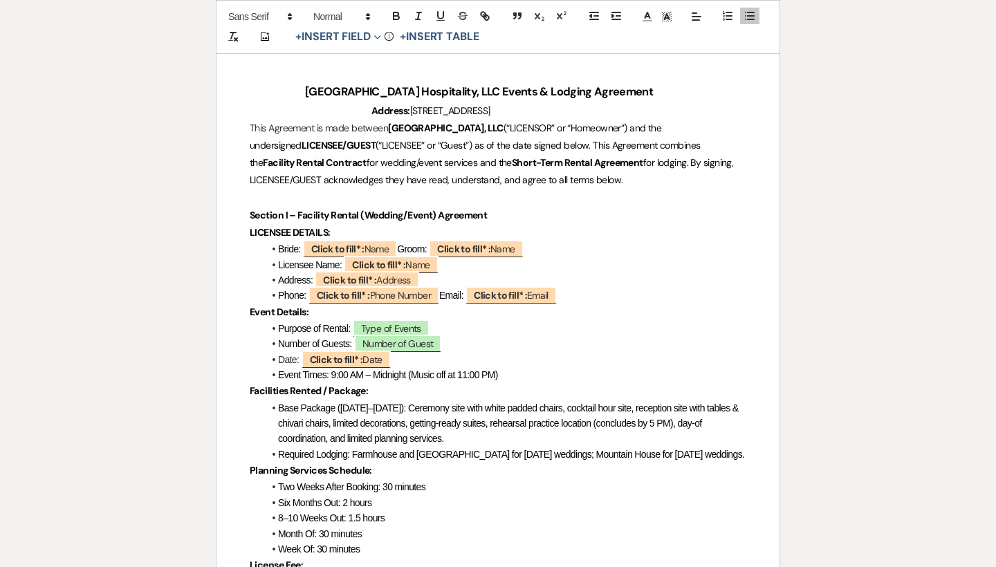
click at [430, 352] on li "Date: Click to fill* : Date" at bounding box center [505, 359] width 483 height 15
click at [427, 336] on span "Number of Guest" at bounding box center [397, 344] width 87 height 18
select select "owner"
select select "custom_placeholder"
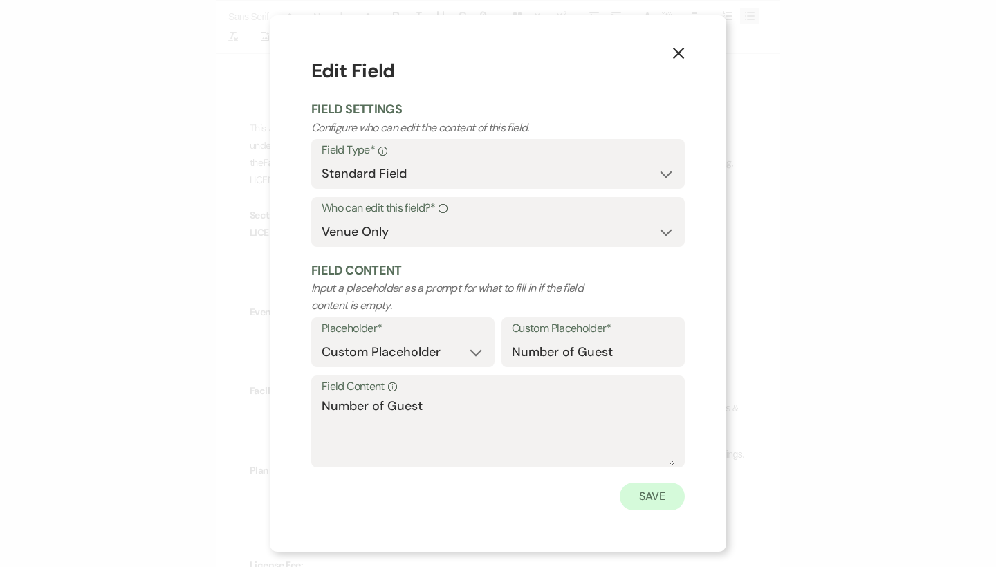
click at [659, 500] on button "Save" at bounding box center [652, 497] width 65 height 28
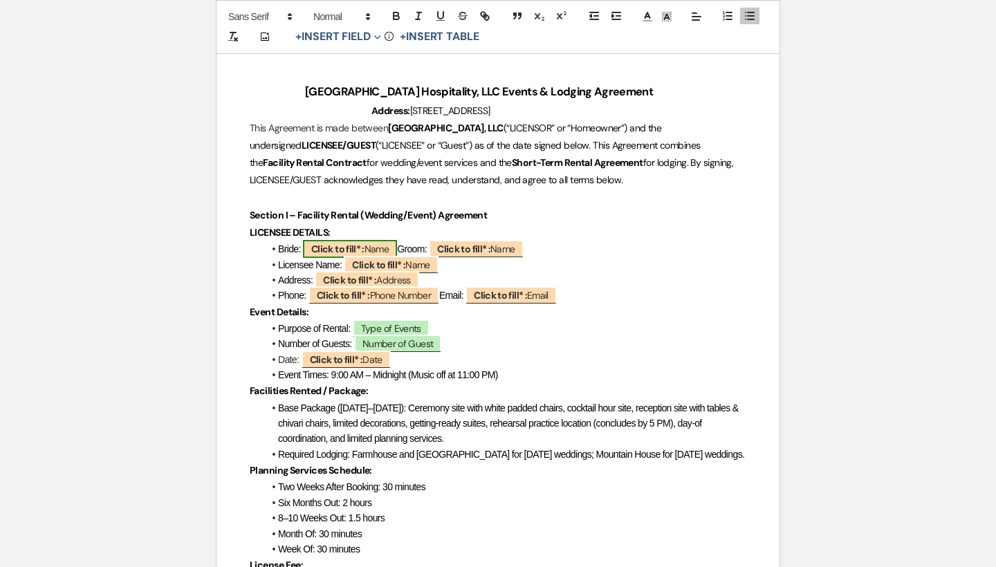
click at [365, 245] on b "Click to fill* :" at bounding box center [337, 249] width 53 height 12
select select "owner"
select select "Name"
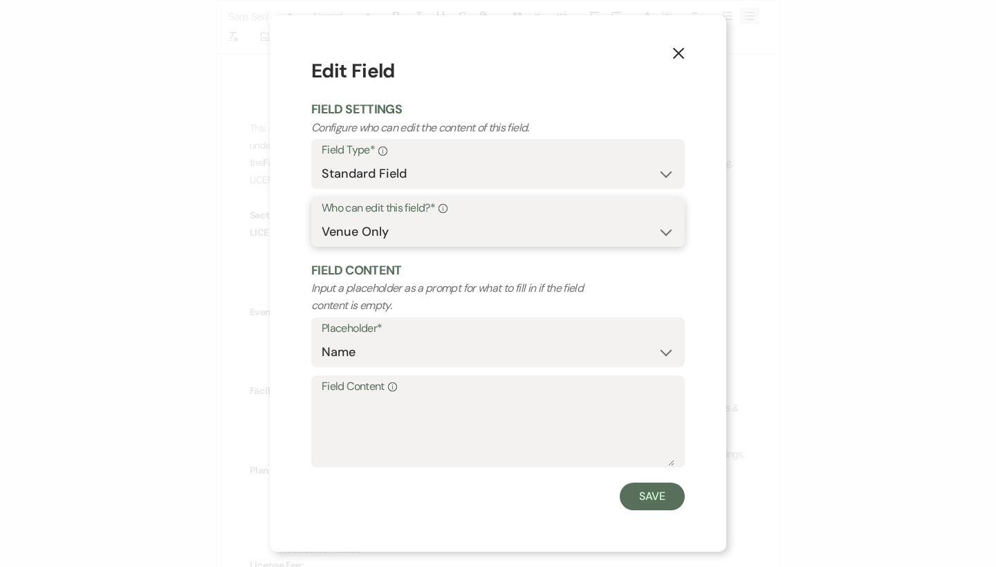
select select "client"
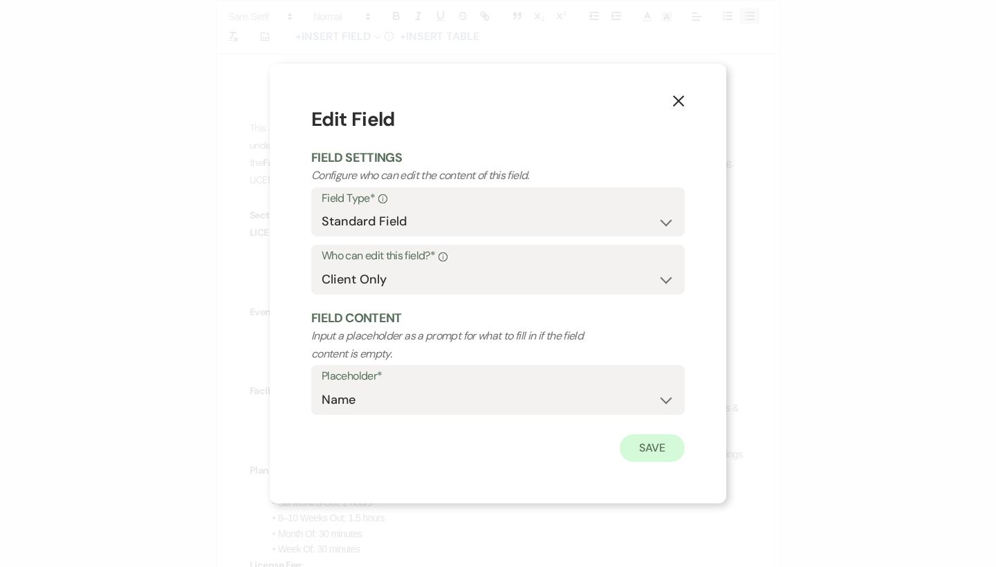
click at [652, 446] on button "Save" at bounding box center [652, 448] width 65 height 28
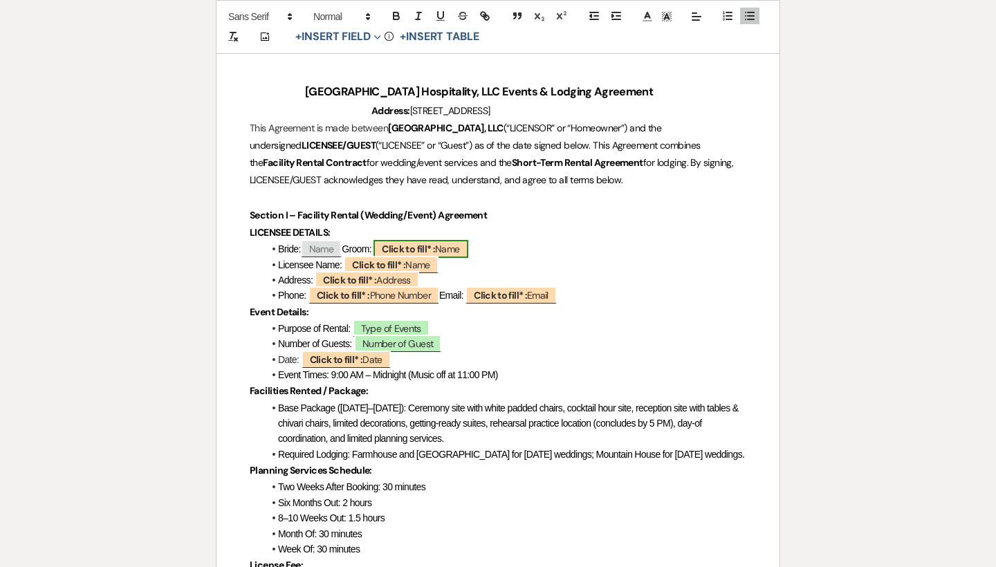
click at [414, 249] on b "Click to fill* :" at bounding box center [408, 249] width 53 height 12
select select "owner"
select select "Name"
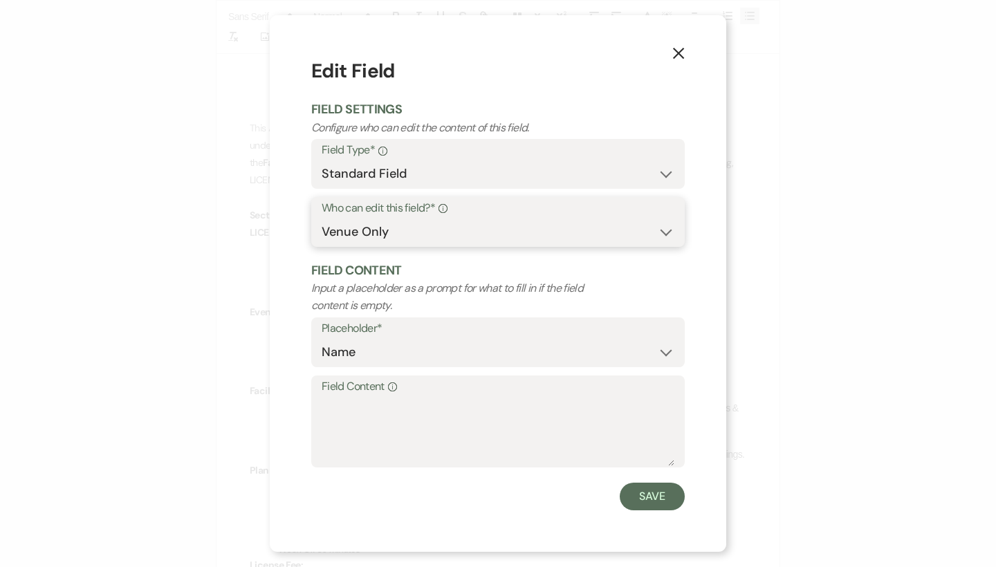
select select "client"
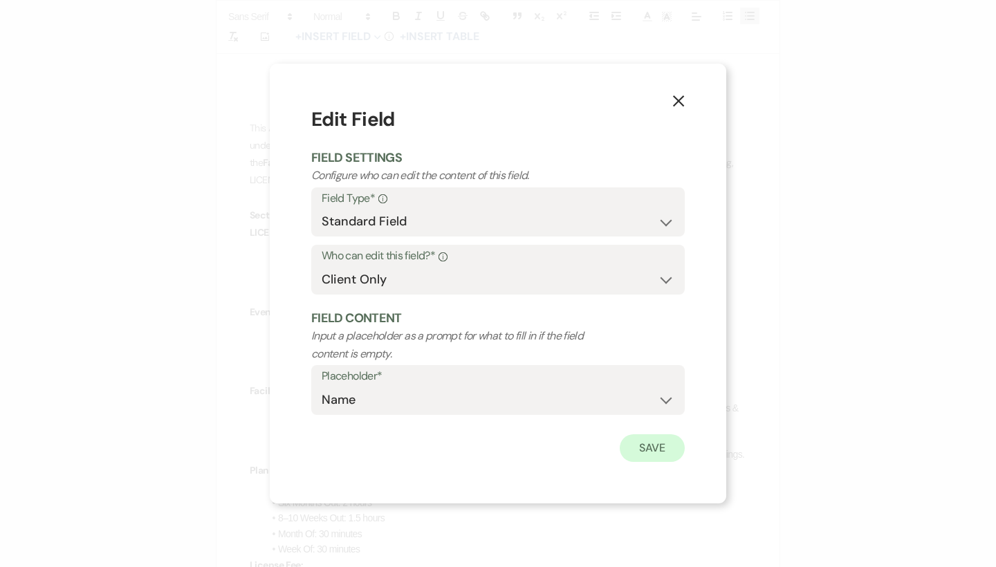
click at [657, 442] on button "Save" at bounding box center [652, 448] width 65 height 28
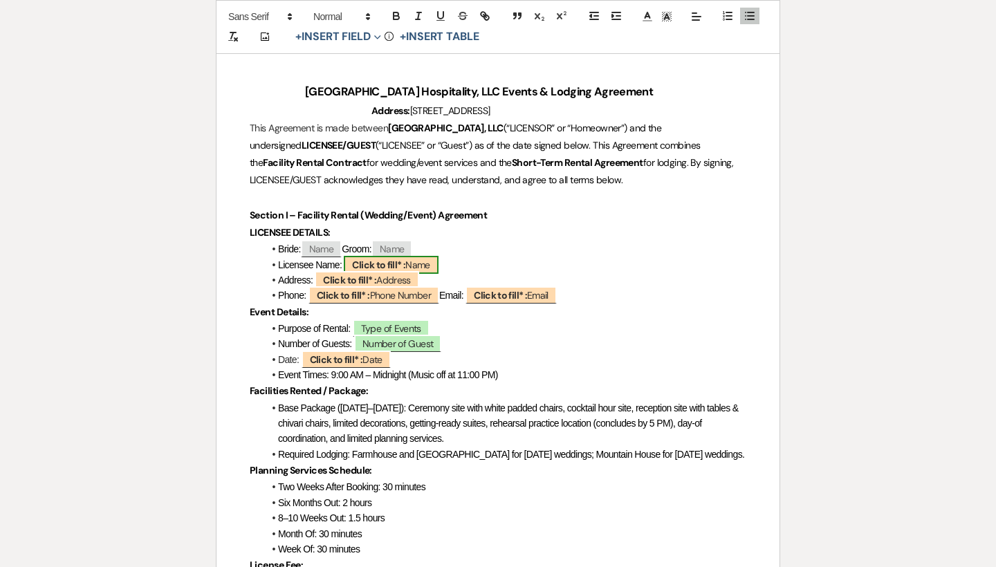
click at [405, 260] on b "Click to fill* :" at bounding box center [378, 265] width 53 height 12
select select "owner"
select select "Name"
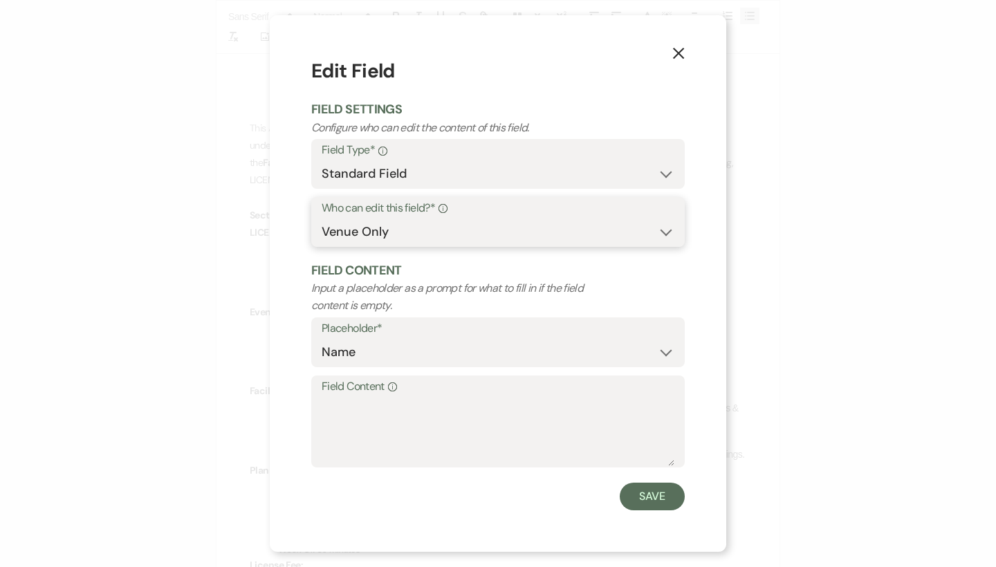
select select "client"
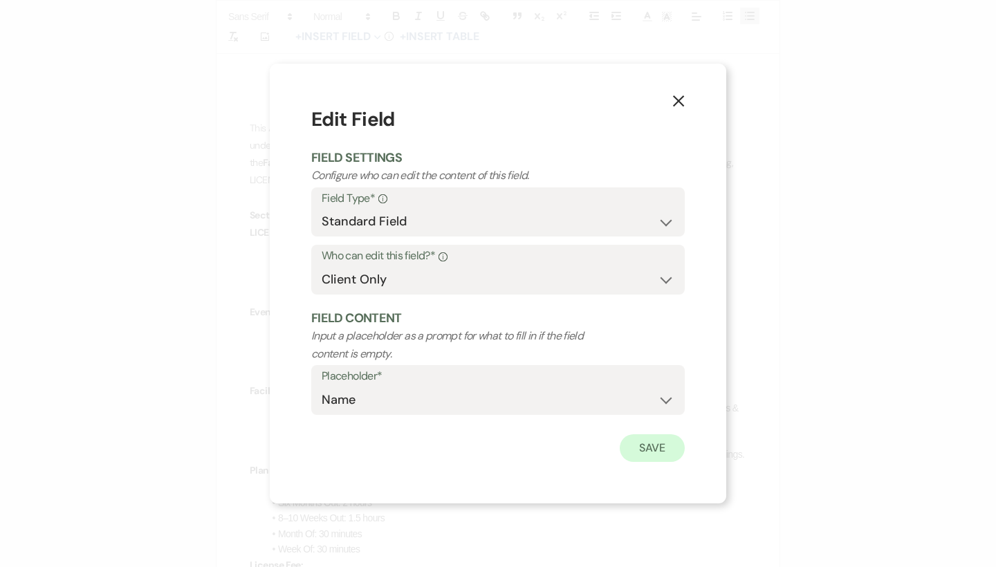
click at [644, 438] on button "Save" at bounding box center [652, 448] width 65 height 28
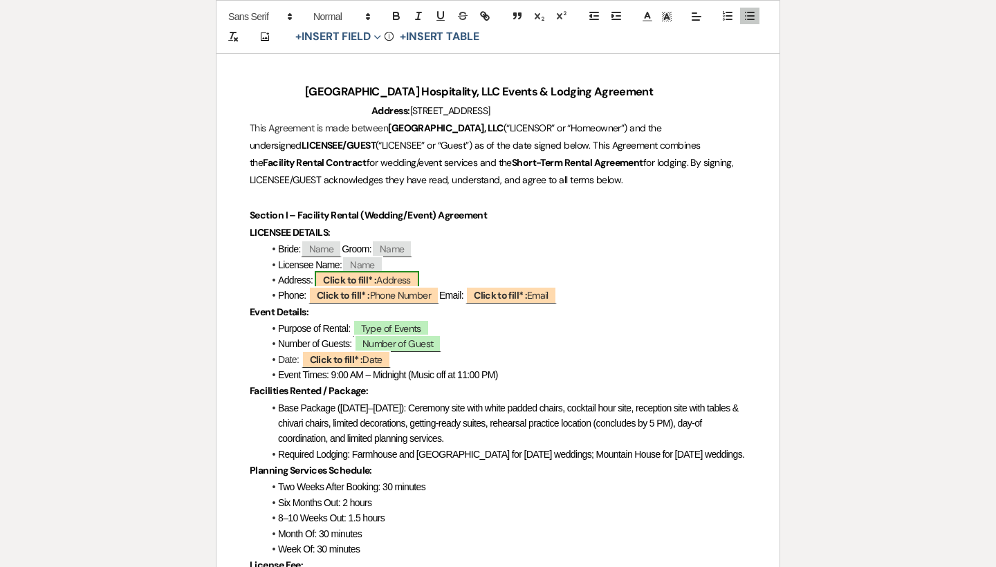
click at [369, 279] on b "Click to fill* :" at bounding box center [349, 280] width 53 height 12
select select "owner"
select select "Address"
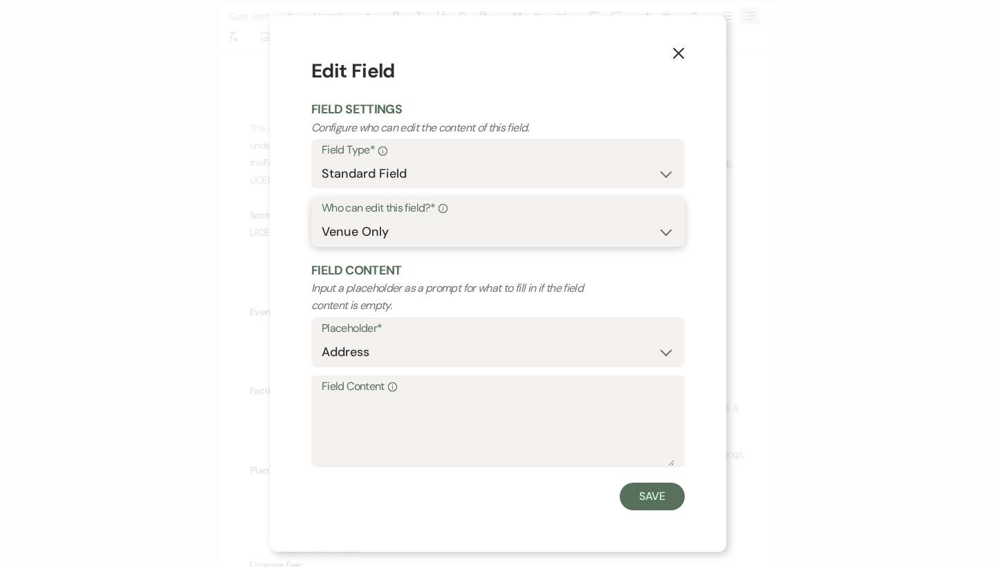
select select "client"
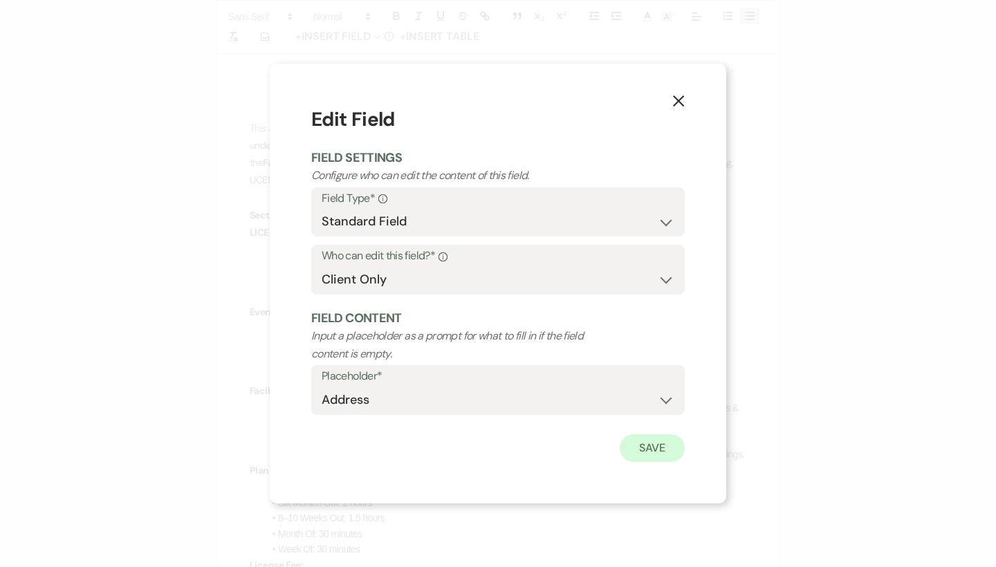
click at [652, 453] on button "Save" at bounding box center [652, 448] width 65 height 28
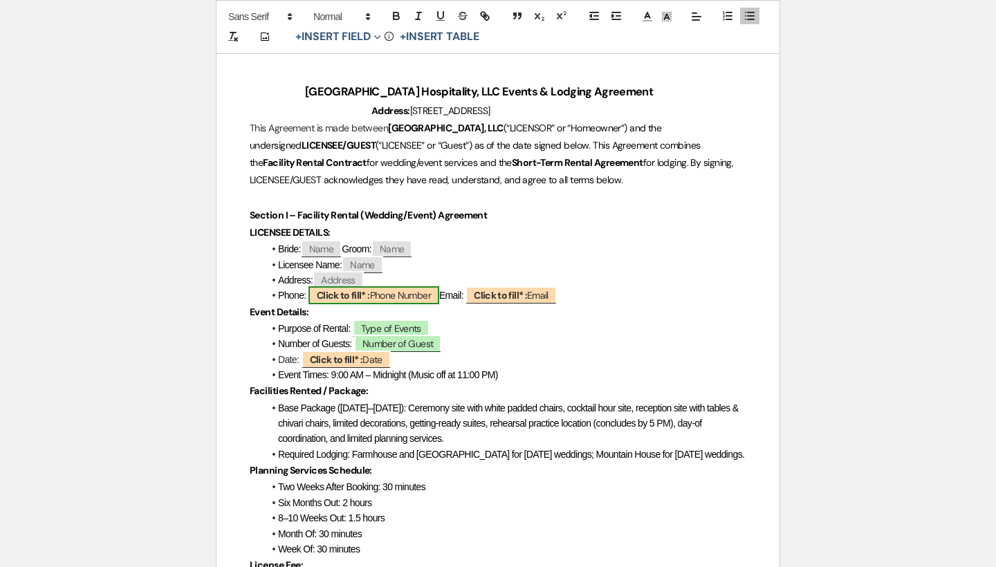
click at [421, 293] on span "Click to fill* : Phone Number" at bounding box center [374, 295] width 131 height 18
select select "owner"
select select "Phone Number"
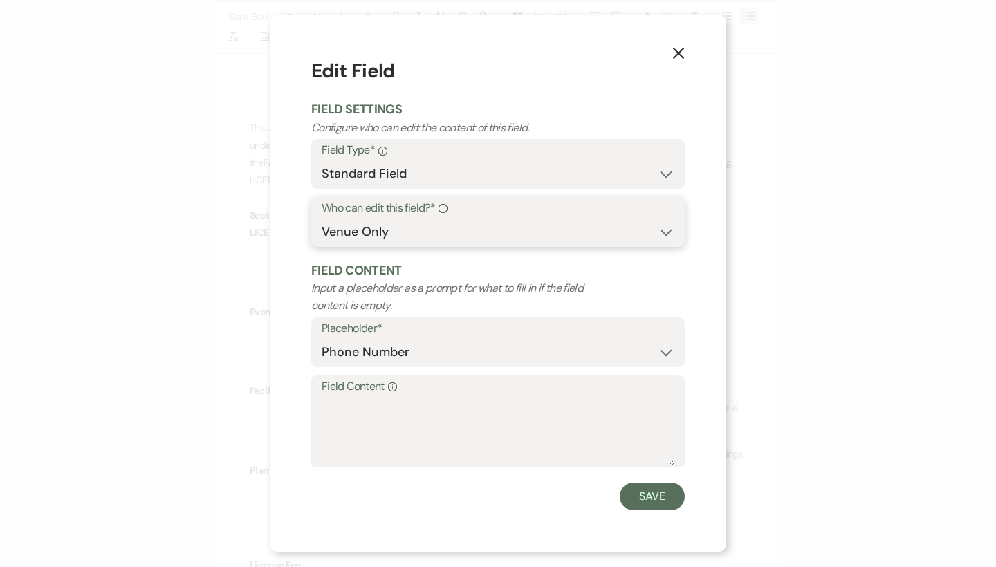
select select "client"
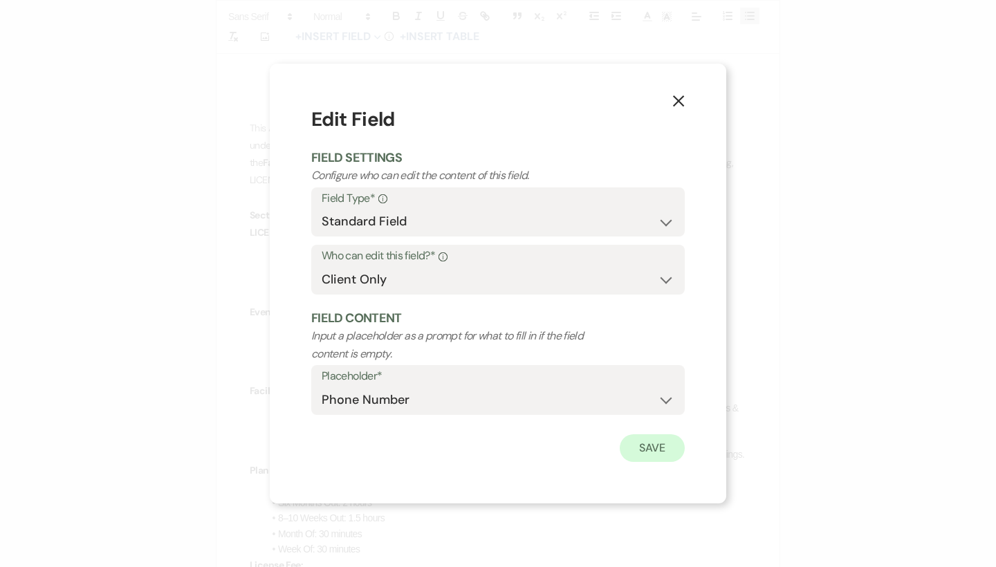
click at [650, 448] on button "Save" at bounding box center [652, 448] width 65 height 28
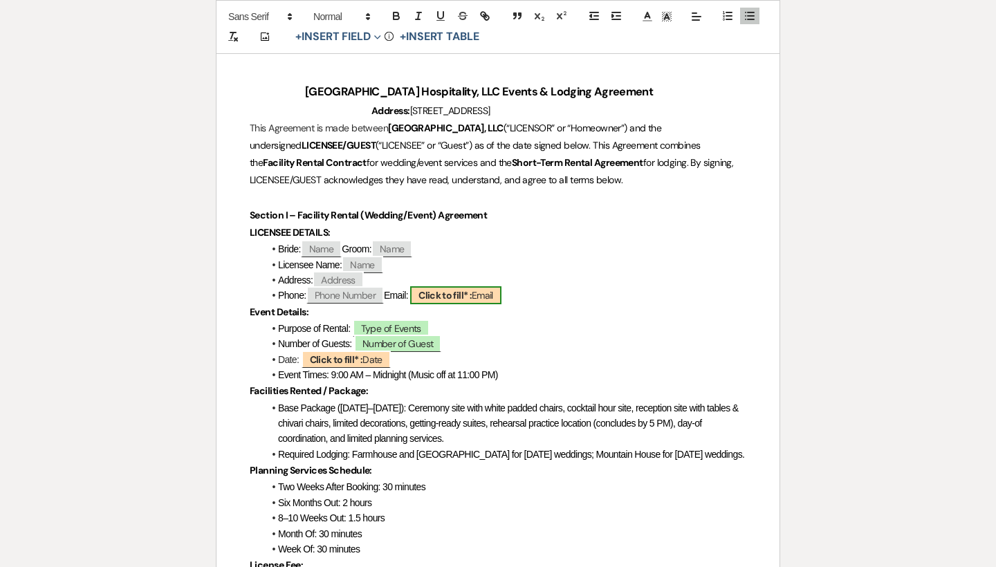
click at [502, 297] on span "Click to fill* : Email" at bounding box center [455, 295] width 91 height 18
select select "owner"
select select "Email"
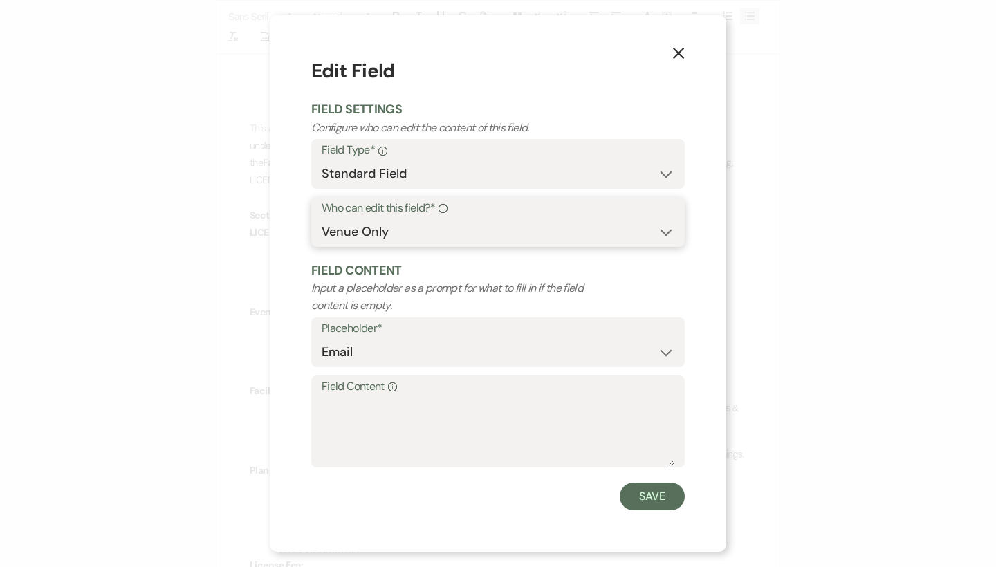
select select "client"
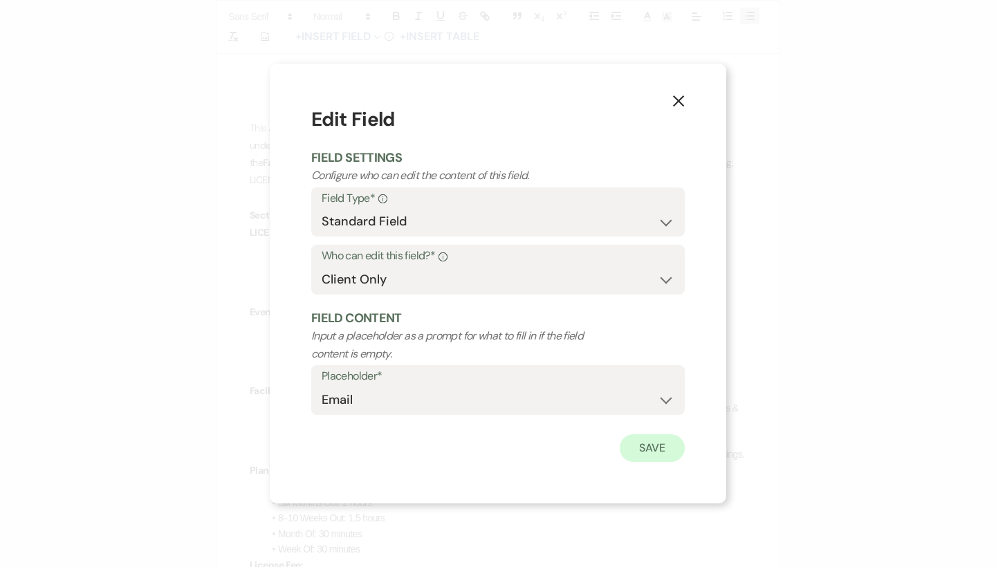
click at [651, 448] on button "Save" at bounding box center [652, 448] width 65 height 28
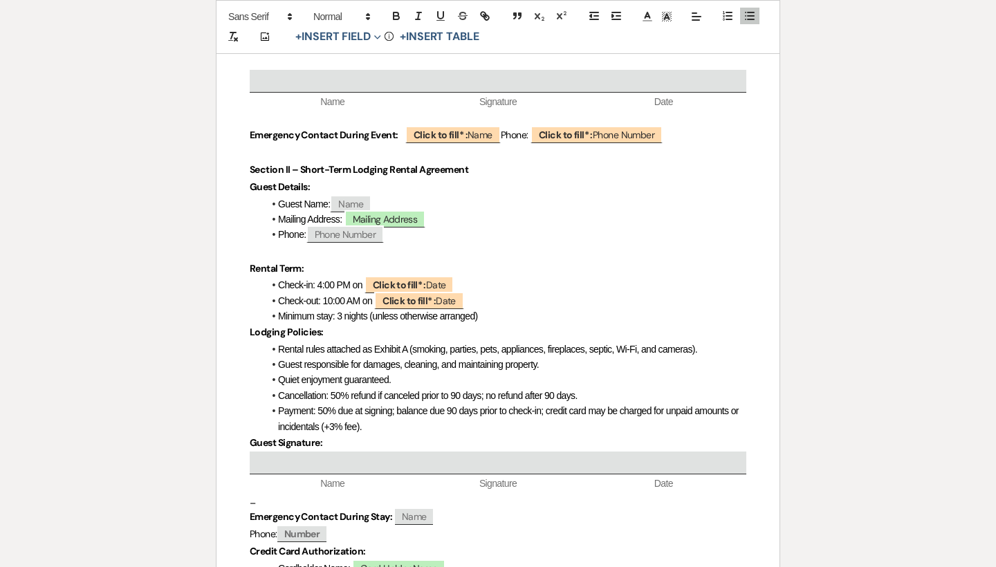
scroll to position [911, 0]
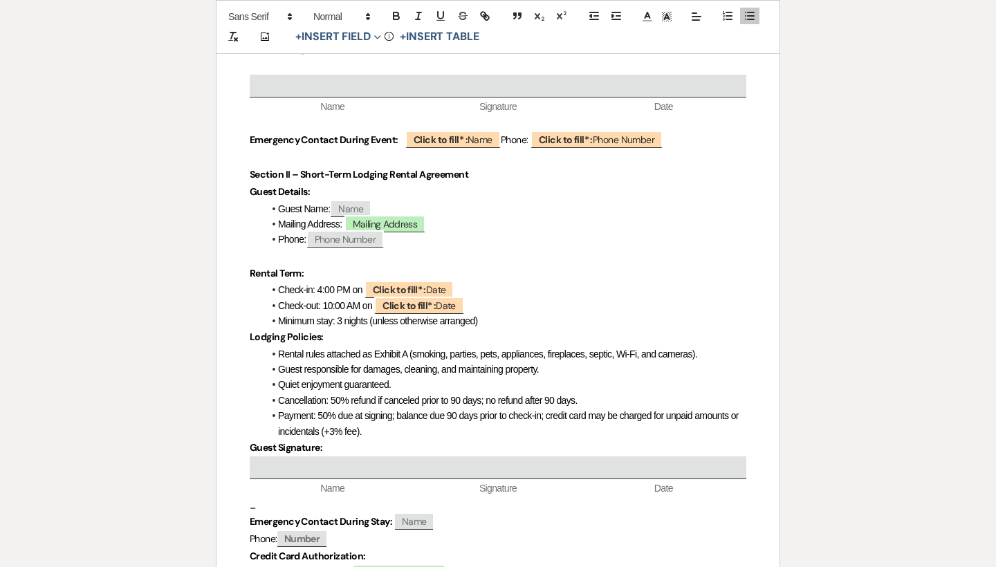
click at [502, 248] on p at bounding box center [498, 256] width 497 height 17
click at [520, 298] on li "Check-out: 10:00 AM on ﻿ Click to fill* : Date ﻿" at bounding box center [505, 305] width 483 height 15
click at [520, 313] on li "Minimum stay: 3 nights (unless otherwise arranged)" at bounding box center [505, 320] width 483 height 15
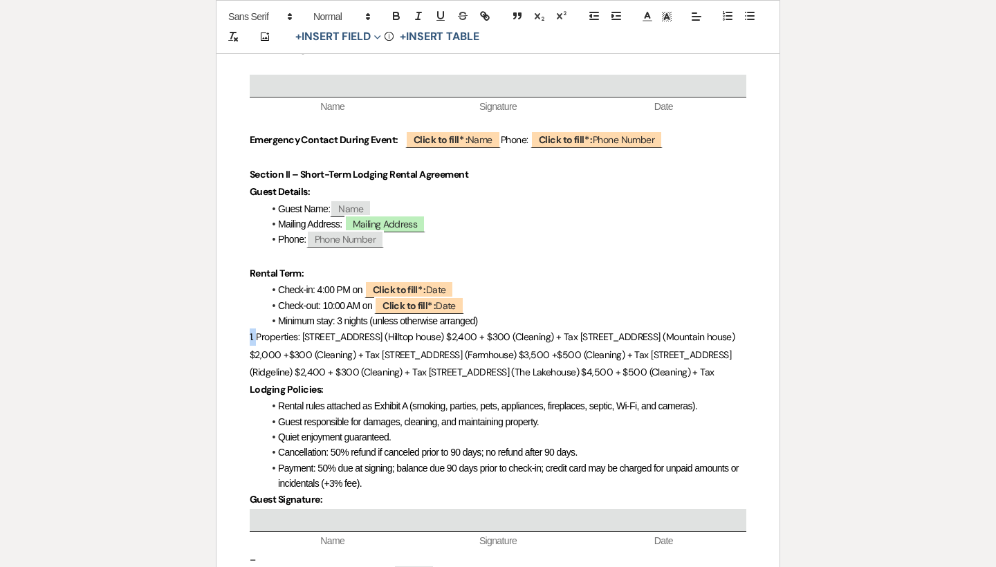
drag, startPoint x: 256, startPoint y: 324, endPoint x: 246, endPoint y: 324, distance: 10.4
click at [246, 324] on div "[GEOGRAPHIC_DATA] Hospitality, LLC Events & Lodging Agreement Address: [STREET_…" at bounding box center [498, 231] width 563 height 1806
click at [293, 331] on span "Properties: [STREET_ADDRESS] (Hilltop house) $2,400 + $300 (Cleaning) + Tax [ST…" at bounding box center [492, 354] width 484 height 47
click at [588, 331] on span "Properties: [STREET_ADDRESS] (Hilltop house) $2,400 + $300 (Cleaning) + Tax [ST…" at bounding box center [492, 354] width 484 height 47
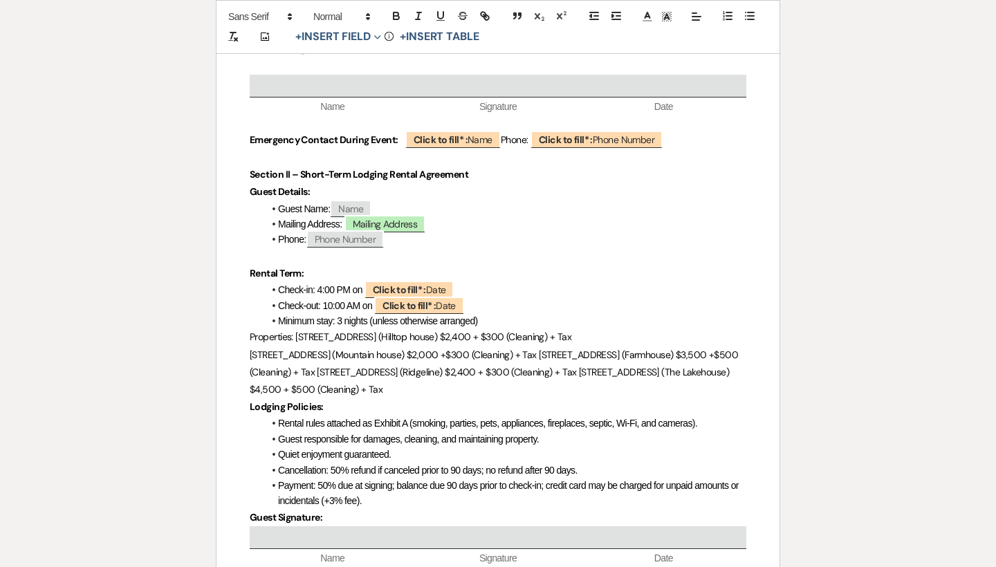
click at [295, 331] on span "Properties: [STREET_ADDRESS] (Hilltop house) $2,400 + $300 (Cleaning) + Tax" at bounding box center [411, 337] width 322 height 12
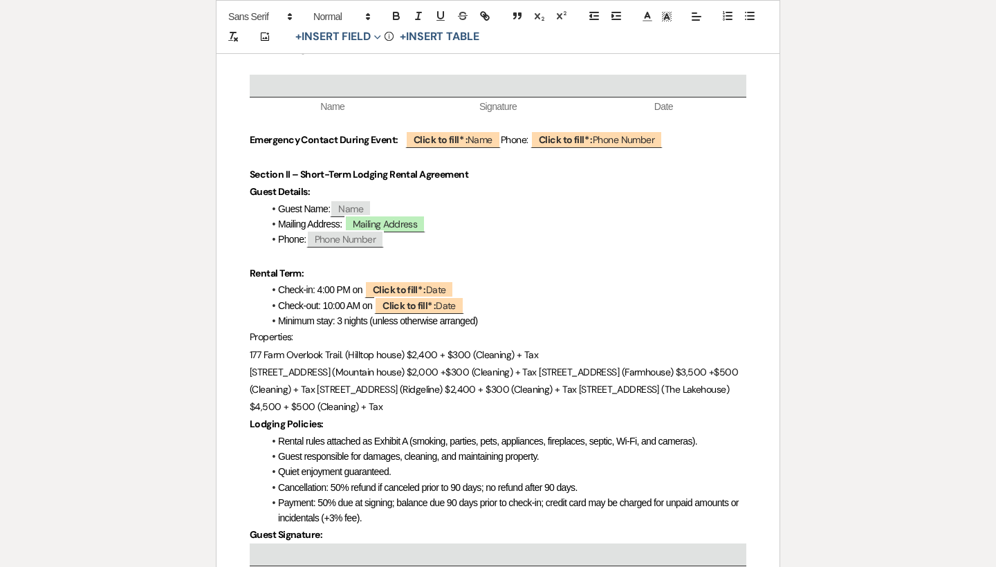
click at [544, 366] on span "[STREET_ADDRESS] (Mountain house) $2,000 +$300 (Cleaning) + Tax [STREET_ADDRESS…" at bounding box center [495, 389] width 491 height 47
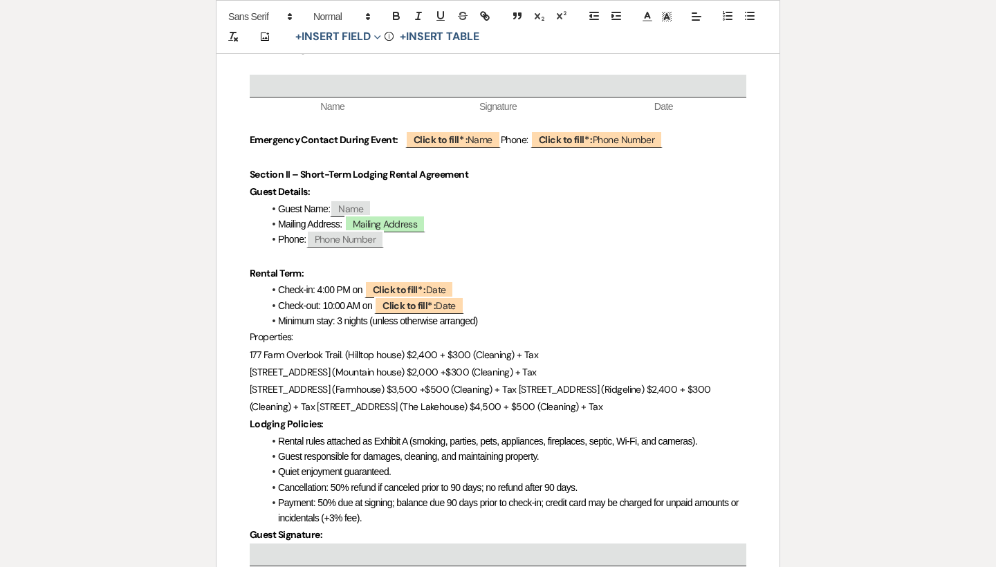
click at [529, 383] on span "﻿ [STREET_ADDRESS] (Farmhouse) $3,500 +$500 (Cleaning) + Tax [STREET_ADDRESS] (…" at bounding box center [482, 398] width 464 height 30
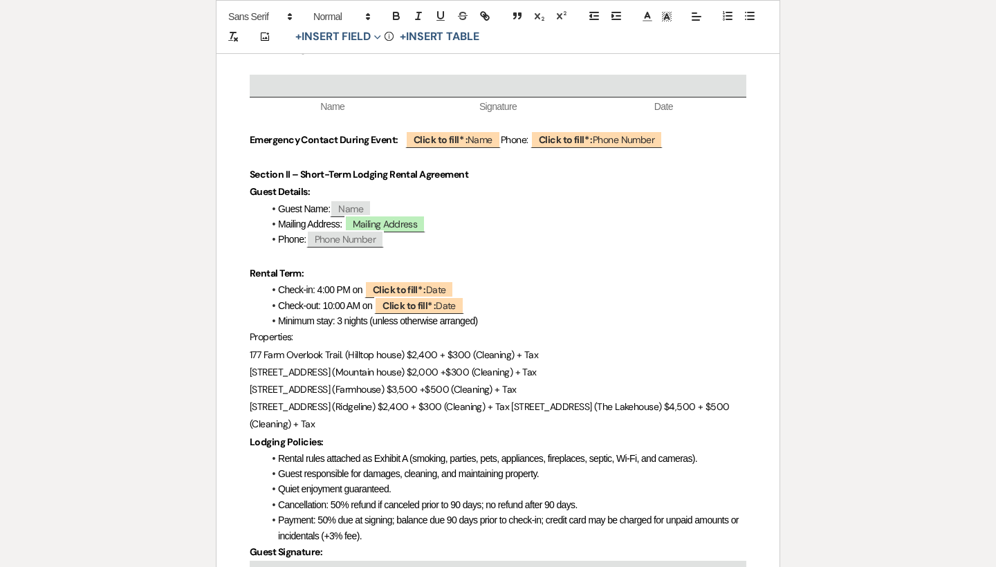
click at [518, 401] on span "﻿ [STREET_ADDRESS] (Ridgeline) $2,400 + $300 (Cleaning) + Tax [STREET_ADDRESS] …" at bounding box center [491, 416] width 482 height 30
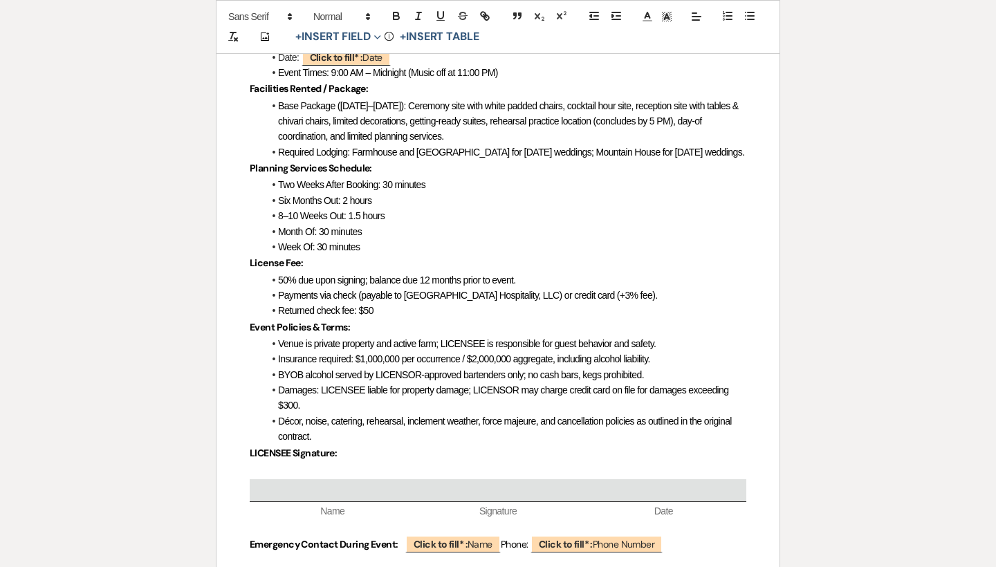
scroll to position [500, 0]
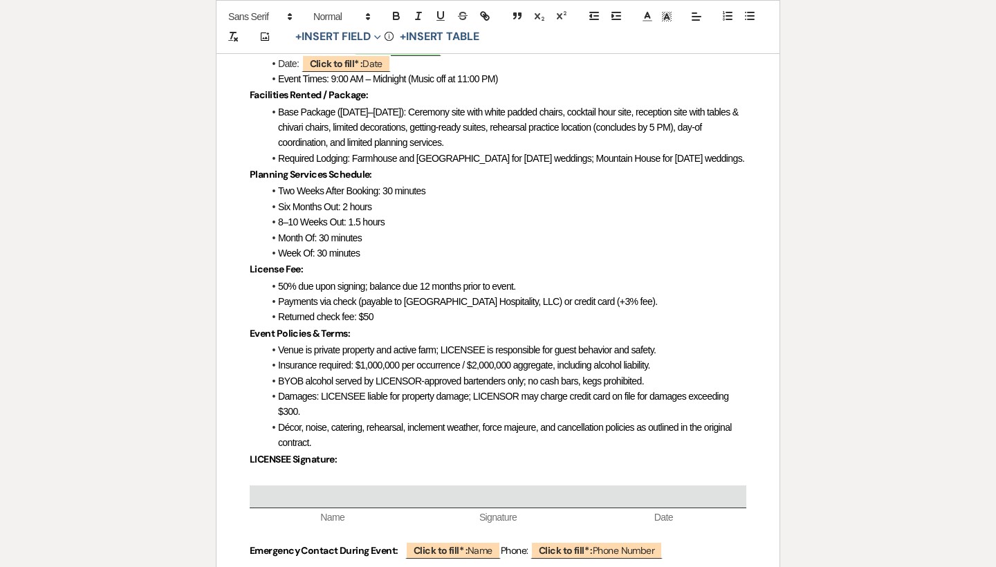
click at [368, 431] on li "Décor, noise, catering, rehearsal, inclement weather, force majeure, and cancel…" at bounding box center [505, 435] width 483 height 31
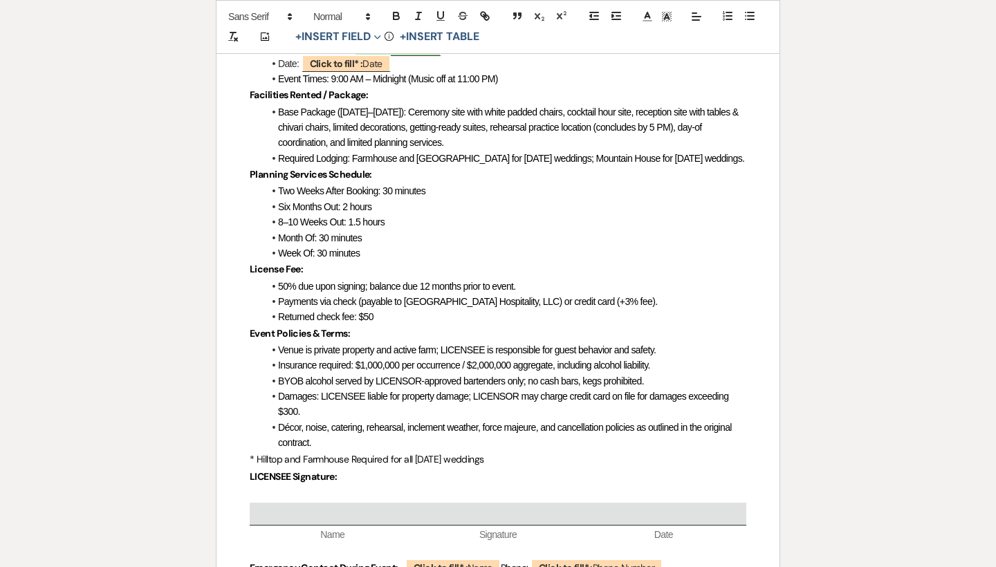
click at [458, 453] on span "* Hilltop and Farmhouse Required for all [DATE] weddings" at bounding box center [367, 459] width 235 height 12
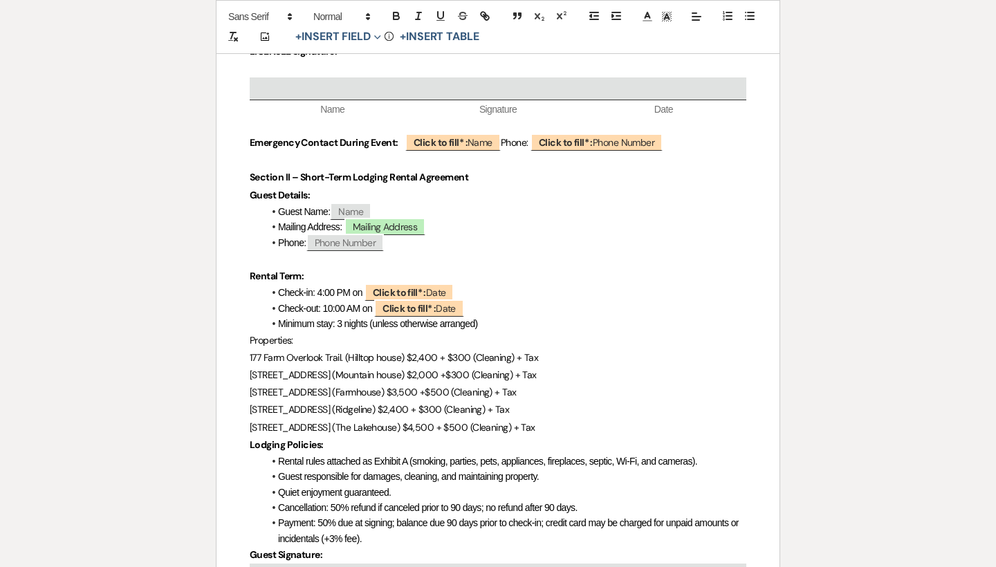
scroll to position [925, 0]
drag, startPoint x: 589, startPoint y: 418, endPoint x: 250, endPoint y: 395, distance: 339.8
click at [250, 395] on div "[GEOGRAPHIC_DATA] Hospitality, LLC Events & Lodging Agreement Address: [STREET_…" at bounding box center [498, 252] width 563 height 1876
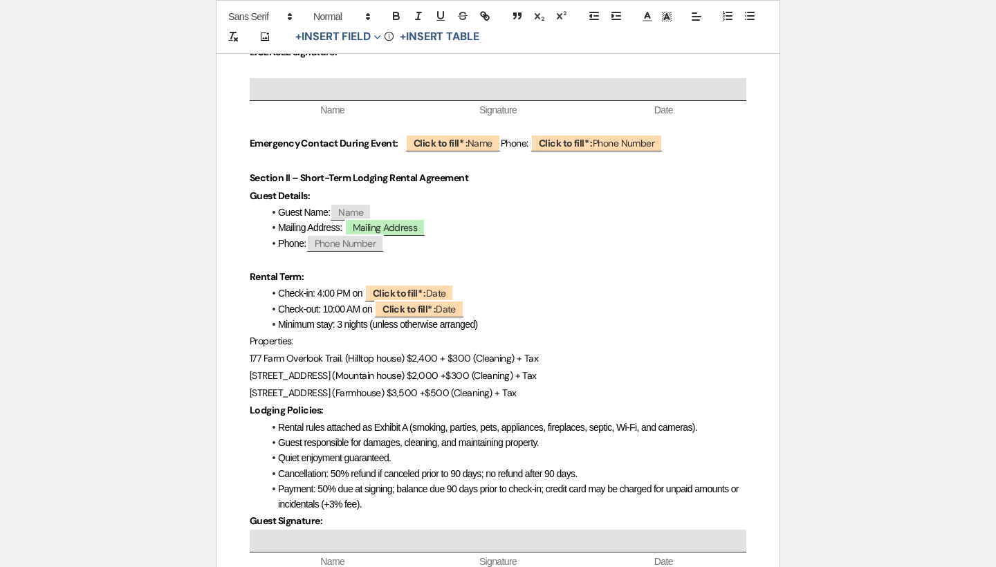
click at [590, 367] on p "[STREET_ADDRESS] (Mountain house) $2,000 +$300 (Cleaning) + Tax" at bounding box center [498, 375] width 497 height 17
drag, startPoint x: 590, startPoint y: 354, endPoint x: 228, endPoint y: 356, distance: 362.5
click at [228, 356] on div "[GEOGRAPHIC_DATA] Hospitality, LLC Events & Lodging Agreement Address: [STREET_…" at bounding box center [498, 234] width 563 height 1841
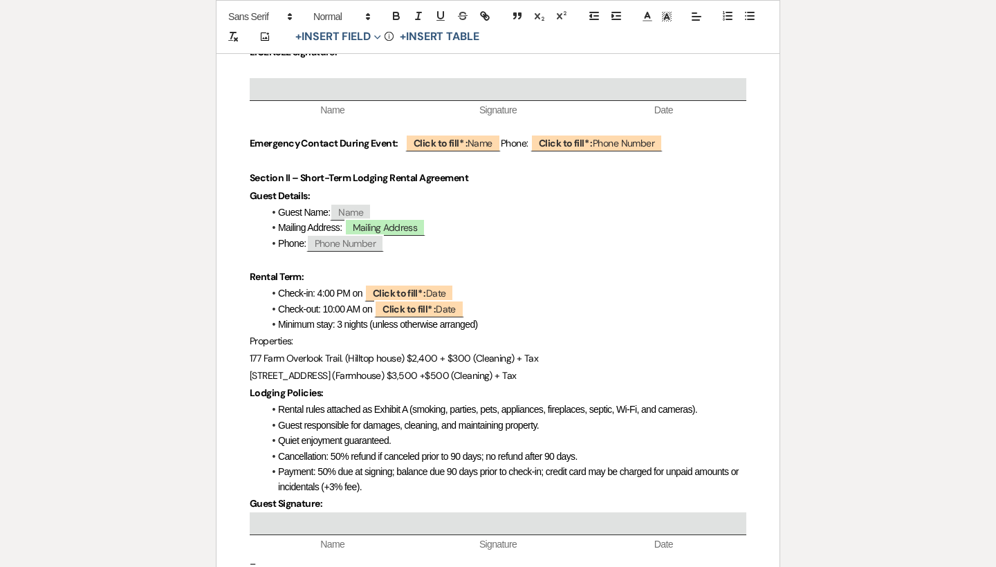
click at [559, 367] on p "[STREET_ADDRESS] (Farmhouse) $3,500 +$500 (Cleaning) + Tax" at bounding box center [498, 375] width 497 height 17
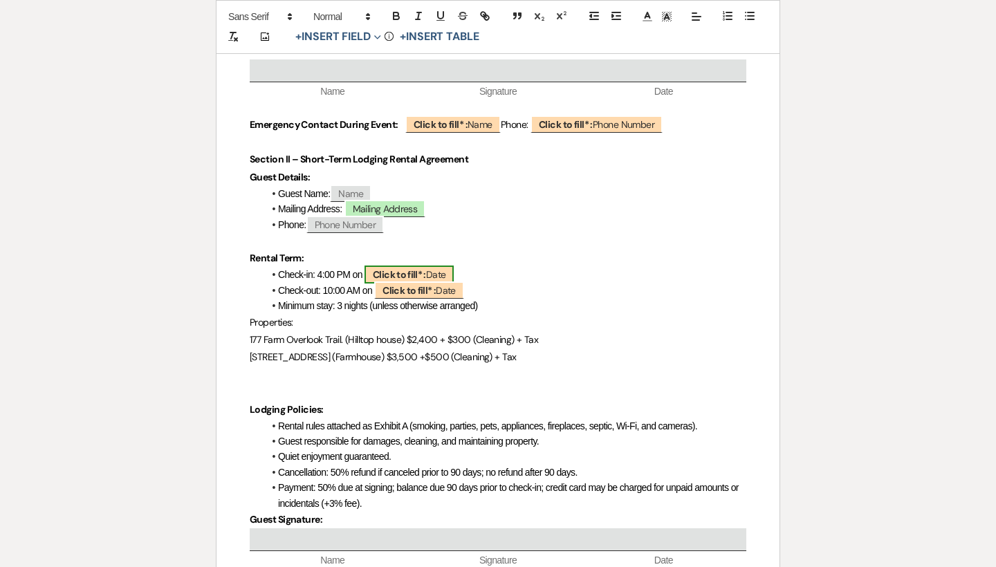
scroll to position [955, 0]
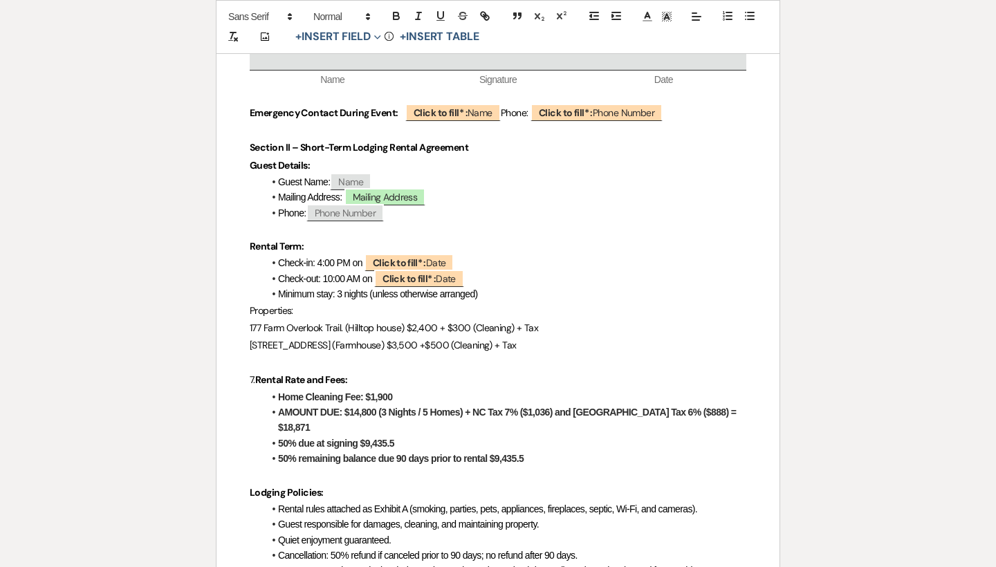
click at [255, 374] on span "7." at bounding box center [253, 380] width 6 height 12
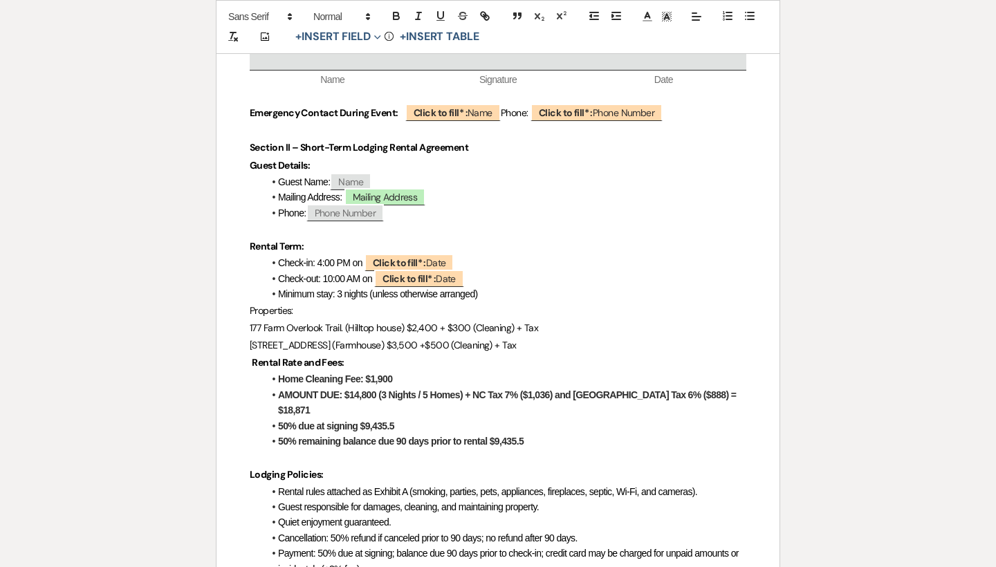
click at [450, 372] on li "Home Cleaning Fee: $1,900" at bounding box center [505, 379] width 483 height 15
click at [430, 390] on strong "AMOUNT DUE: $14,800 (3 Nights / 5 Homes) + NC Tax 7% ($1,036) and [GEOGRAPHIC_D…" at bounding box center [508, 403] width 461 height 26
drag, startPoint x: 375, startPoint y: 381, endPoint x: 353, endPoint y: 383, distance: 22.3
click at [353, 390] on strong "AMOUNT DUE: $14,800 (3 Nights / 2 Homes) + NC Tax 7% ($1,036) and [GEOGRAPHIC_D…" at bounding box center [508, 403] width 461 height 26
click at [354, 390] on strong "AMOUNT DUE: $5900 (3 Nights / 2 Homes) + NC Tax 7% ($1,036) and [GEOGRAPHIC_DAT…" at bounding box center [504, 403] width 453 height 26
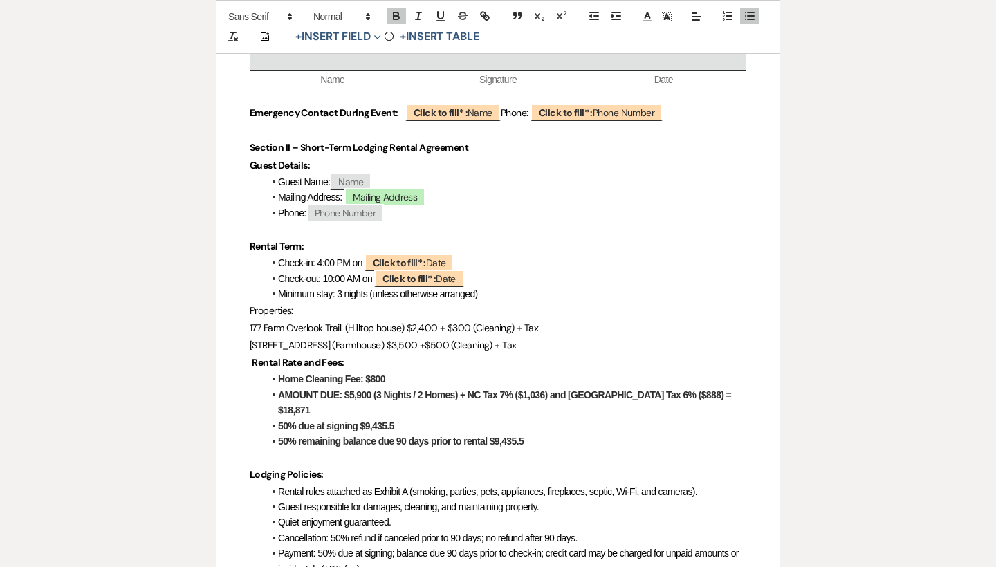
click at [542, 390] on strong "AMOUNT DUE: $5,900 (3 Nights / 2 Homes) + NC Tax 7% ($1,036) and [GEOGRAPHIC_DA…" at bounding box center [505, 403] width 455 height 26
click at [546, 390] on strong "AMOUNT DUE: $5,900 (3 Nights / 2 Homes) + NC Tax 7% ($1,036) and [GEOGRAPHIC_DA…" at bounding box center [505, 403] width 455 height 26
click at [686, 390] on strong "AMOUNT DUE: $5,900 (3 Nights / 2 Homes) + NC Tax 7% ($469) and [GEOGRAPHIC_DATA…" at bounding box center [502, 403] width 448 height 26
click at [744, 387] on li "AMOUNT DUE: $5,900 (3 Nights / 2 Homes) + NC Tax 7% ($469) and [GEOGRAPHIC_DATA…" at bounding box center [505, 402] width 483 height 31
click at [414, 419] on li "50% due at signing $9,435.5" at bounding box center [505, 426] width 483 height 15
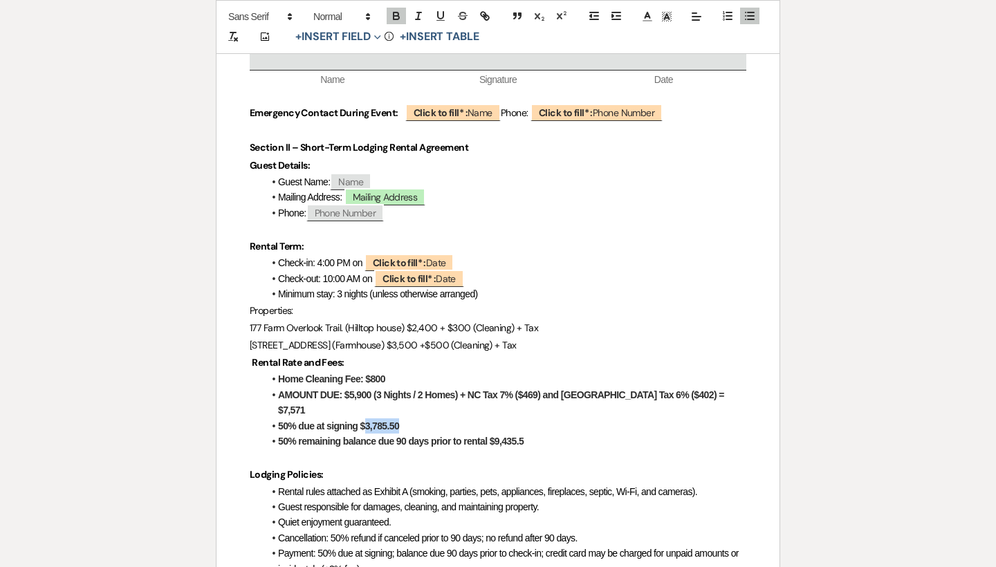
drag, startPoint x: 415, startPoint y: 394, endPoint x: 366, endPoint y: 396, distance: 49.2
click at [366, 419] on li "50% due at signing $3,785.50" at bounding box center [505, 426] width 483 height 15
copy strong "3,785.50"
drag, startPoint x: 547, startPoint y: 413, endPoint x: 493, endPoint y: 411, distance: 53.3
click at [493, 434] on li "50% remaining balance due 90 days prior to rental $9,435.5" at bounding box center [505, 441] width 483 height 15
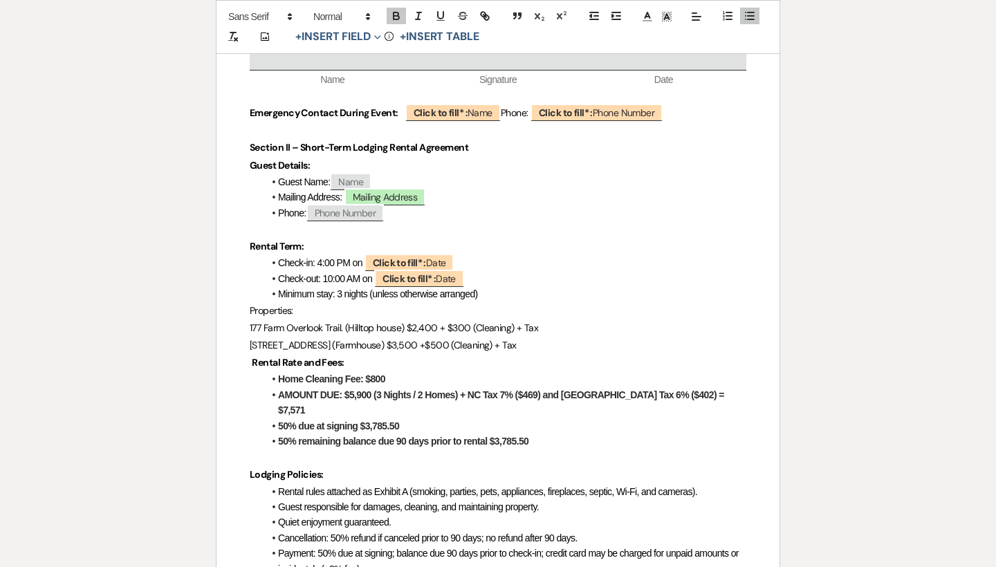
click at [404, 419] on li "50% due at signing $3,785.50" at bounding box center [505, 426] width 483 height 15
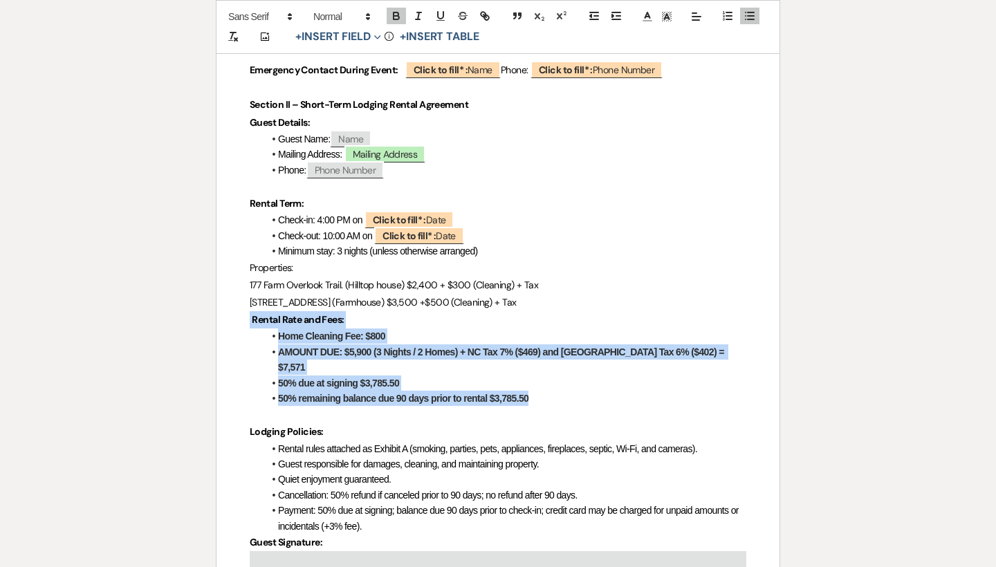
drag, startPoint x: 571, startPoint y: 374, endPoint x: 239, endPoint y: 308, distance: 338.0
click at [239, 308] on div "[GEOGRAPHIC_DATA] Hospitality, LLC Events & Lodging Agreement Address: [STREET_…" at bounding box center [498, 209] width 563 height 1936
click at [396, 17] on icon "button" at bounding box center [396, 16] width 12 height 12
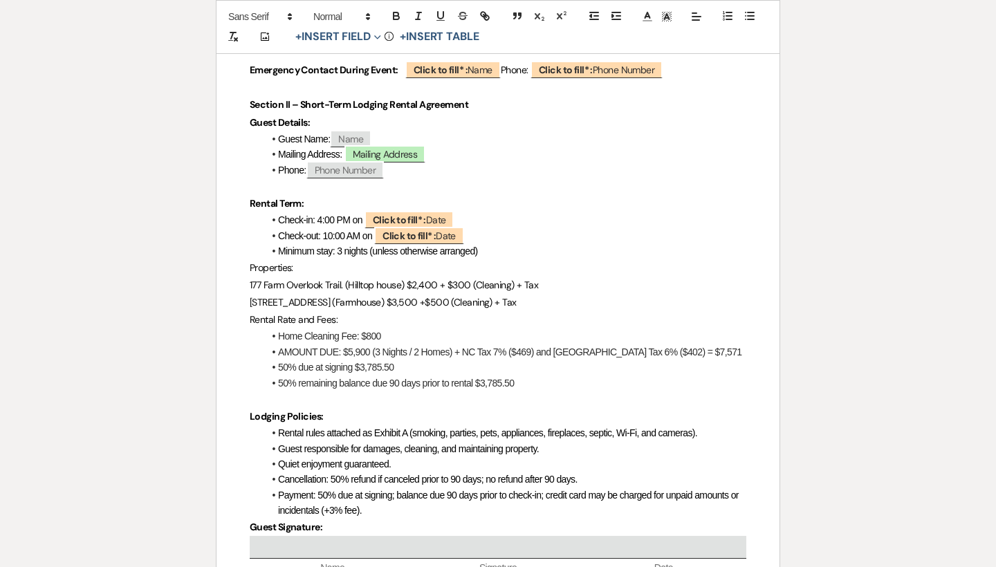
click at [398, 294] on p "[STREET_ADDRESS] (Farmhouse) $3,500 +$500 (Cleaning) + Tax" at bounding box center [498, 302] width 497 height 17
drag, startPoint x: 357, startPoint y: 305, endPoint x: 253, endPoint y: 304, distance: 103.8
click at [253, 311] on p "Rental Rate and Fees:" at bounding box center [498, 319] width 497 height 17
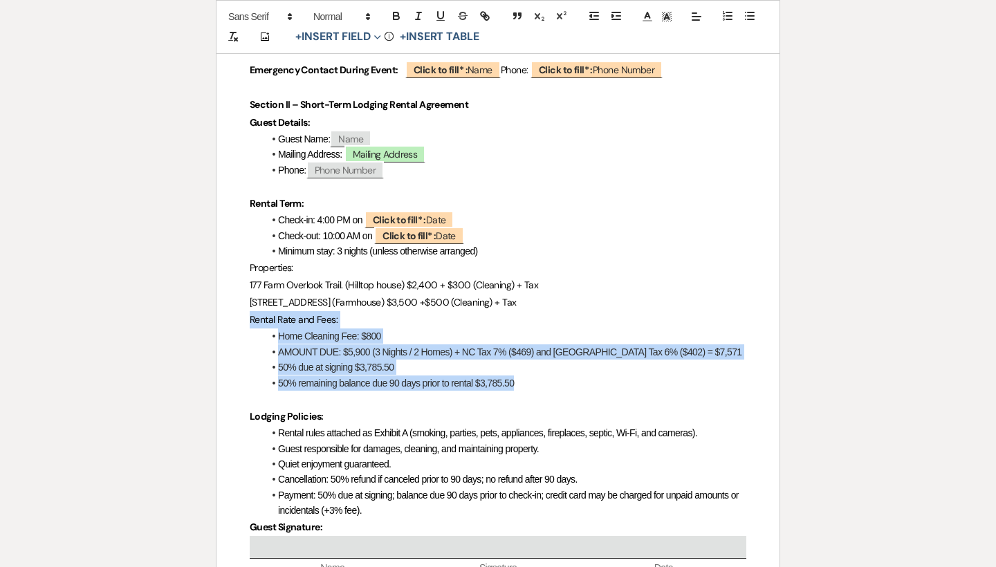
drag, startPoint x: 564, startPoint y: 368, endPoint x: 245, endPoint y: 304, distance: 325.2
click at [245, 304] on div "[GEOGRAPHIC_DATA] Hospitality, LLC Events & Lodging Agreement Address: [STREET_…" at bounding box center [498, 201] width 563 height 1921
click at [396, 17] on icon "button" at bounding box center [397, 17] width 6 height 3
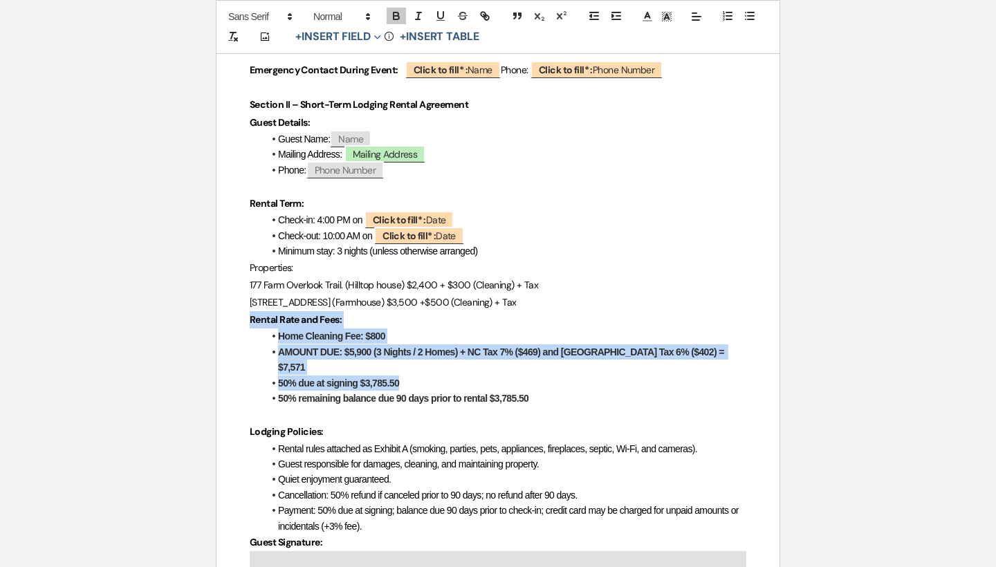
click at [521, 393] on strong "50% remaining balance due 90 days prior to rental $3,785.50" at bounding box center [403, 398] width 250 height 11
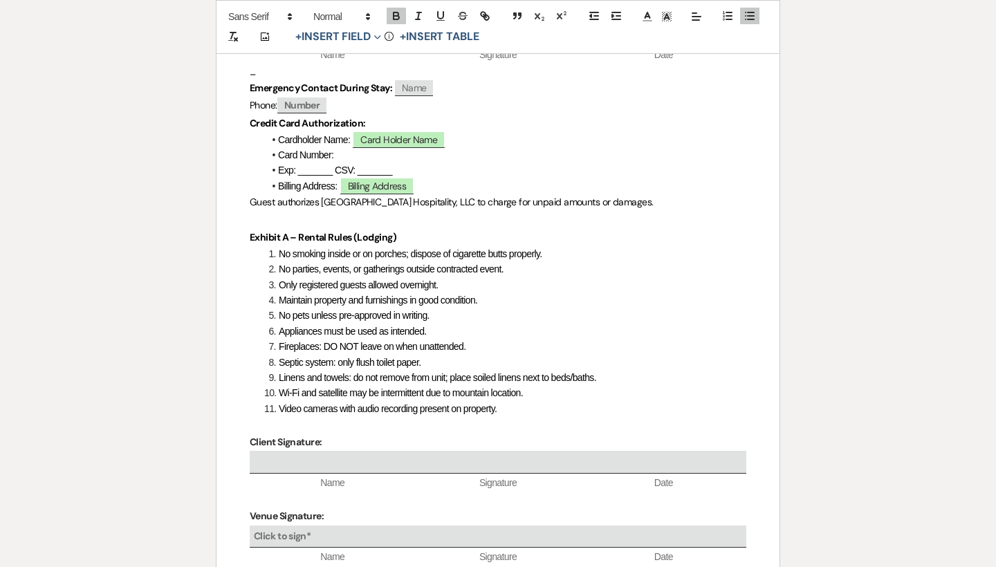
scroll to position [1487, 0]
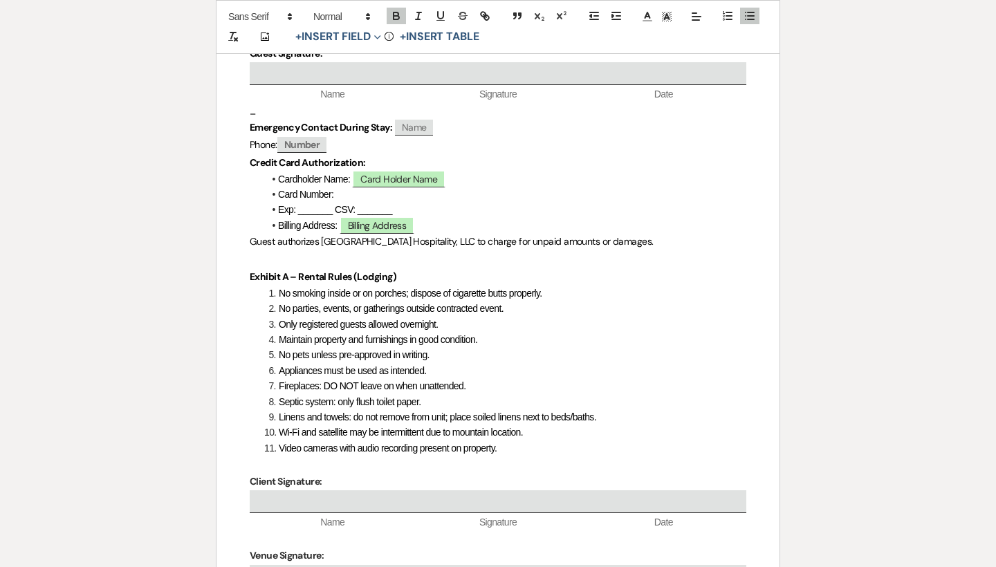
click at [341, 187] on li "Card Number:" at bounding box center [505, 194] width 483 height 15
click at [338, 35] on button "+ Insert Field Expand" at bounding box center [338, 37] width 95 height 17
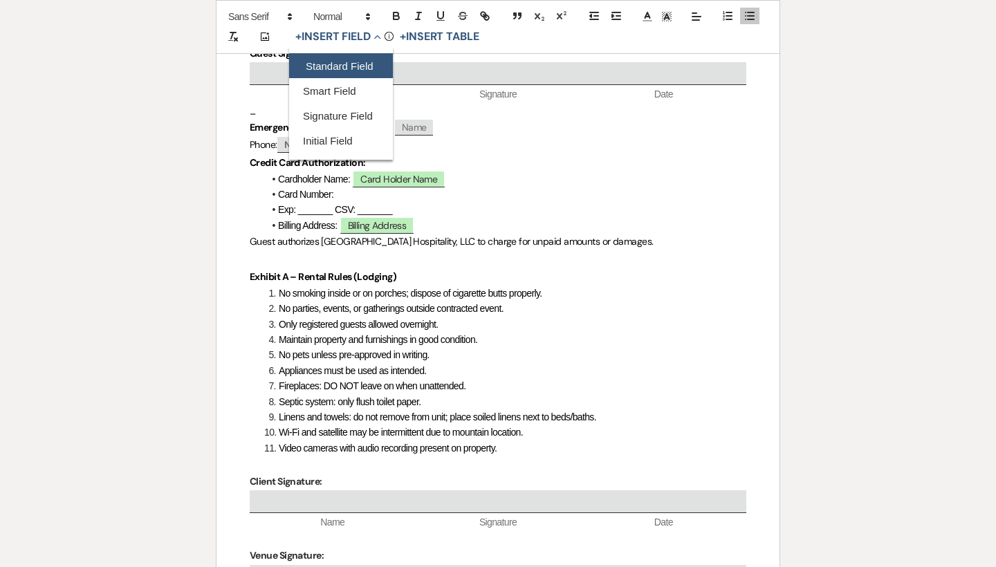
click at [370, 64] on button "Standard Field" at bounding box center [341, 66] width 104 height 25
select select "owner"
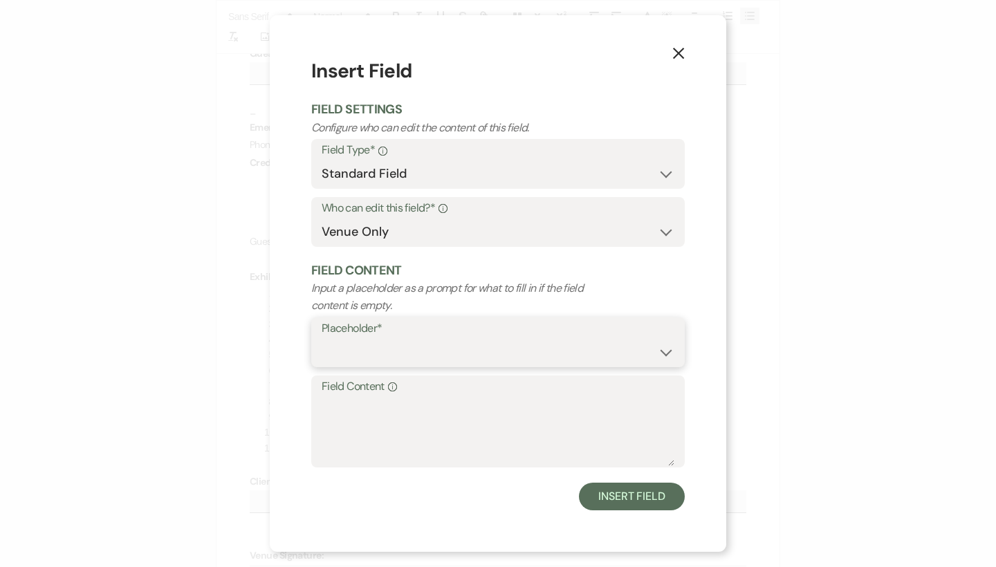
select select "custom_placeholder"
click at [529, 352] on input "Custom Placeholder*" at bounding box center [593, 352] width 163 height 27
type input "Card Number"
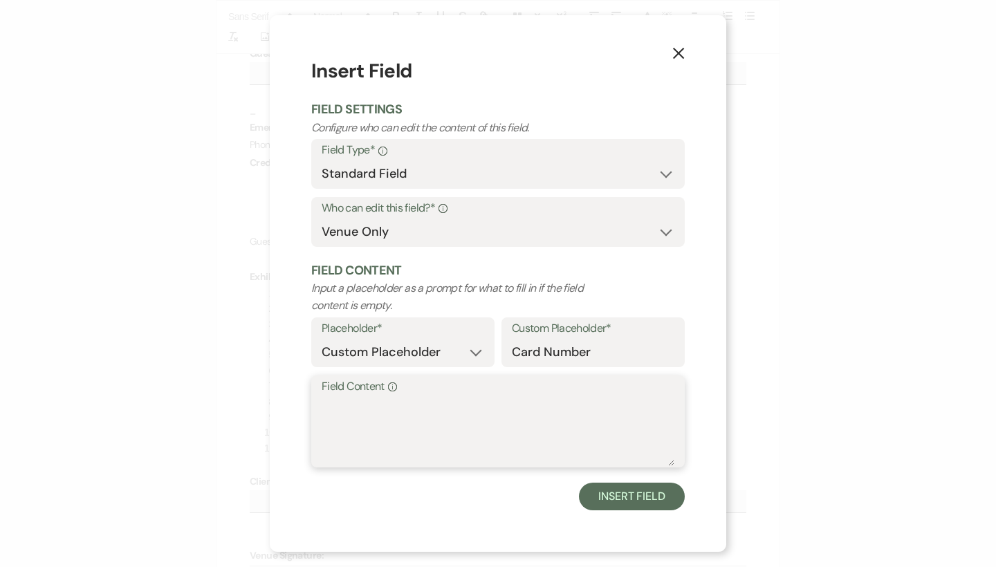
click at [496, 415] on textarea "Field Content Info" at bounding box center [498, 431] width 353 height 69
type textarea "Card Number"
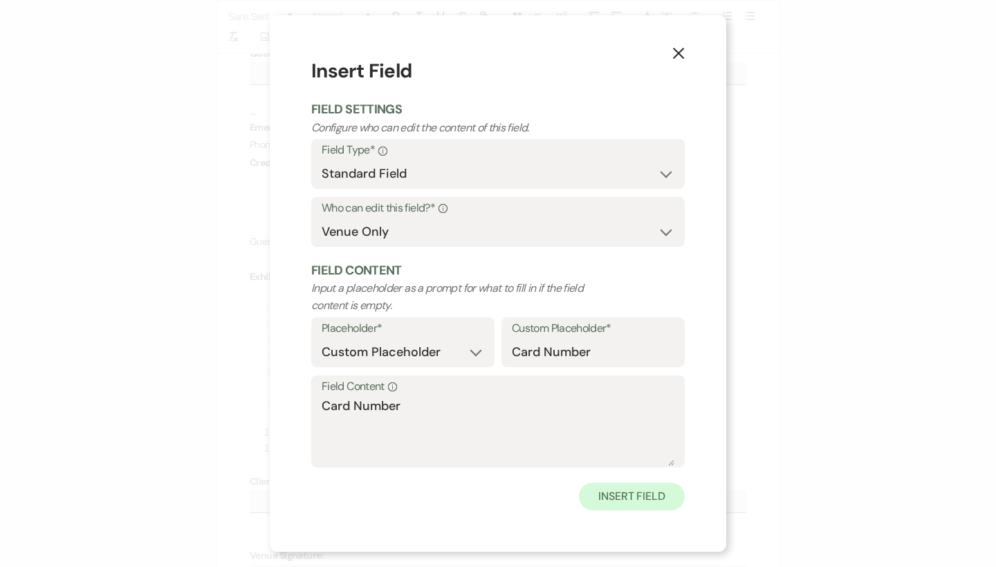
click at [664, 495] on button "Insert Field" at bounding box center [632, 497] width 106 height 28
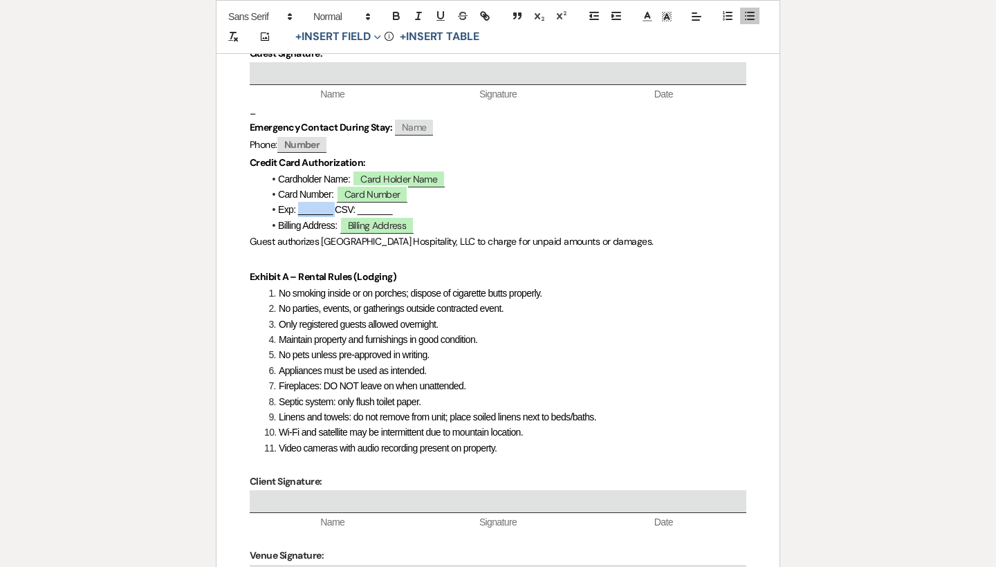
drag, startPoint x: 330, startPoint y: 178, endPoint x: 300, endPoint y: 179, distance: 30.5
click at [300, 204] on span "Exp: _______ CSV: _______" at bounding box center [335, 209] width 114 height 11
click at [354, 31] on button "+ Insert Field Expand" at bounding box center [338, 37] width 95 height 17
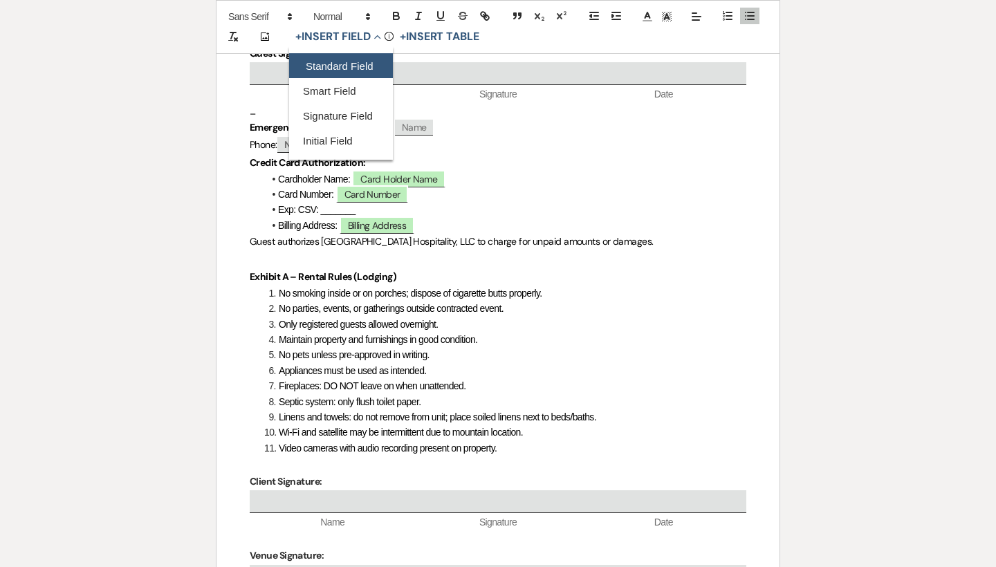
click at [365, 65] on button "Standard Field" at bounding box center [341, 66] width 104 height 25
select select "owner"
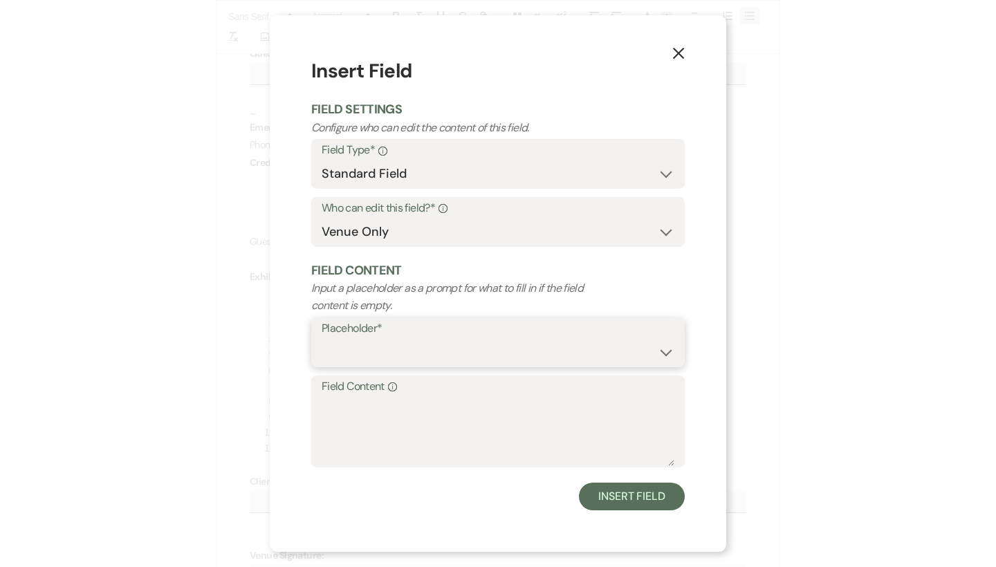
select select "custom_placeholder"
click at [542, 357] on input "Custom Placeholder*" at bounding box center [593, 352] width 163 height 27
drag, startPoint x: 623, startPoint y: 355, endPoint x: 477, endPoint y: 354, distance: 145.3
click at [477, 354] on div "Placeholder* Custom Placeholder Date Time Name Location Venue Name Type Number …" at bounding box center [498, 347] width 374 height 58
type input "Expiration Date"
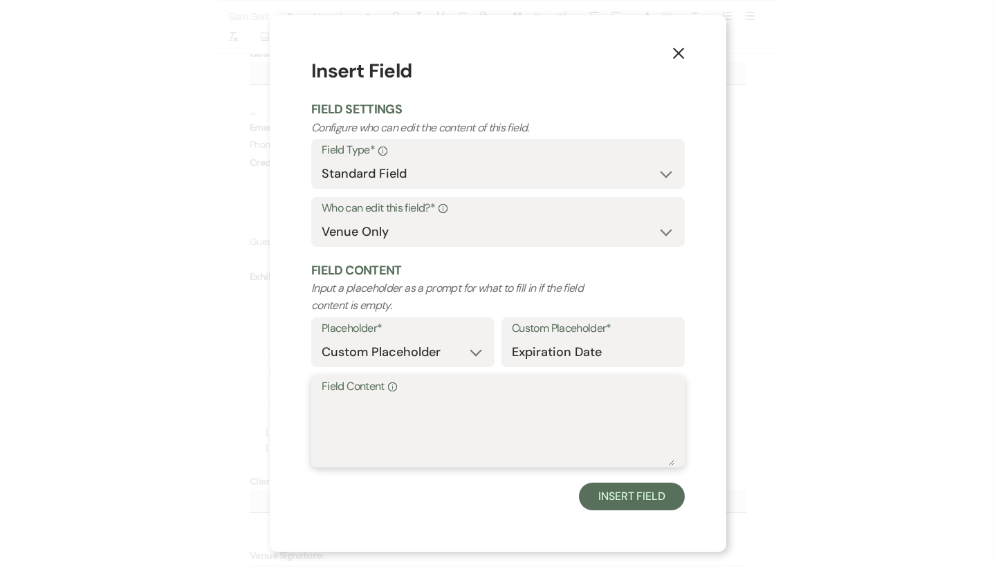
click at [474, 434] on textarea "Field Content Info" at bounding box center [498, 431] width 353 height 69
paste textarea "Expiration Date"
type textarea "Expiration Date"
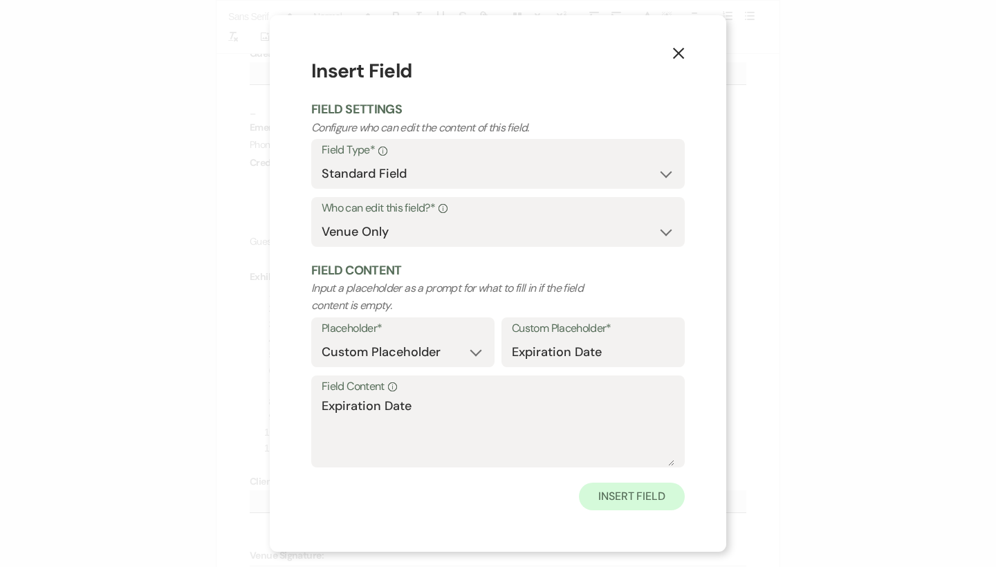
click at [619, 491] on button "Insert Field" at bounding box center [632, 497] width 106 height 28
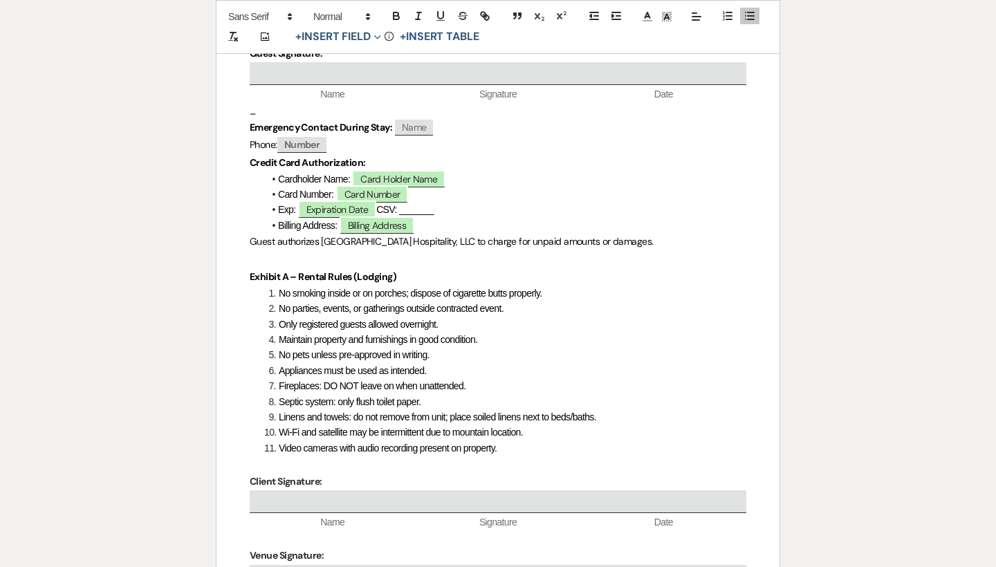
drag, startPoint x: 450, startPoint y: 176, endPoint x: 406, endPoint y: 176, distance: 43.6
click at [406, 202] on li "Exp: ﻿ Expiration Date ﻿ CSV: _______" at bounding box center [505, 209] width 483 height 15
click at [358, 37] on button "+ Insert Field Expand" at bounding box center [338, 37] width 95 height 17
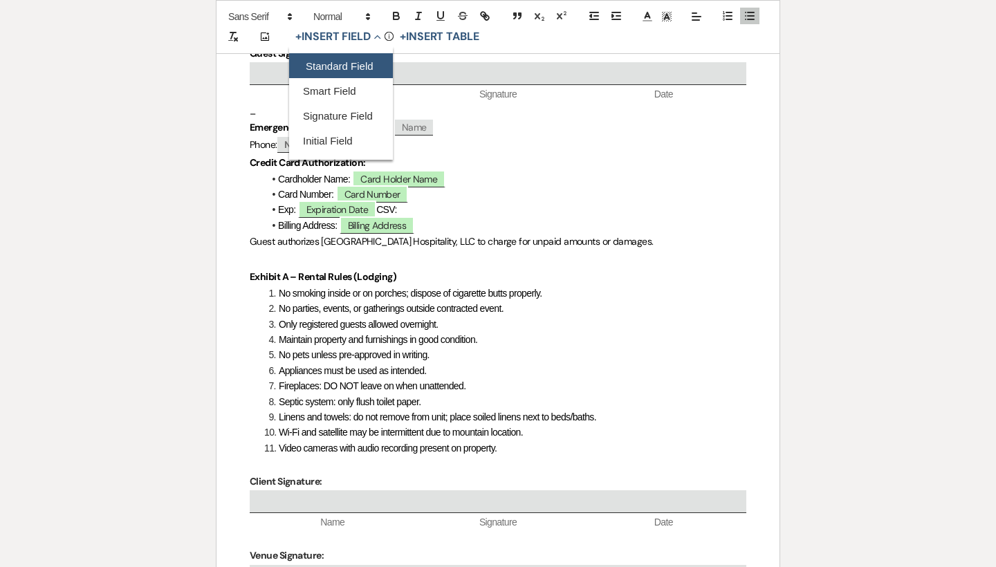
click at [360, 68] on button "Standard Field" at bounding box center [341, 66] width 104 height 25
select select "owner"
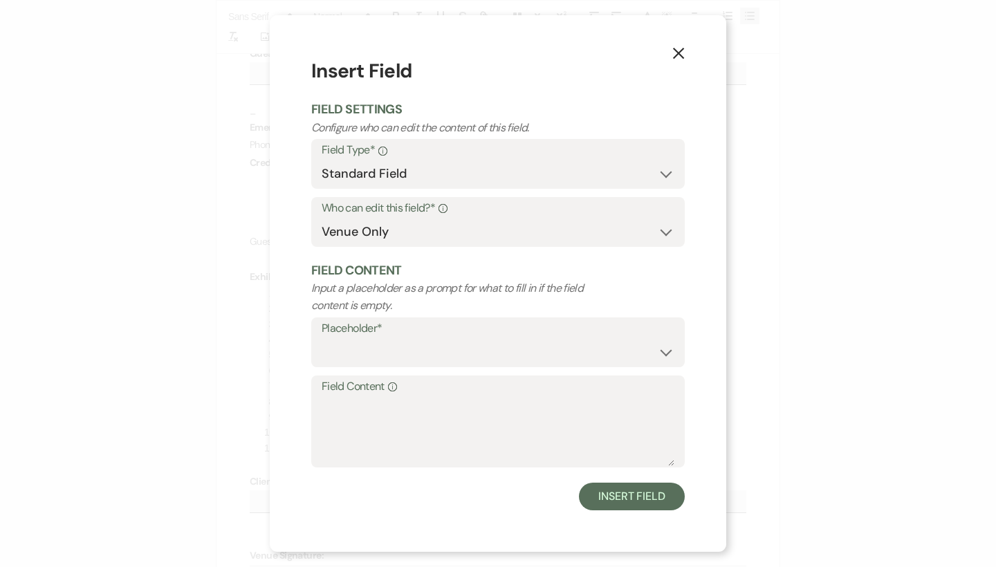
click at [424, 367] on div "Placeholder* Custom Placeholder Date Time Name Location Venue Name Type Number …" at bounding box center [498, 347] width 374 height 58
select select "custom_placeholder"
click at [547, 355] on input "Custom Placeholder*" at bounding box center [593, 352] width 163 height 27
drag, startPoint x: 560, startPoint y: 346, endPoint x: 498, endPoint y: 345, distance: 61.6
click at [498, 345] on div "Placeholder* Custom Placeholder Date Time Name Location Venue Name Type Number …" at bounding box center [498, 347] width 374 height 58
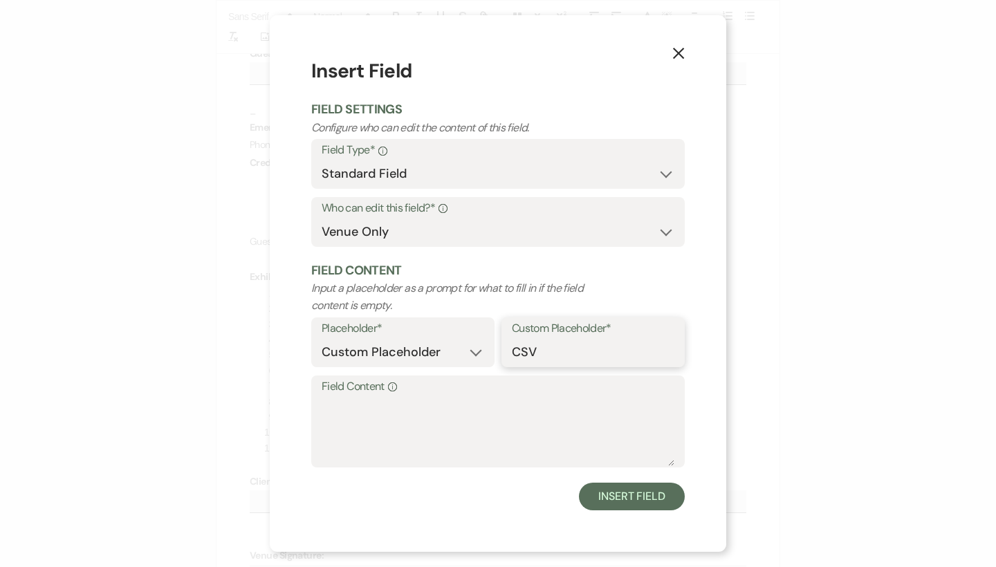
type input "CSV"
click at [491, 448] on textarea "Field Content Info" at bounding box center [498, 431] width 353 height 69
paste textarea "CSV"
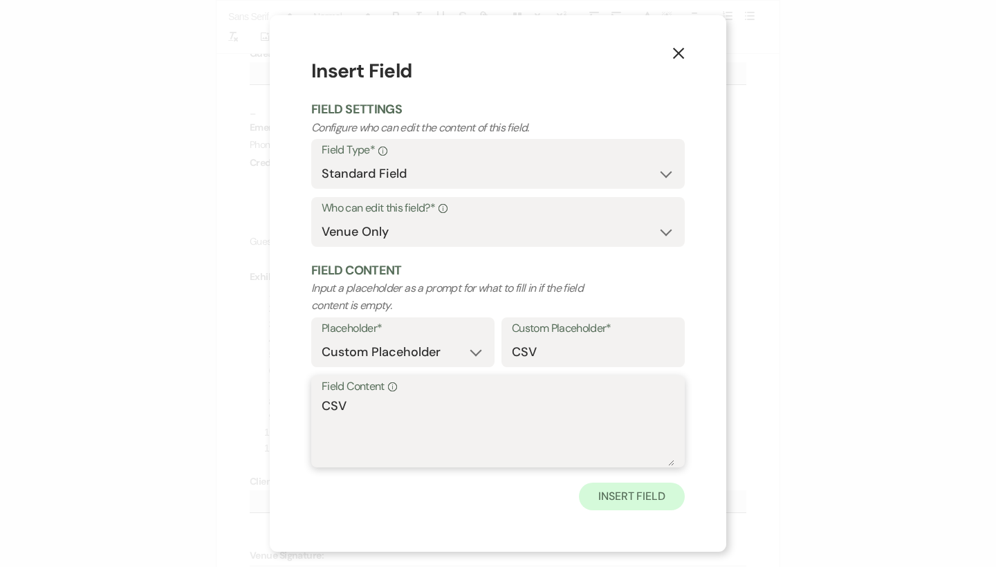
type textarea "CSV"
click at [598, 497] on button "Insert Field" at bounding box center [632, 497] width 106 height 28
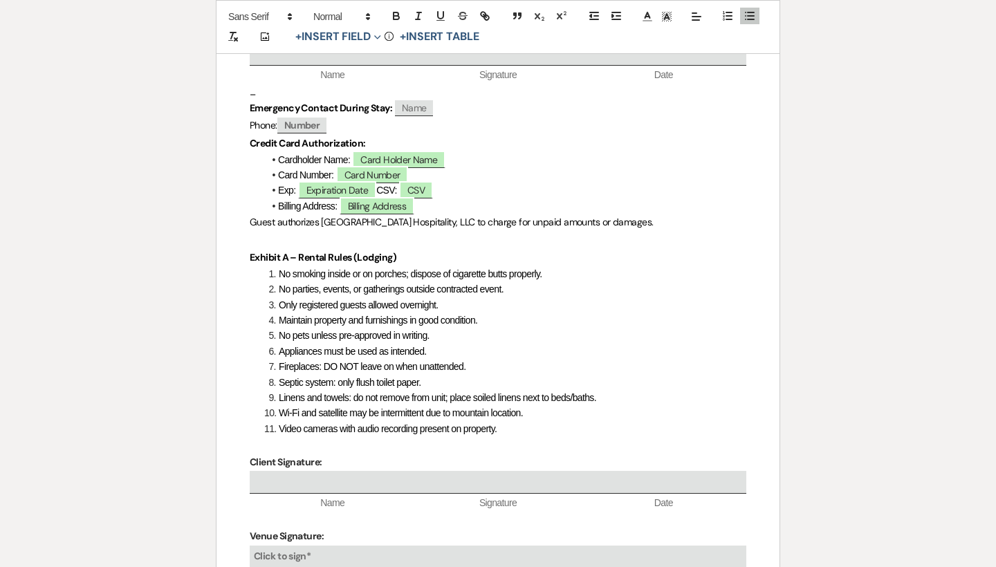
scroll to position [1510, 0]
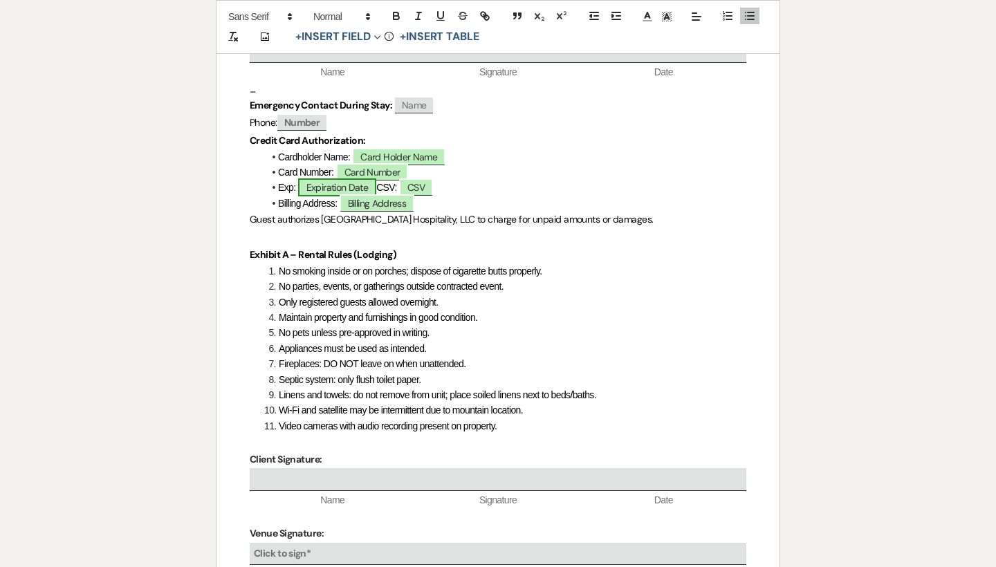
click at [323, 178] on span "Expiration Date" at bounding box center [337, 187] width 78 height 18
select select "owner"
select select "custom_placeholder"
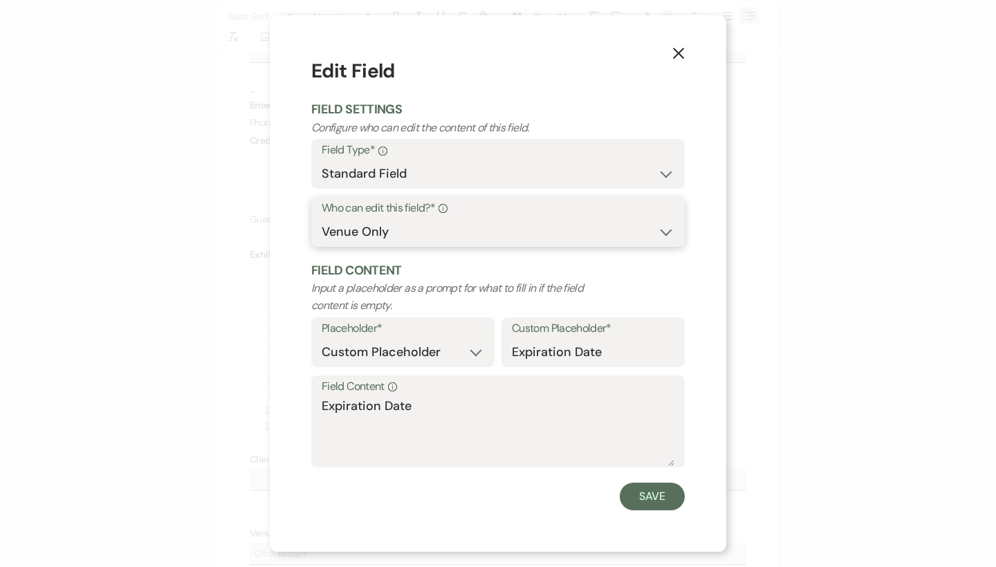
select select "client"
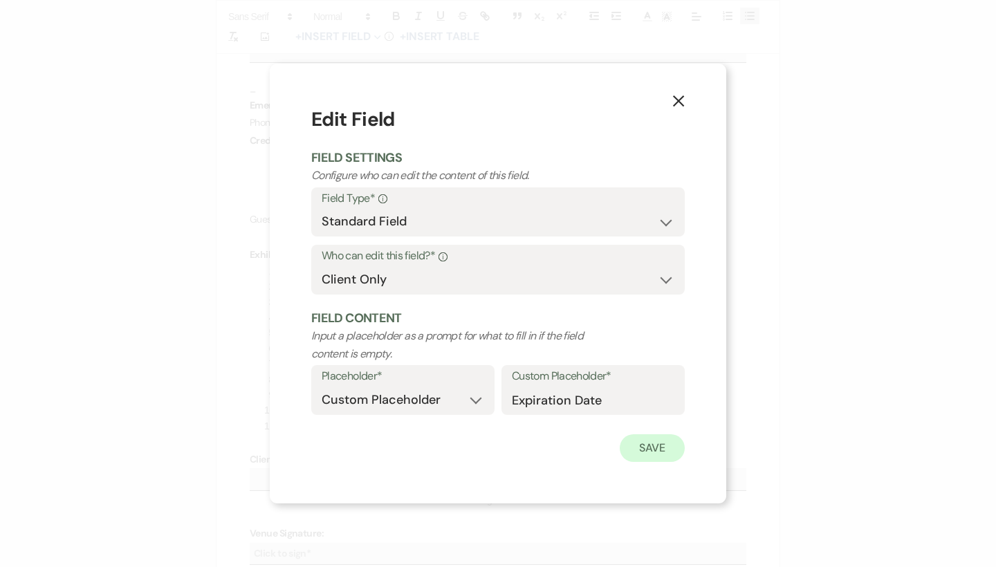
click at [645, 446] on button "Save" at bounding box center [652, 448] width 65 height 28
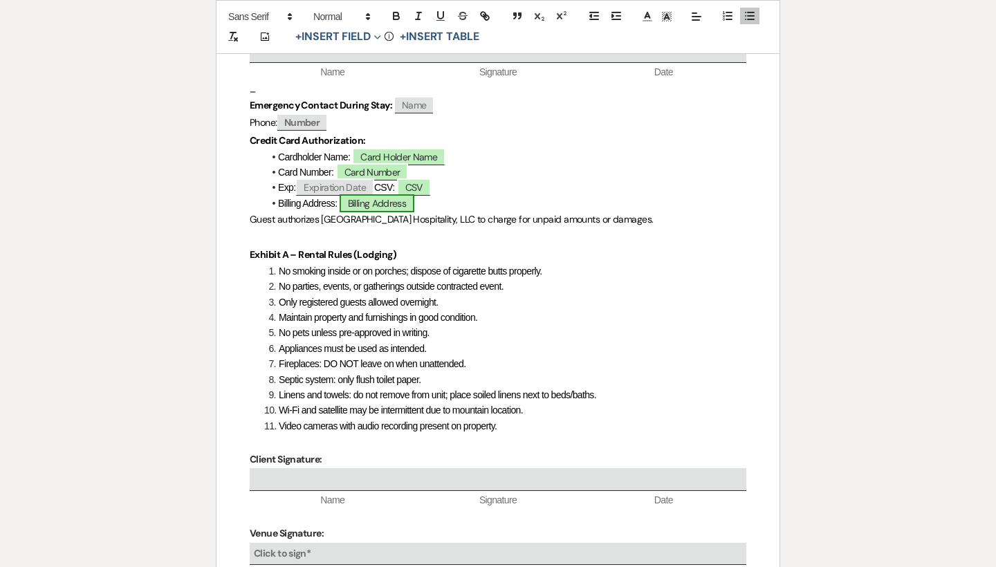
click at [374, 194] on span "Billing Address" at bounding box center [377, 203] width 75 height 18
select select "owner"
select select "custom_placeholder"
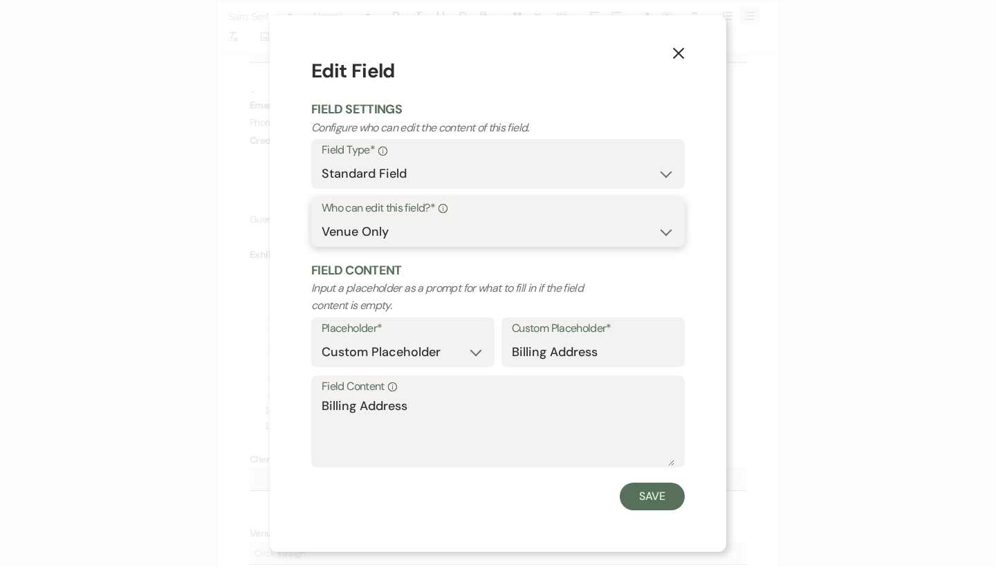
select select "client"
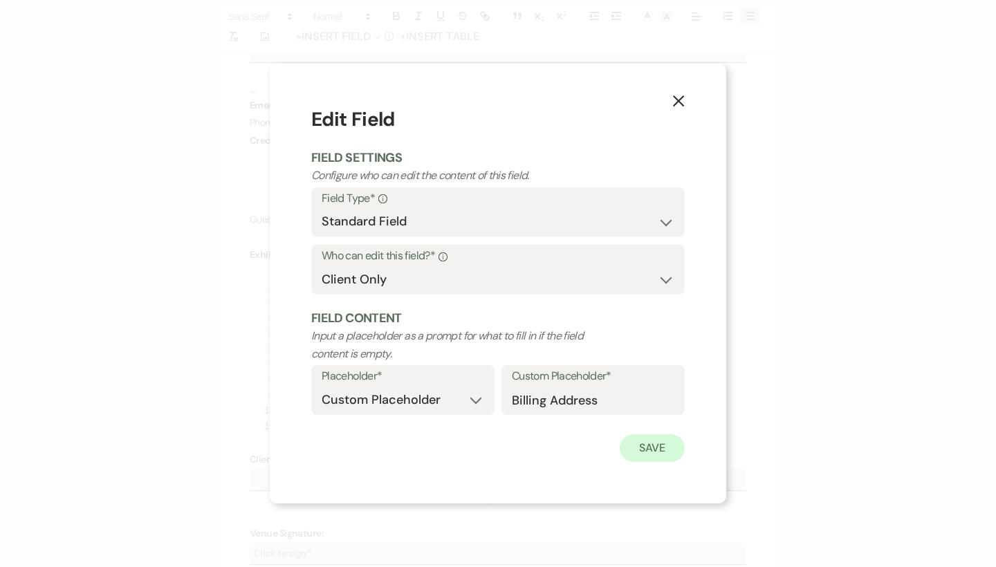
click at [641, 449] on button "Save" at bounding box center [652, 448] width 65 height 28
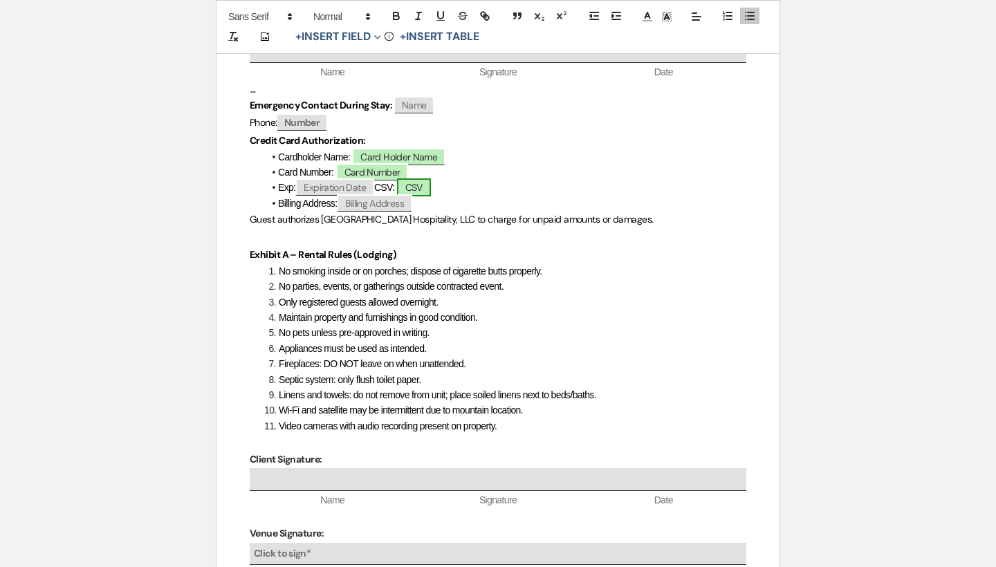
click at [429, 178] on span "CSV" at bounding box center [414, 187] width 34 height 18
select select "owner"
select select "custom_placeholder"
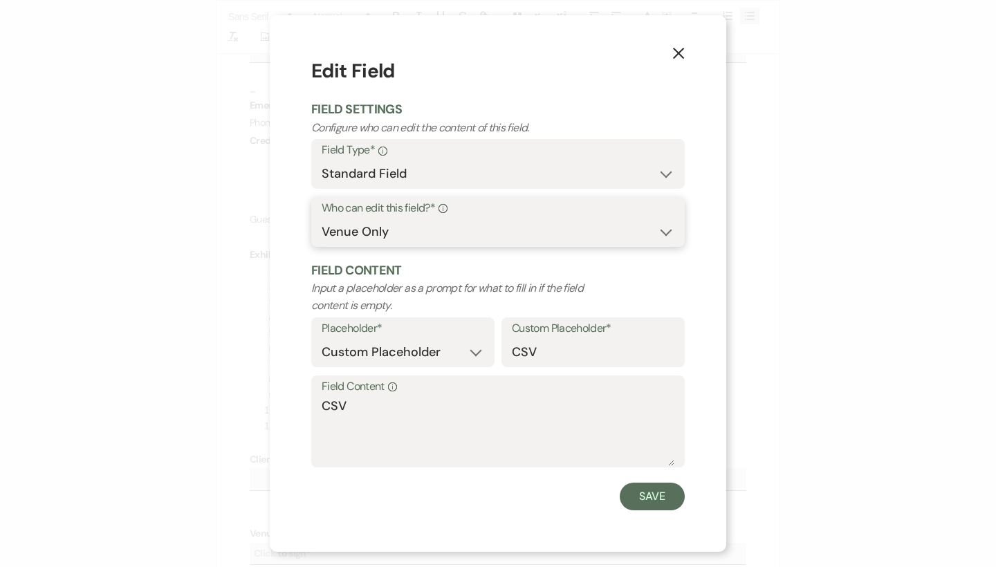
select select "client"
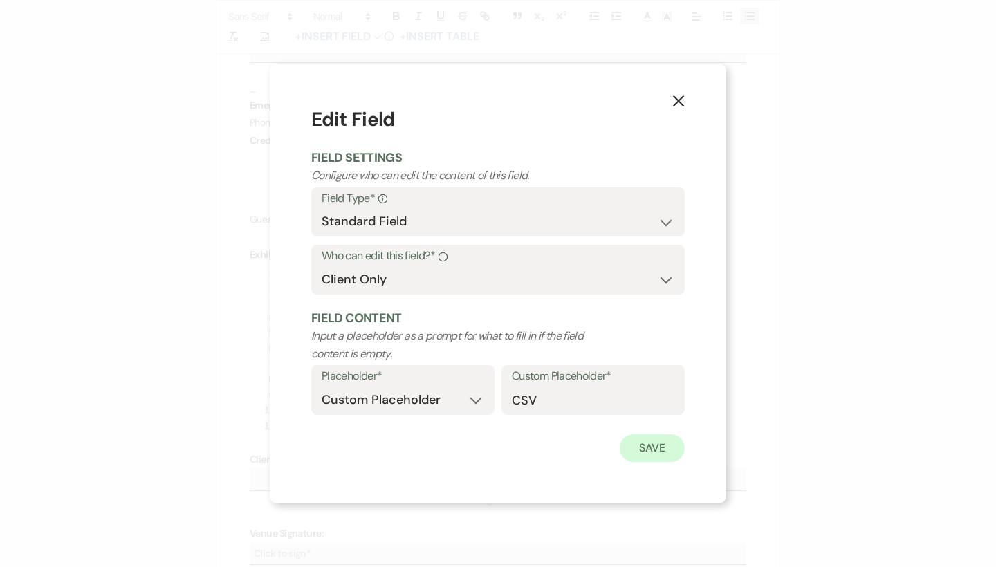
click at [655, 455] on button "Save" at bounding box center [652, 448] width 65 height 28
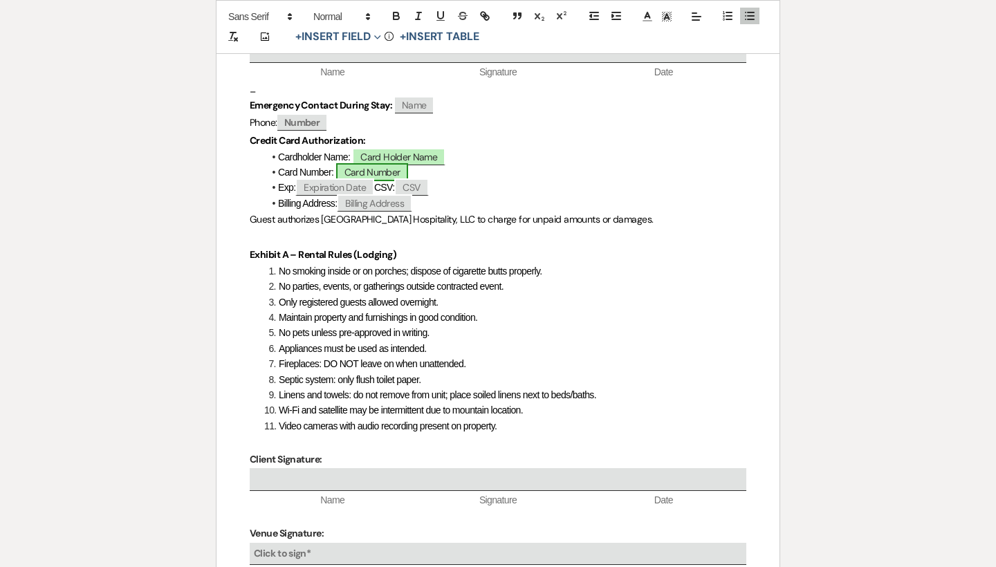
click at [381, 163] on span "Card Number" at bounding box center [372, 172] width 73 height 18
select select "owner"
select select "custom_placeholder"
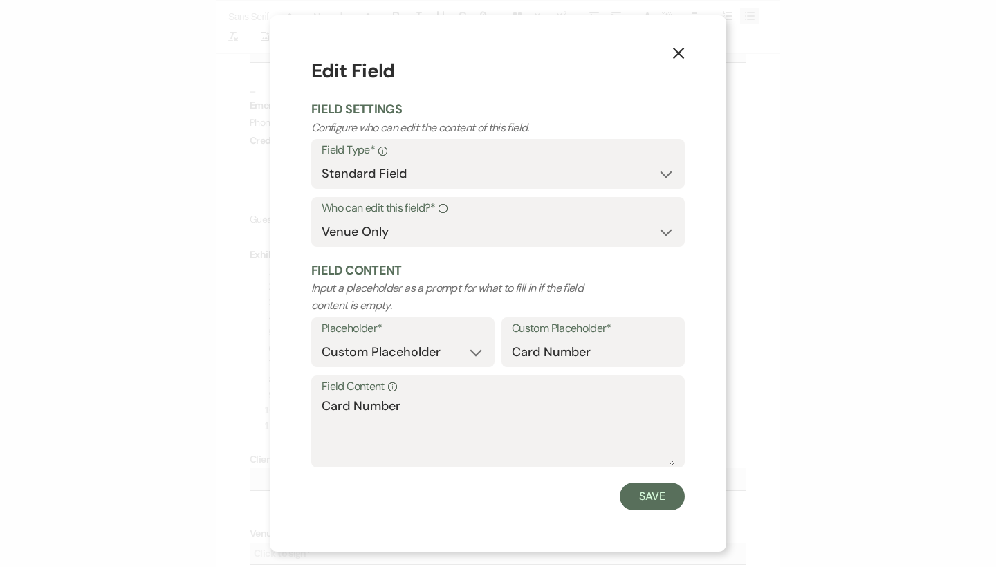
click at [416, 251] on form "Edit Field Field Settings Configure who can edit the content of this field. Fie…" at bounding box center [498, 283] width 374 height 453
select select "client"
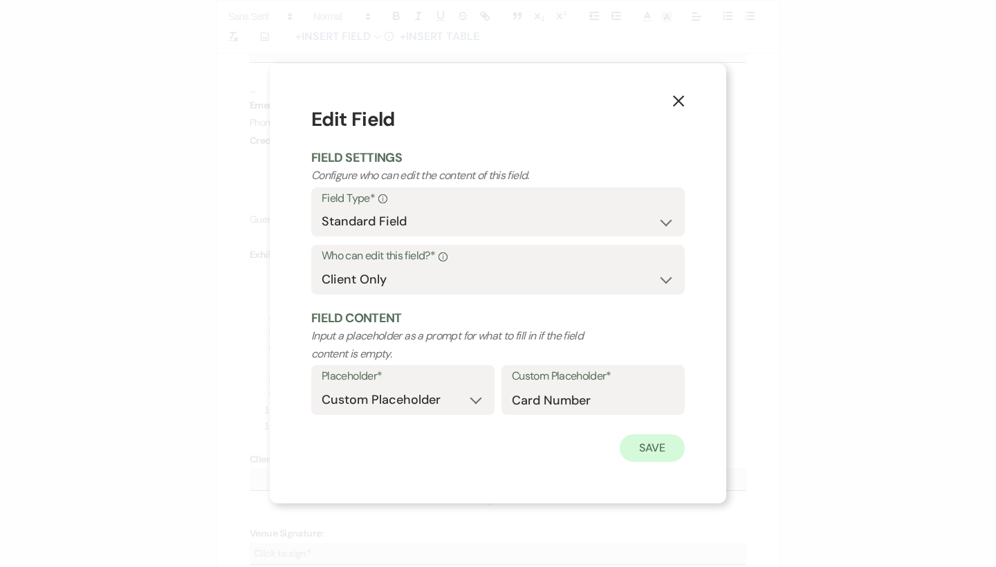
click at [654, 446] on button "Save" at bounding box center [652, 448] width 65 height 28
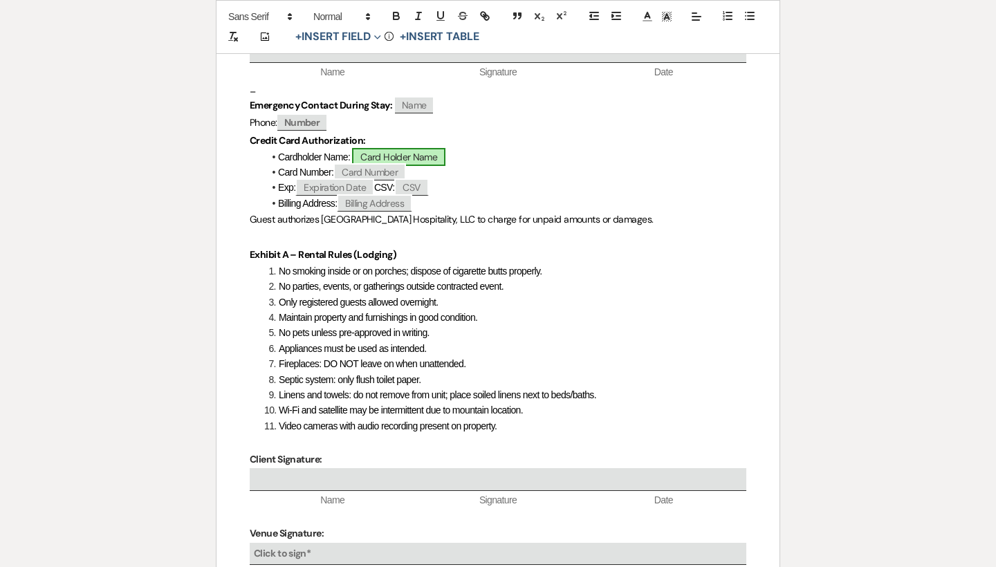
click at [387, 148] on span "Card Holder Name" at bounding box center [398, 157] width 93 height 18
select select "owner"
select select "custom_placeholder"
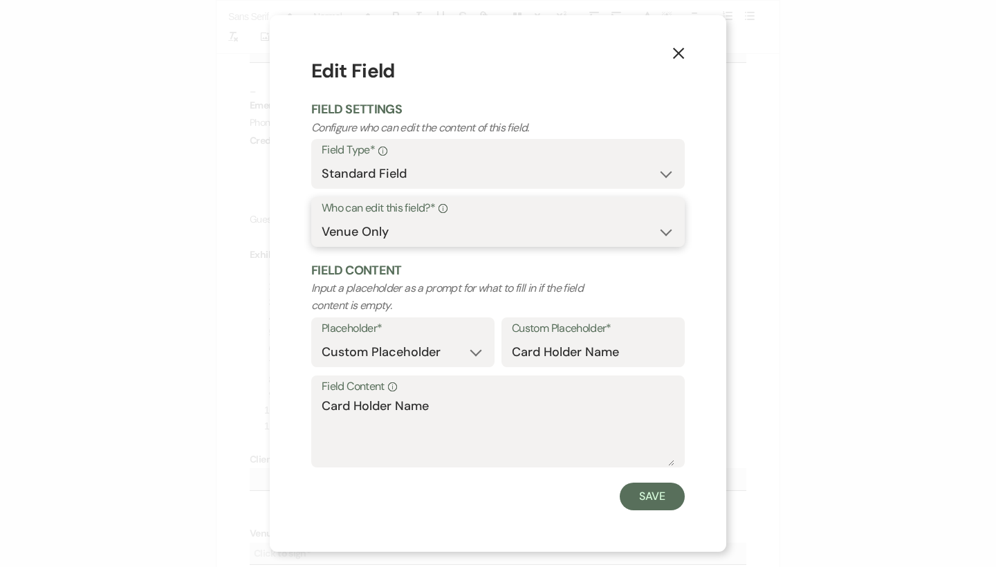
select select "client"
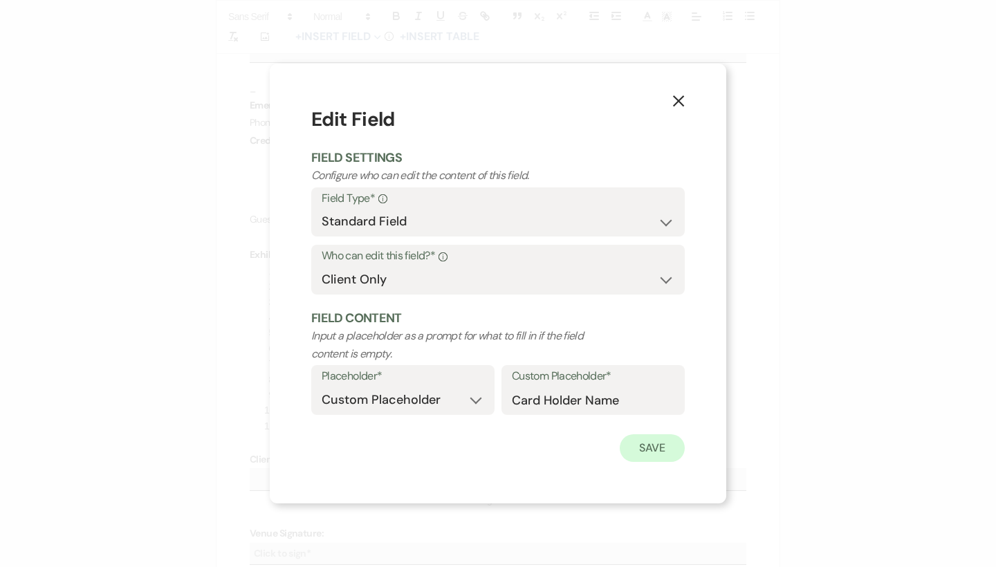
click at [661, 447] on button "Save" at bounding box center [652, 448] width 65 height 28
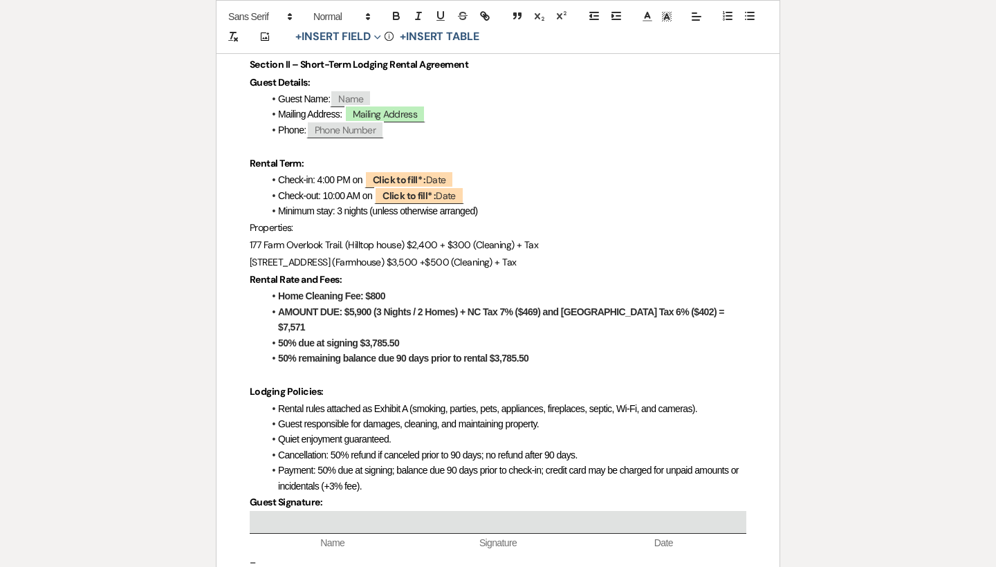
scroll to position [1038, 0]
click at [423, 174] on b "Click to fill* :" at bounding box center [399, 180] width 53 height 12
select select "owner"
select select "Date"
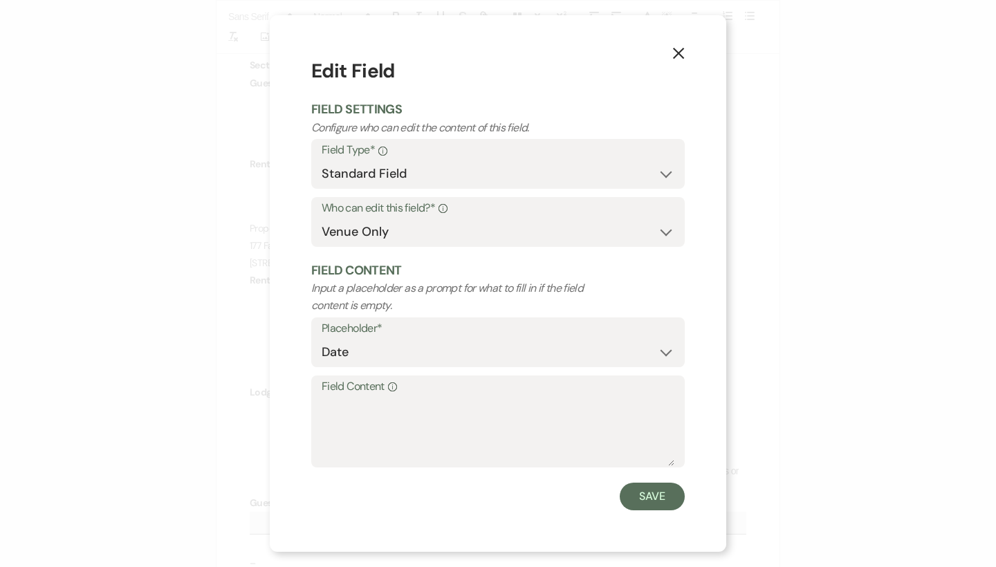
click at [697, 56] on div "X Edit Field Field Settings Configure who can edit the content of this field. F…" at bounding box center [498, 283] width 457 height 536
click at [681, 56] on icon "X" at bounding box center [678, 53] width 12 height 12
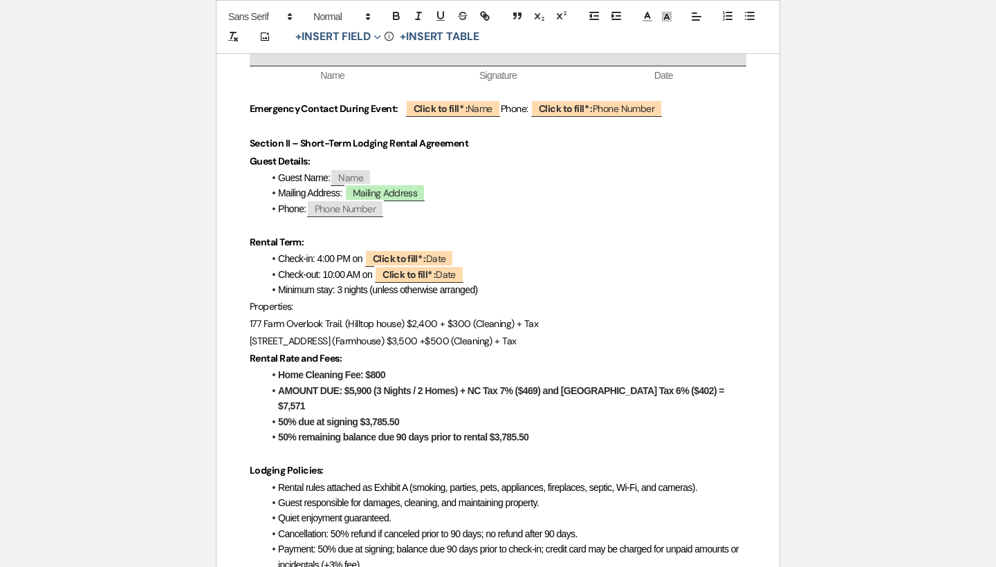
scroll to position [903, 0]
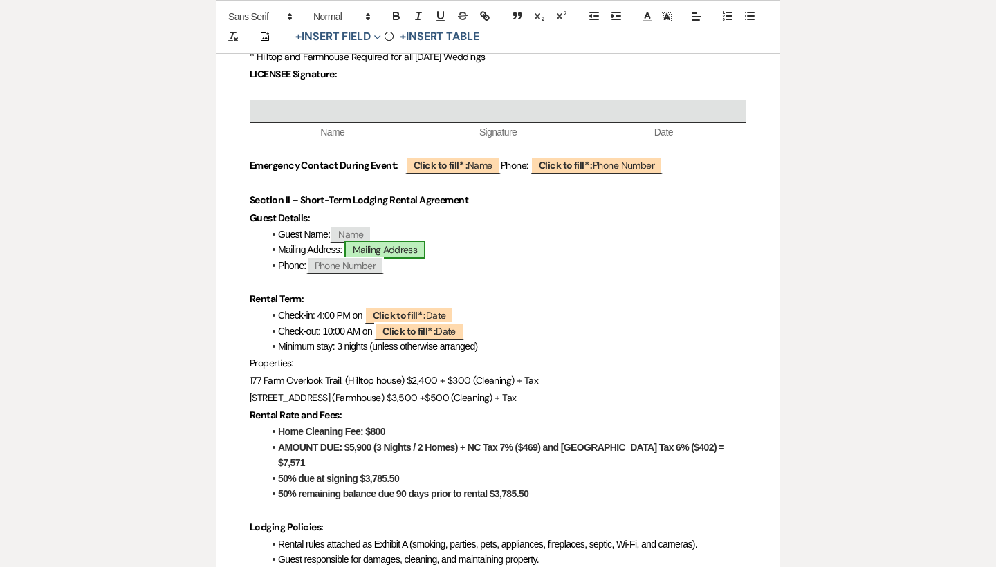
click at [423, 241] on span "Mailing Address" at bounding box center [385, 250] width 81 height 18
select select "owner"
select select "custom_placeholder"
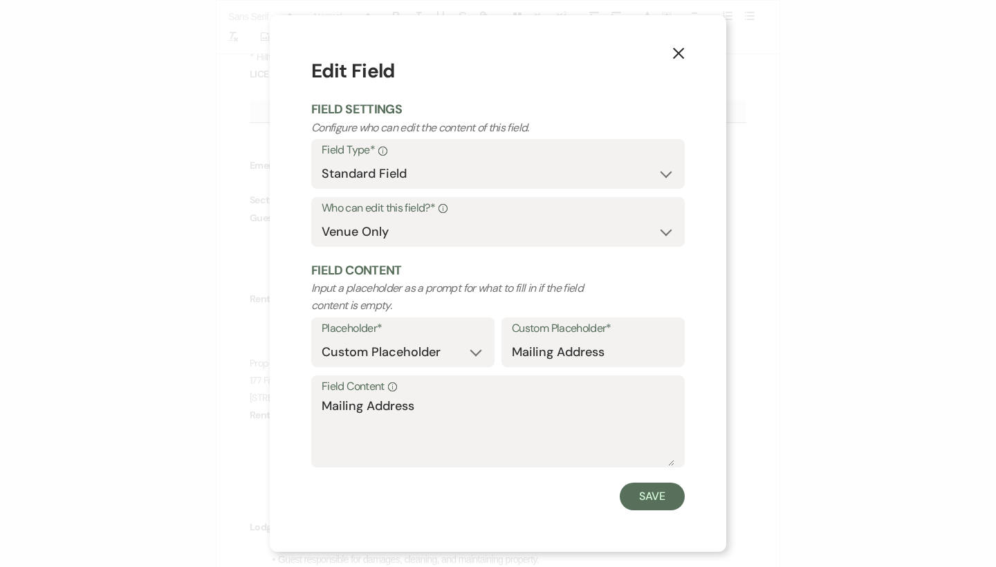
click at [683, 57] on icon "X" at bounding box center [678, 53] width 12 height 12
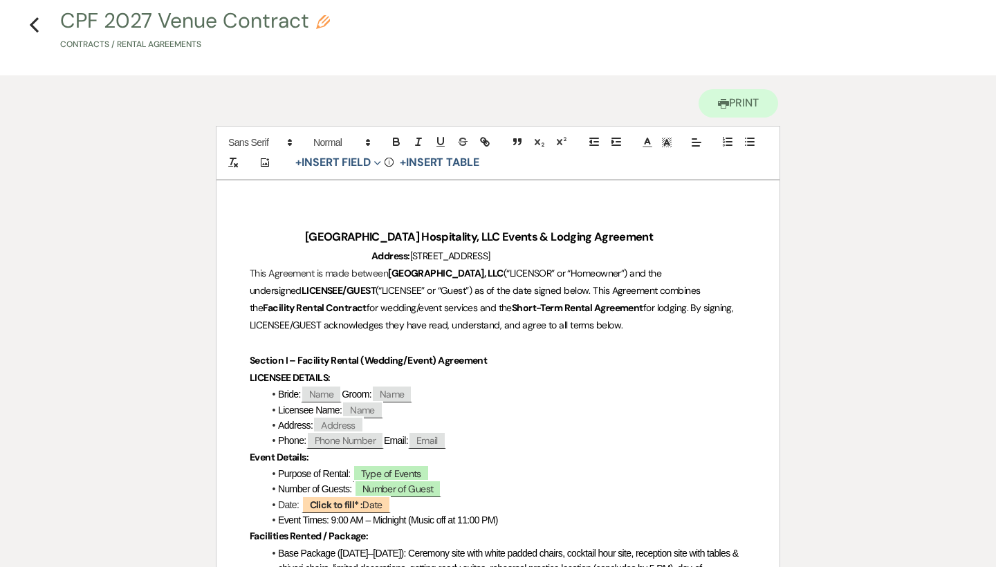
scroll to position [57, 0]
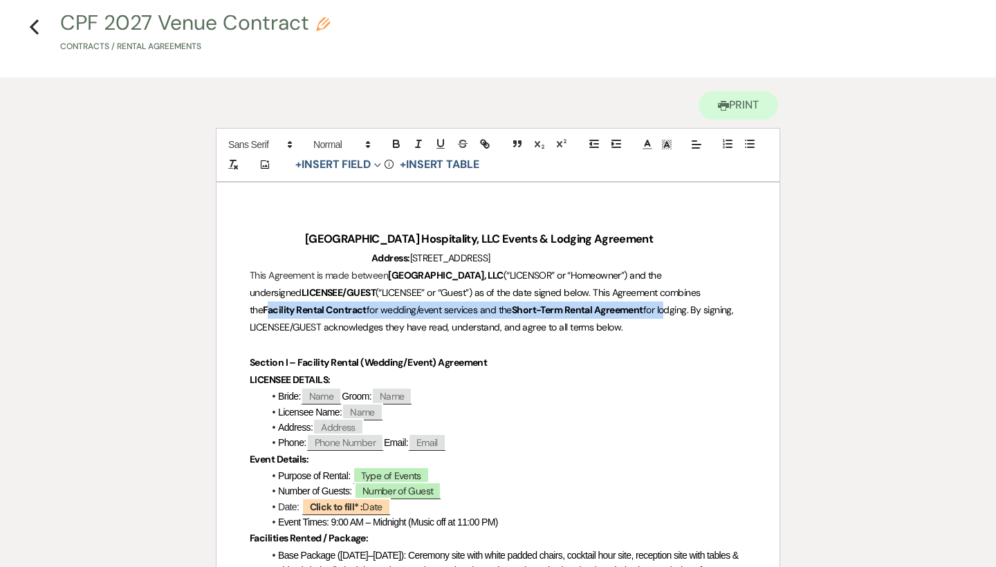
drag, startPoint x: 675, startPoint y: 293, endPoint x: 591, endPoint y: 306, distance: 85.4
click at [591, 306] on p "This Agreement is made between [GEOGRAPHIC_DATA] Hospitality, LLC (“LICENSOR” o…" at bounding box center [498, 302] width 497 height 70
click at [591, 306] on span "for lodging. By signing, LICENSEE/GUEST acknowledges they have read, understand…" at bounding box center [493, 319] width 486 height 30
click at [682, 337] on p at bounding box center [498, 345] width 497 height 17
click at [621, 308] on span "for lodging. By signing, LICENSEE/GUEST acknowledges they have read, understand…" at bounding box center [493, 319] width 486 height 30
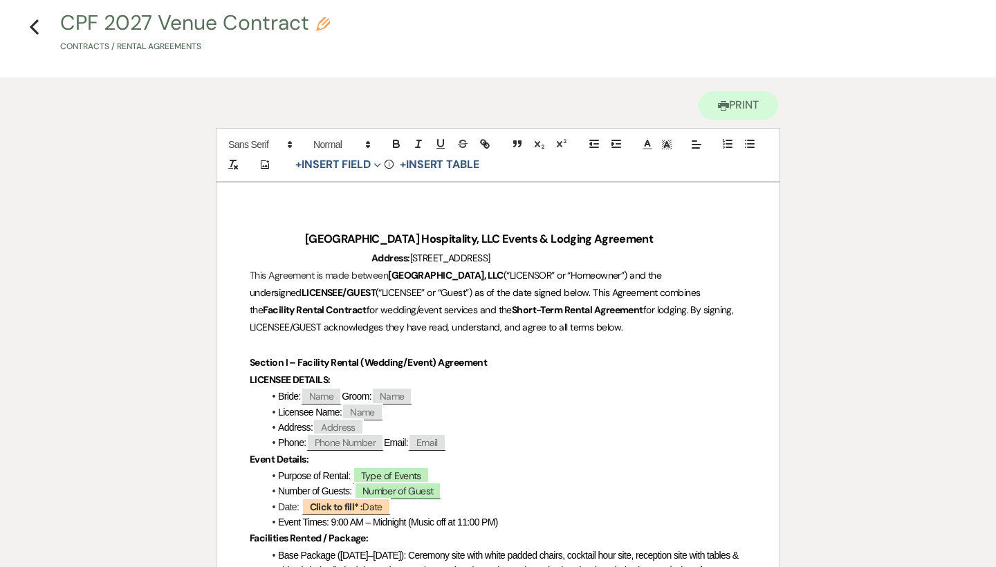
click at [625, 318] on p "This Agreement is made between [GEOGRAPHIC_DATA] Hospitality, LLC (“LICENSOR” o…" at bounding box center [498, 302] width 497 height 70
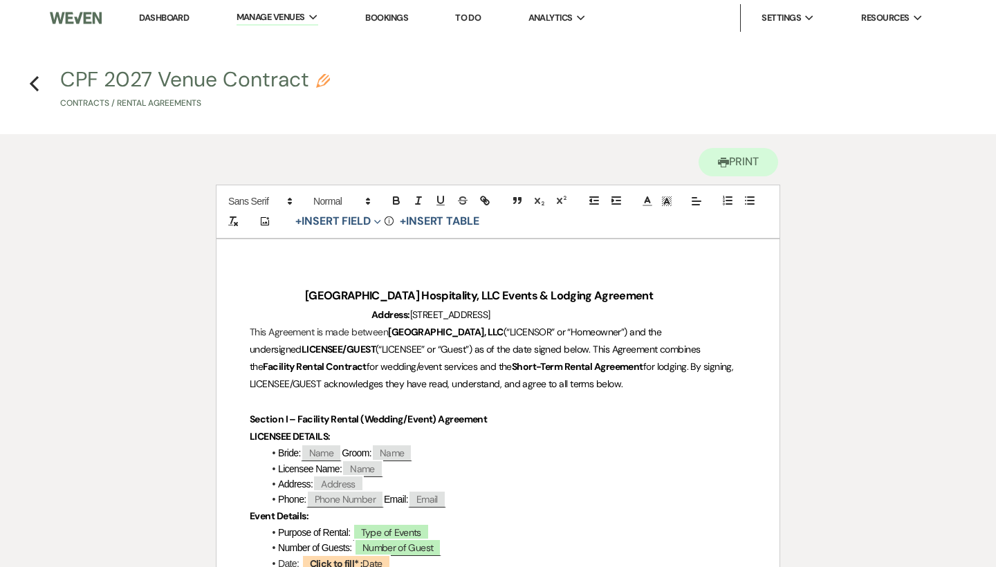
scroll to position [0, 0]
click at [722, 161] on use "button" at bounding box center [723, 163] width 11 height 10
click at [185, 15] on link "Dashboard" at bounding box center [164, 18] width 50 height 12
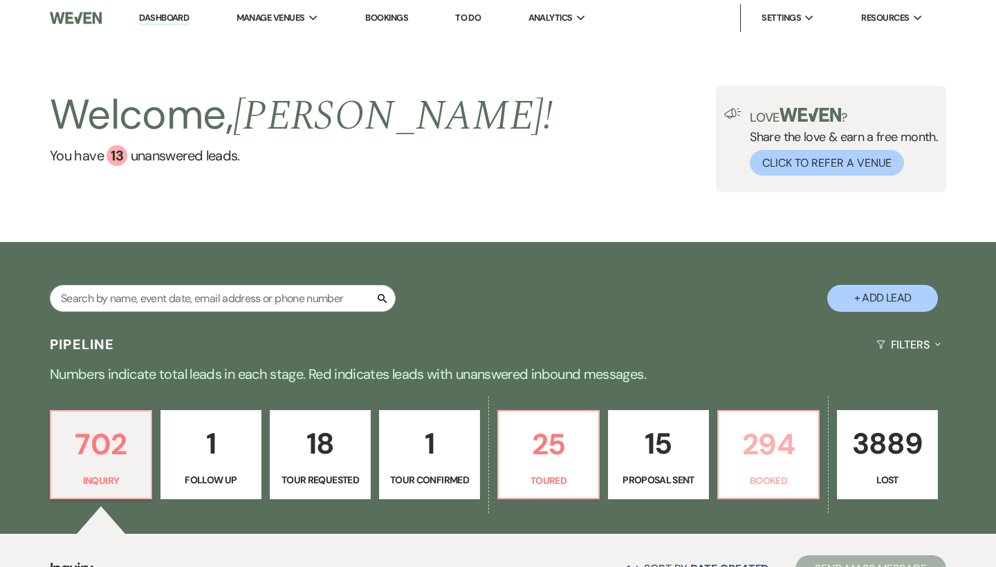
click at [783, 475] on p "Booked" at bounding box center [768, 480] width 83 height 15
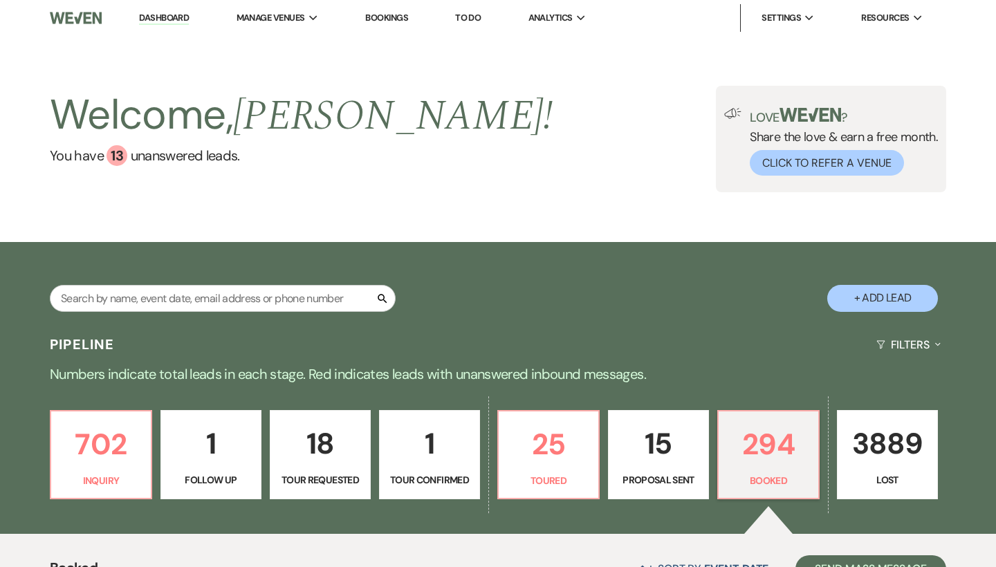
scroll to position [-1, 0]
click at [229, 295] on input "text" at bounding box center [223, 298] width 346 height 27
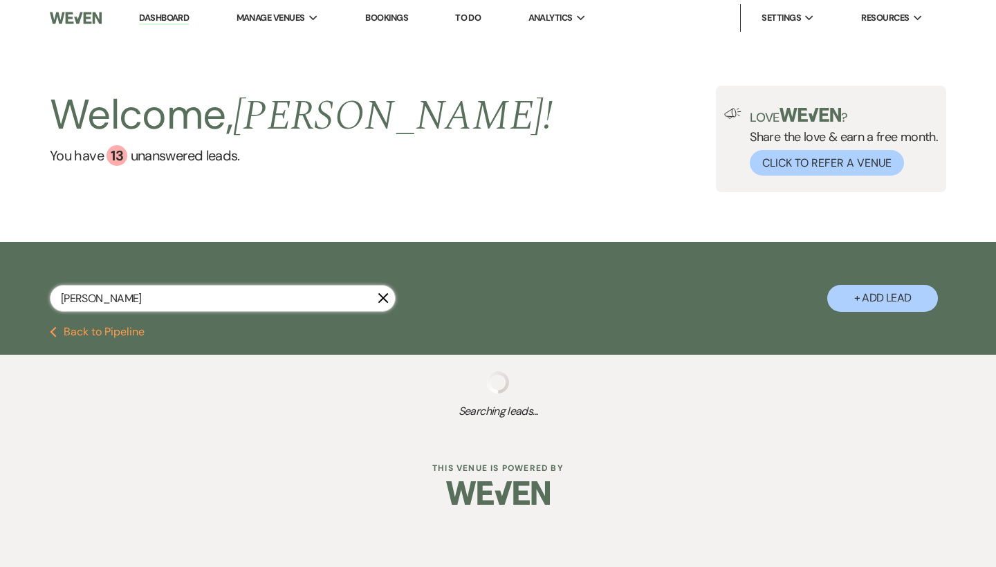
type input "KI"
select select "8"
select select "5"
select select "8"
select select "4"
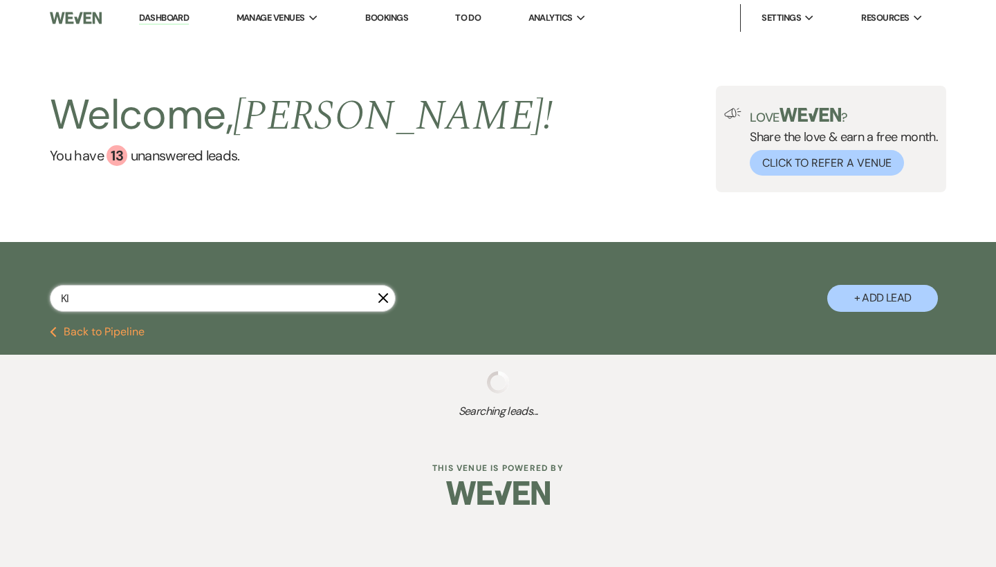
select select "8"
select select "3"
select select "8"
select select "5"
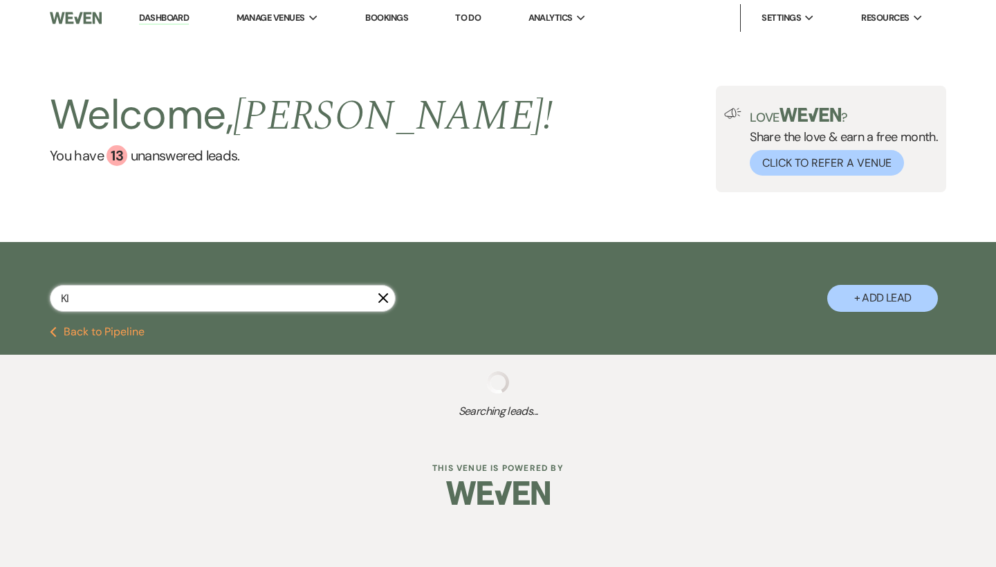
select select "8"
select select "5"
select select "8"
select select "5"
select select "8"
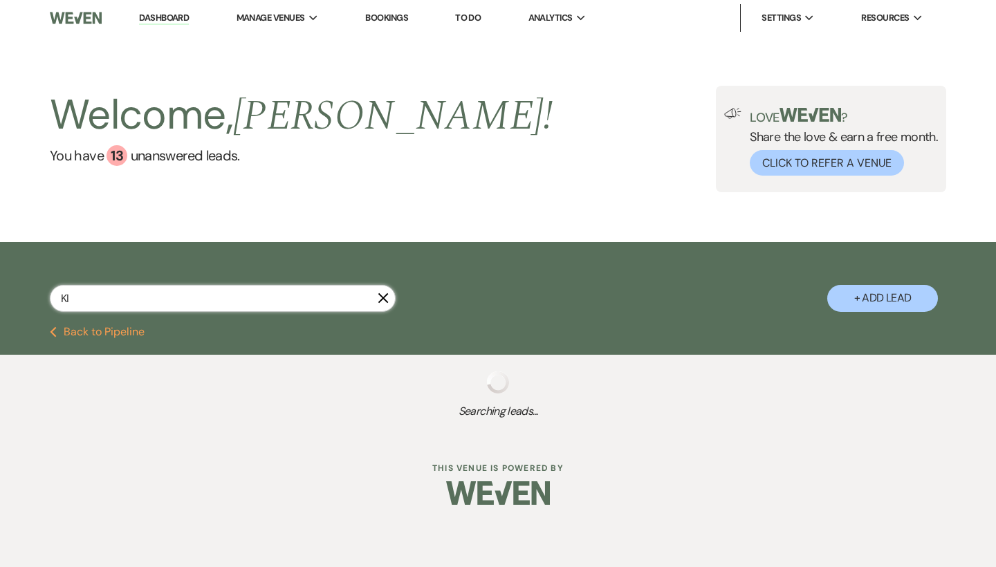
select select "6"
select select "8"
select select "5"
select select "8"
select select "6"
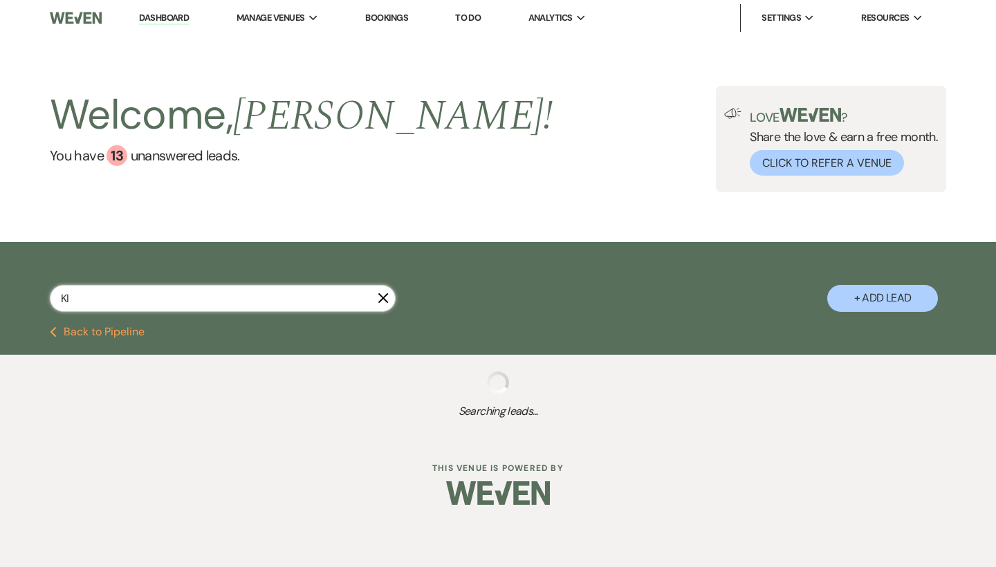
select select "8"
select select "5"
select select "8"
select select "5"
select select "8"
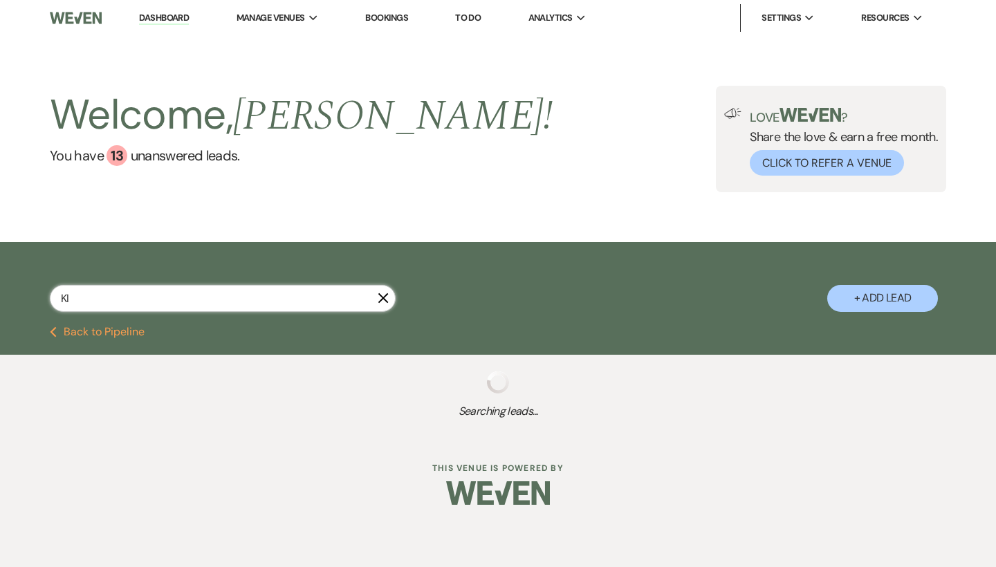
select select "5"
select select "8"
select select "5"
select select "8"
select select "5"
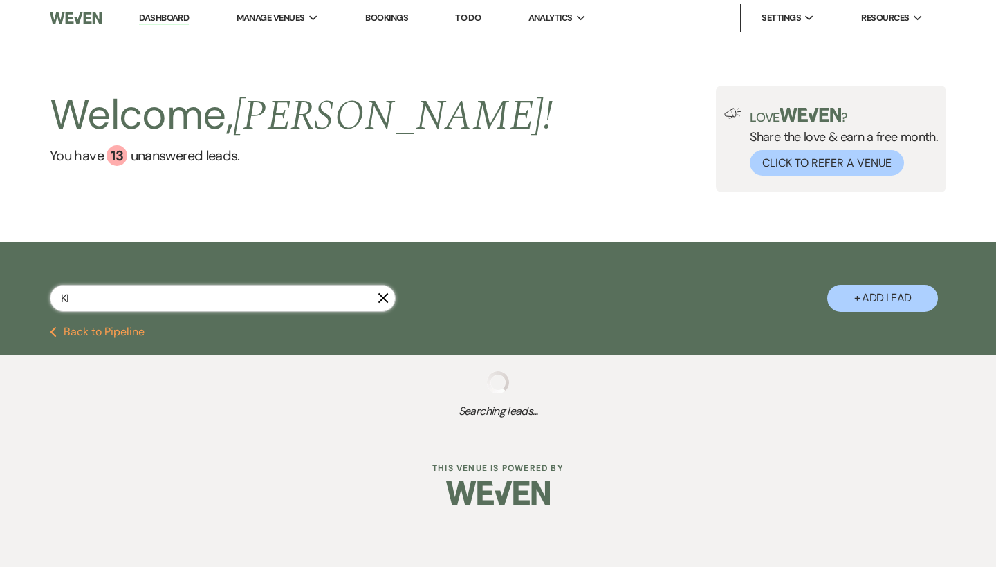
select select "8"
select select "5"
select select "8"
select select "5"
select select "8"
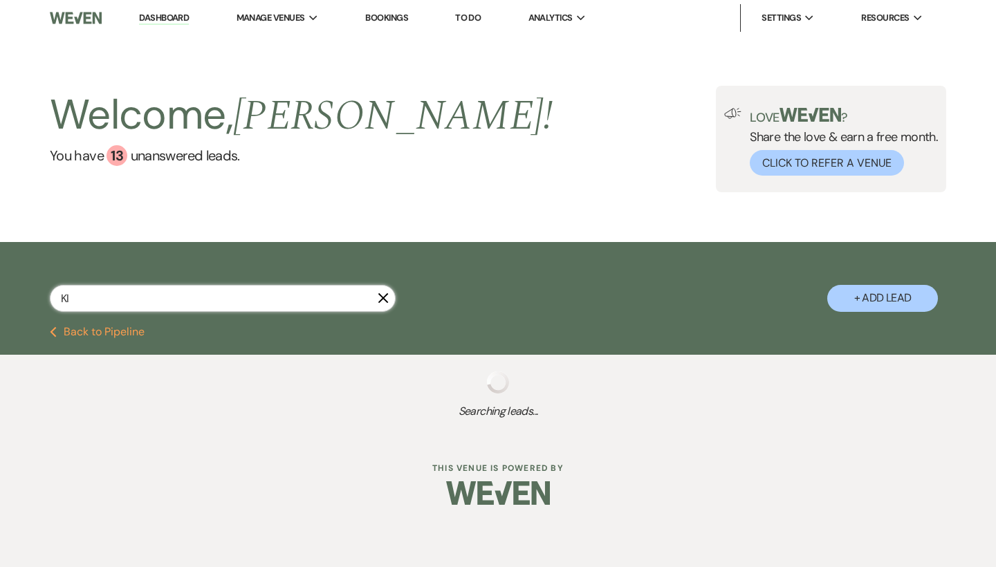
select select "5"
select select "8"
select select "5"
select select "8"
select select "5"
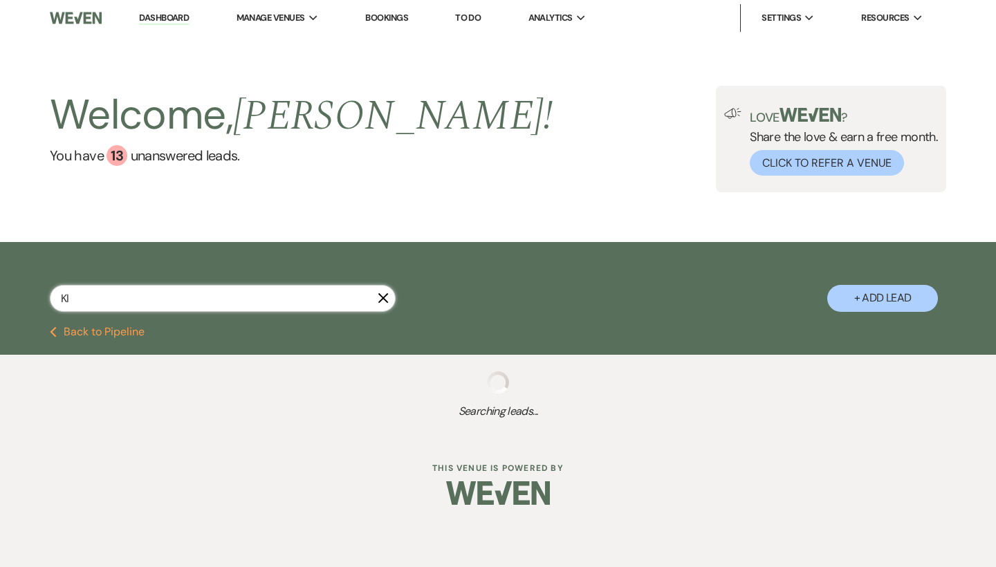
select select "8"
select select "5"
select select "8"
select select "5"
select select "8"
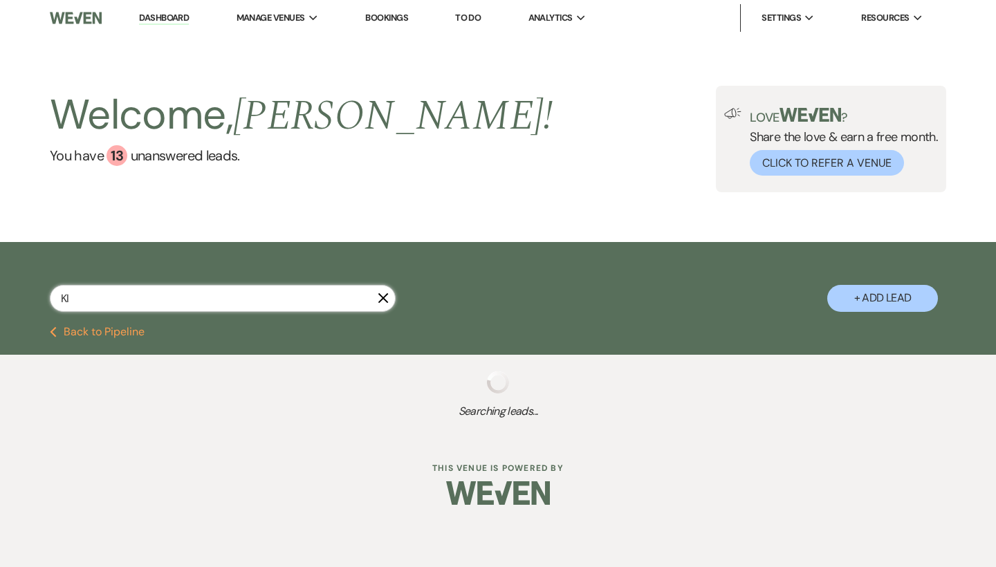
select select "5"
select select "8"
select select "5"
select select "8"
select select "5"
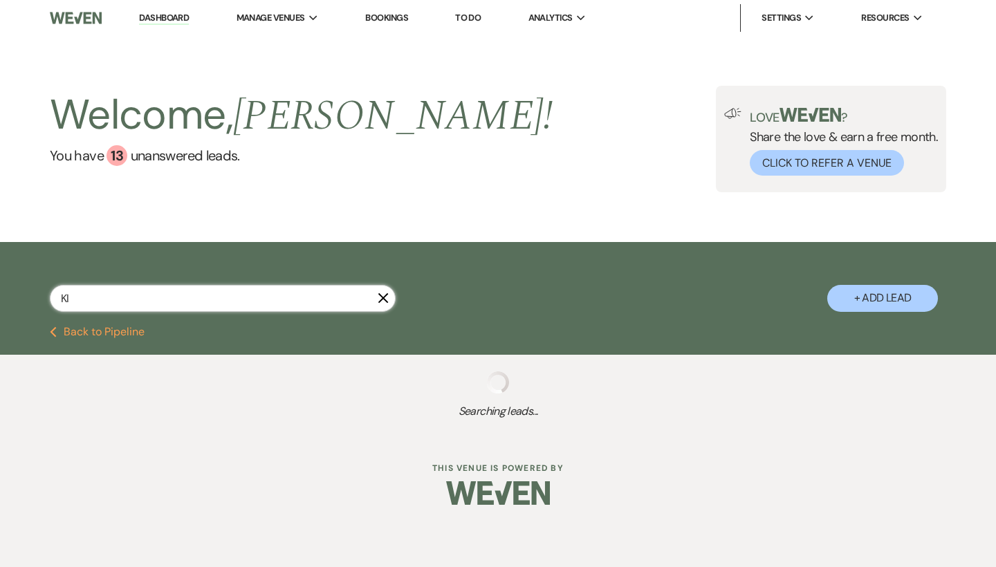
select select "8"
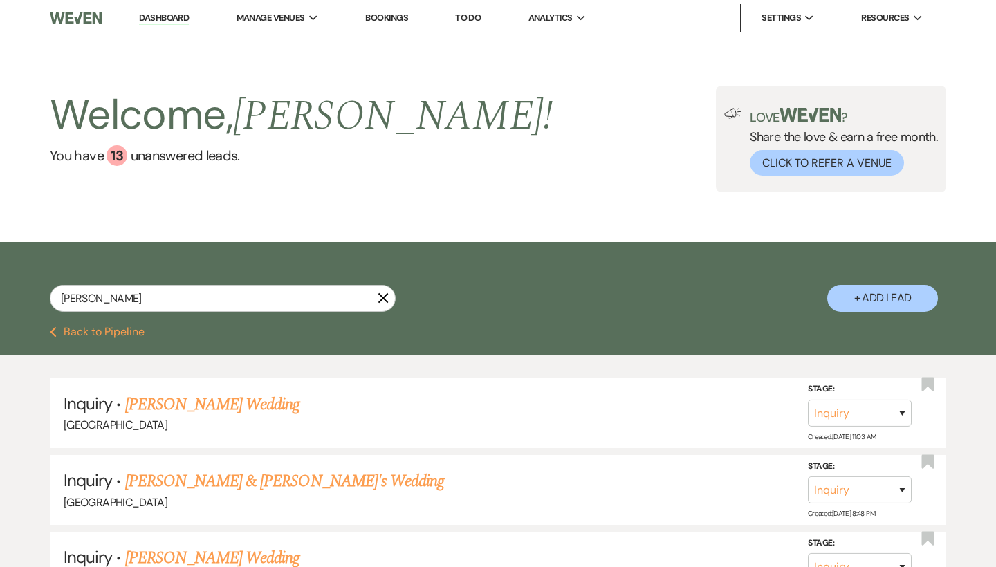
click at [387, 297] on icon "X" at bounding box center [383, 298] width 11 height 11
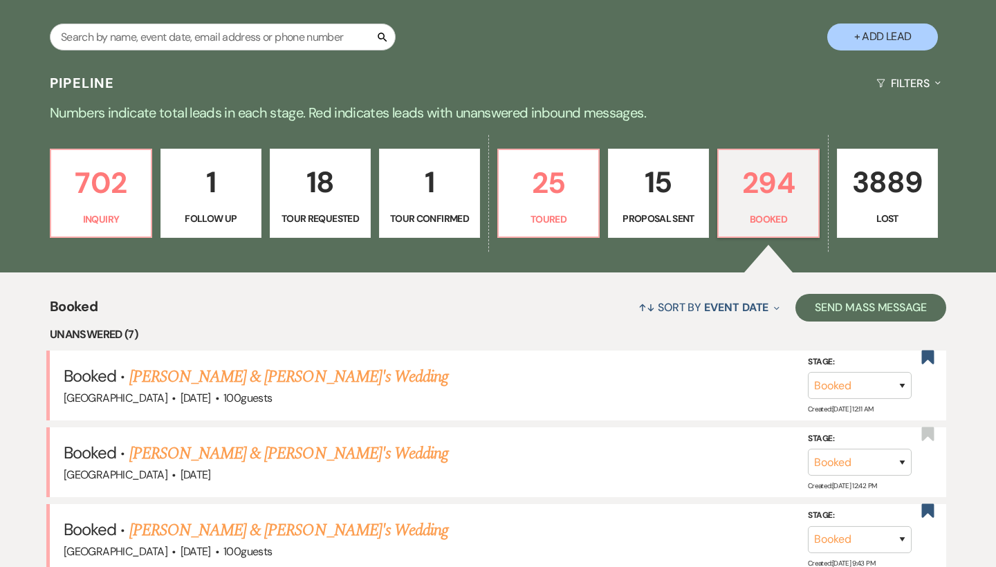
scroll to position [299, 0]
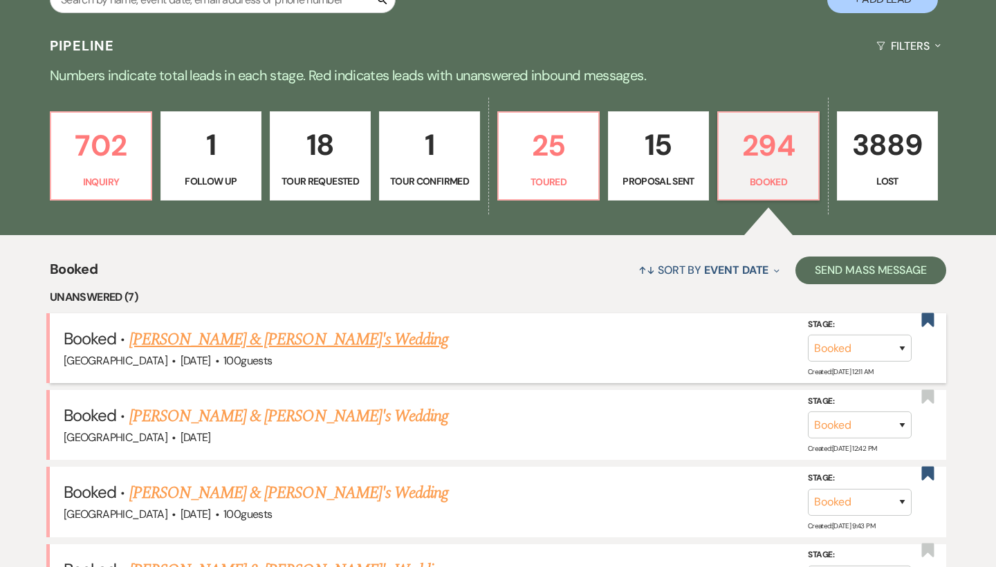
click at [216, 352] on div "[GEOGRAPHIC_DATA] · [DATE] · 100 guests" at bounding box center [498, 361] width 869 height 18
click at [222, 339] on link "[PERSON_NAME] & [PERSON_NAME]'s Wedding" at bounding box center [289, 339] width 320 height 25
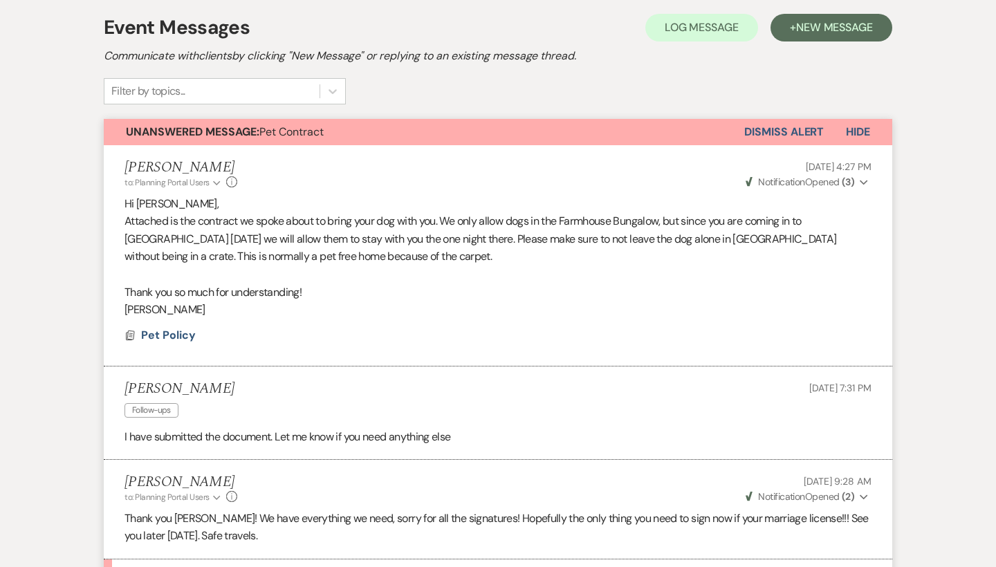
scroll to position [172, 0]
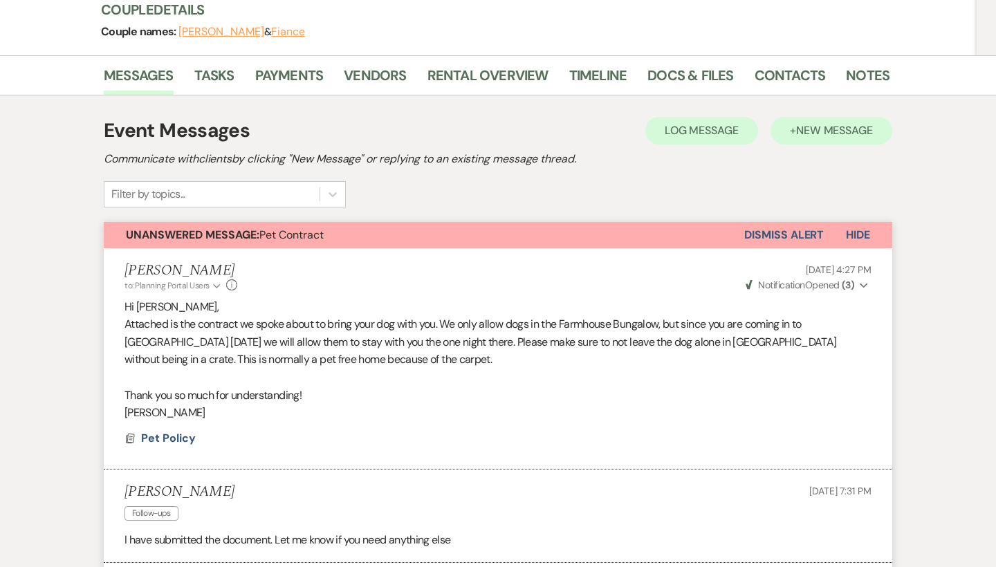
click at [859, 125] on span "New Message" at bounding box center [834, 130] width 77 height 15
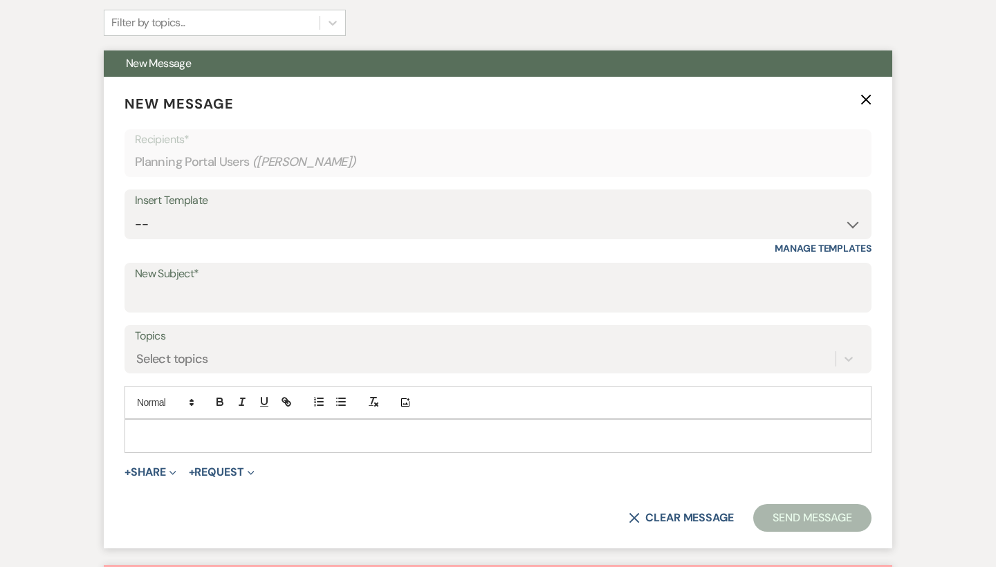
scroll to position [402, 0]
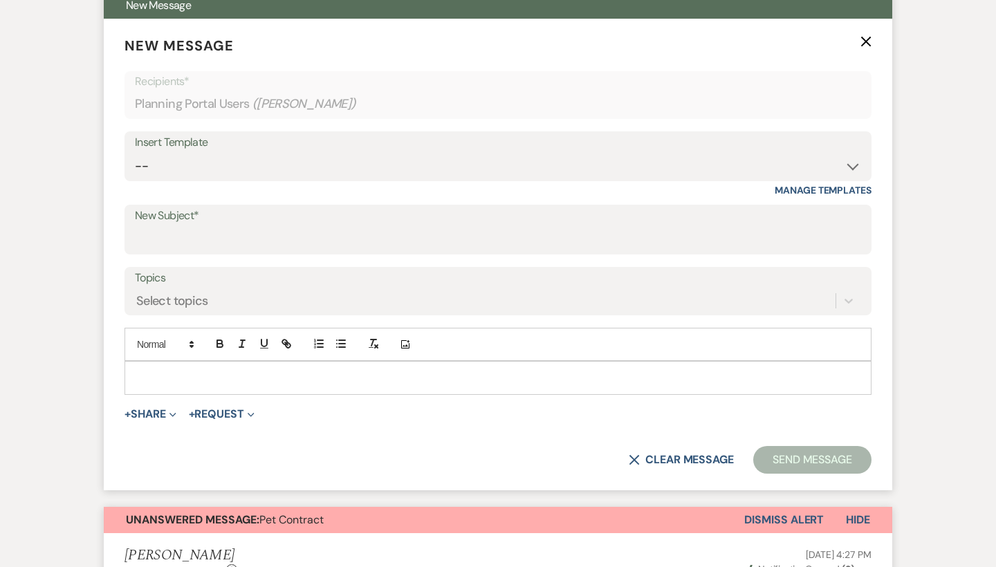
click at [298, 143] on div "Insert Template" at bounding box center [498, 143] width 726 height 20
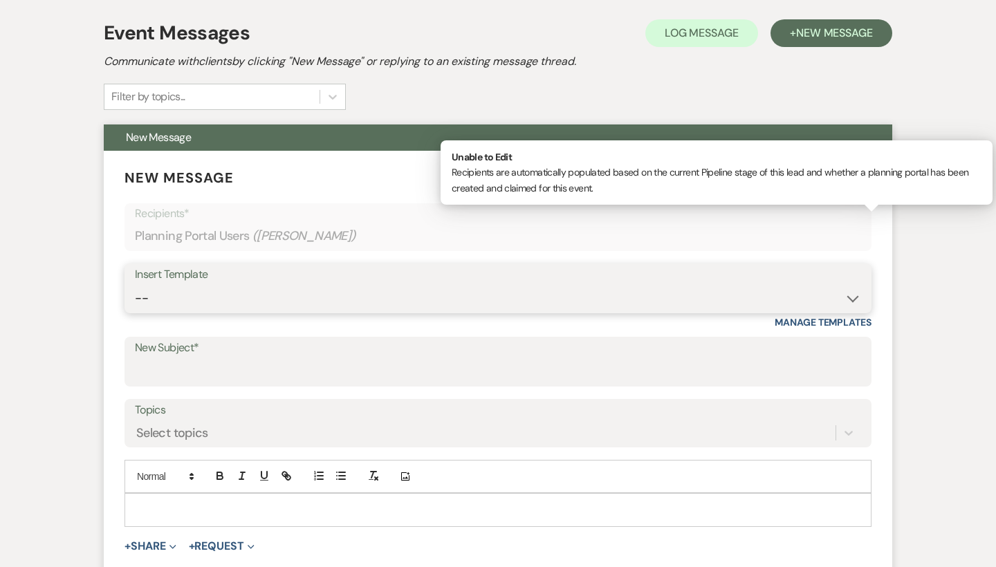
scroll to position [259, 0]
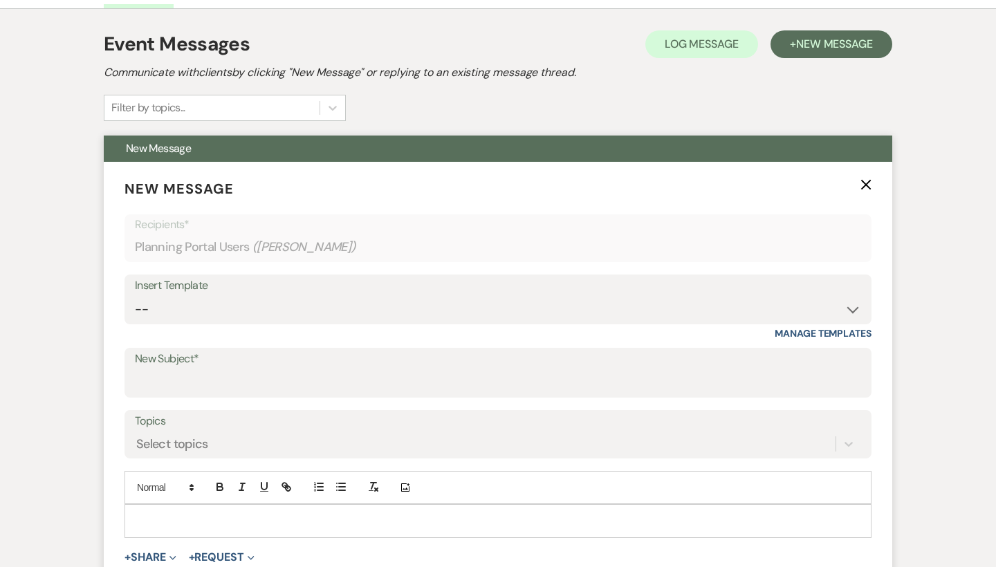
click at [857, 187] on p "New Message X" at bounding box center [498, 188] width 747 height 21
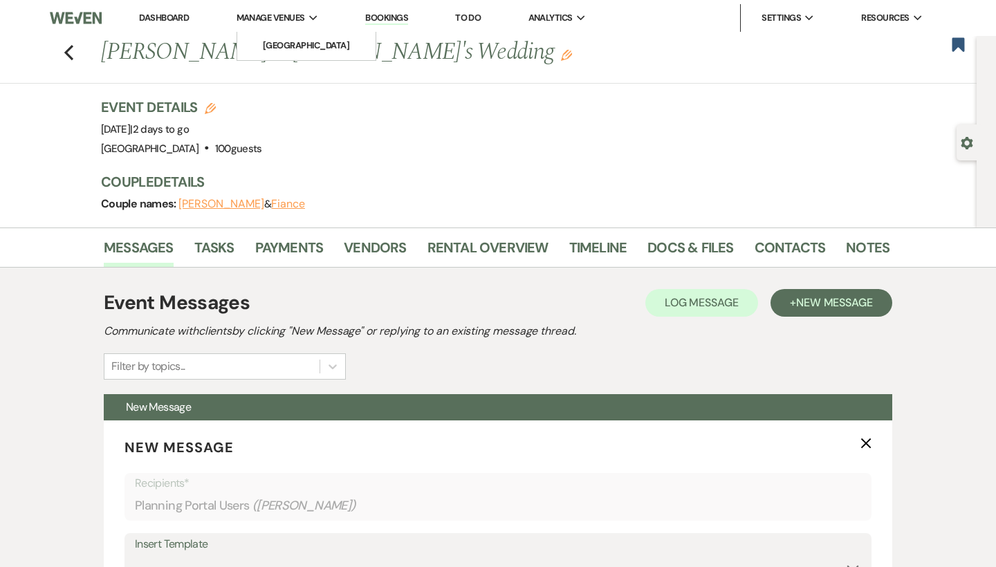
scroll to position [0, 0]
click at [163, 17] on link "Dashboard" at bounding box center [164, 18] width 50 height 12
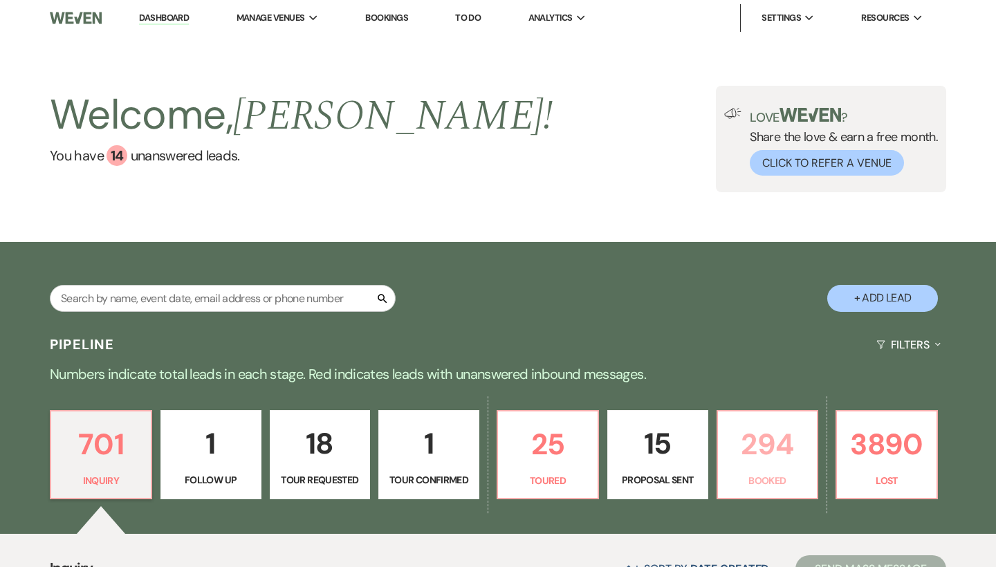
click at [798, 465] on p "294" at bounding box center [767, 444] width 83 height 46
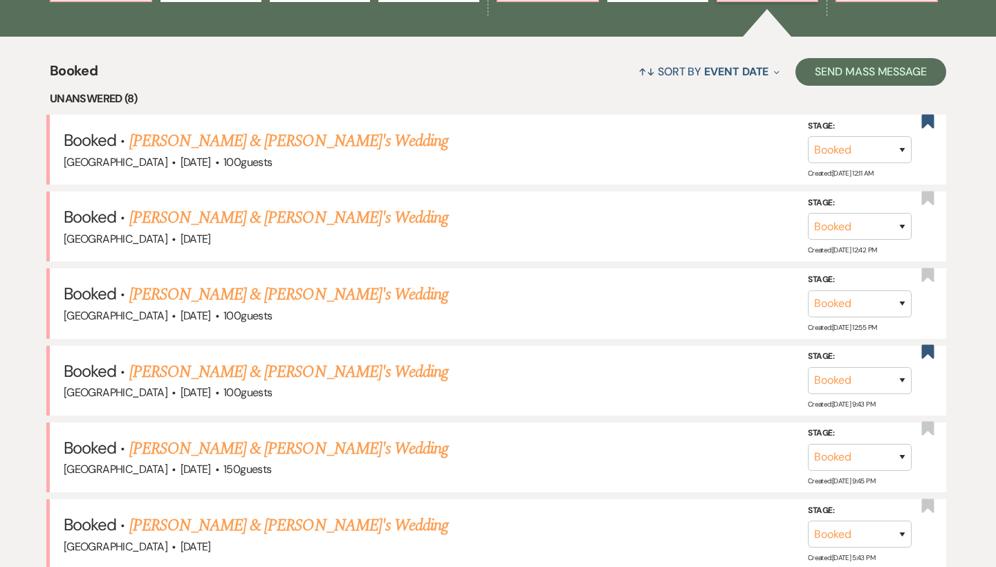
scroll to position [497, 0]
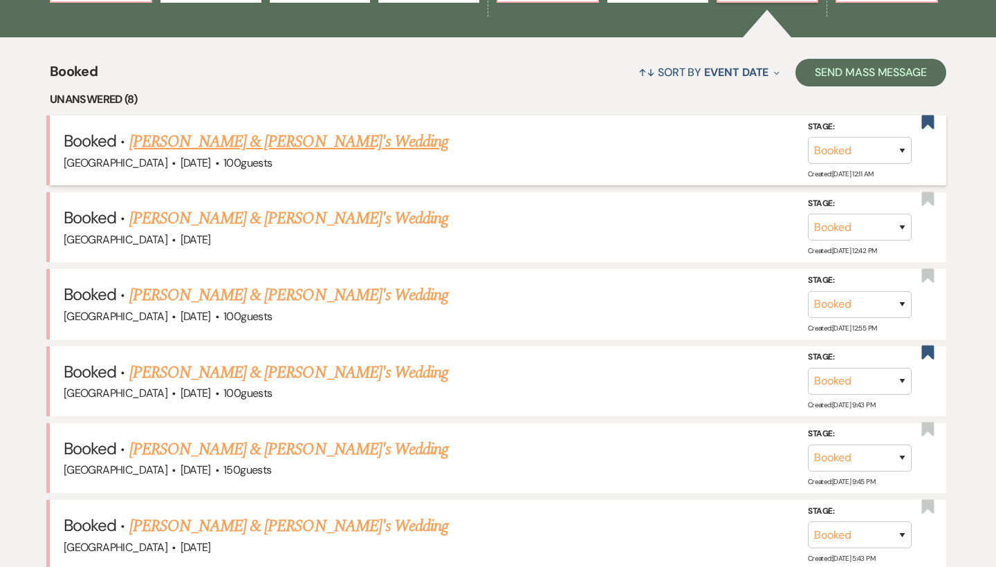
click at [290, 136] on link "[PERSON_NAME] & [PERSON_NAME]'s Wedding" at bounding box center [289, 141] width 320 height 25
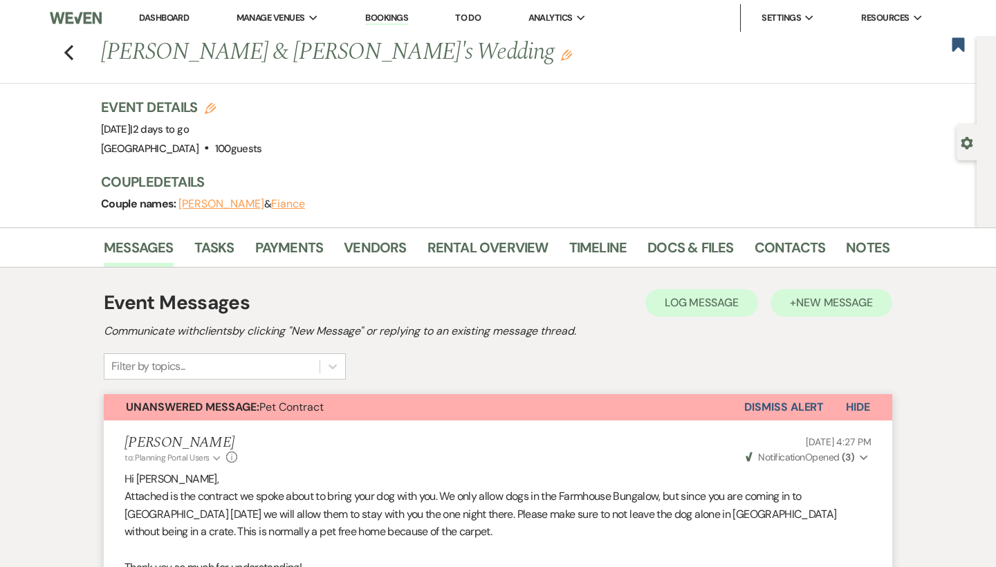
click at [848, 291] on button "+ New Message" at bounding box center [832, 303] width 122 height 28
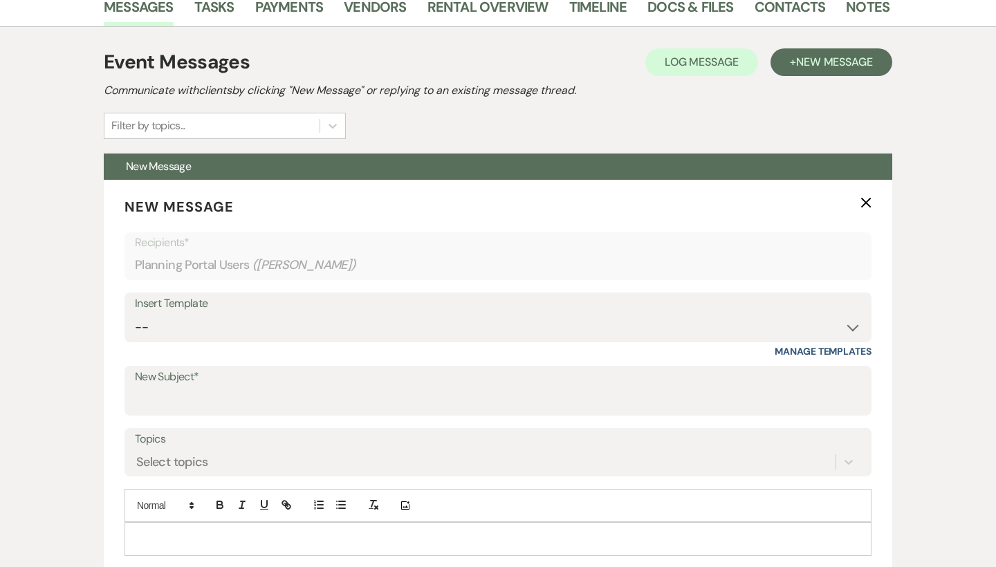
scroll to position [305, 0]
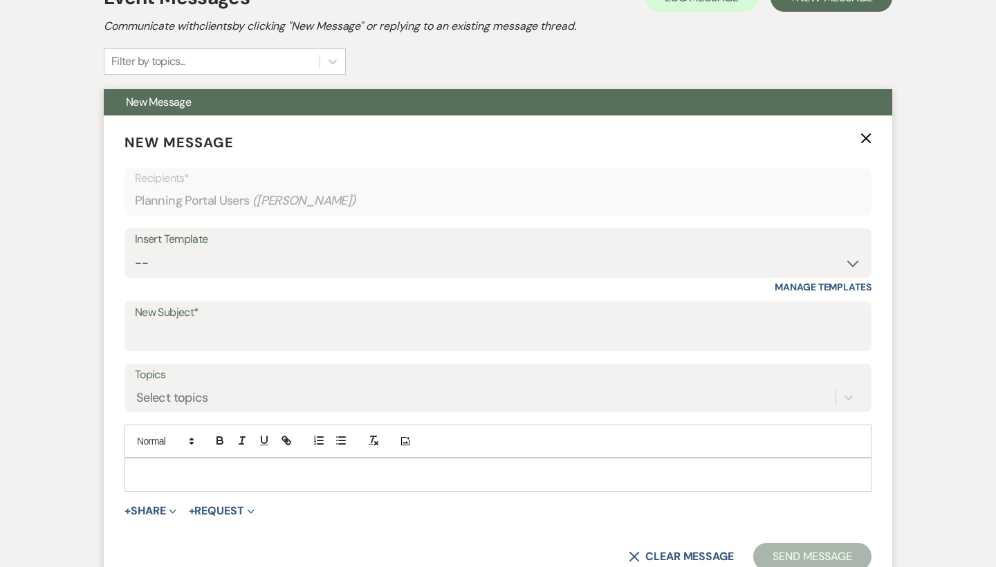
click at [406, 276] on div "Insert Template -- Weven Planning Portal Introduction (Booked Events) Congratul…" at bounding box center [498, 253] width 747 height 50
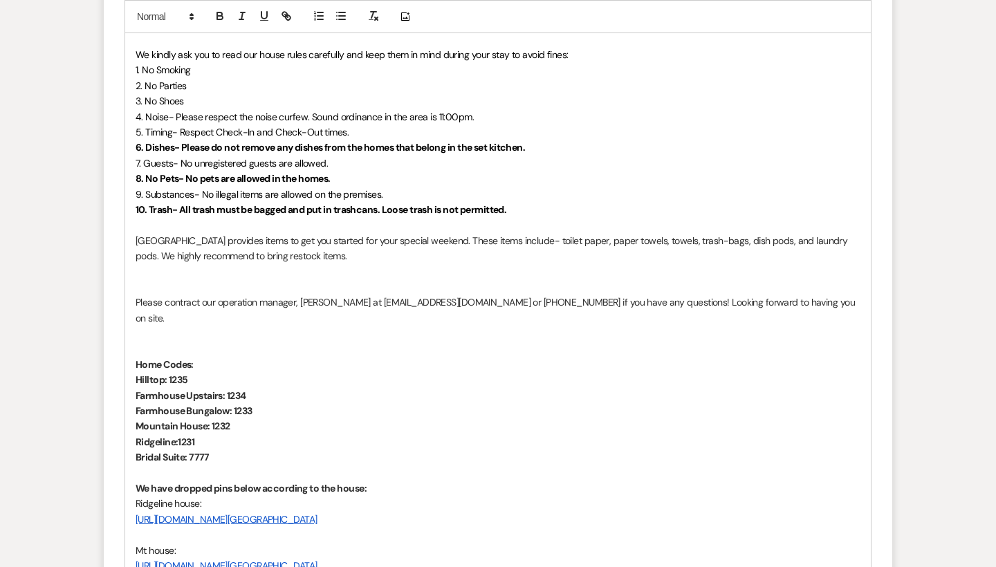
scroll to position [870, 0]
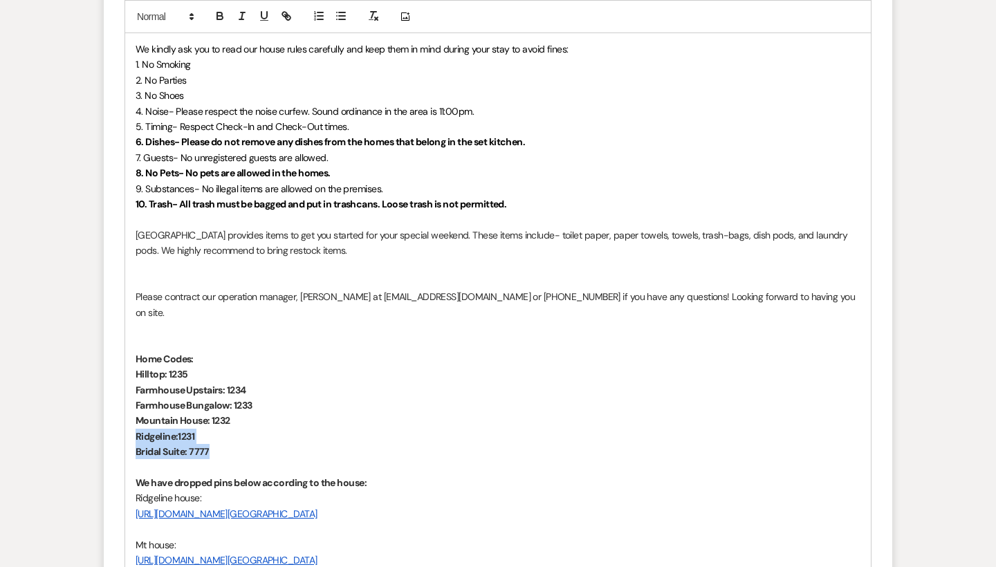
drag, startPoint x: 241, startPoint y: 428, endPoint x: 137, endPoint y: 404, distance: 106.4
click at [137, 404] on div "[PERSON_NAME], We are so happy to have you! Please enjoy the grounds, as well a…" at bounding box center [498, 327] width 746 height 868
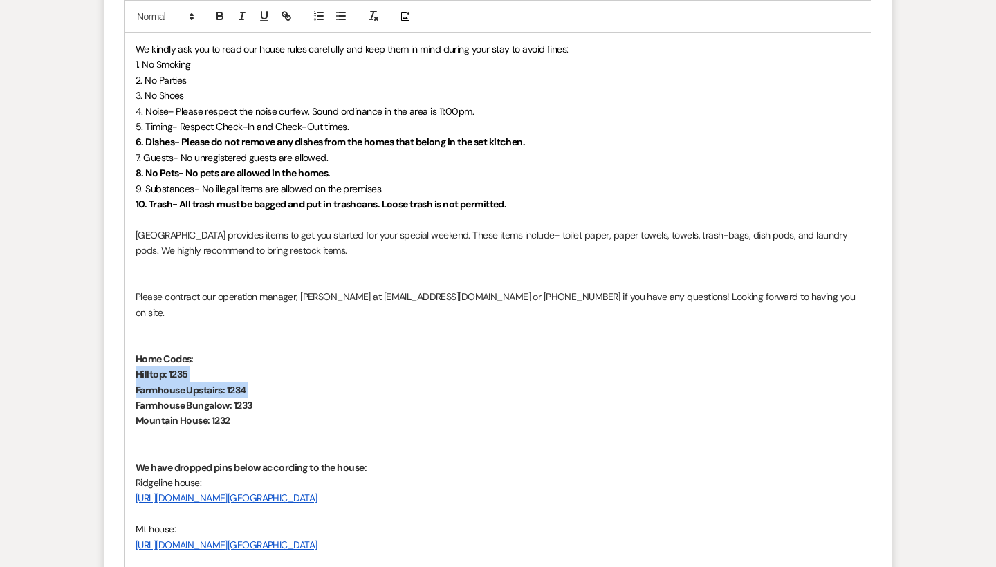
drag, startPoint x: 291, startPoint y: 370, endPoint x: 123, endPoint y: 350, distance: 168.6
click at [123, 350] on form "New Message X Saving draft... Recipients* Planning Portal Users ( [PERSON_NAME]…" at bounding box center [498, 218] width 789 height 1337
click at [232, 399] on strong "Farmhouse Bungalow: 1233" at bounding box center [194, 405] width 117 height 12
drag, startPoint x: 279, startPoint y: 381, endPoint x: 128, endPoint y: 354, distance: 153.3
click at [128, 354] on div "[PERSON_NAME], We are so happy to have you! Please enjoy the grounds, as well a…" at bounding box center [498, 319] width 746 height 853
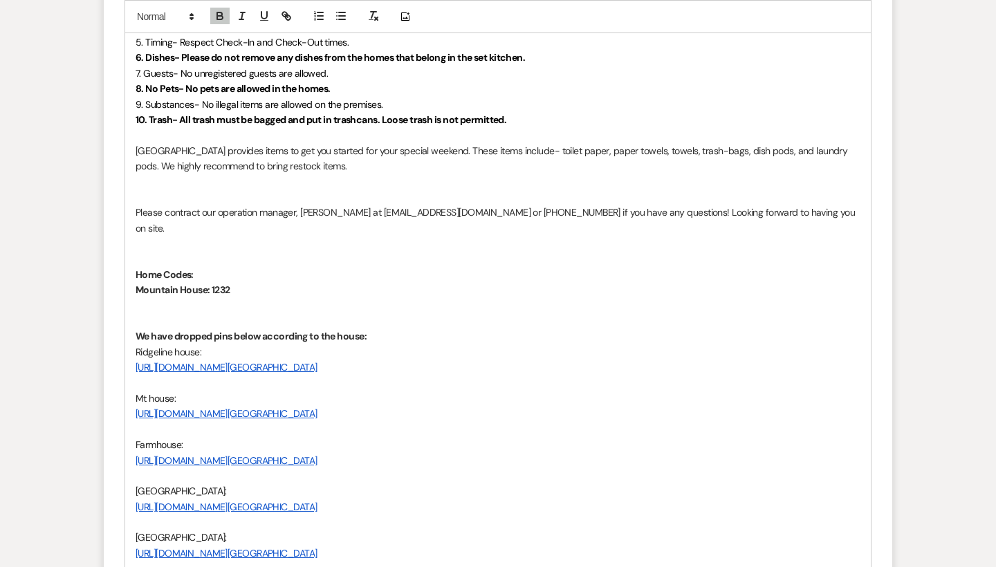
scroll to position [1006, 0]
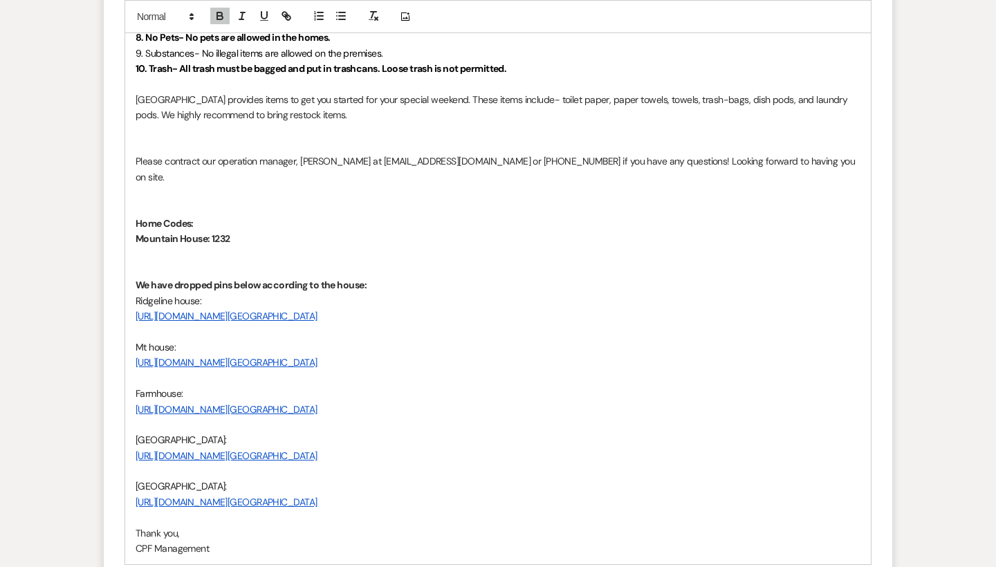
drag, startPoint x: 588, startPoint y: 466, endPoint x: 125, endPoint y: 372, distance: 472.9
click at [125, 372] on div "[PERSON_NAME], We are so happy to have you! Please enjoy the grounds, as well a…" at bounding box center [498, 161] width 747 height 808
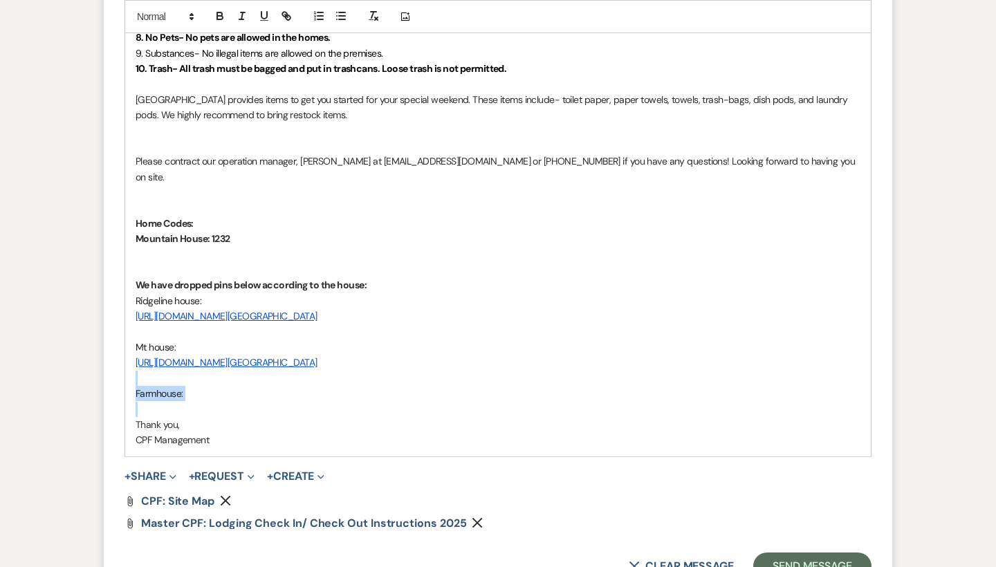
drag, startPoint x: 216, startPoint y: 376, endPoint x: 128, endPoint y: 346, distance: 92.8
click at [128, 346] on div "[PERSON_NAME], We are so happy to have you! Please enjoy the grounds, as well a…" at bounding box center [498, 107] width 746 height 698
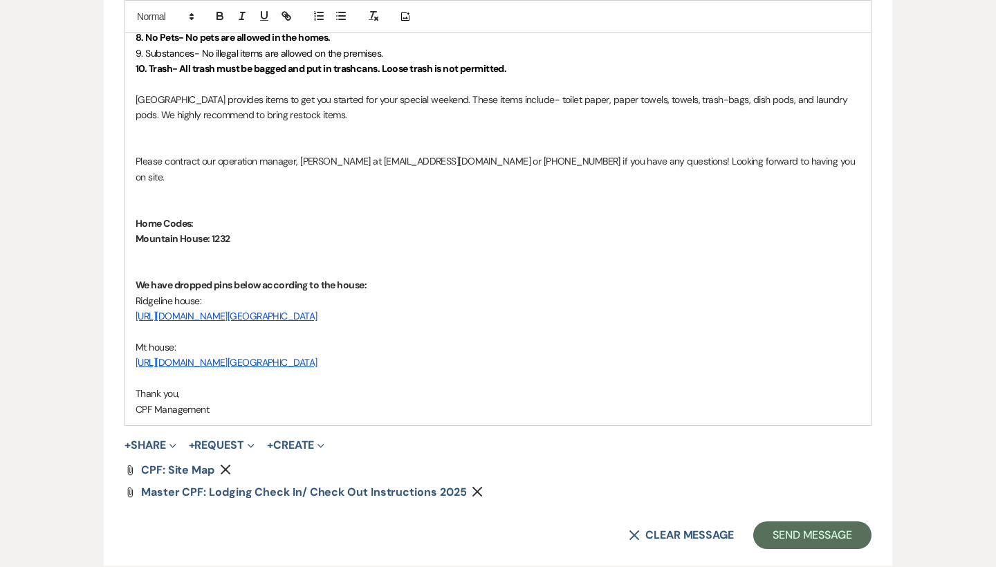
drag, startPoint x: 654, startPoint y: 293, endPoint x: 103, endPoint y: 279, distance: 550.9
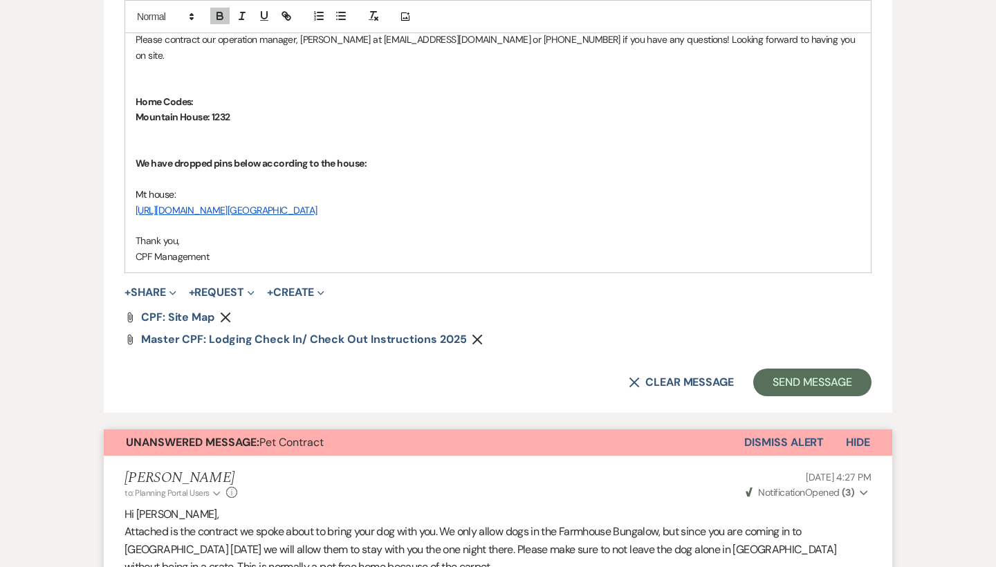
scroll to position [1184, 0]
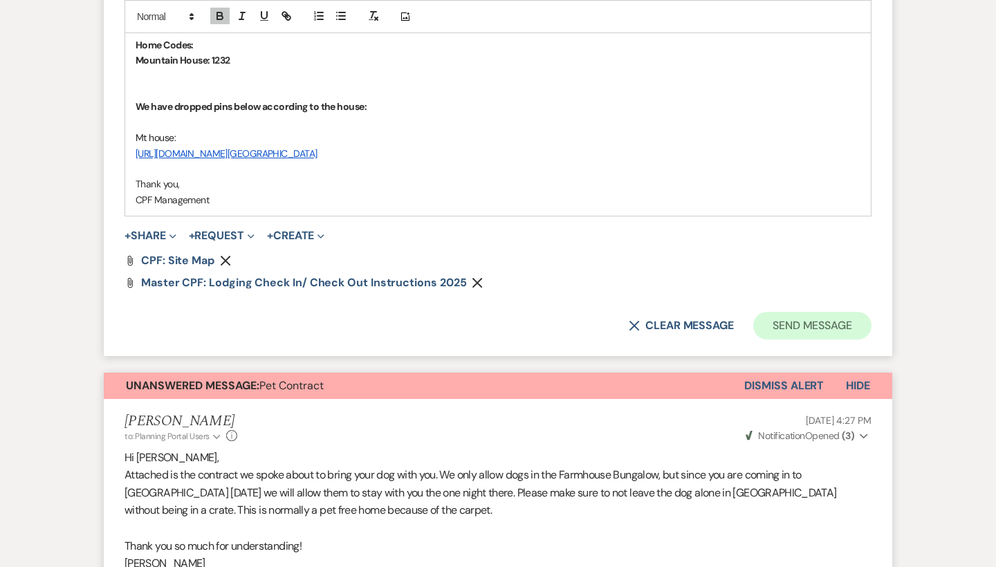
click at [843, 312] on button "Send Message" at bounding box center [812, 326] width 118 height 28
